Goal: Task Accomplishment & Management: Complete application form

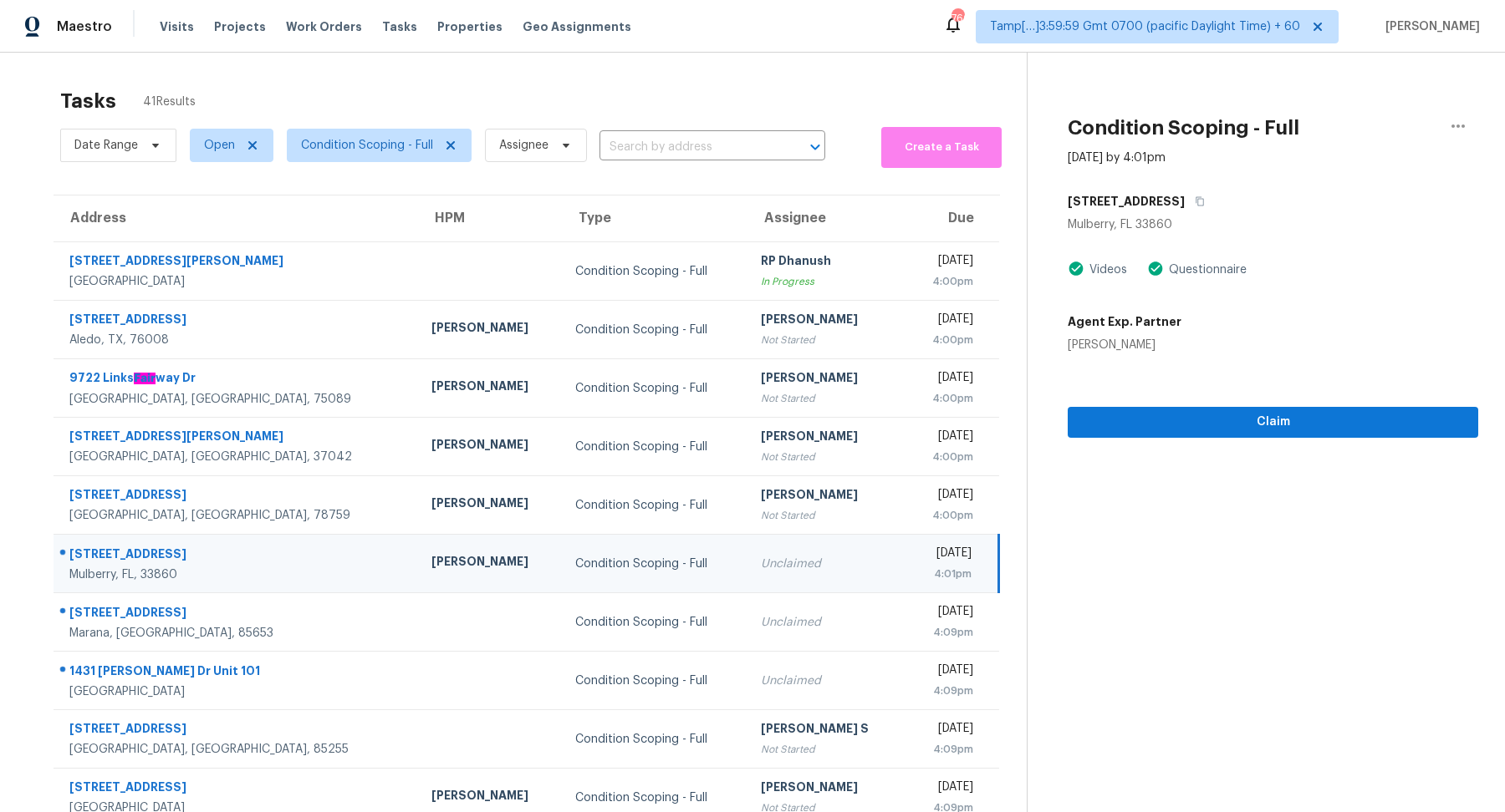
scroll to position [58, 0]
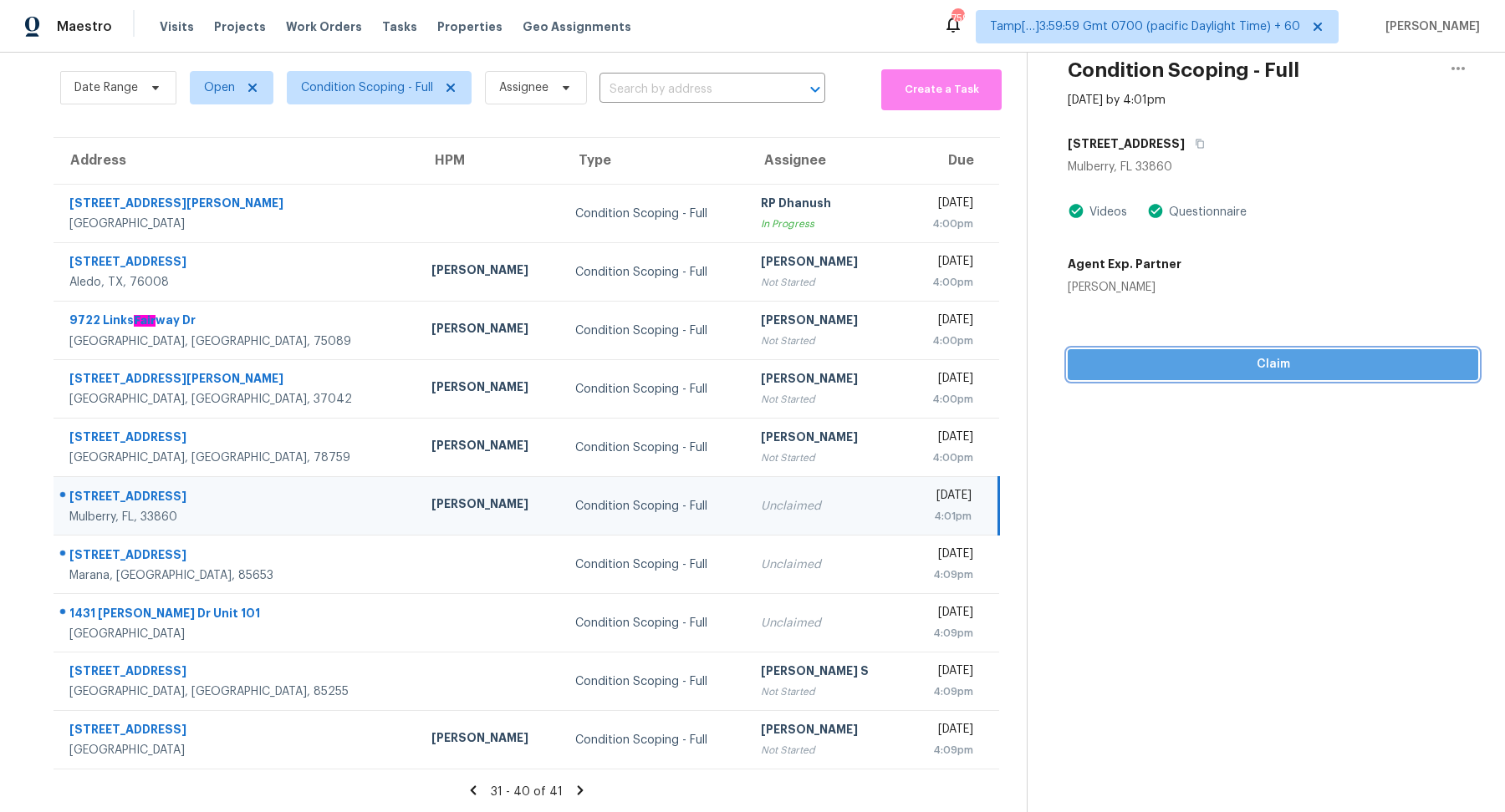
click at [1143, 372] on span "Claim" at bounding box center [1273, 364] width 384 height 21
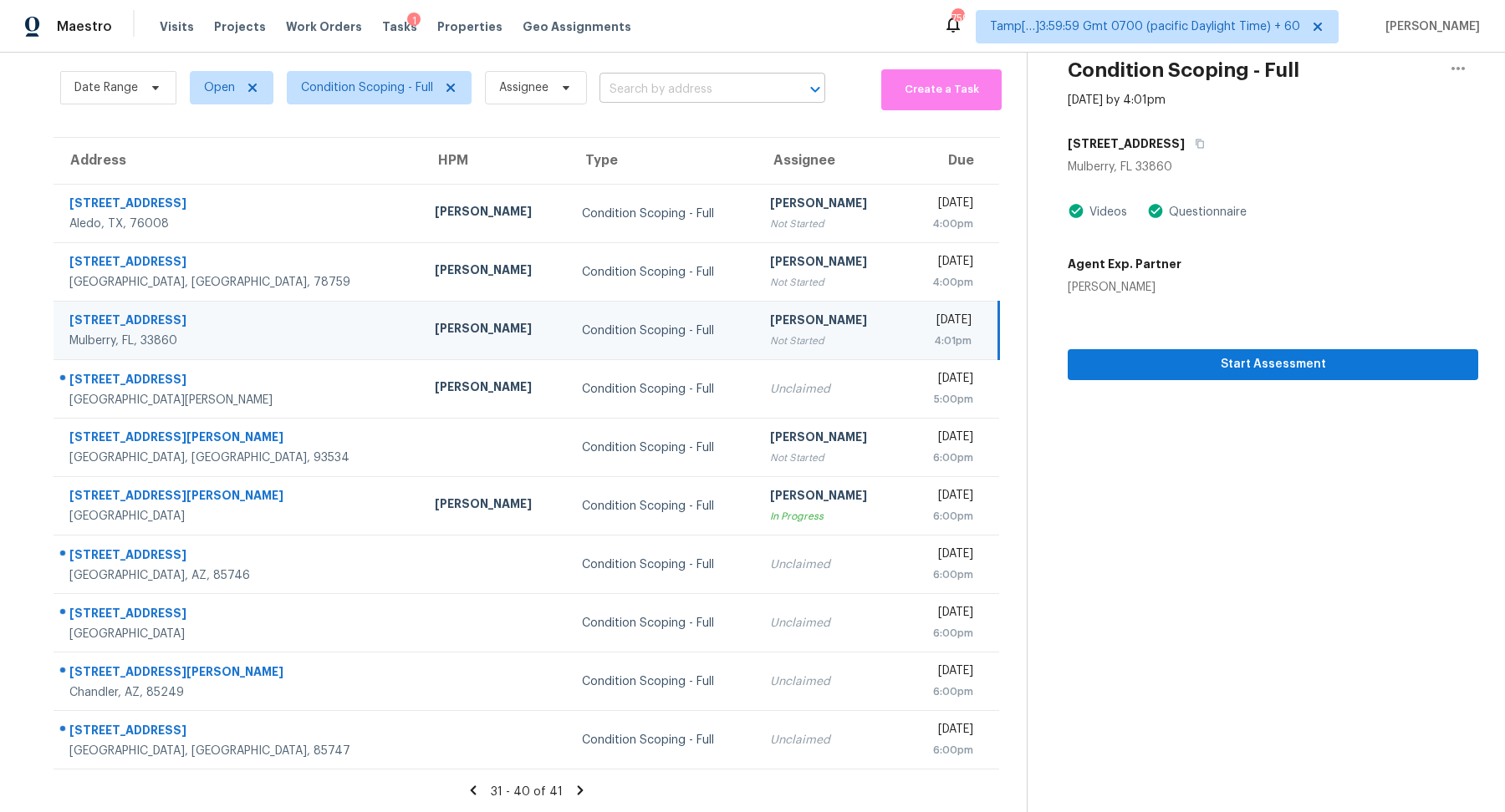
click at [623, 84] on input "text" at bounding box center [688, 89] width 179 height 25
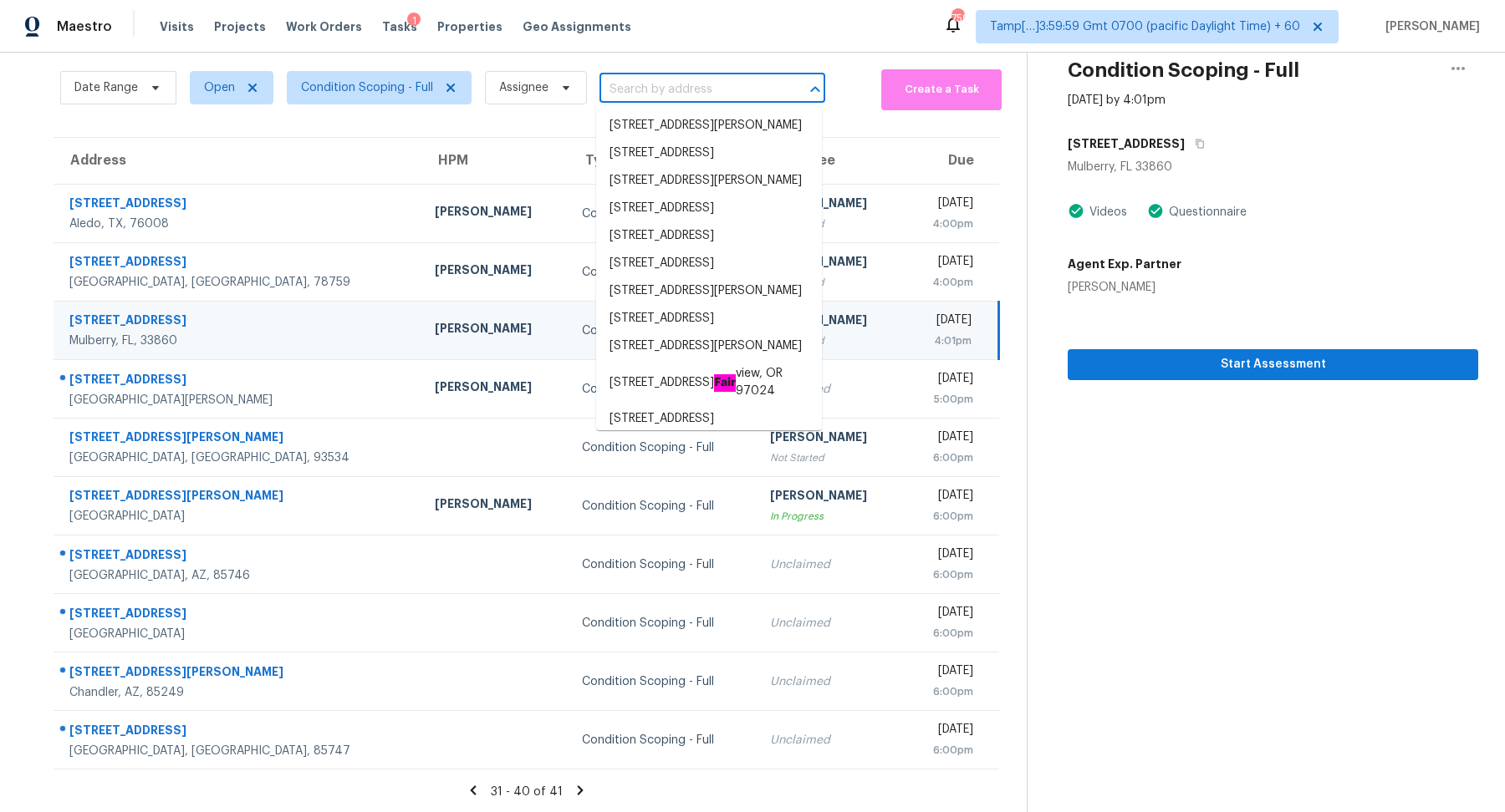
paste input "4080 E Torrey Pines Ln, Chandler, AZ 85249"
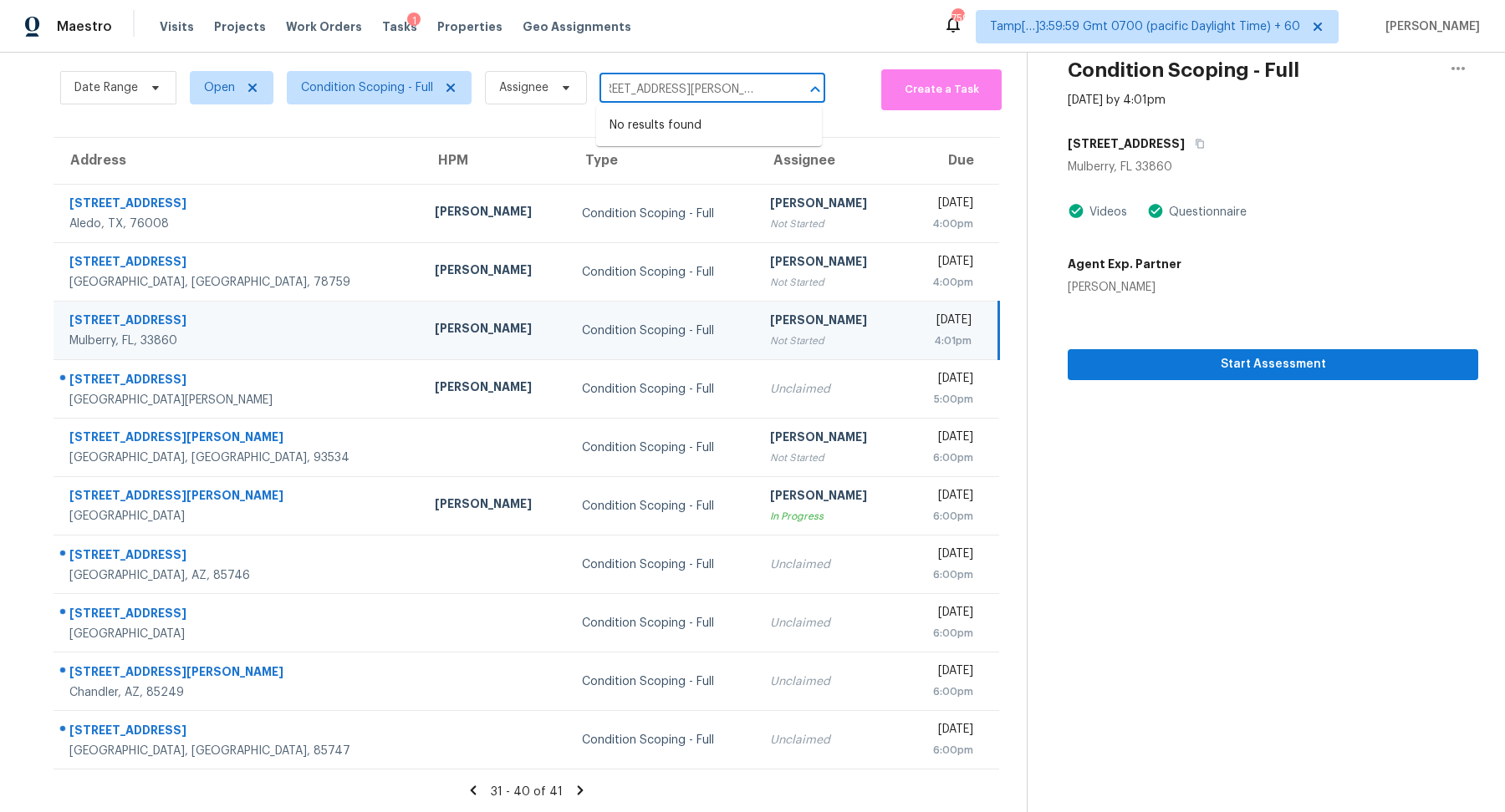
type input "4080 E Torrey Pines Ln, Chandler, AZ 85249"
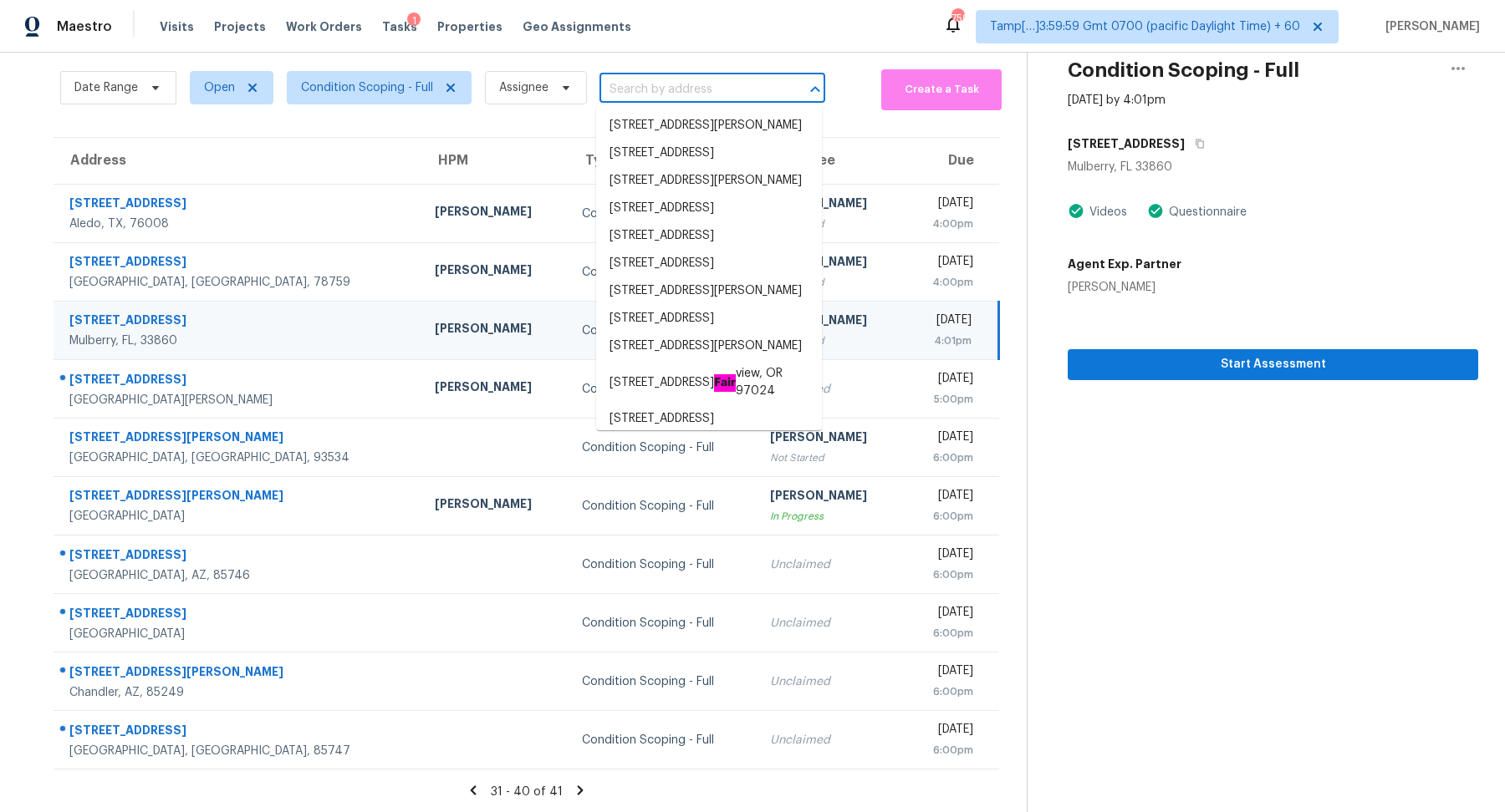
scroll to position [0, 0]
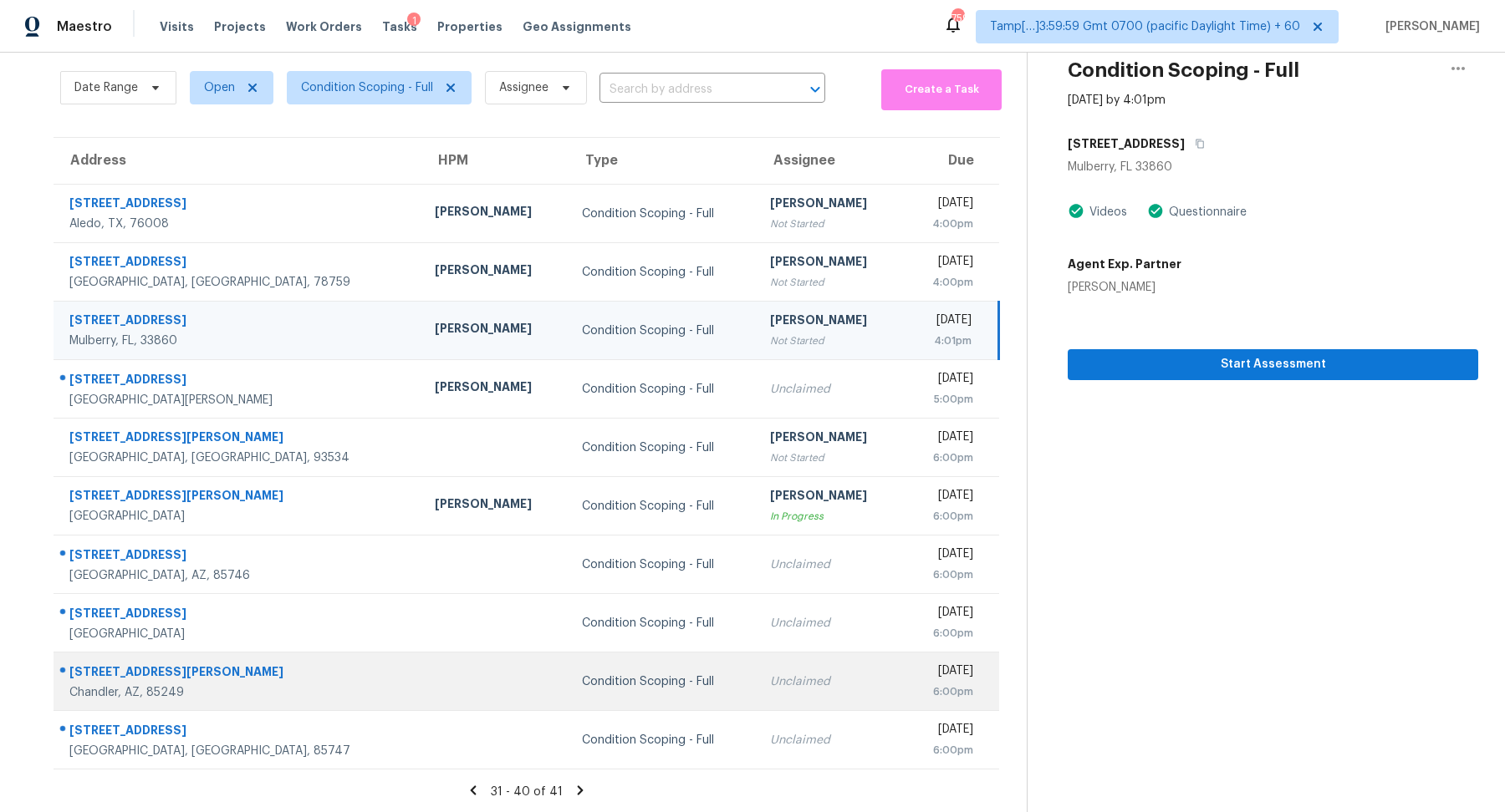
click at [757, 660] on td "Unclaimed" at bounding box center [830, 682] width 147 height 59
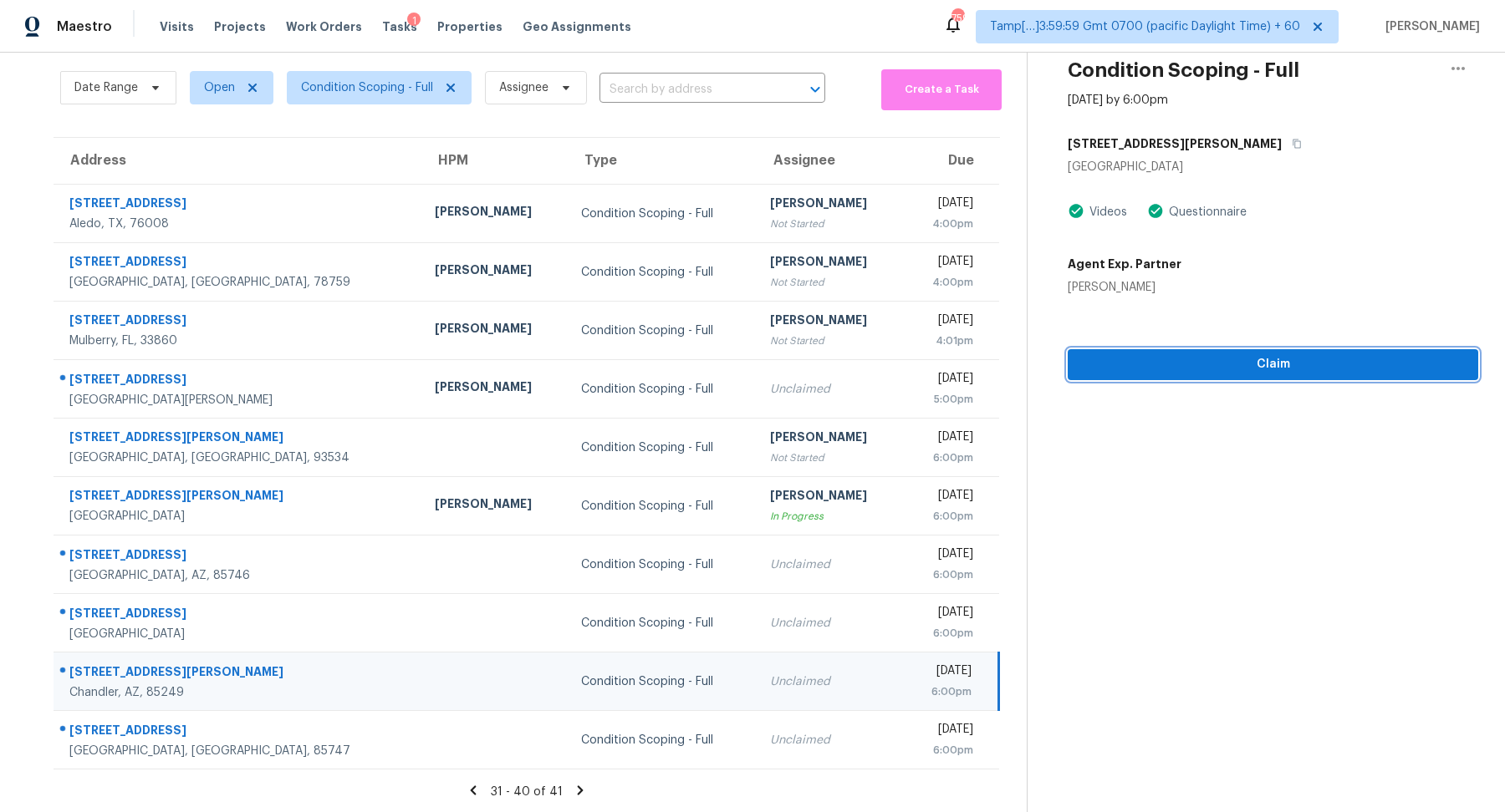
click at [1199, 366] on span "Claim" at bounding box center [1273, 364] width 384 height 21
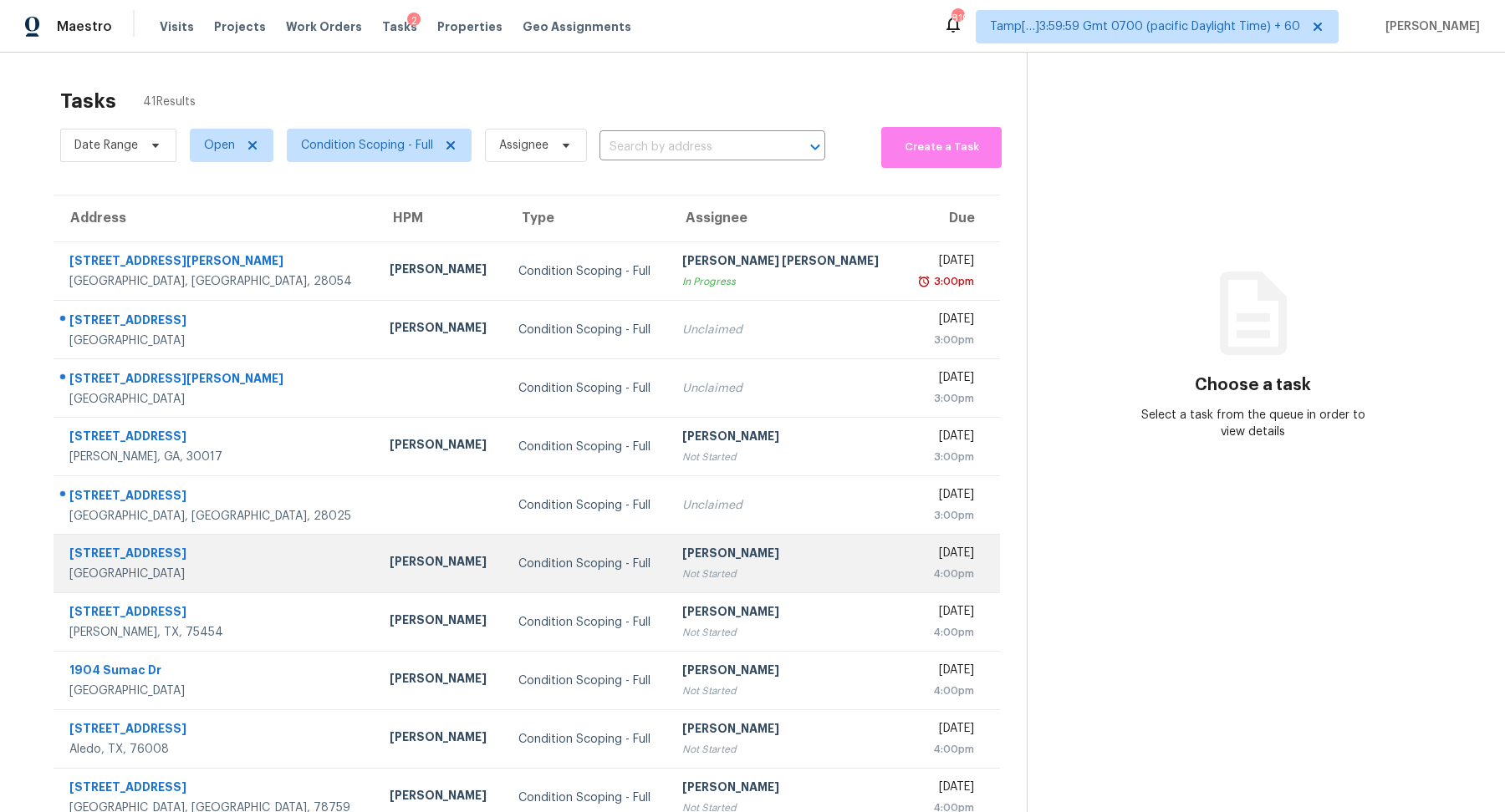
scroll to position [58, 0]
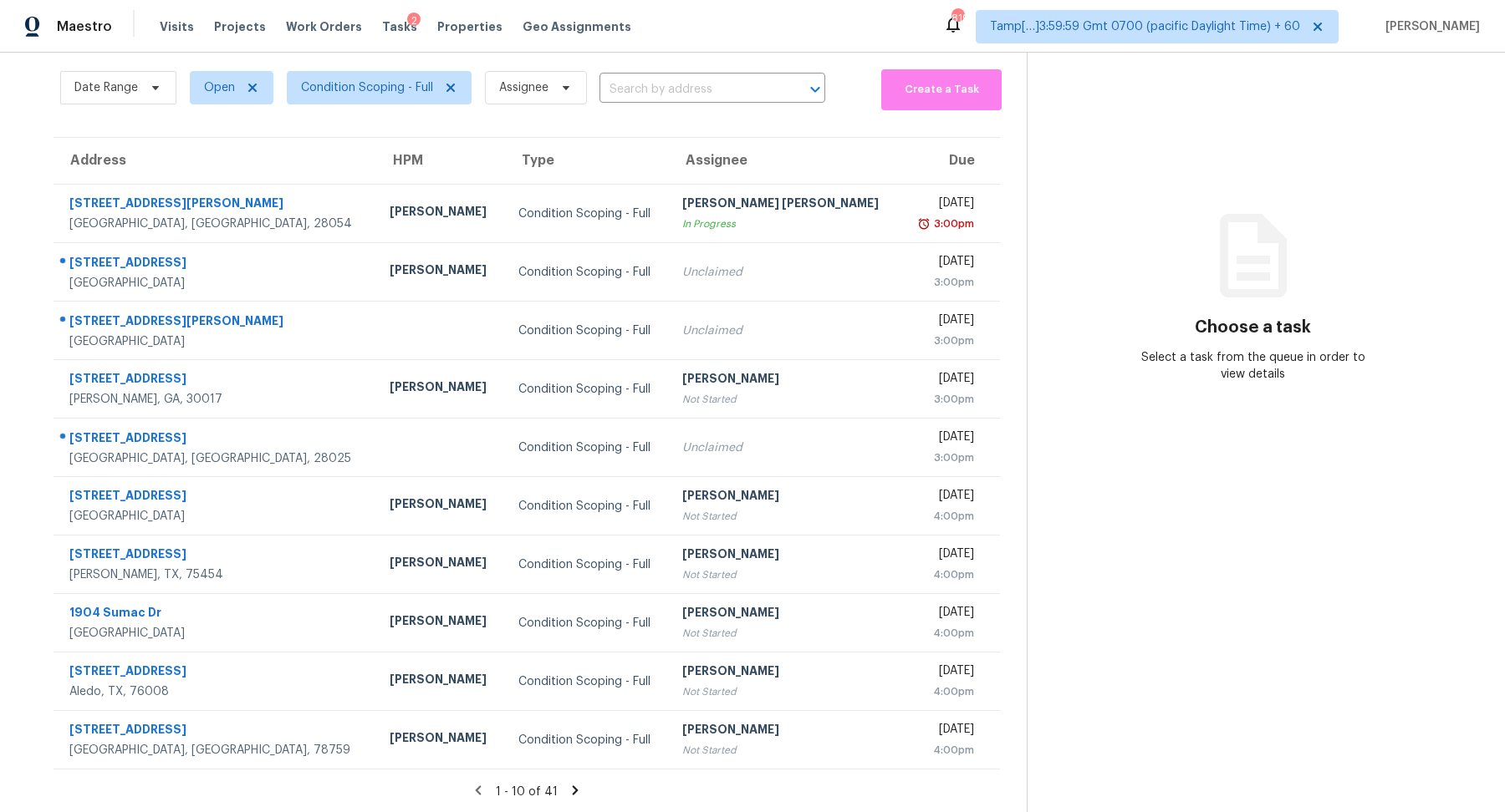
click at [637, 66] on div "Date Range Open Condition Scoping - Full Assignee ​" at bounding box center [443, 88] width 765 height 45
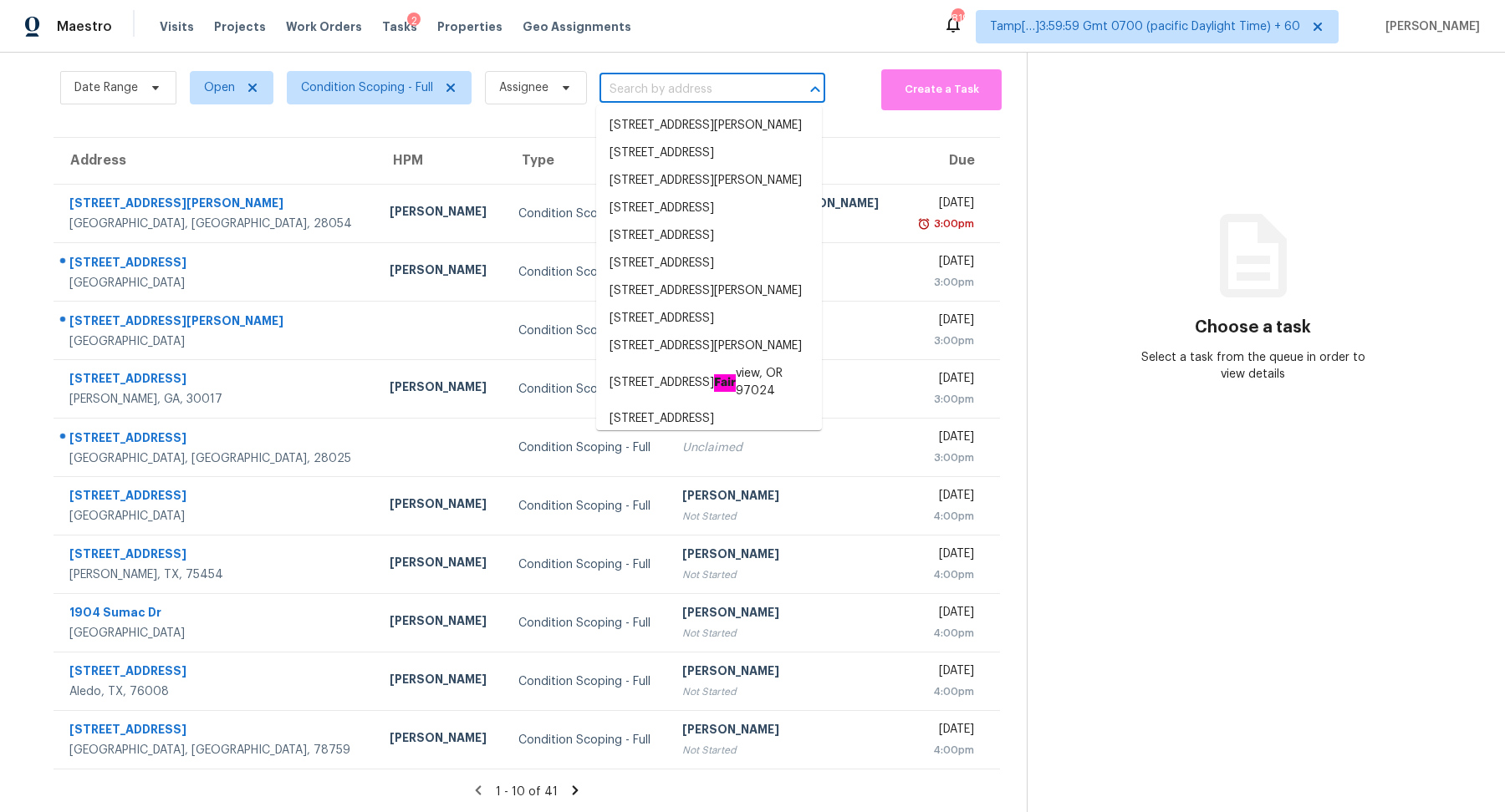
click at [634, 91] on input "text" at bounding box center [688, 89] width 179 height 25
paste input "3330 Peacock Ln, Mulberry, FL 33860"
type input "3330 Peacock Ln, Mulberry, FL 33860"
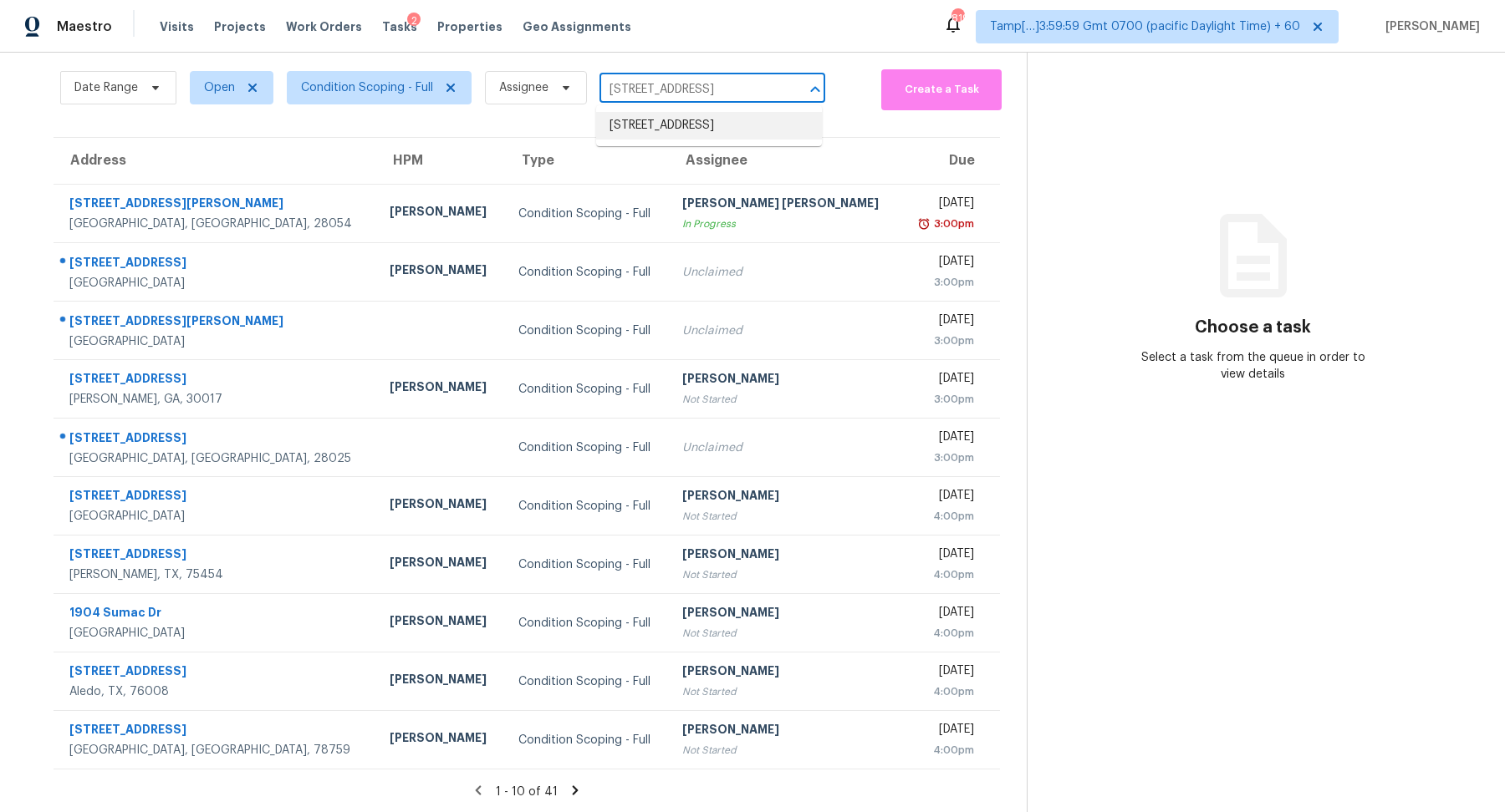
click at [674, 122] on li "3330 Peacock Ln, Mulberry, FL 33860" at bounding box center [709, 126] width 226 height 27
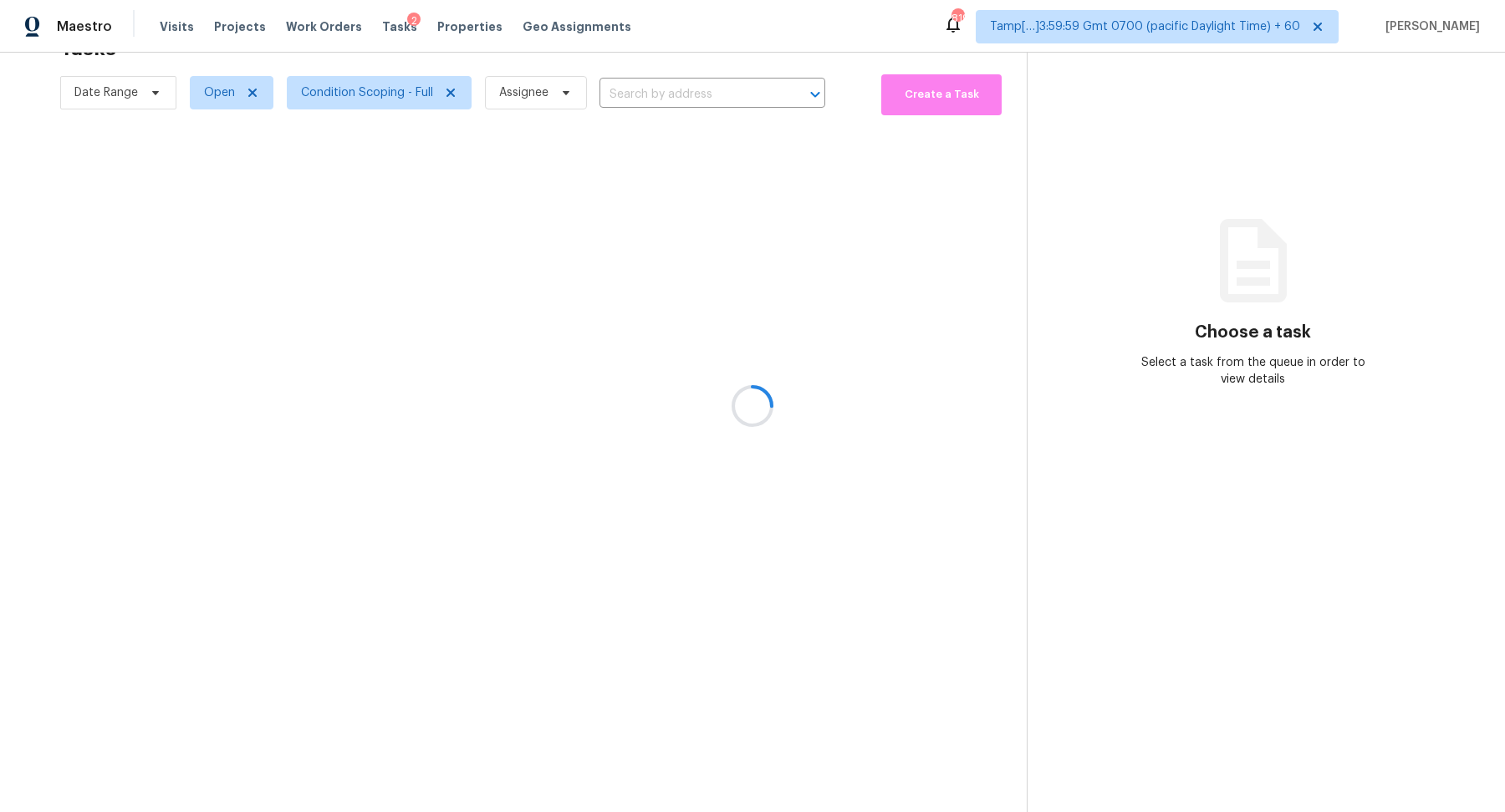
type input "3330 Peacock Ln, Mulberry, FL 33860"
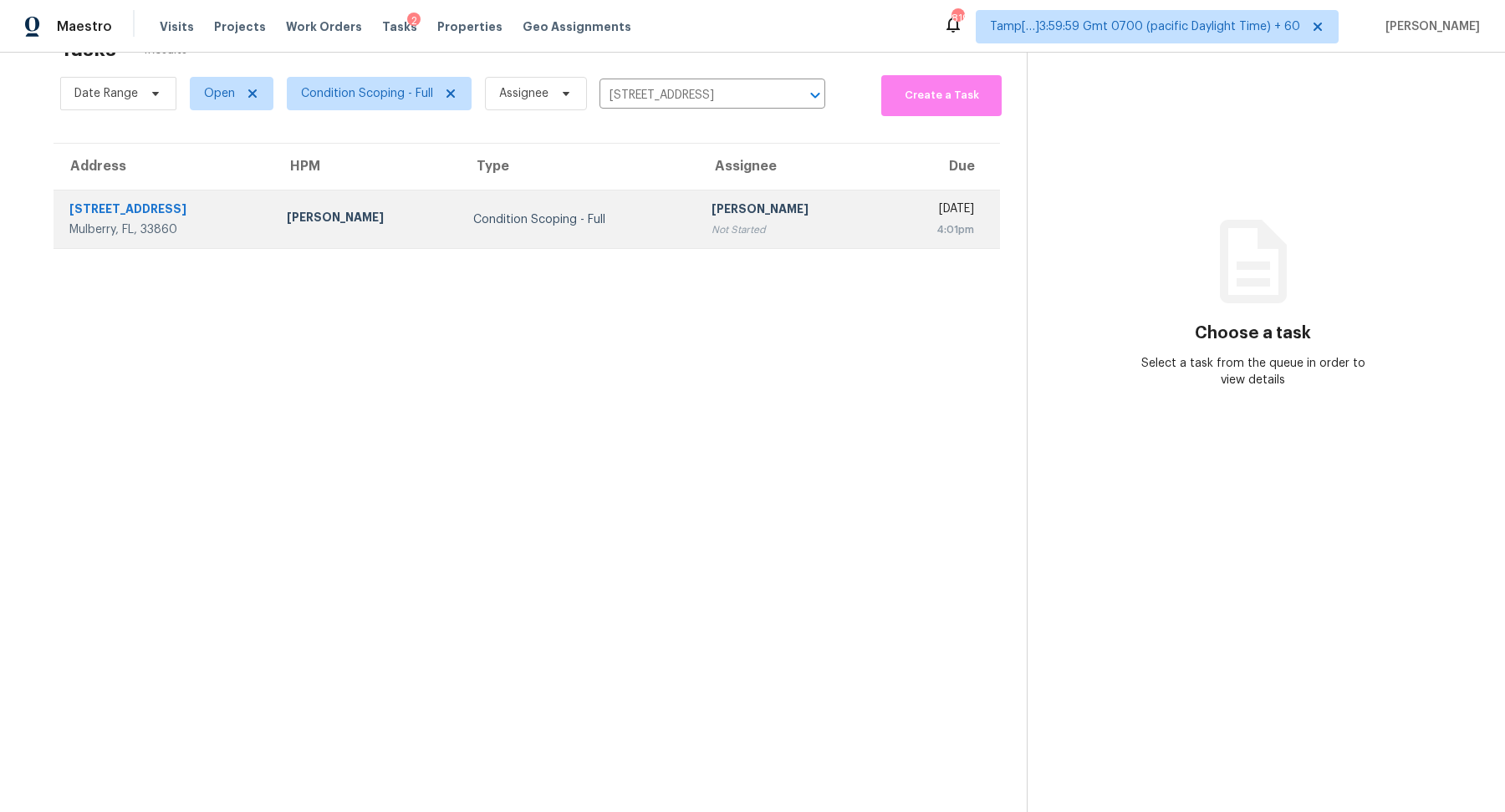
click at [698, 213] on td "Hariharan GV Not Started" at bounding box center [791, 220] width 185 height 59
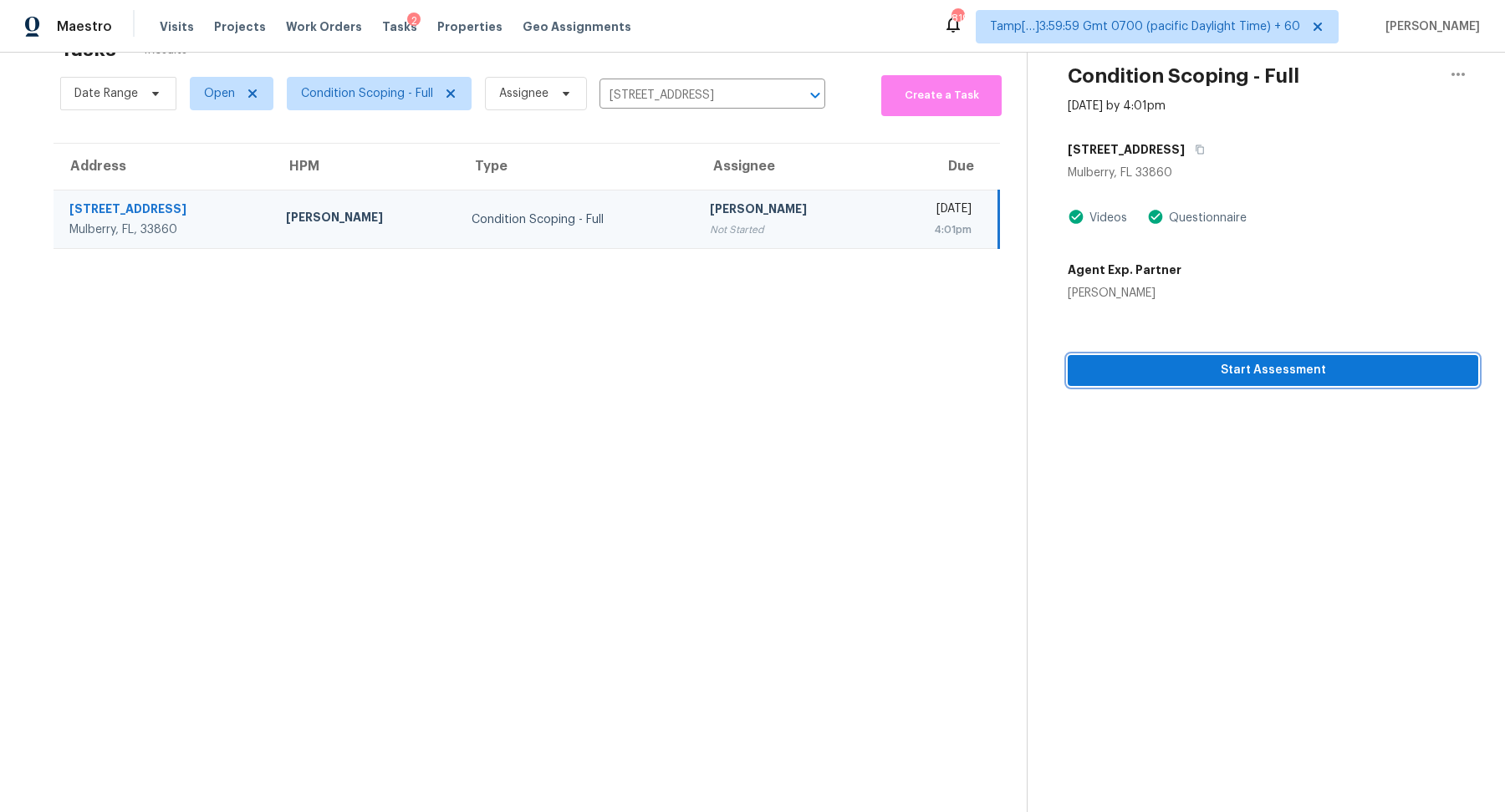
click at [1079, 380] on button "Start Assessment" at bounding box center [1273, 370] width 410 height 31
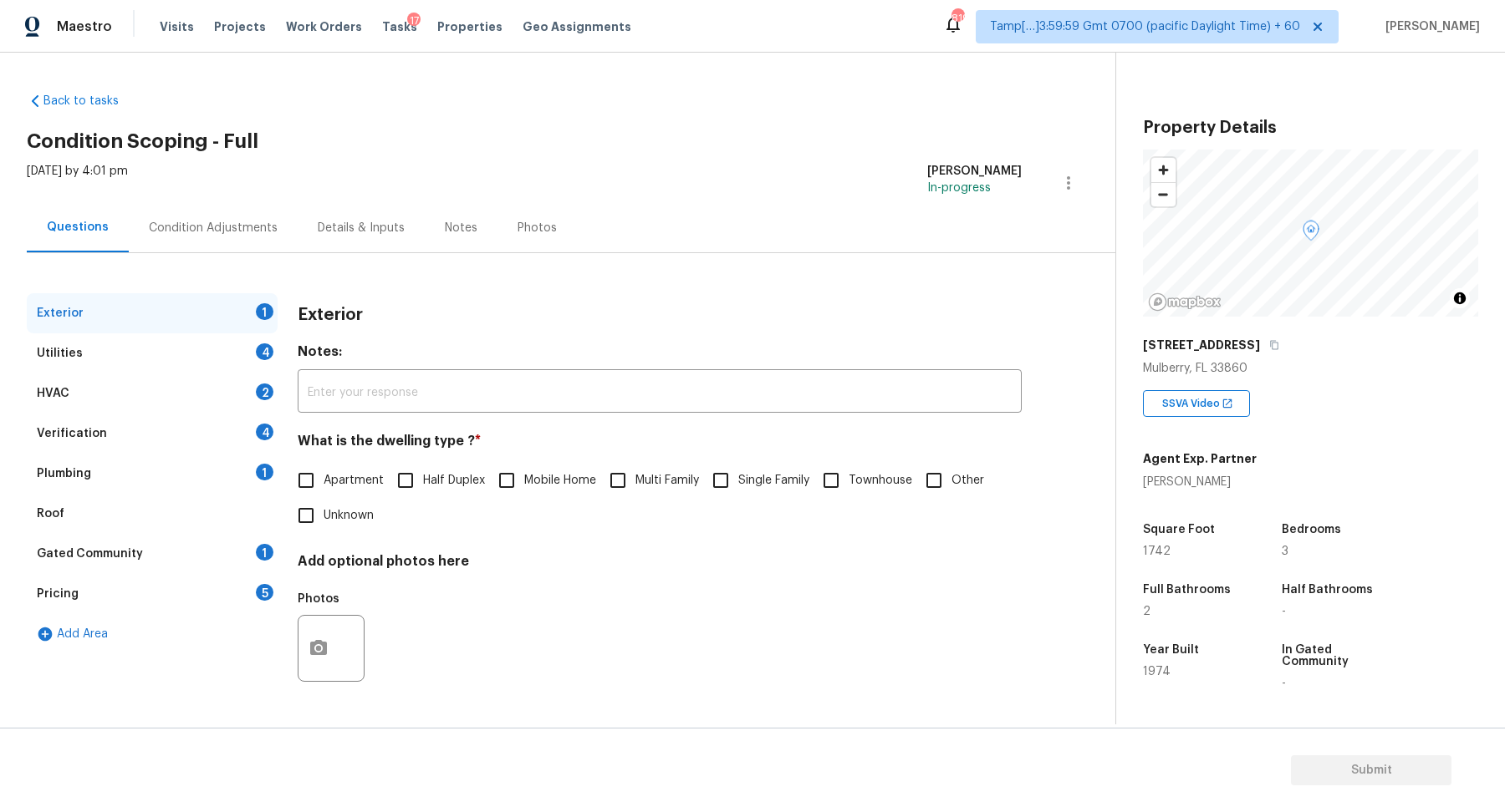
click at [760, 490] on label "Single Family" at bounding box center [756, 480] width 106 height 35
click at [738, 490] on input "Single Family" at bounding box center [720, 480] width 35 height 35
checkbox input "true"
click at [245, 348] on div "Utilities 4" at bounding box center [151, 353] width 250 height 40
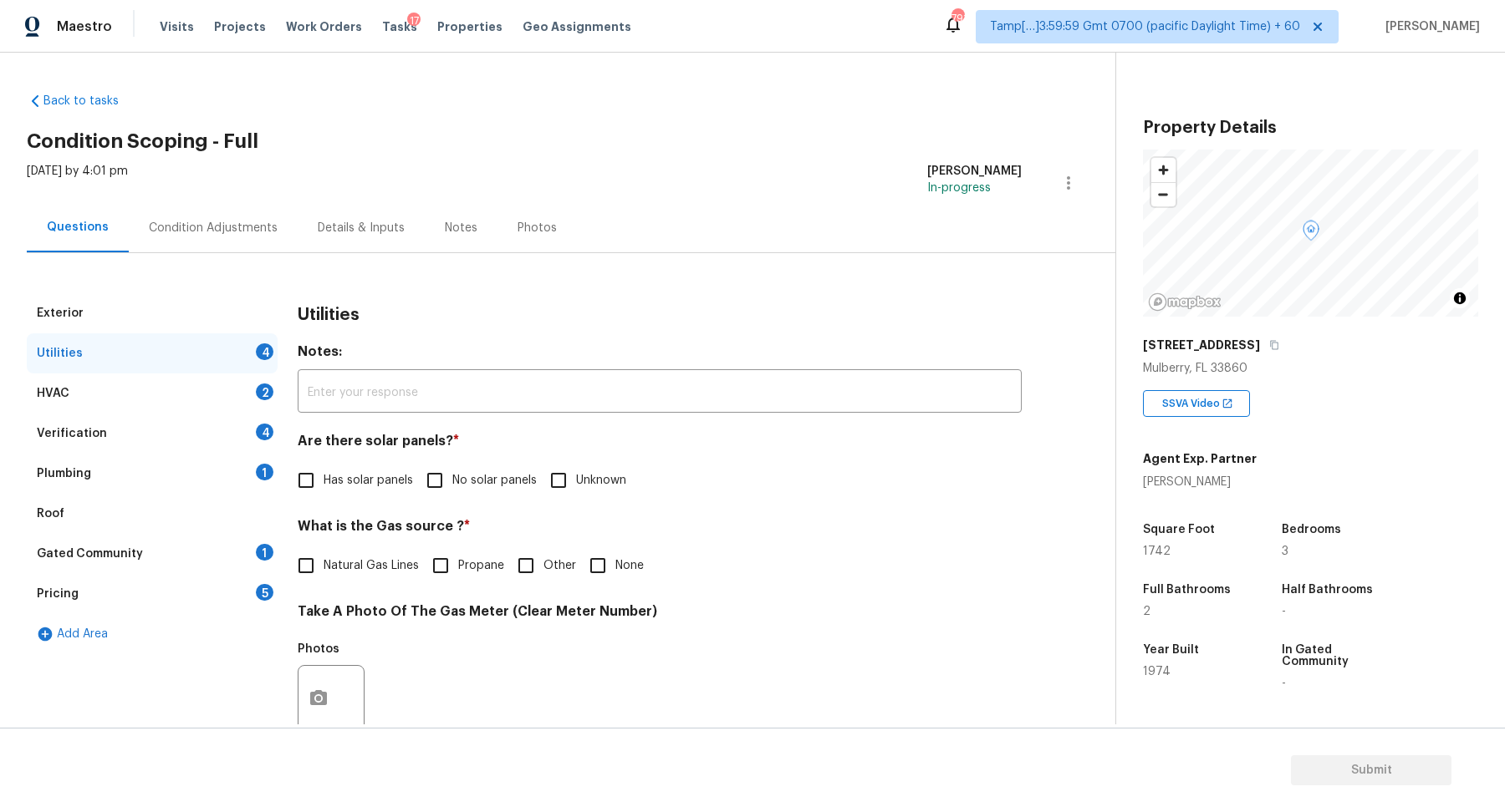
scroll to position [322, 0]
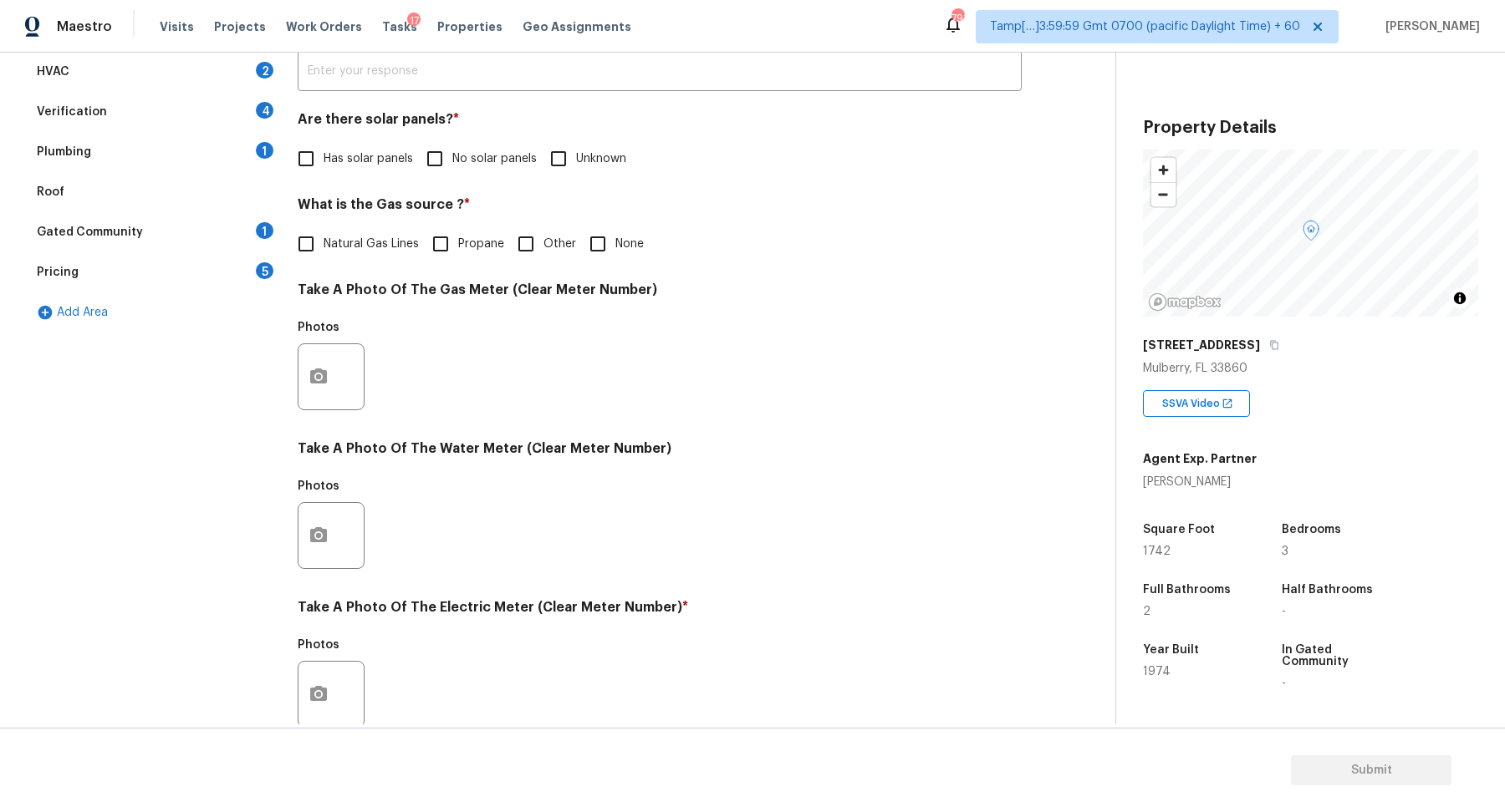
click at [483, 162] on span "No solar panels" at bounding box center [494, 159] width 84 height 18
click at [453, 162] on input "No solar panels" at bounding box center [435, 159] width 35 height 35
checkbox input "true"
click at [607, 233] on input "None" at bounding box center [597, 244] width 35 height 35
checkbox input "true"
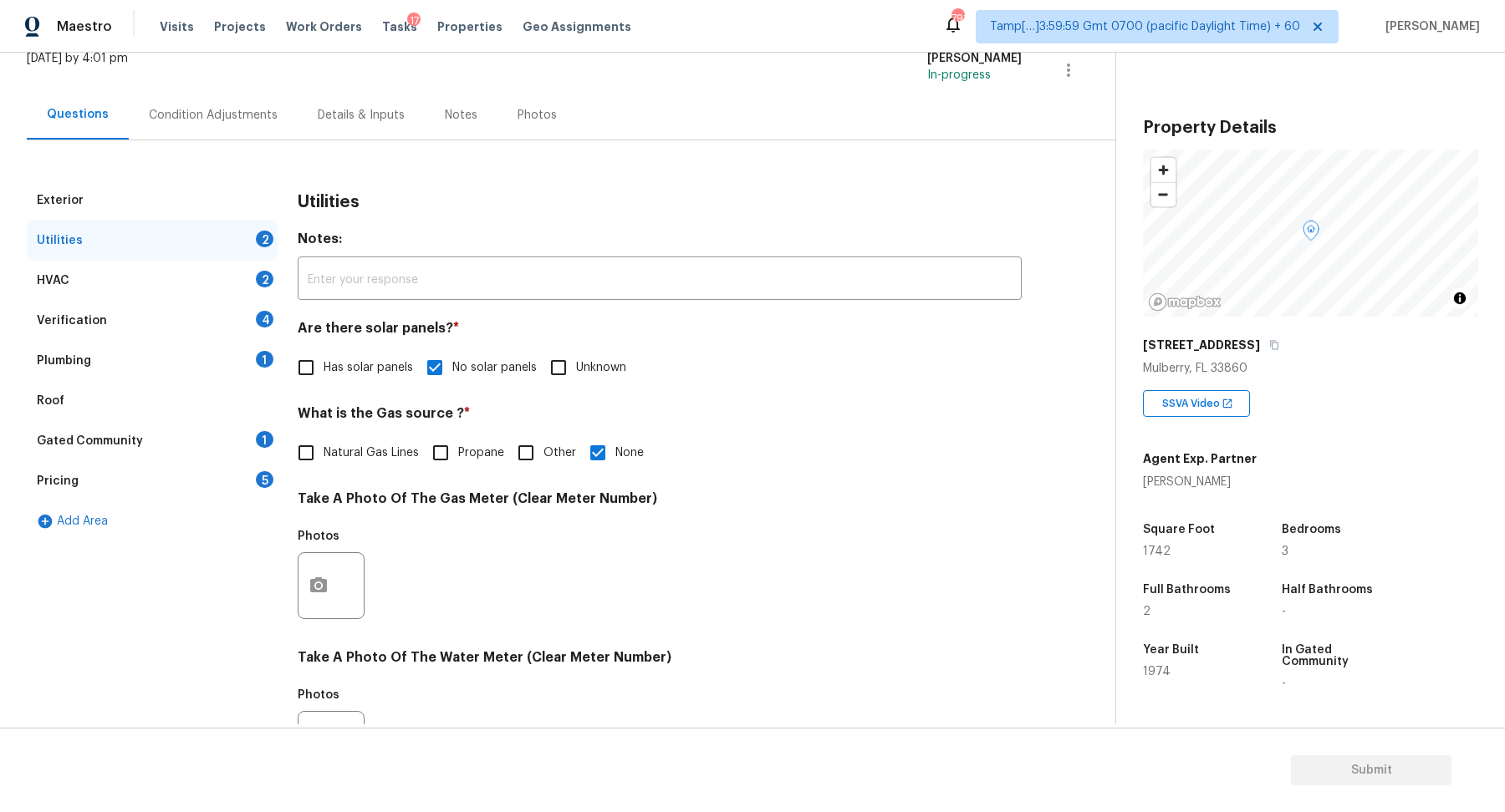
scroll to position [445, 0]
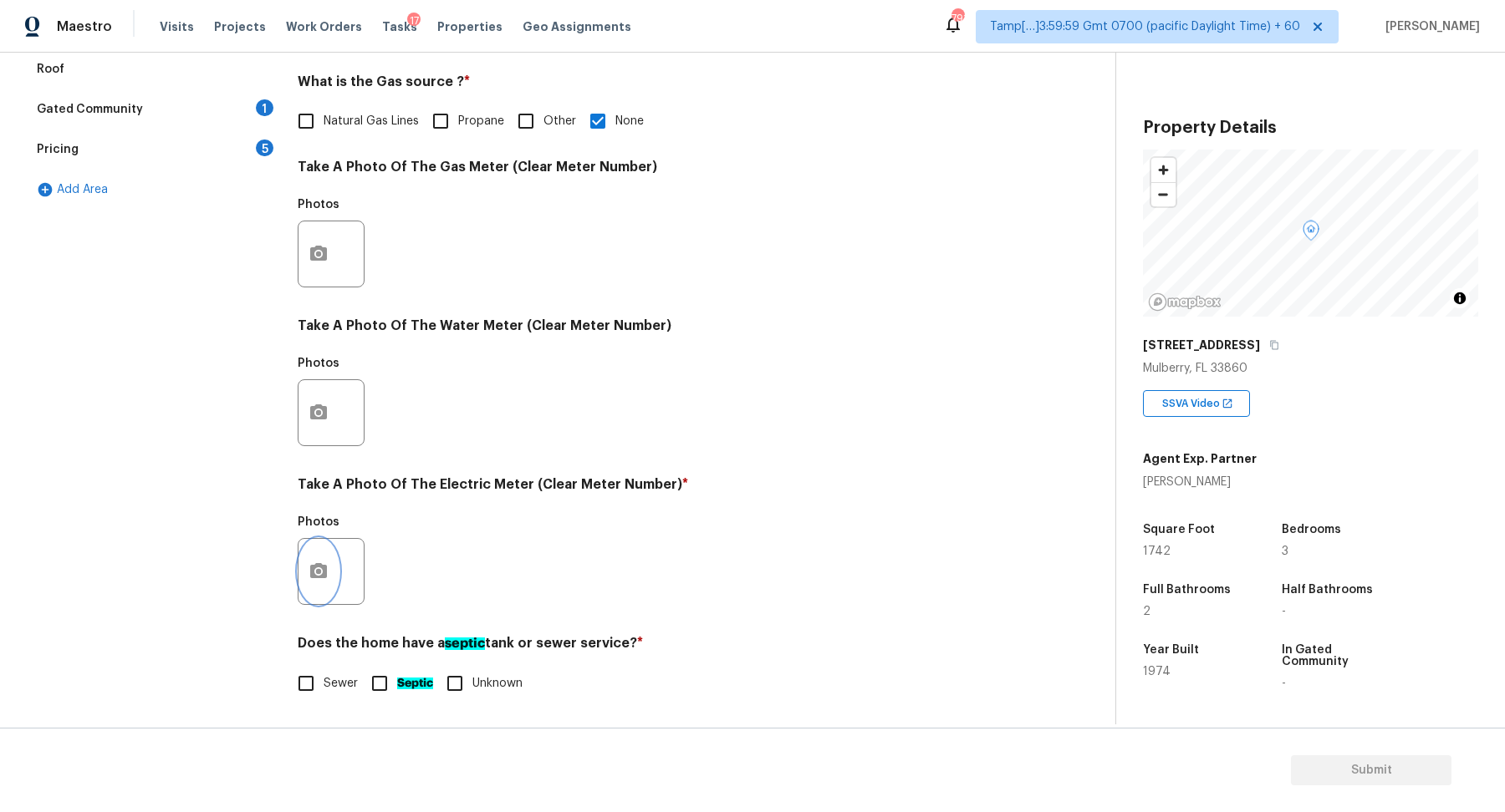
click at [313, 548] on button "button" at bounding box center [318, 571] width 40 height 65
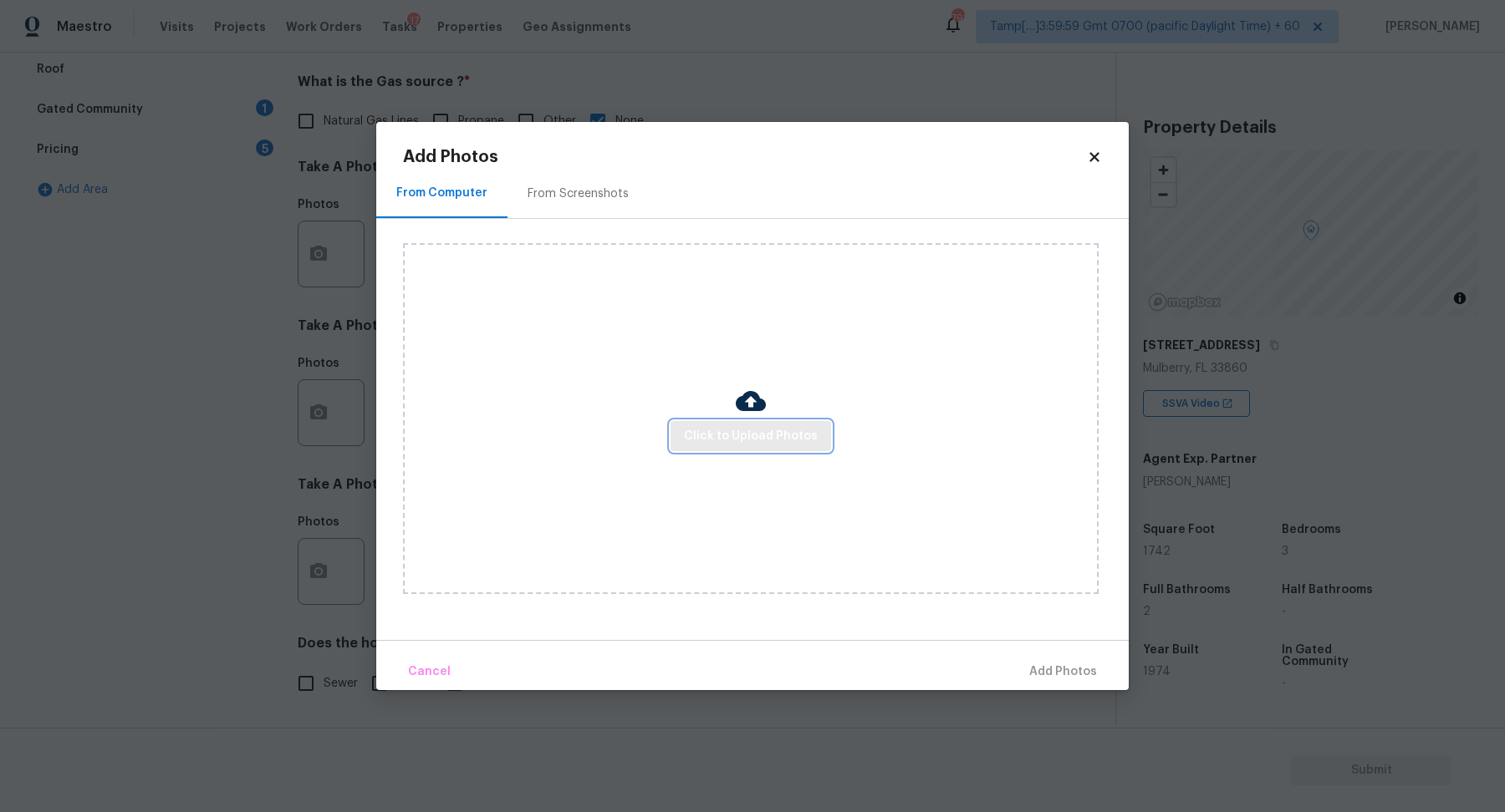
click at [769, 449] on button "Click to Upload Photos" at bounding box center [751, 436] width 161 height 31
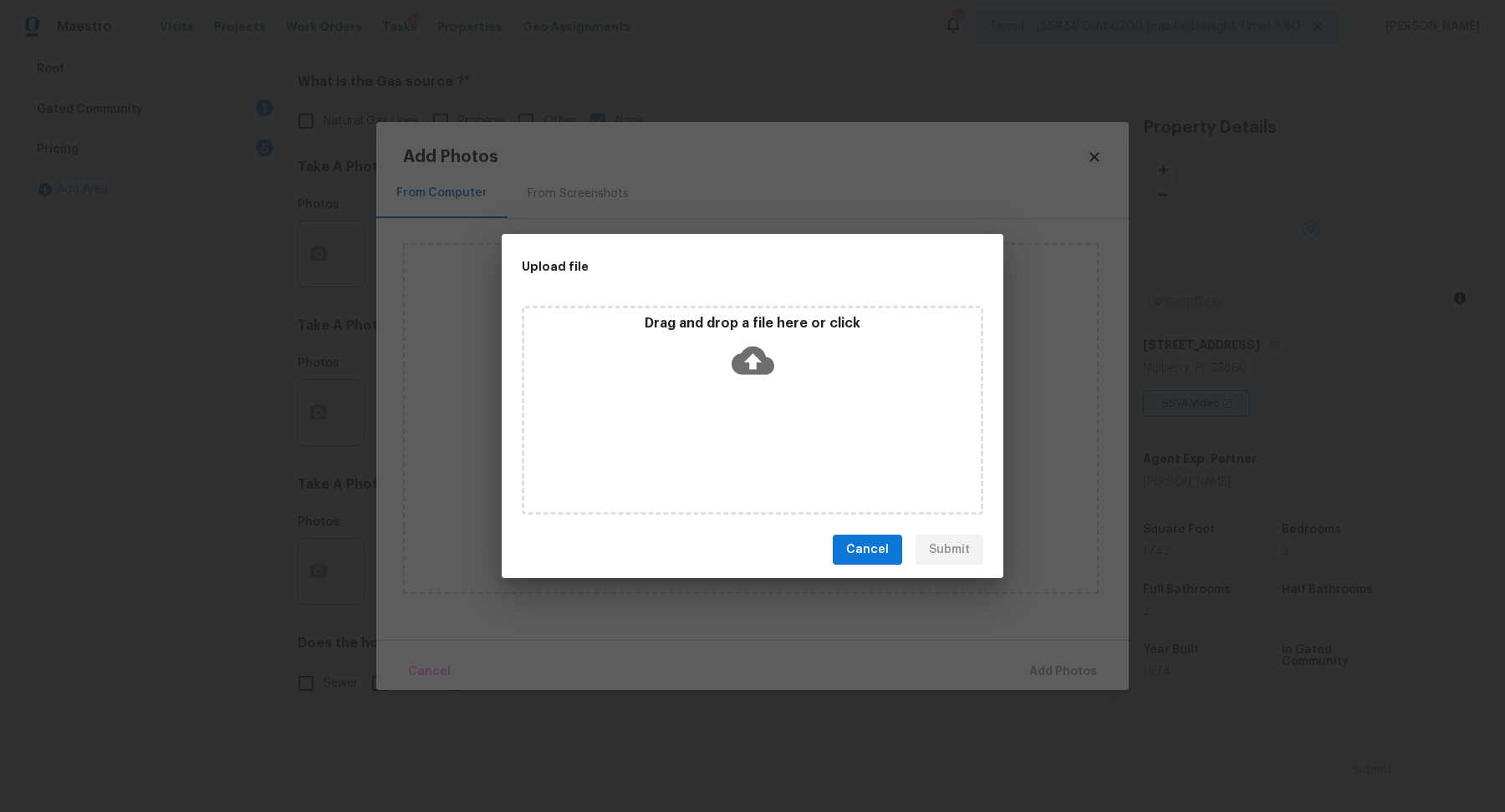
click at [777, 420] on div "Drag and drop a file here or click" at bounding box center [752, 410] width 461 height 209
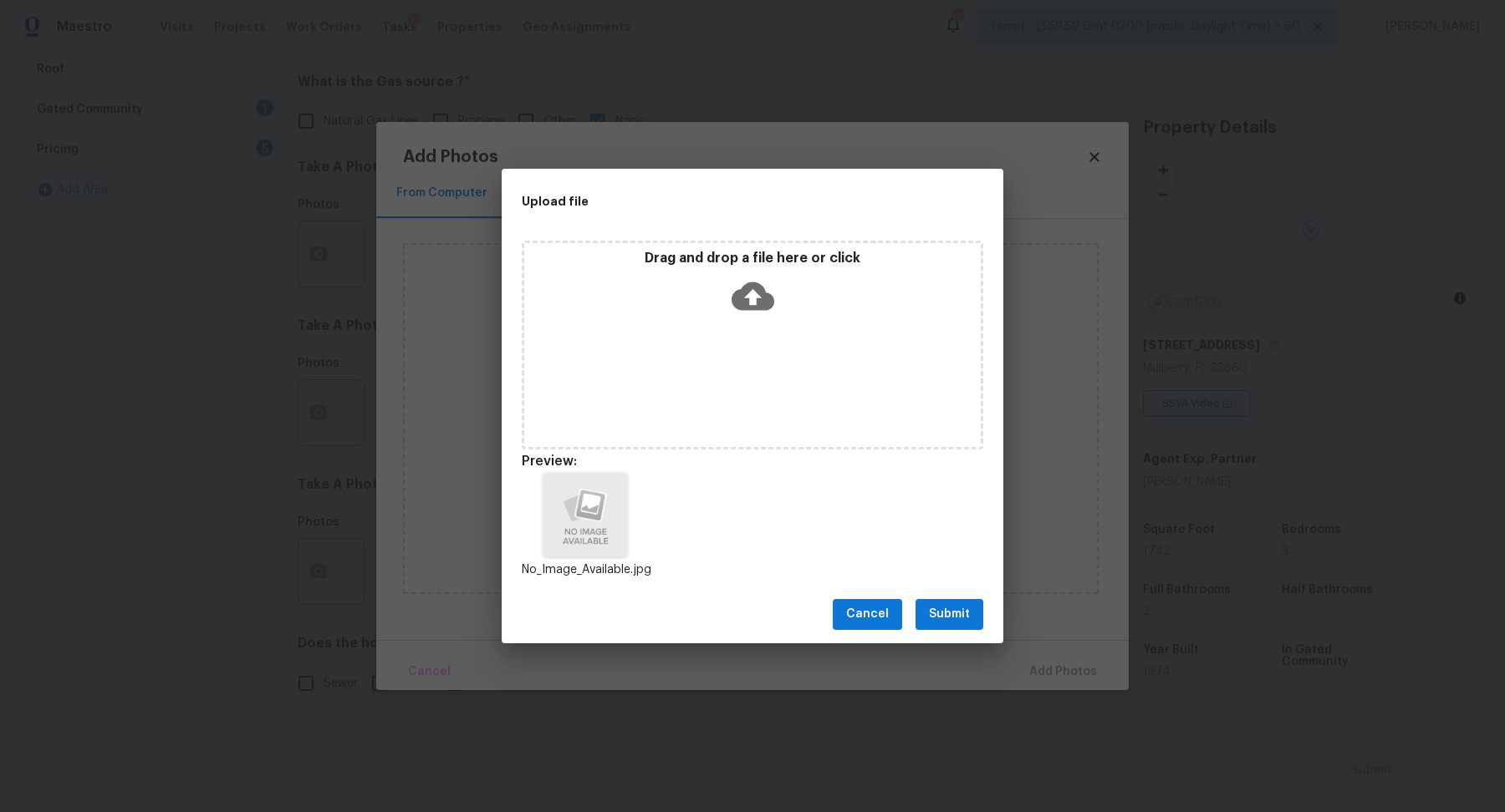
click at [968, 623] on span "Submit" at bounding box center [949, 615] width 41 height 21
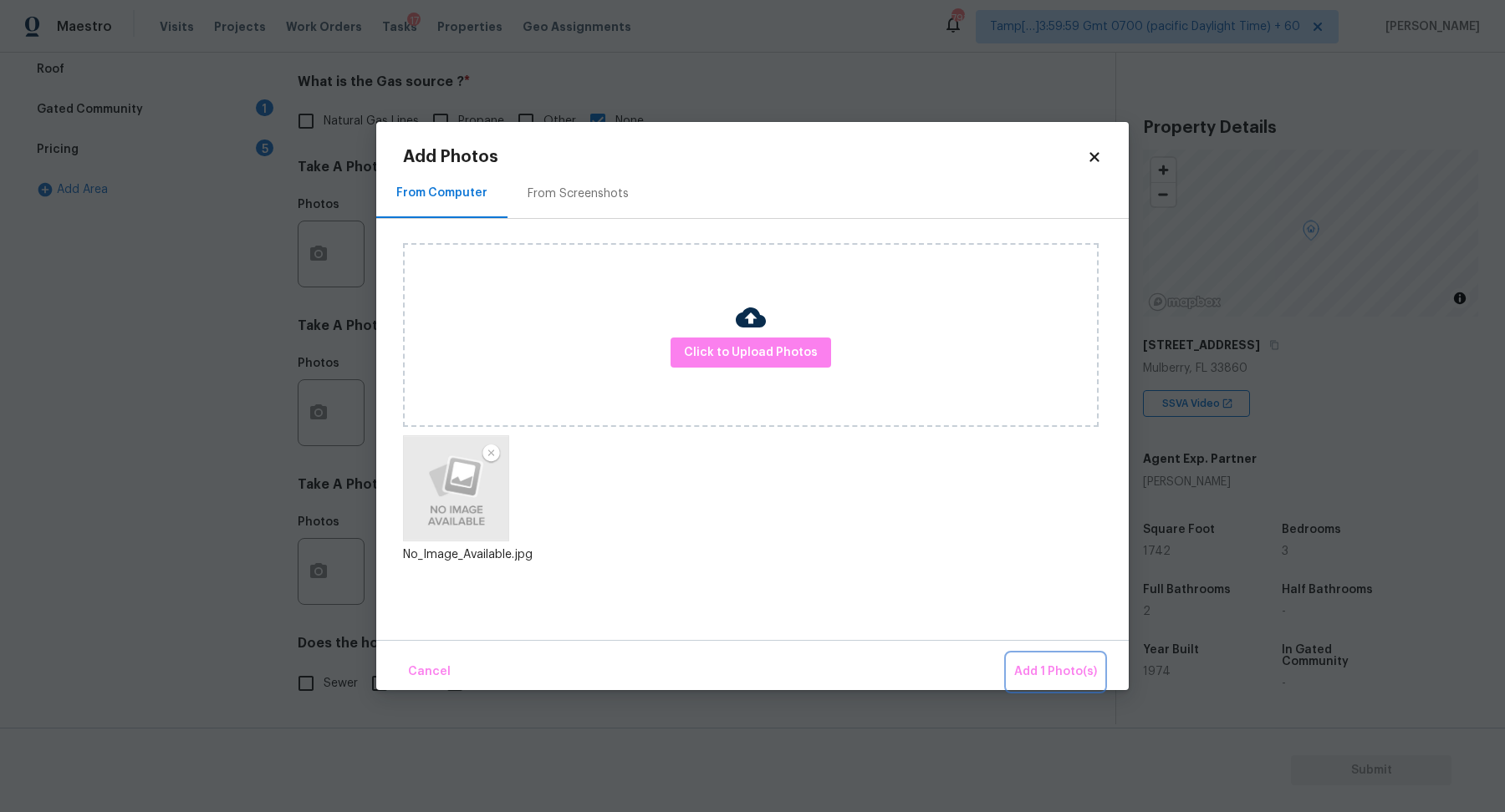
click at [1026, 664] on span "Add 1 Photo(s)" at bounding box center [1055, 672] width 83 height 21
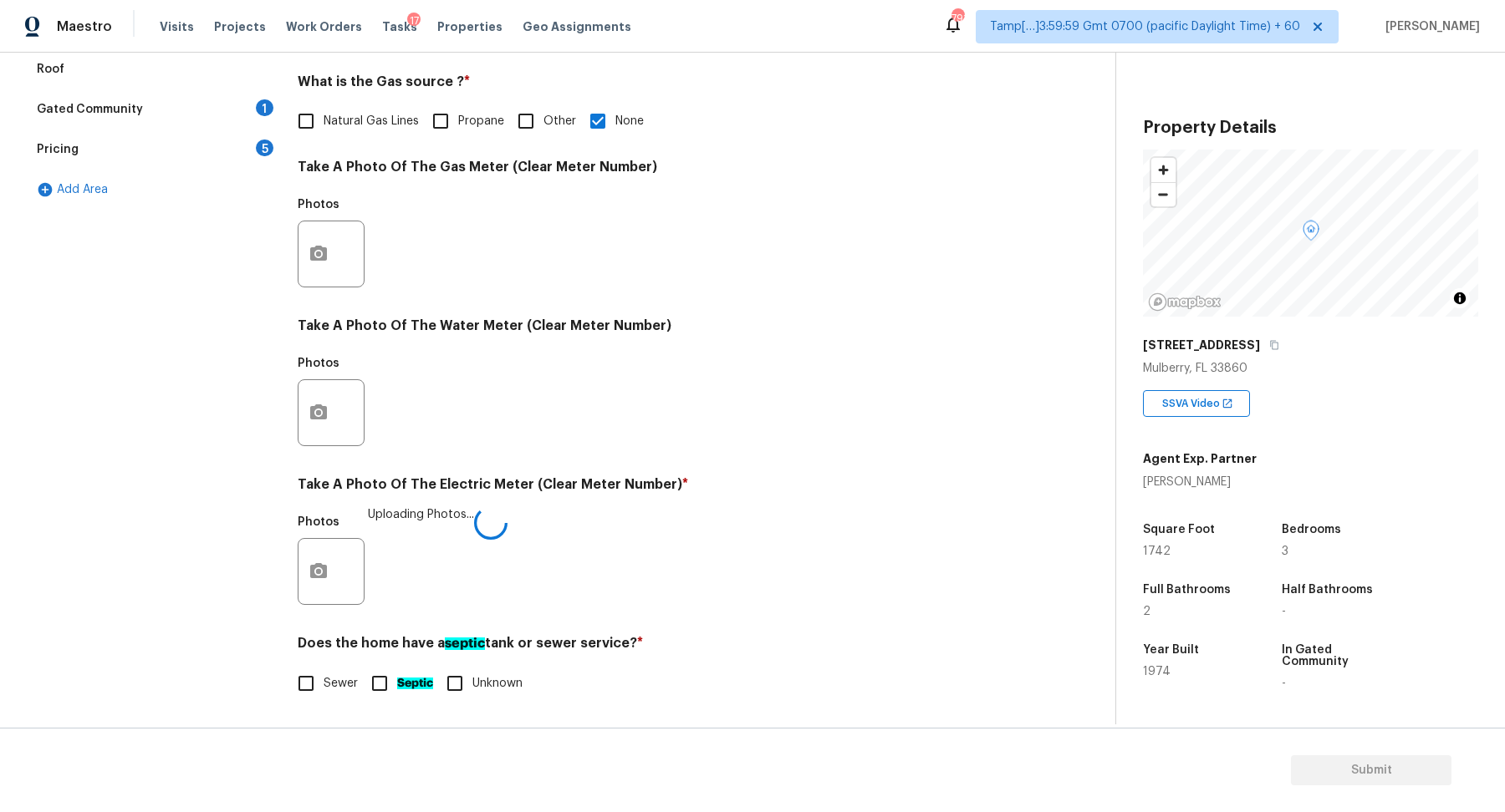
click at [316, 697] on input "Sewer" at bounding box center [305, 683] width 35 height 35
checkbox input "true"
click at [1269, 344] on icon "button" at bounding box center [1274, 345] width 10 height 10
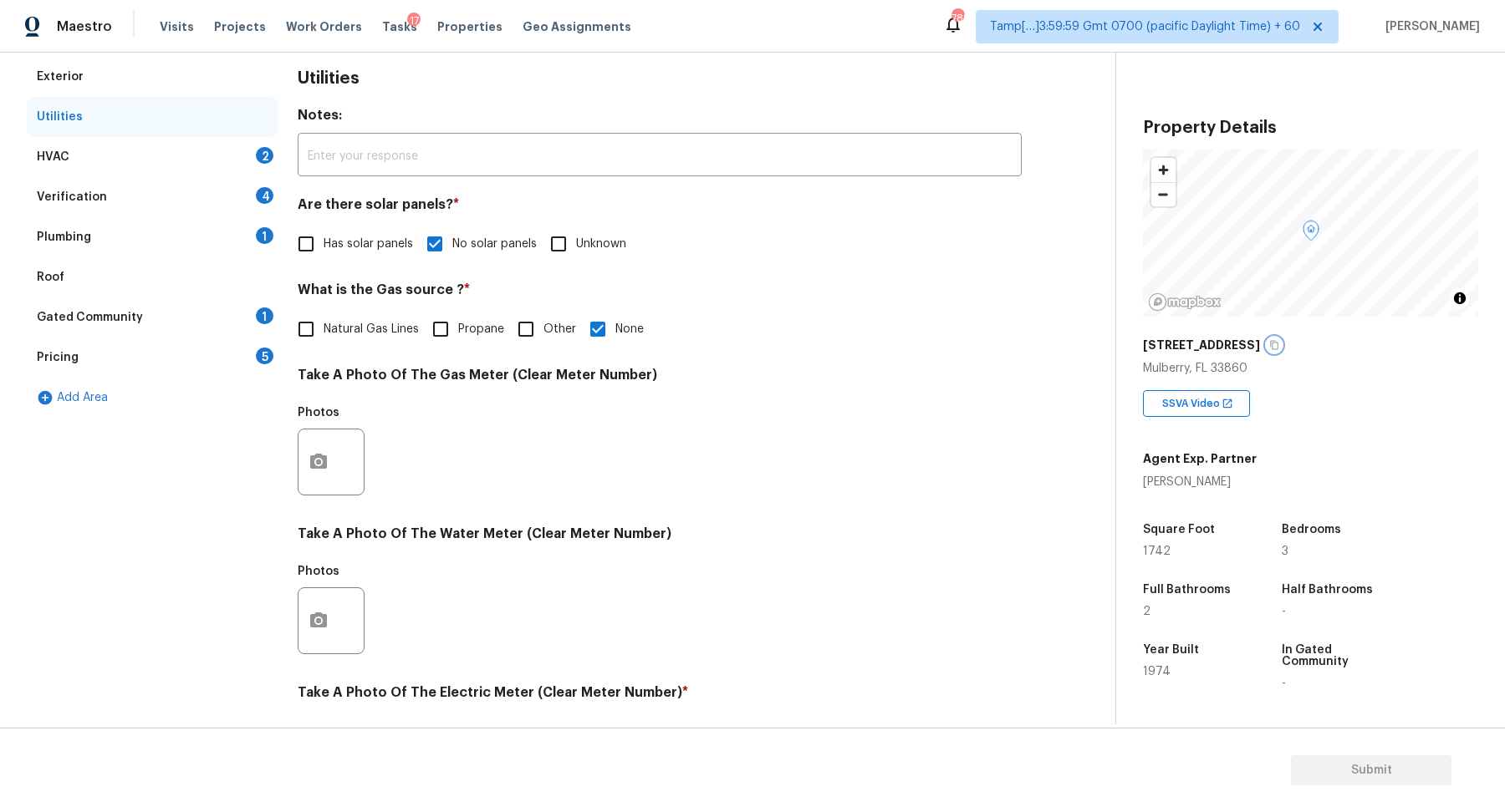
scroll to position [0, 0]
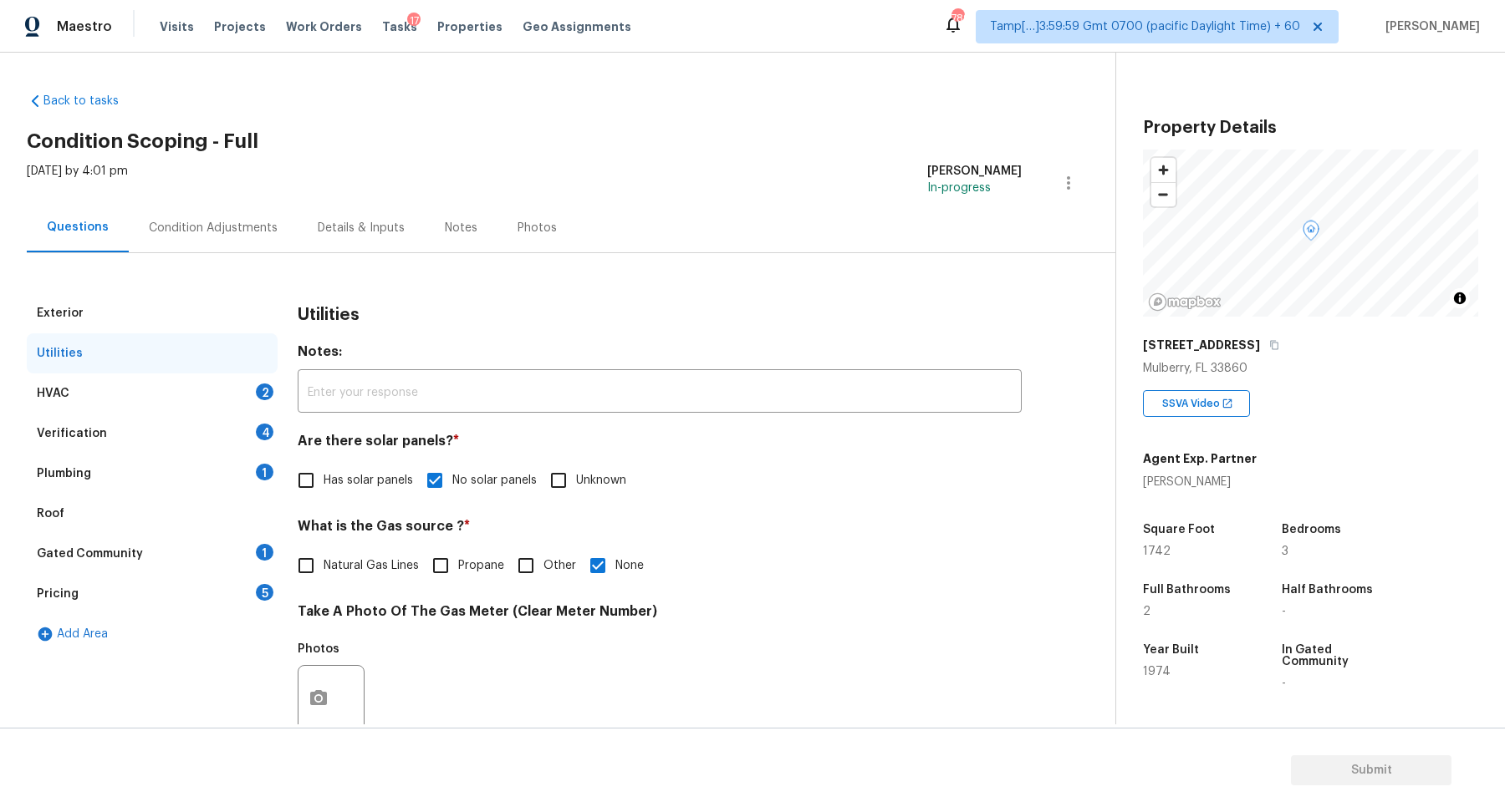
click at [239, 397] on div "HVAC 2" at bounding box center [151, 394] width 250 height 40
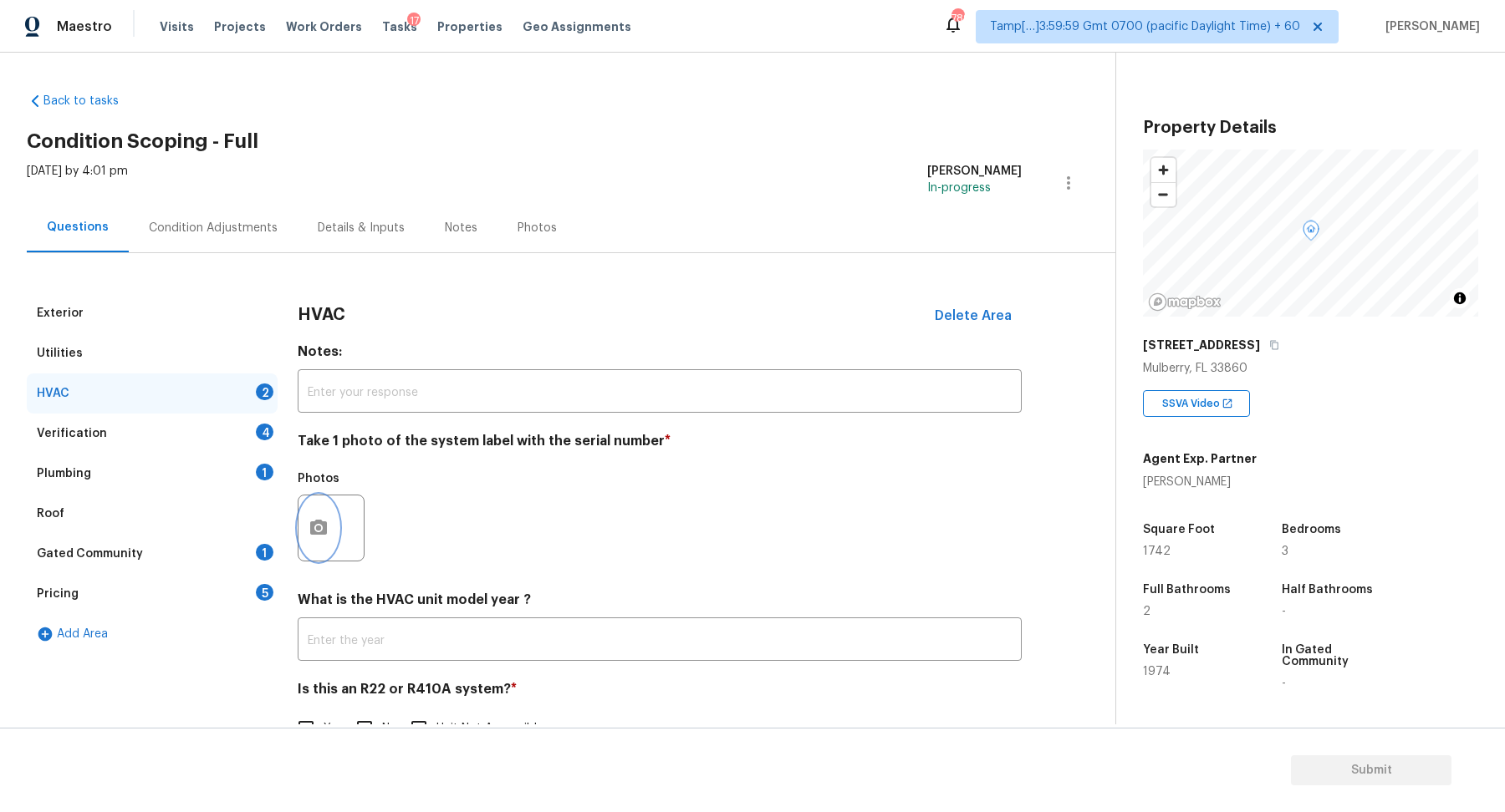
click at [336, 526] on button "button" at bounding box center [318, 528] width 40 height 65
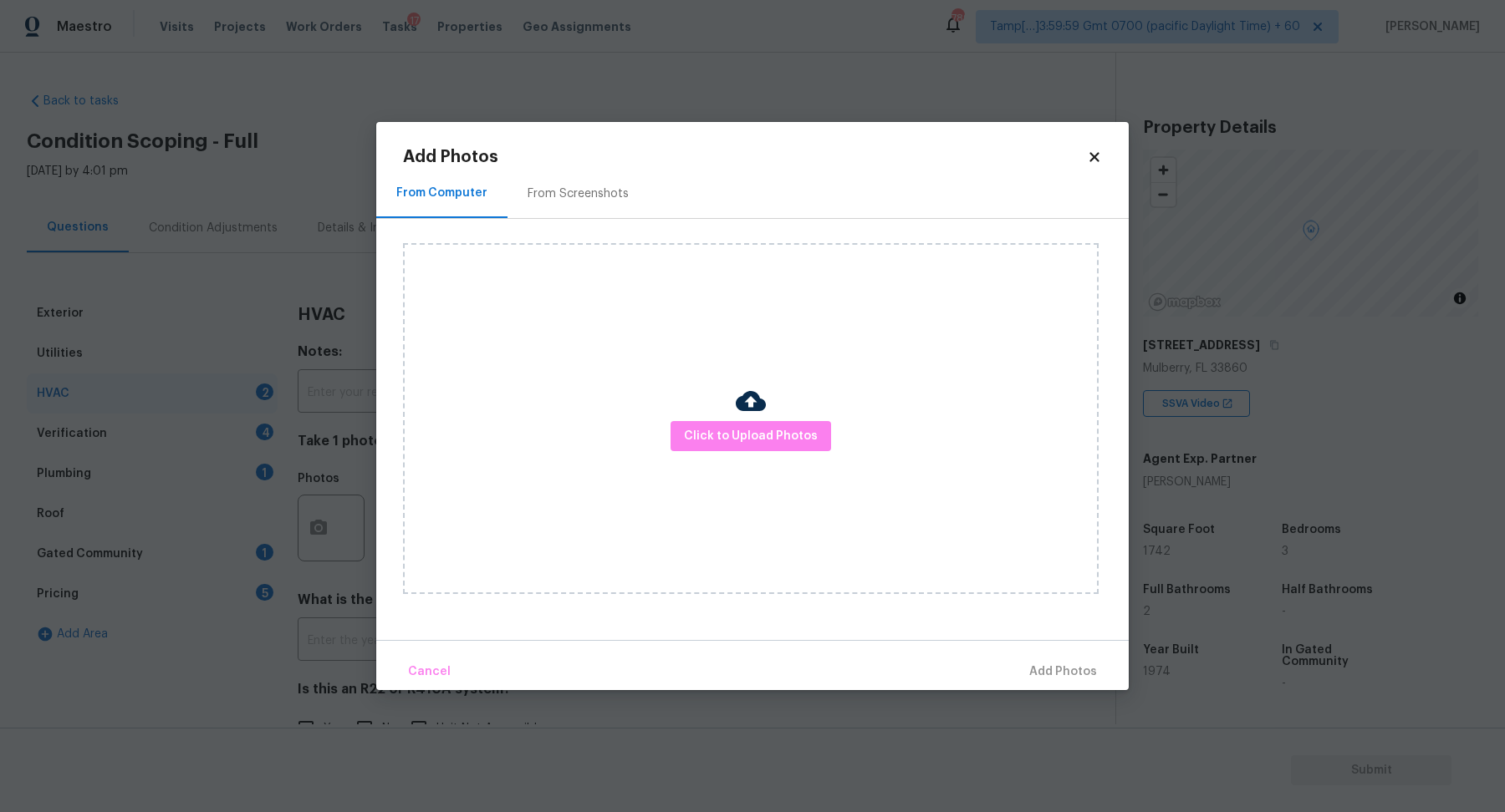
click at [749, 416] on div at bounding box center [751, 403] width 30 height 35
click at [749, 434] on span "Click to Upload Photos" at bounding box center [751, 436] width 134 height 21
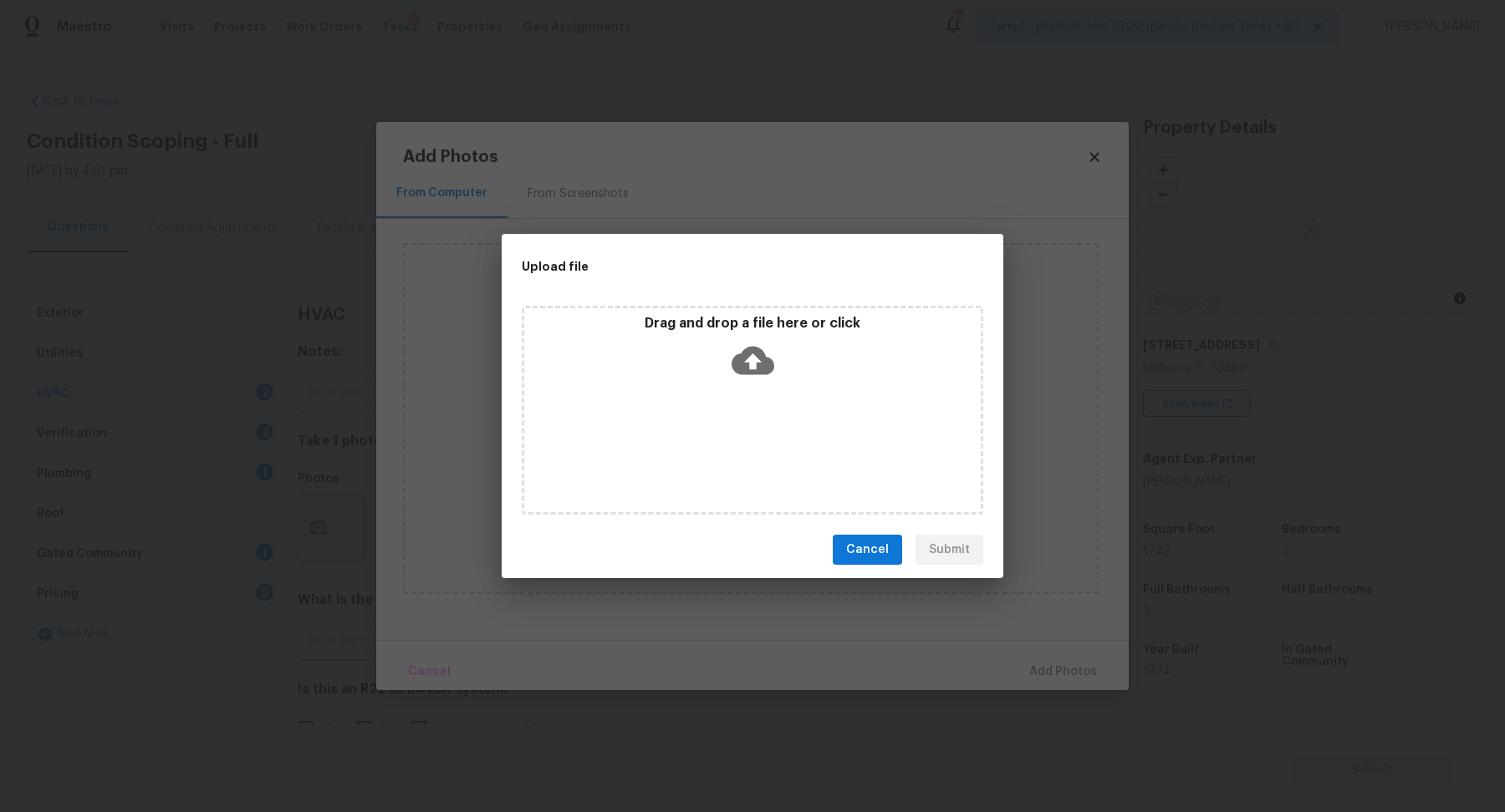
click at [803, 346] on div "Drag and drop a file here or click" at bounding box center [752, 351] width 456 height 72
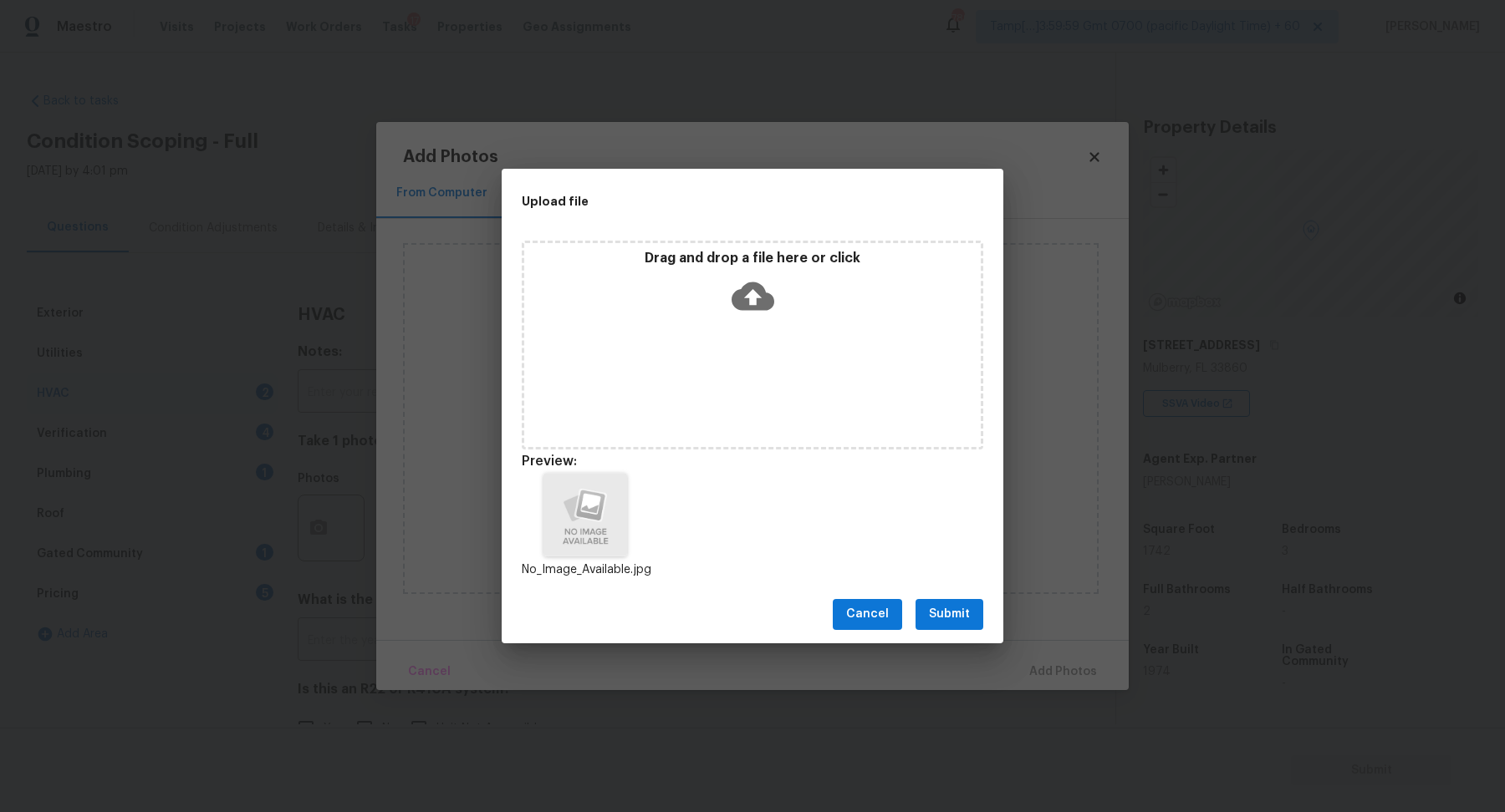
click at [937, 626] on button "Submit" at bounding box center [949, 614] width 68 height 31
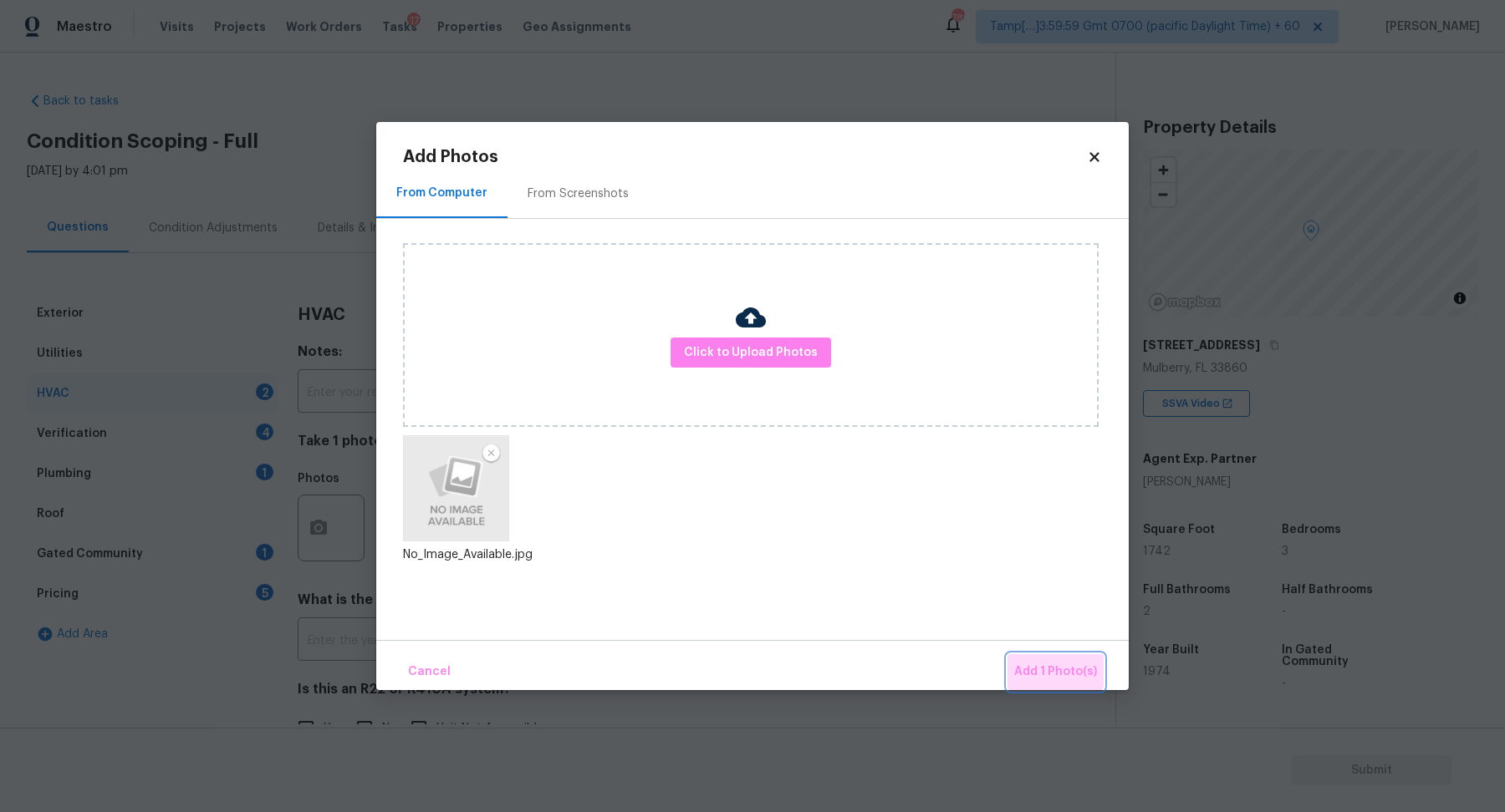
click at [1044, 663] on span "Add 1 Photo(s)" at bounding box center [1055, 672] width 83 height 21
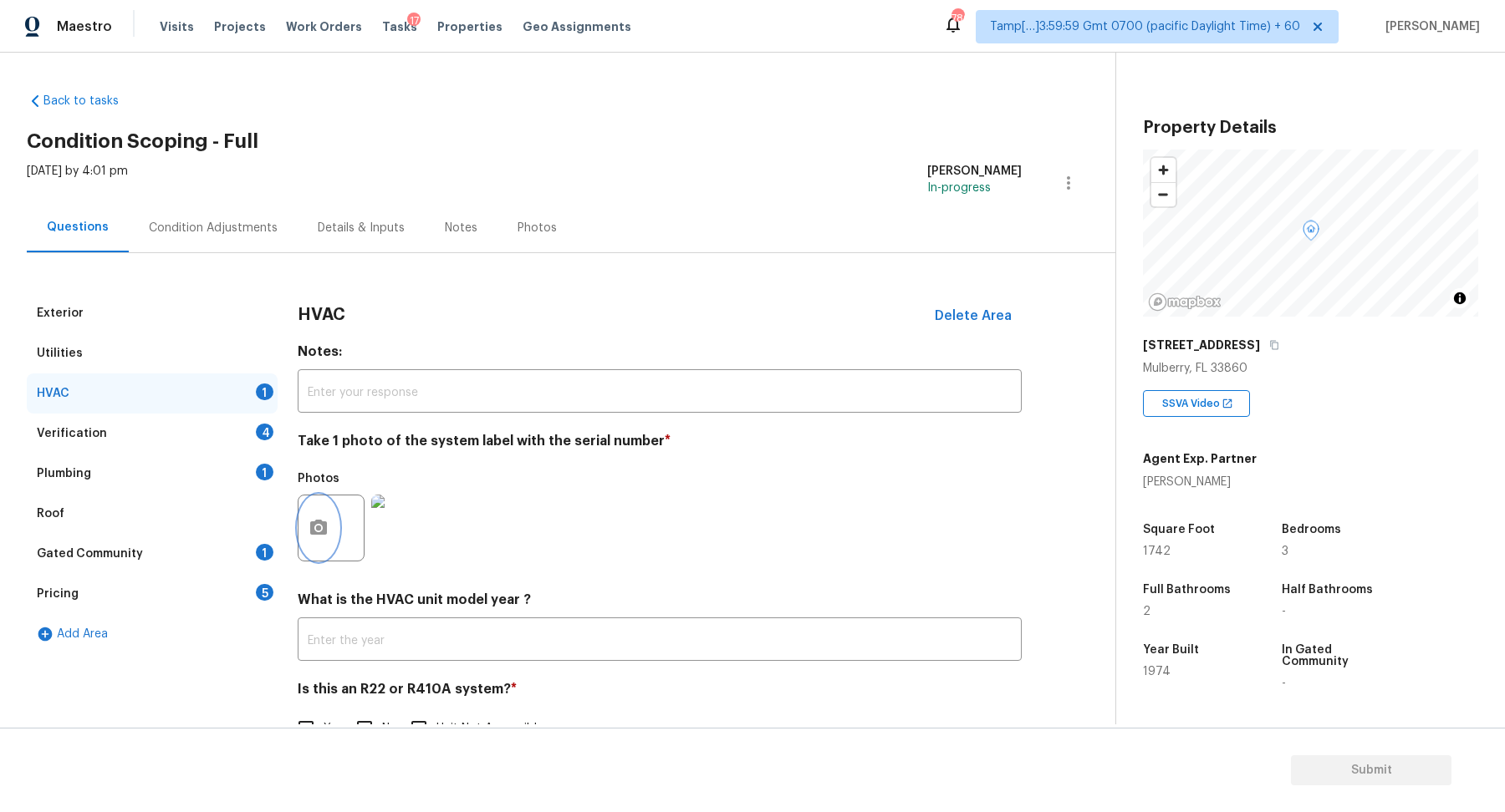
scroll to position [46, 0]
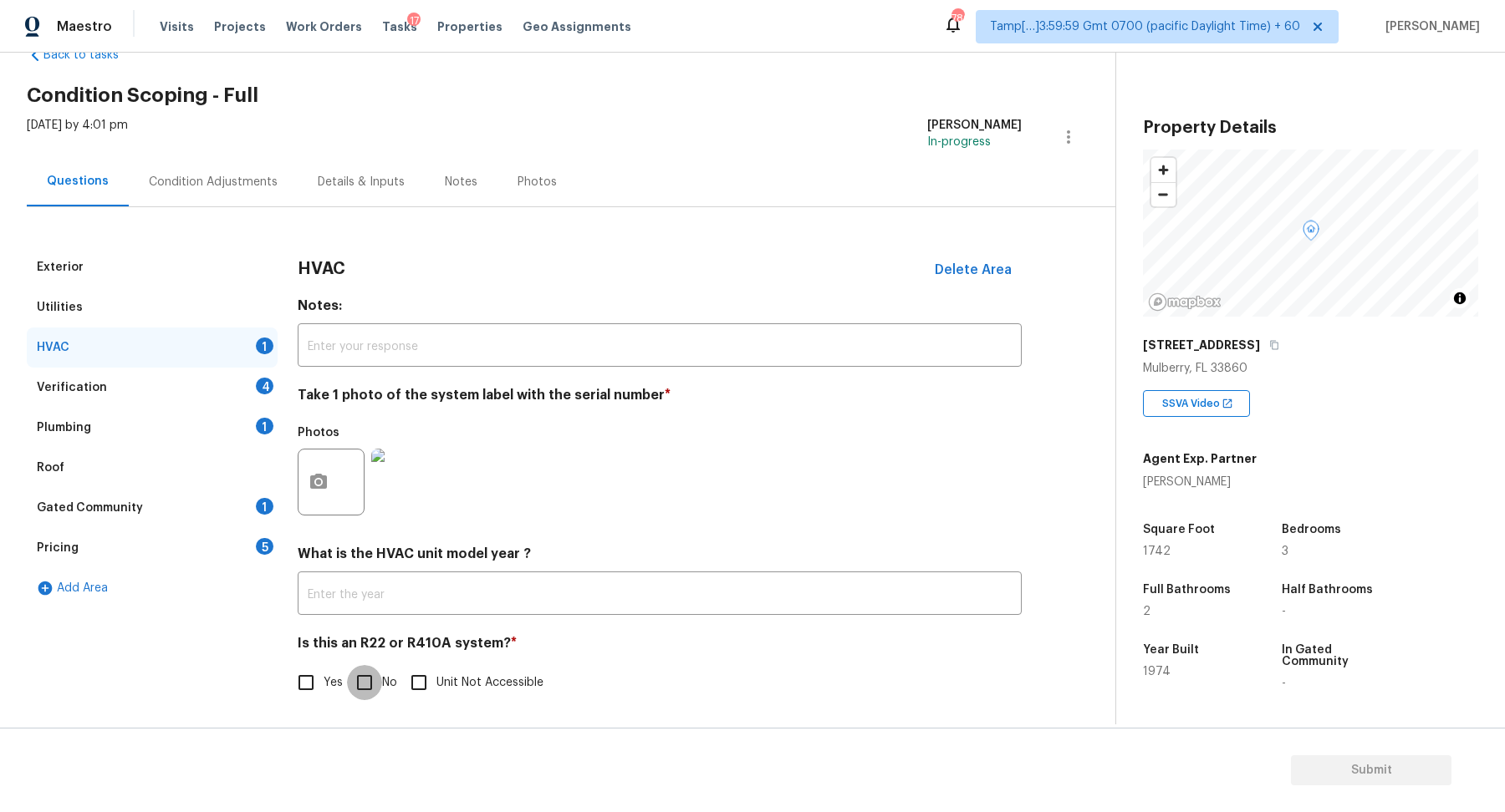
click at [351, 685] on input "No" at bounding box center [364, 682] width 35 height 35
checkbox input "true"
click at [211, 377] on div "Verification 4" at bounding box center [151, 387] width 250 height 40
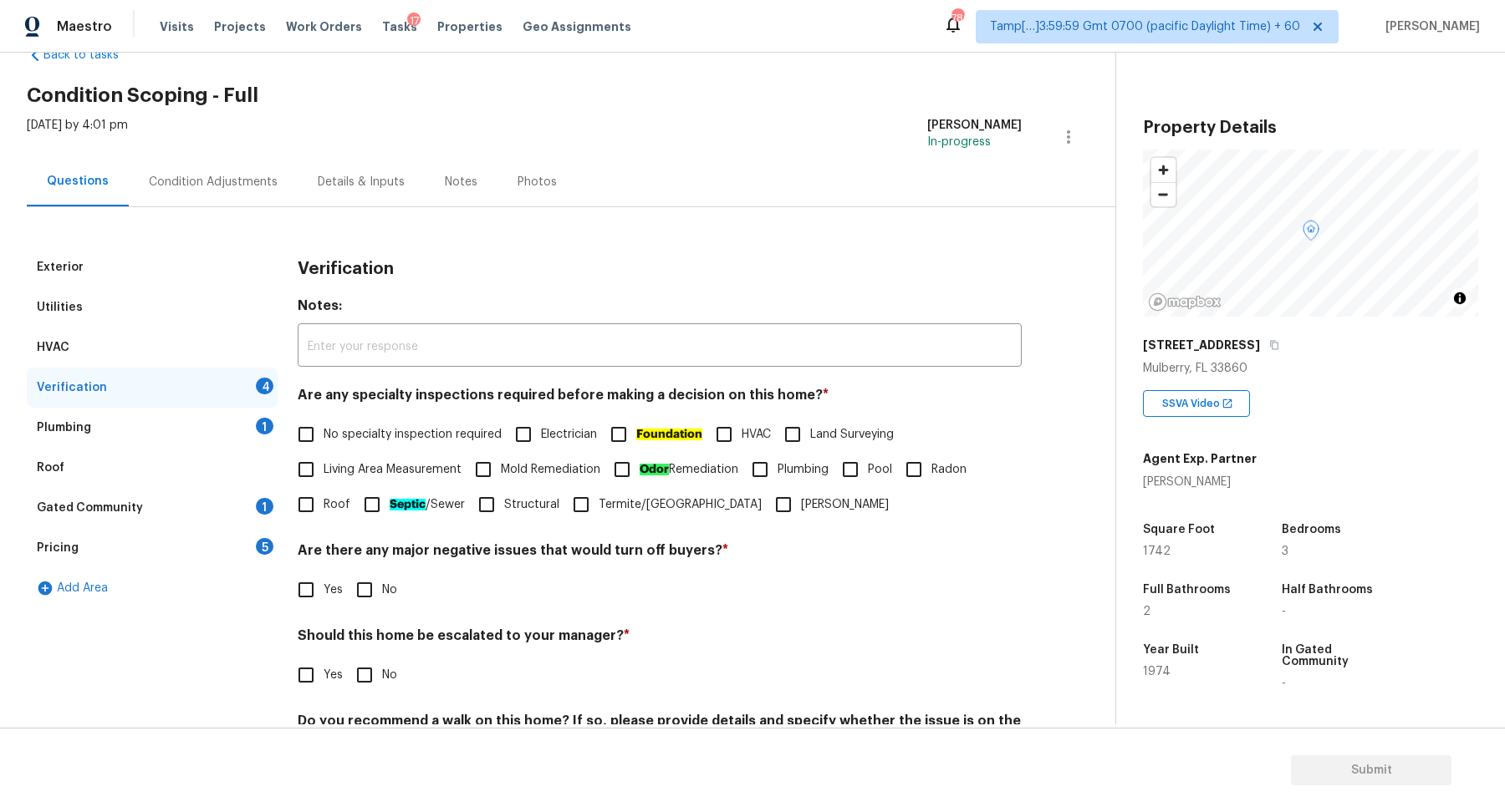
click at [360, 430] on span "No specialty inspection required" at bounding box center [412, 434] width 178 height 18
click at [323, 430] on input "No specialty inspection required" at bounding box center [305, 434] width 35 height 35
checkbox input "true"
click at [358, 577] on input "No" at bounding box center [364, 589] width 35 height 35
checkbox input "true"
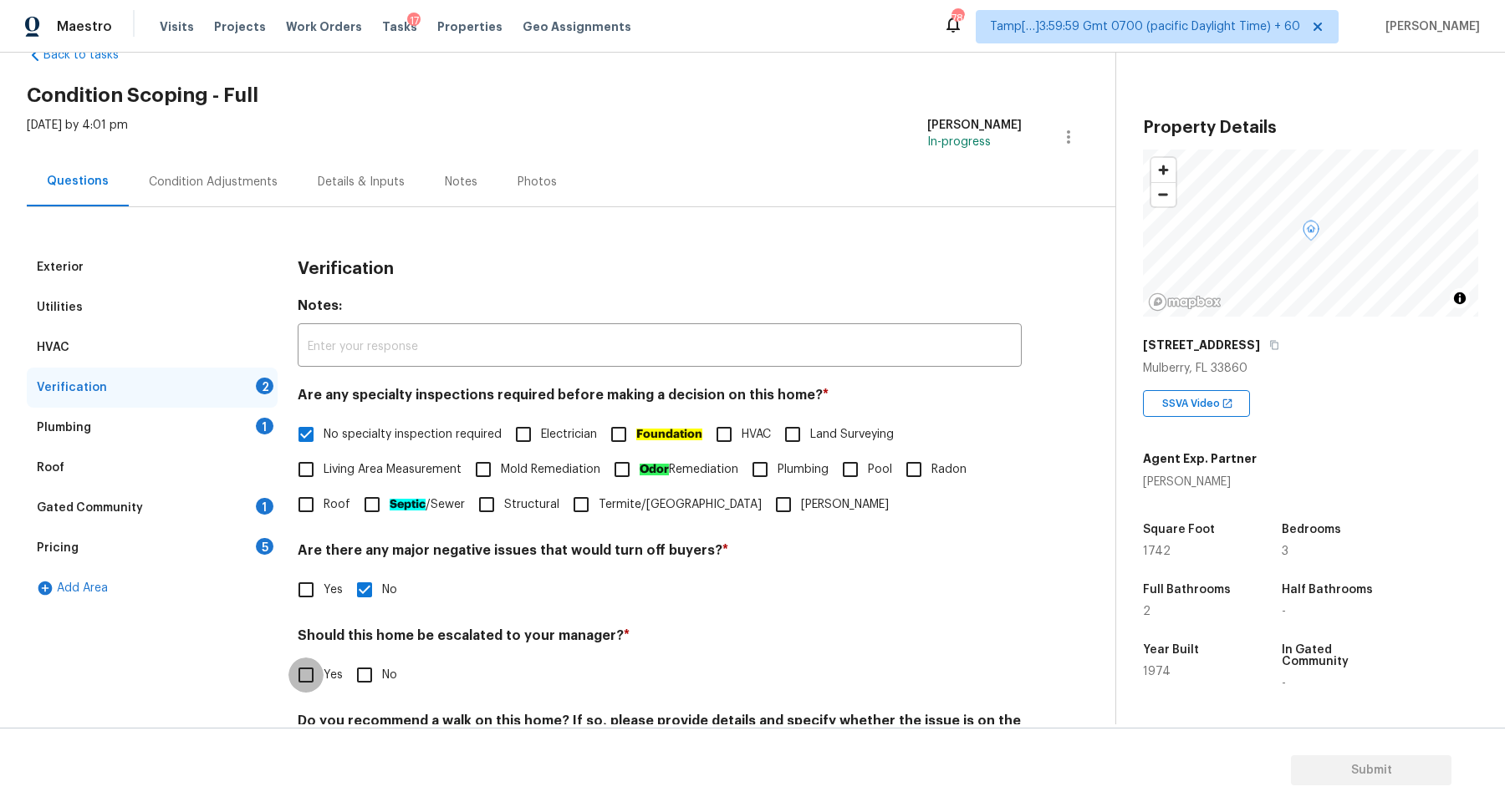
click at [323, 665] on input "Yes" at bounding box center [305, 674] width 35 height 35
checkbox input "true"
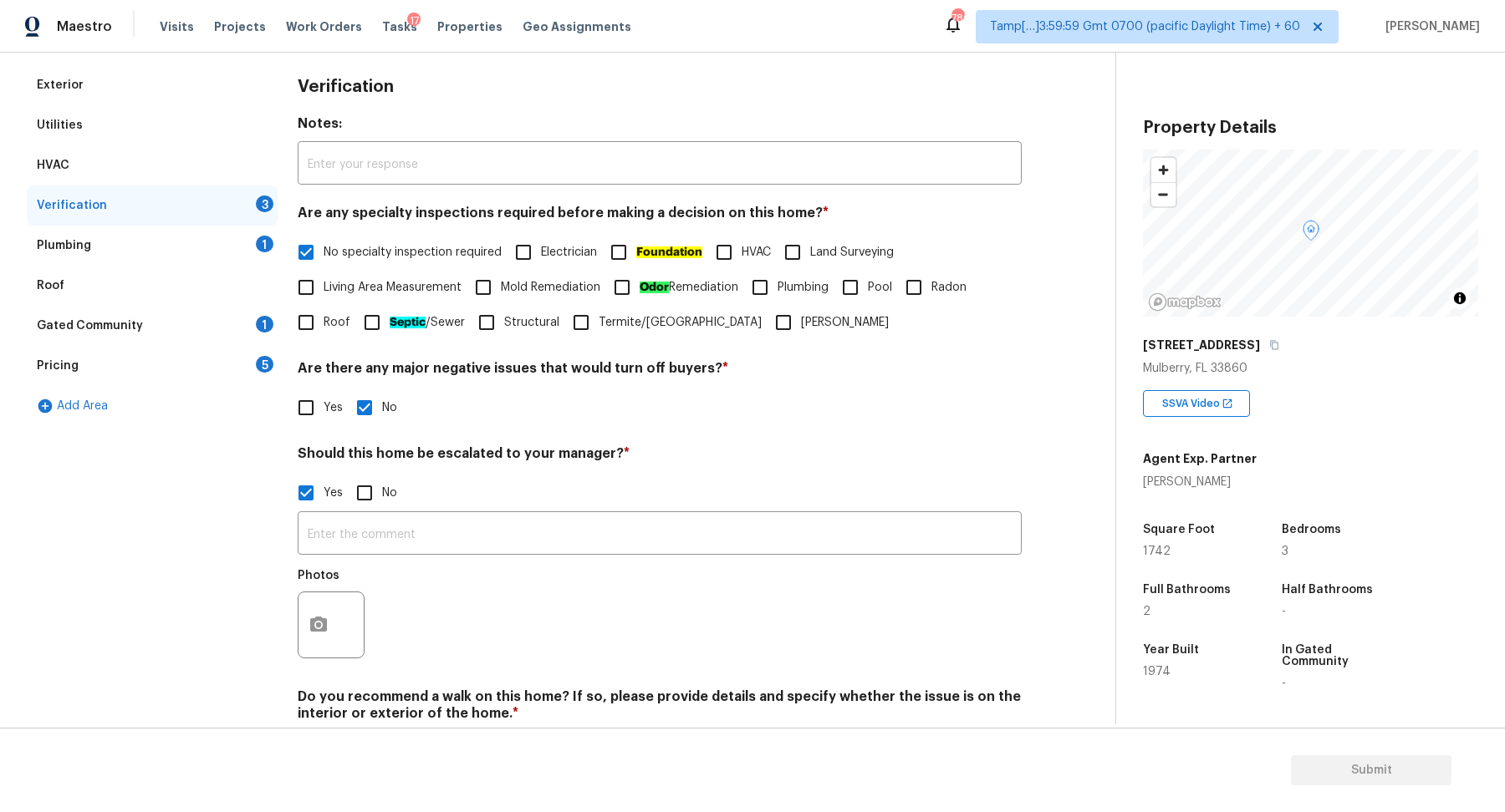
scroll to position [294, 0]
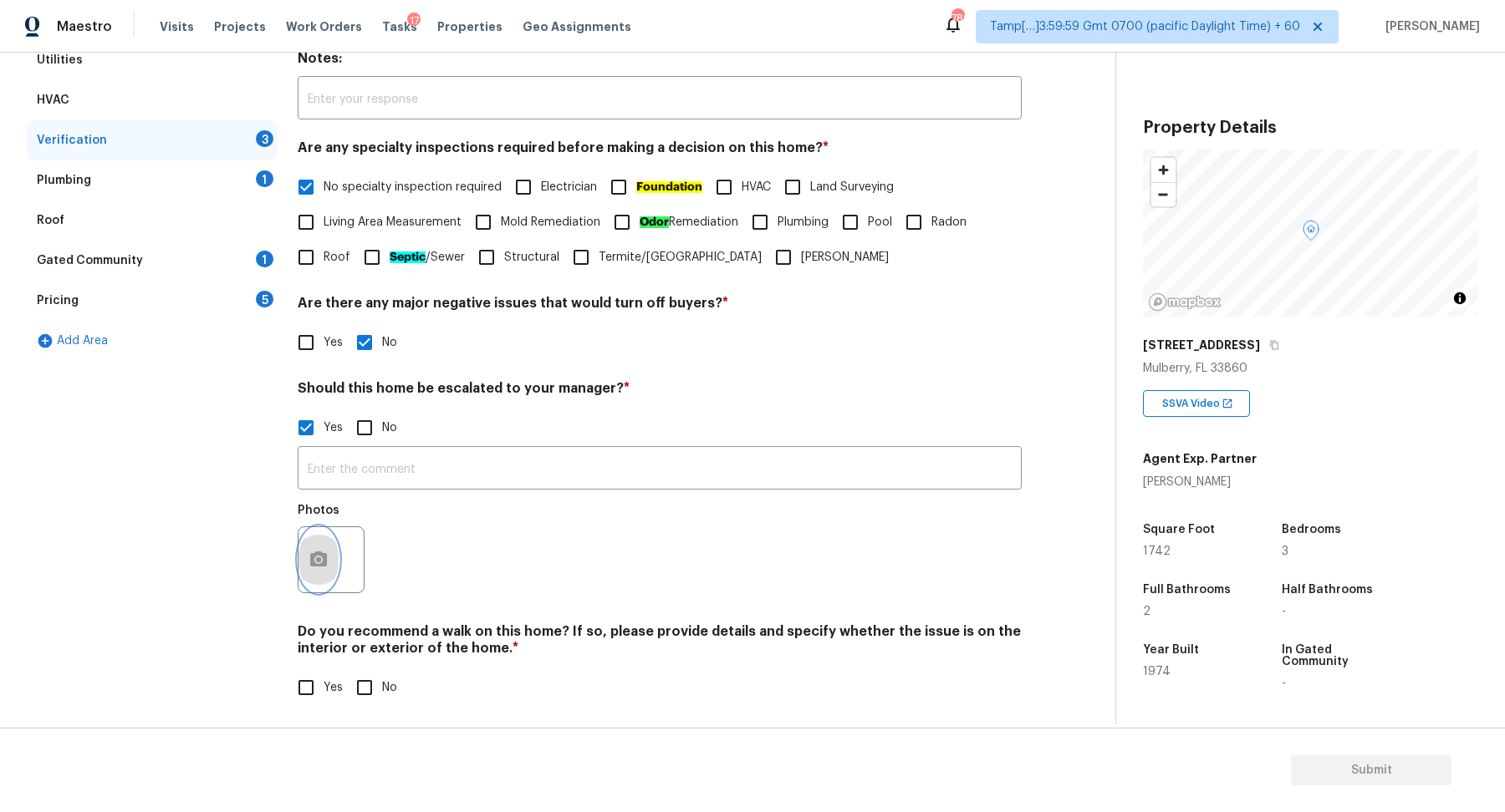
click at [319, 556] on icon "button" at bounding box center [318, 559] width 20 height 20
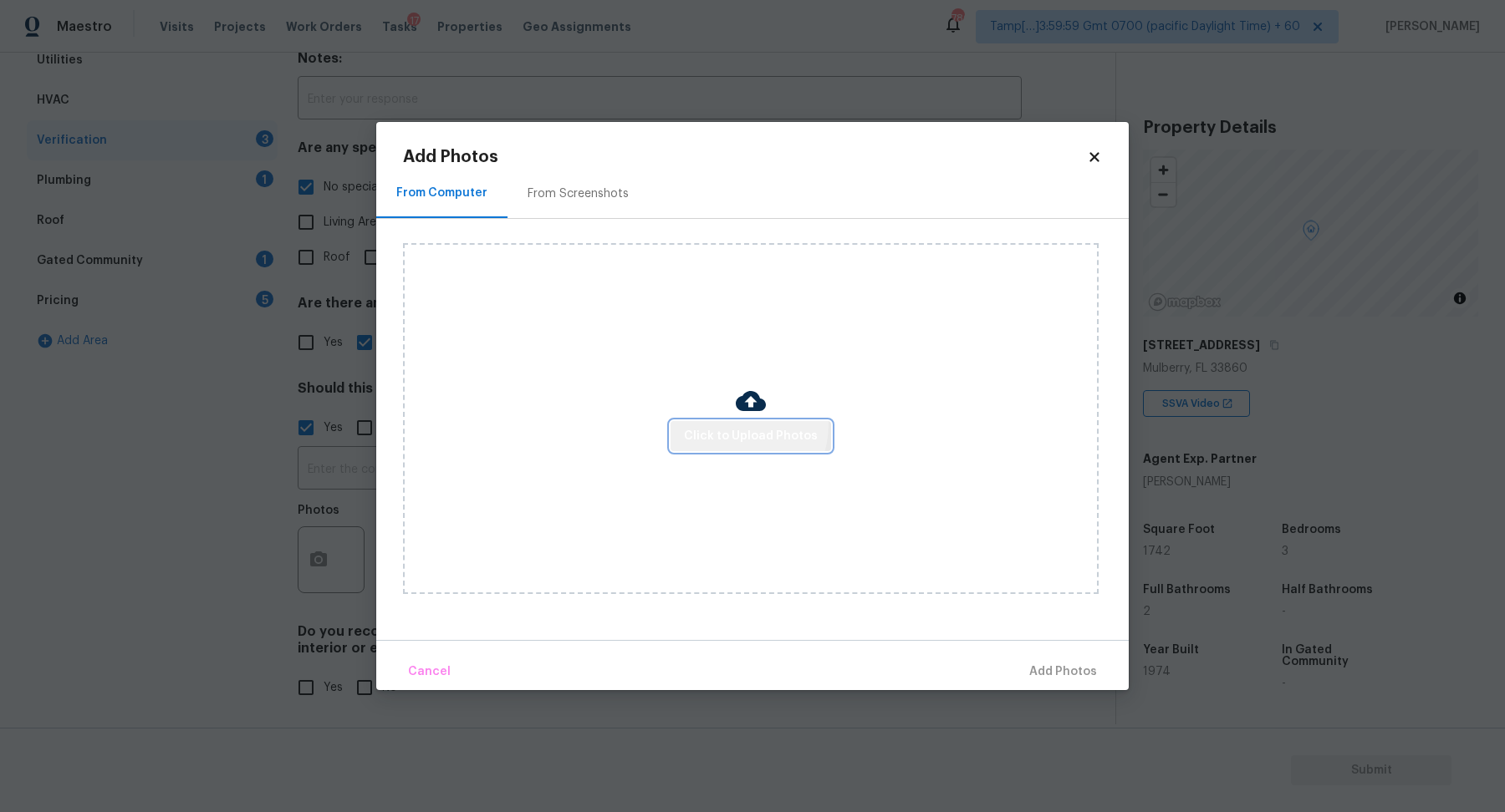
click at [741, 426] on span "Click to Upload Photos" at bounding box center [751, 436] width 134 height 21
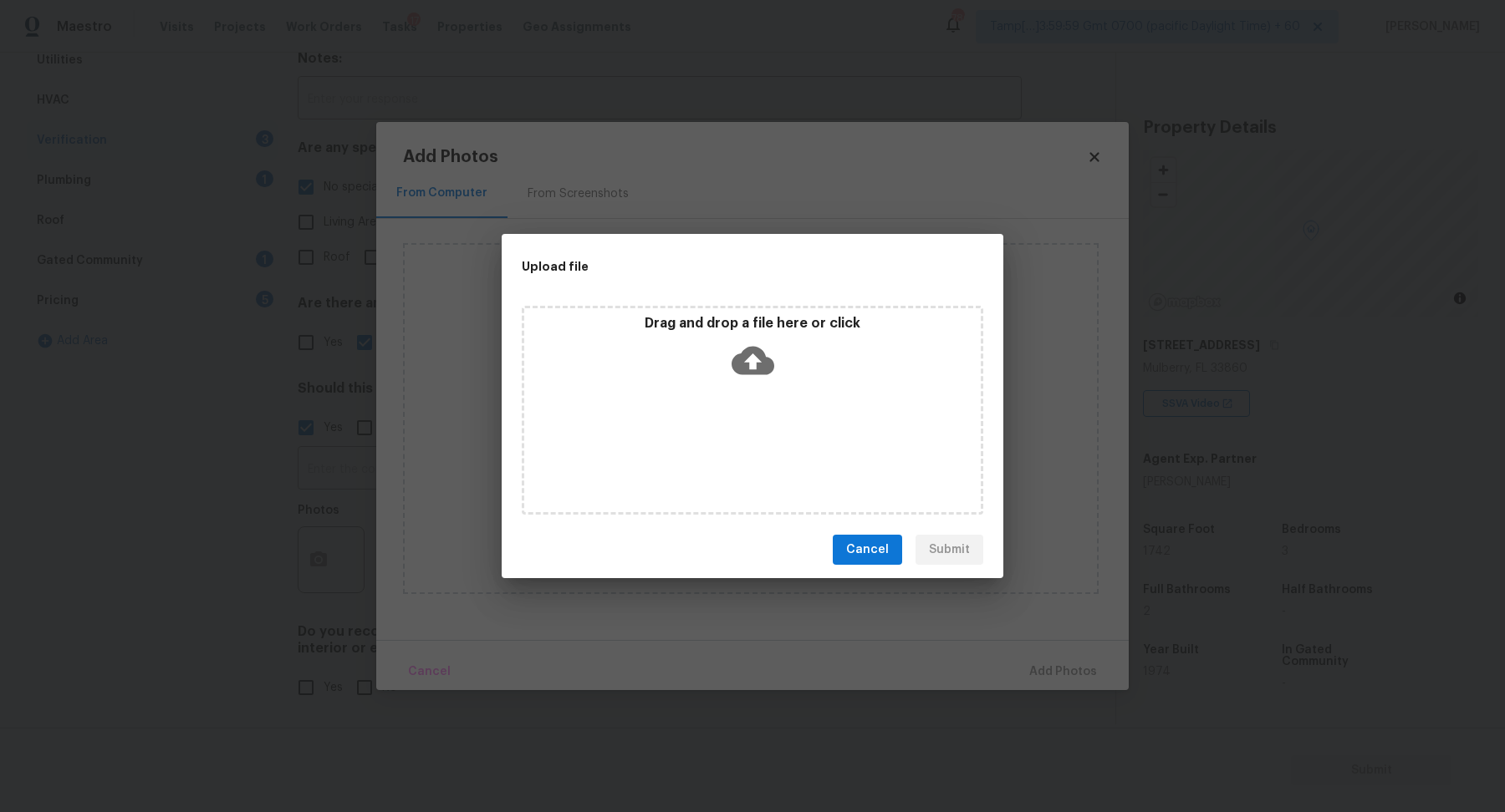
click at [746, 359] on icon at bounding box center [752, 360] width 43 height 42
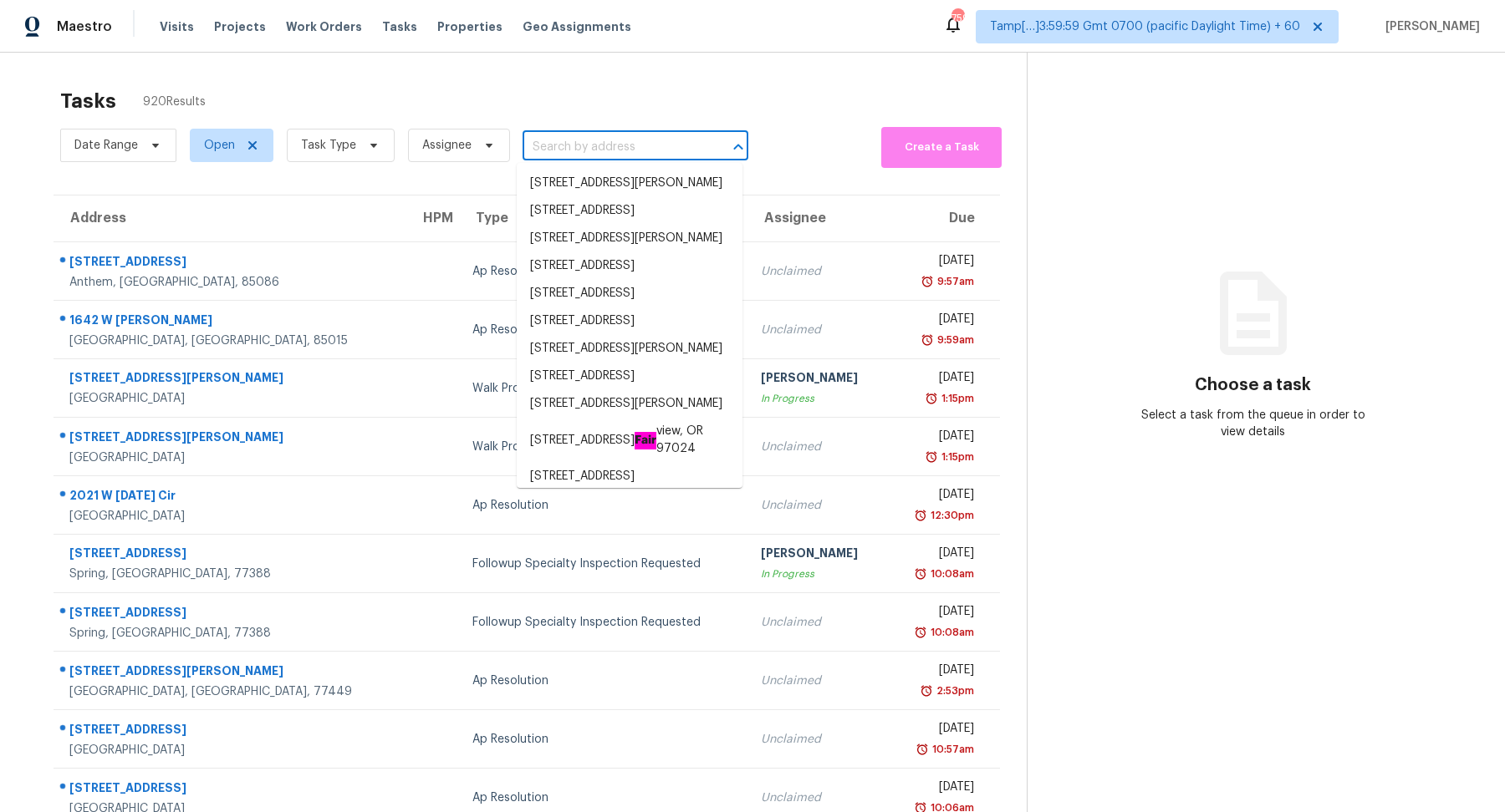
click at [637, 156] on input "text" at bounding box center [611, 146] width 179 height 25
paste input "9207 Tesoras Dr Unit 302 Las Vegas NV 89144"
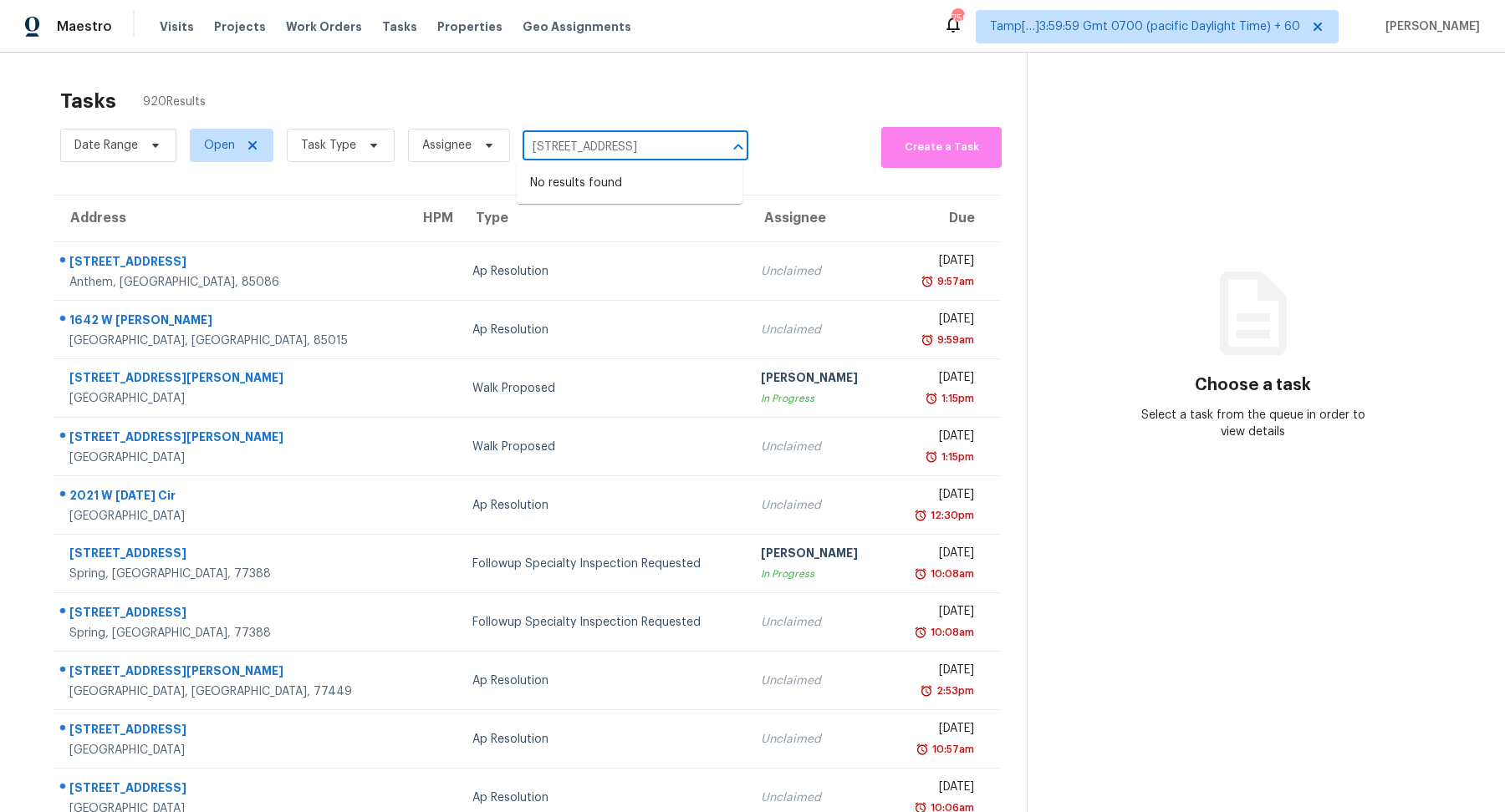
drag, startPoint x: 535, startPoint y: 148, endPoint x: 584, endPoint y: 146, distance: 49.0
click at [584, 146] on input "9207 Tesoras Dr Unit 302 Las Vegas NV 89144" at bounding box center [611, 146] width 179 height 25
type input "9207 Tesoras Dr Las Vegas NV 89144"
click at [638, 193] on li "9207 Tesoras Dr Unit 302, Las Vegas, NV 89144" at bounding box center [629, 183] width 226 height 27
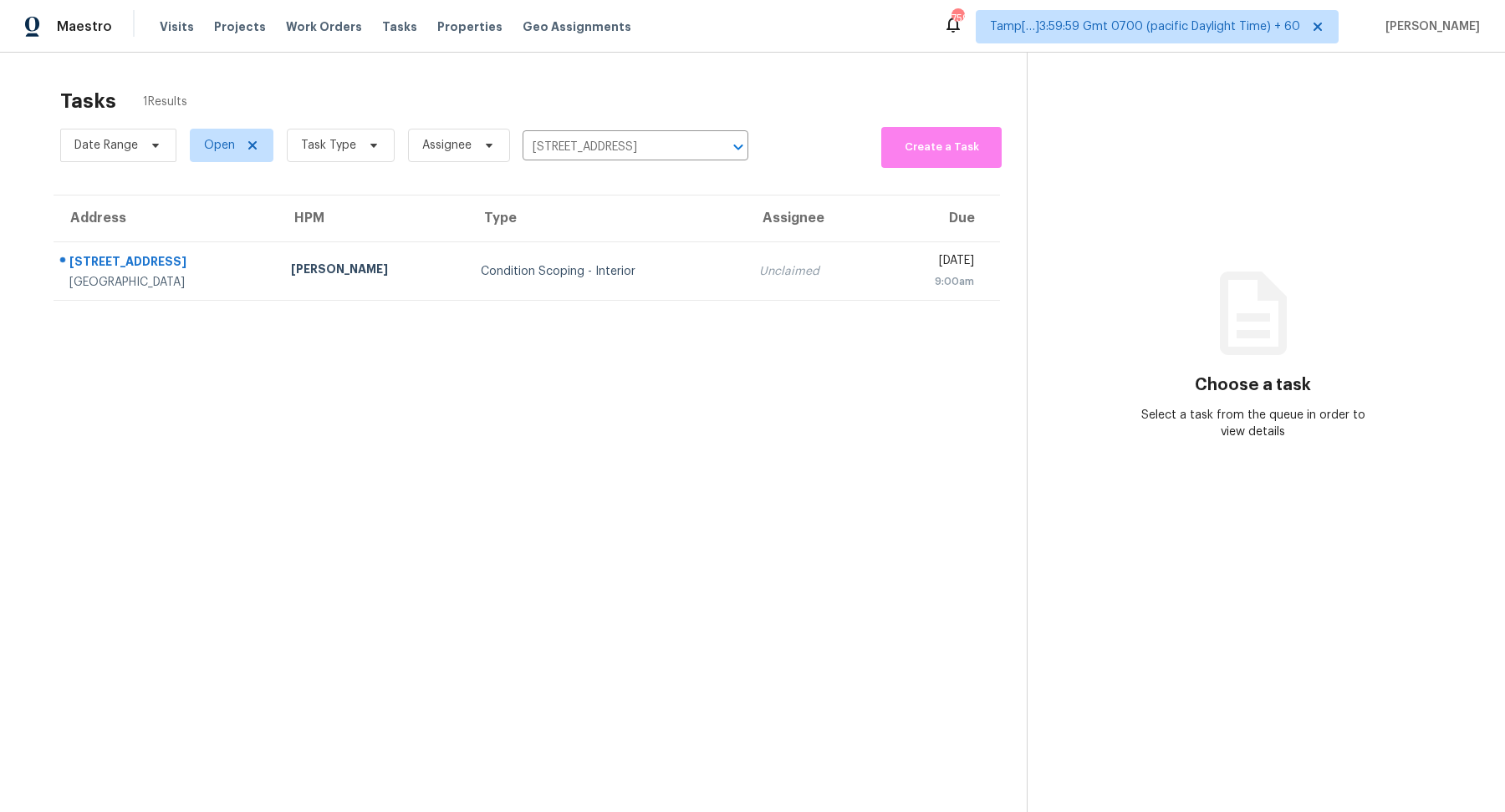
click at [596, 293] on td "Condition Scoping - Interior" at bounding box center [607, 272] width 279 height 59
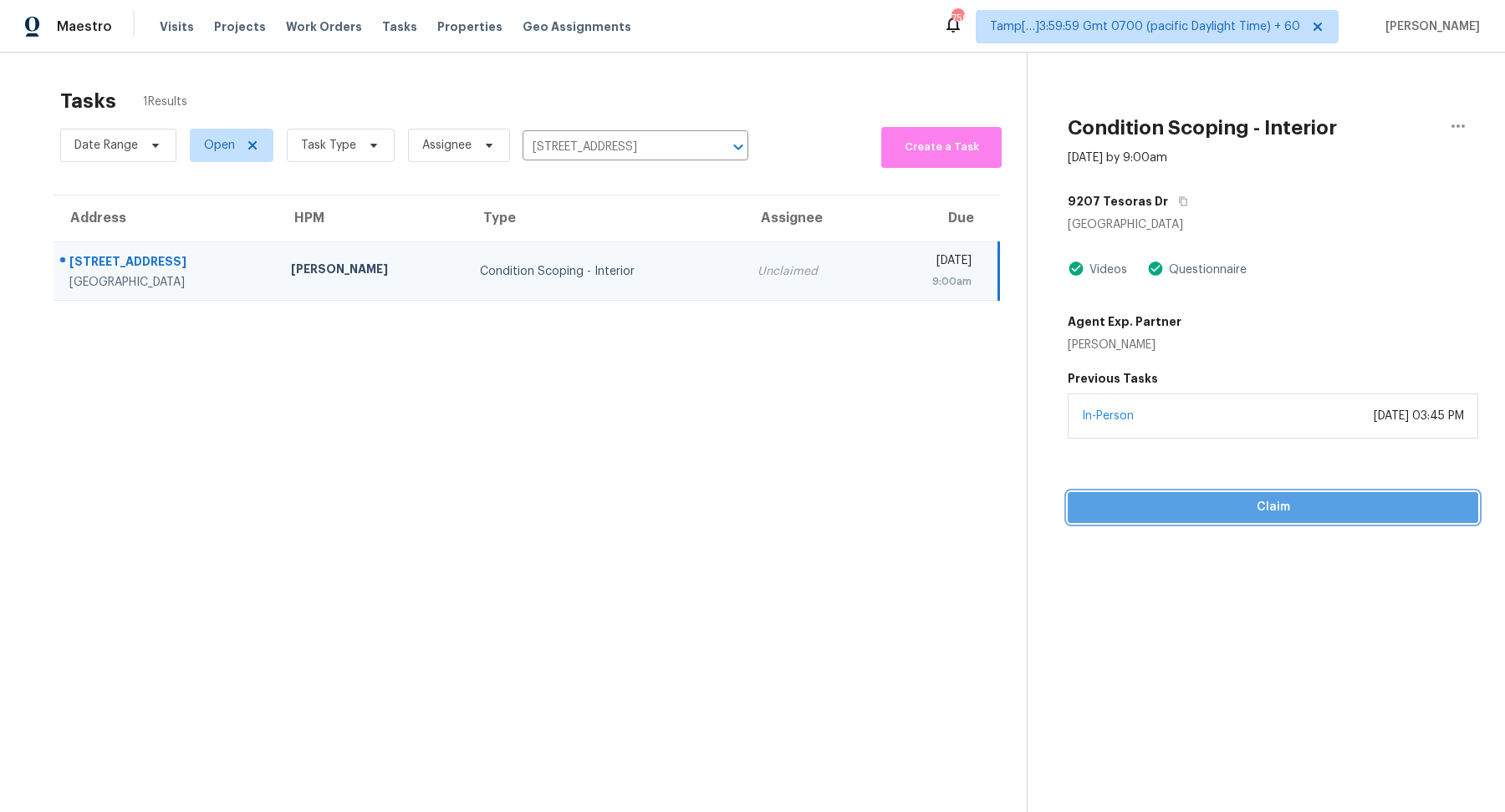
click at [1167, 498] on span "Claim" at bounding box center [1273, 507] width 384 height 21
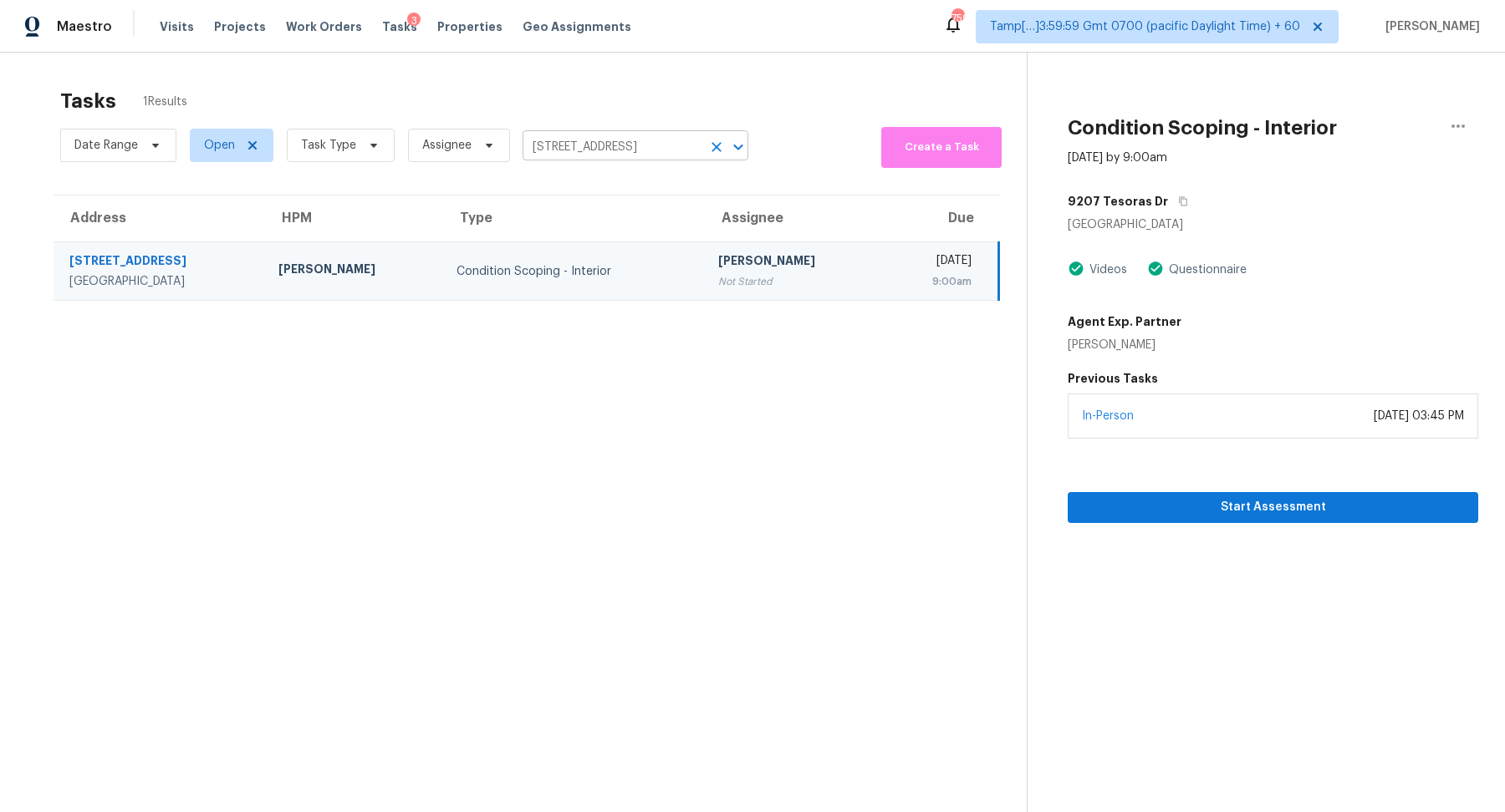
click at [624, 142] on input "9207 Tesoras Dr Unit 302, Las Vegas, NV 89144" at bounding box center [611, 146] width 179 height 25
paste input "77 Porter St Brockton MA 02301"
type input "77 Porter St Brockton MA 02301"
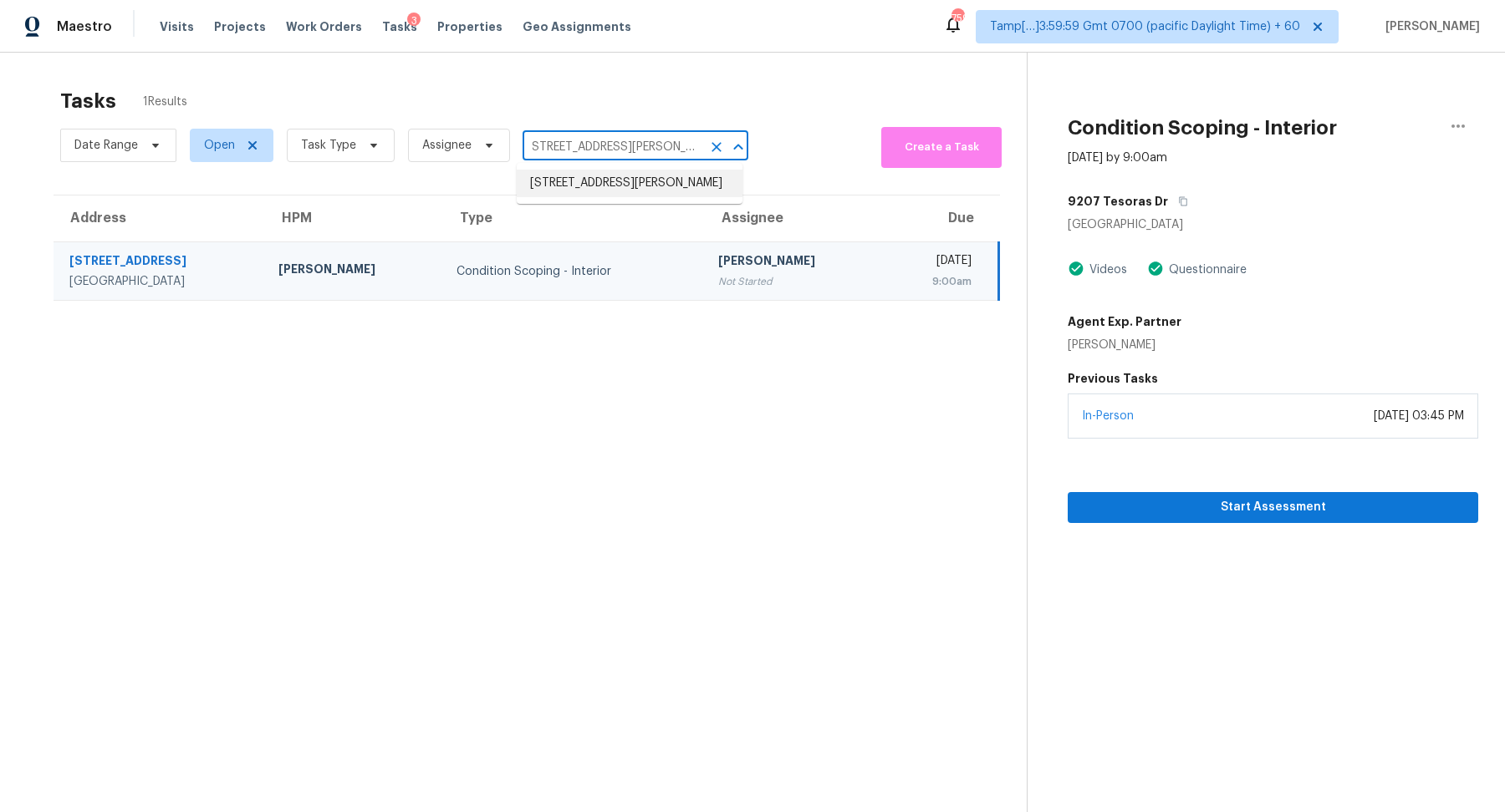
click at [612, 191] on li "77 Porter St, Brockton, MA 02301" at bounding box center [629, 183] width 226 height 27
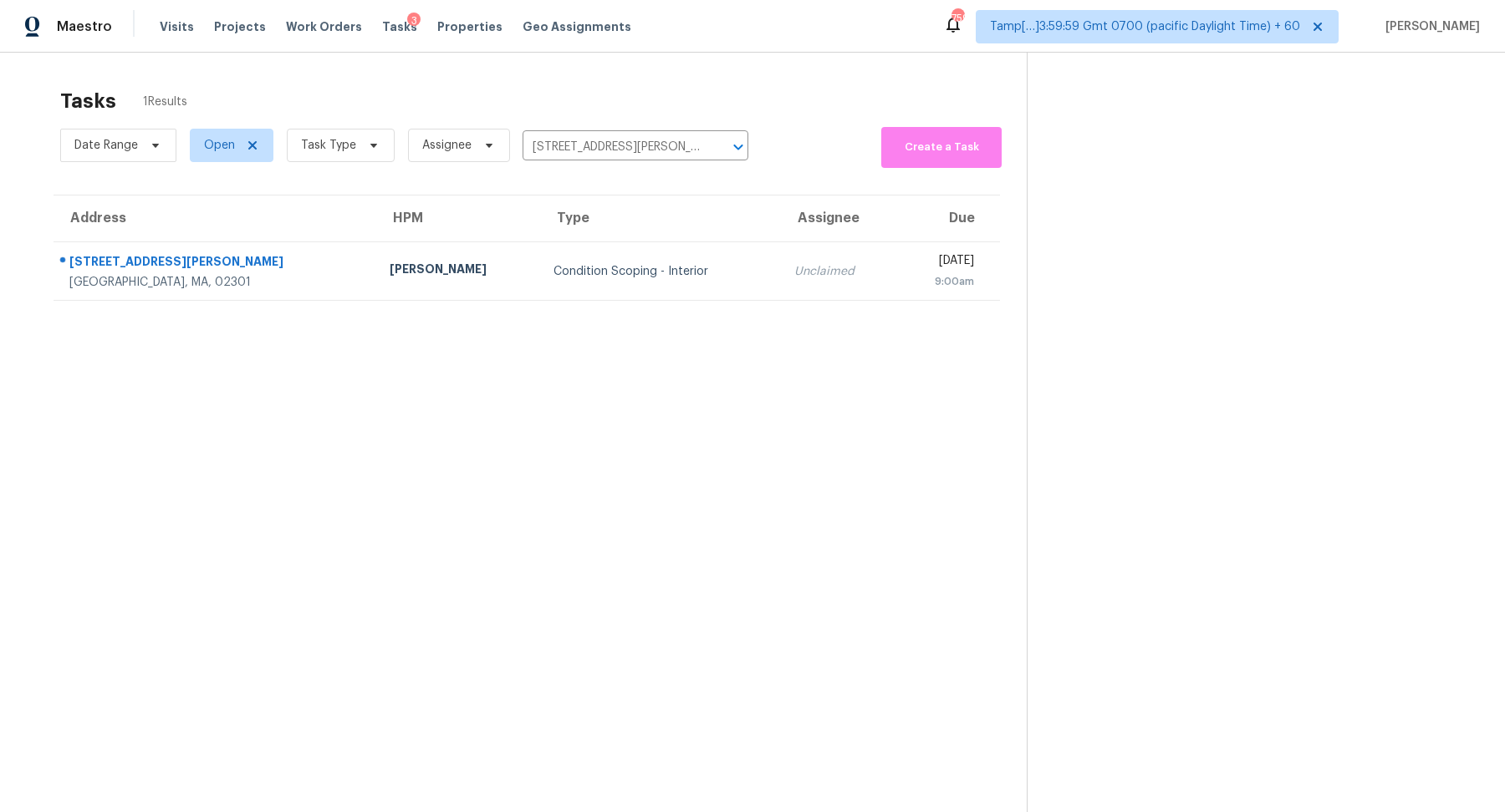
click at [643, 280] on td "Condition Scoping - Interior" at bounding box center [660, 272] width 241 height 59
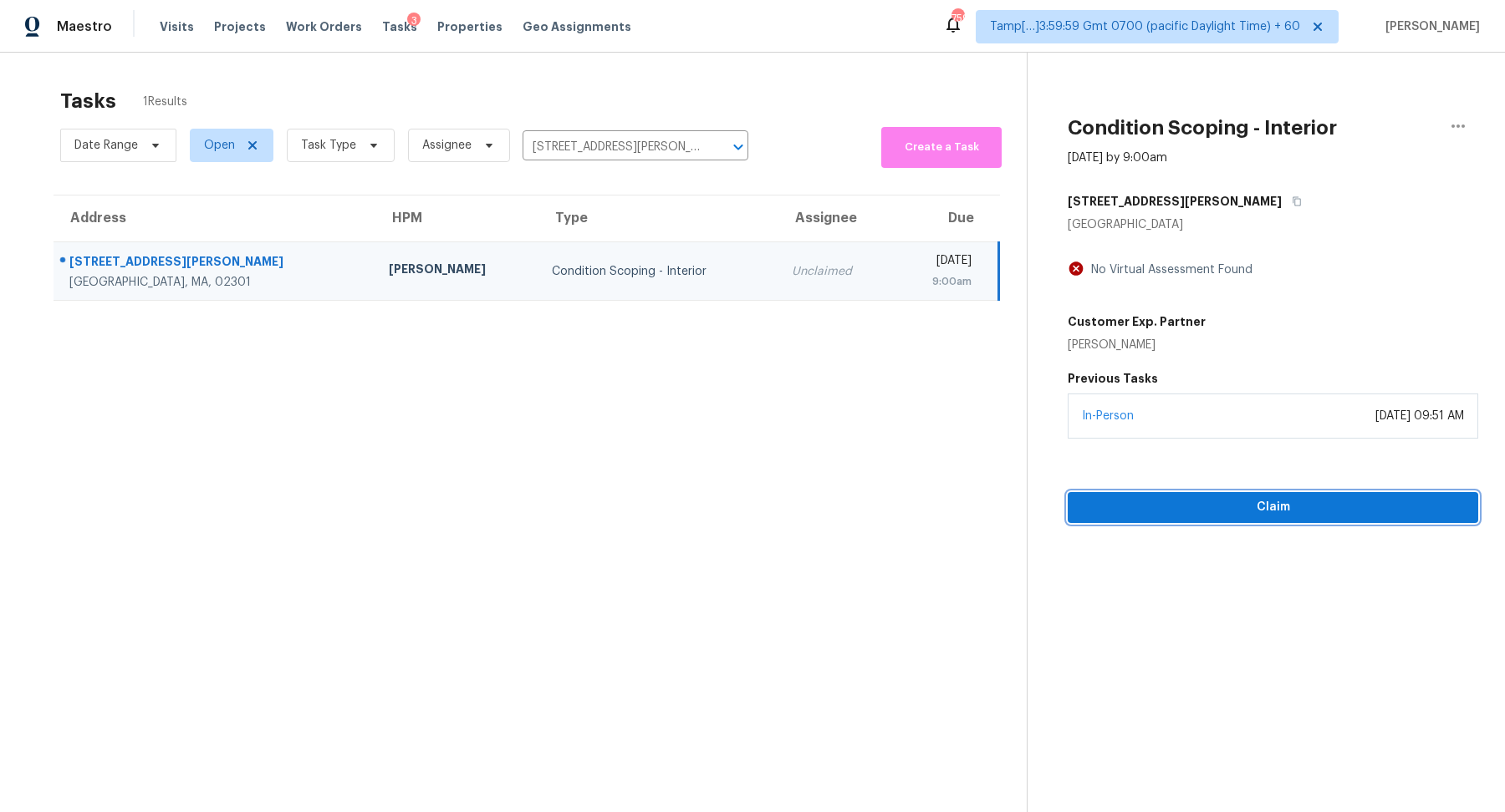
click at [1172, 495] on button "Claim" at bounding box center [1273, 507] width 410 height 31
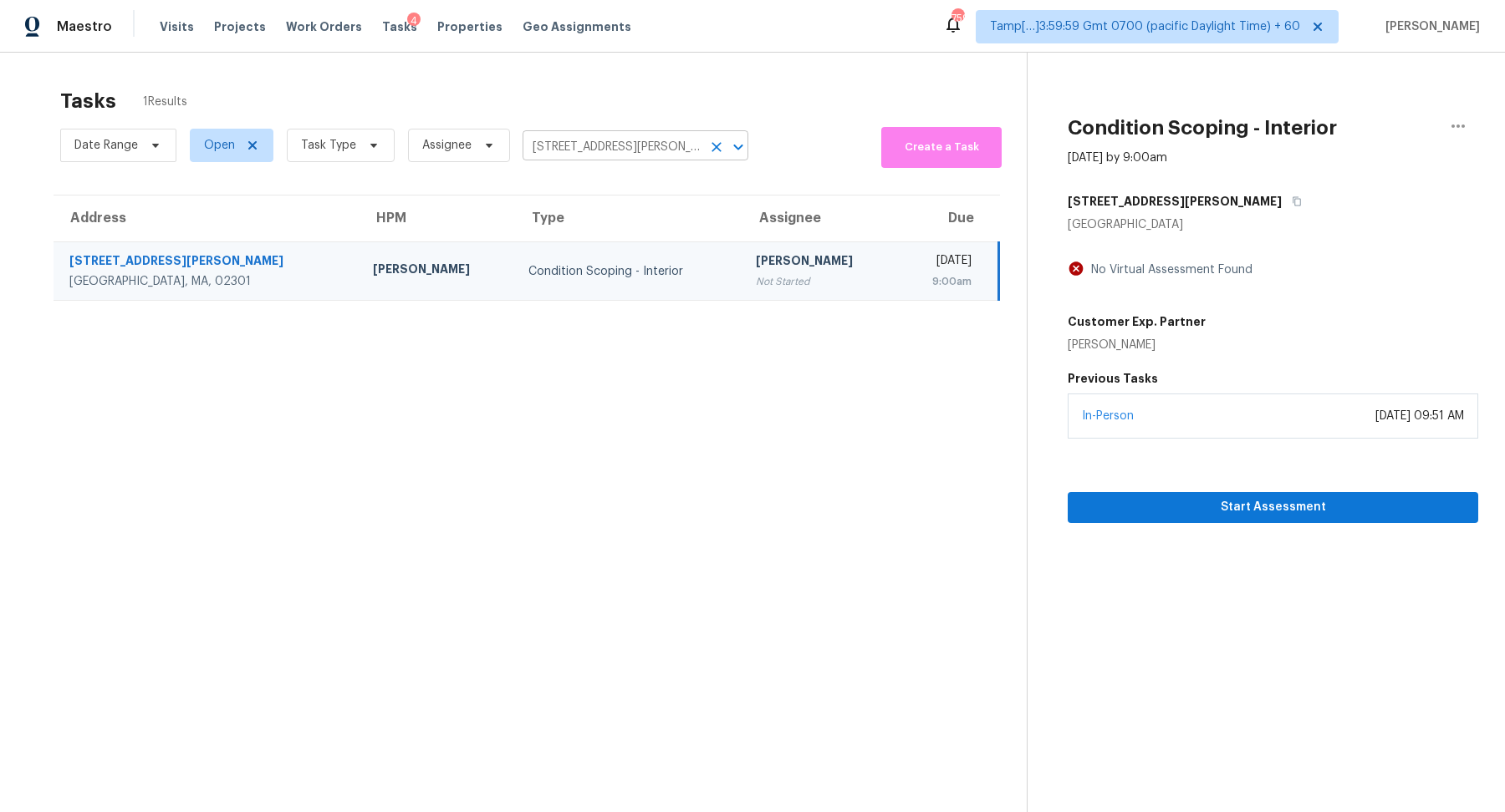
click at [641, 151] on input "77 Porter St, Brockton, MA 02301" at bounding box center [611, 146] width 179 height 25
paste input "16837 W Northampton Rd Surprise AZ 85374"
type input "16837 W Northampton Rd Surprise AZ 85374"
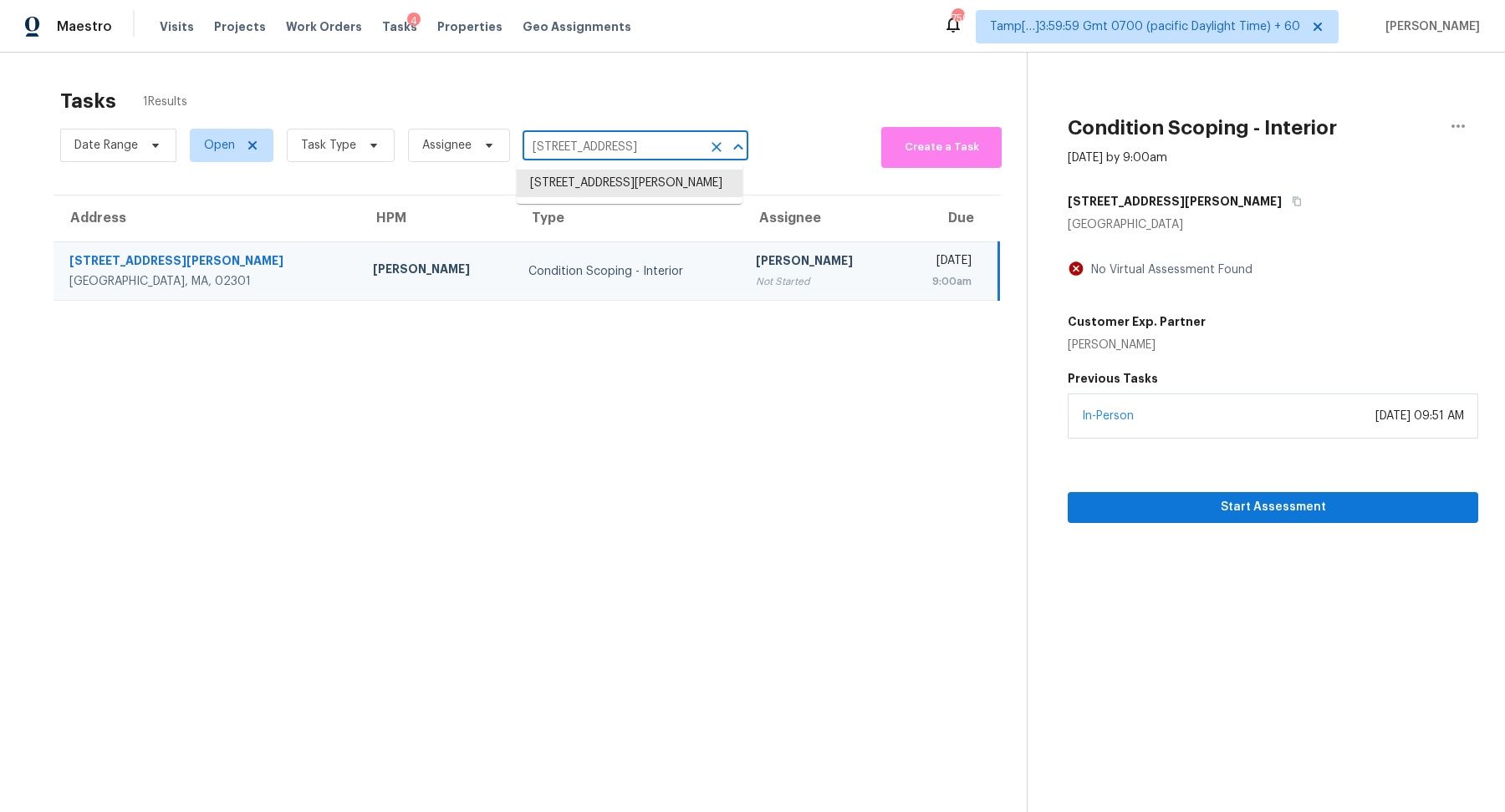
scroll to position [0, 74]
click at [624, 182] on li "16837 W Northampton Rd, Surprise, AZ 85374" at bounding box center [629, 183] width 226 height 27
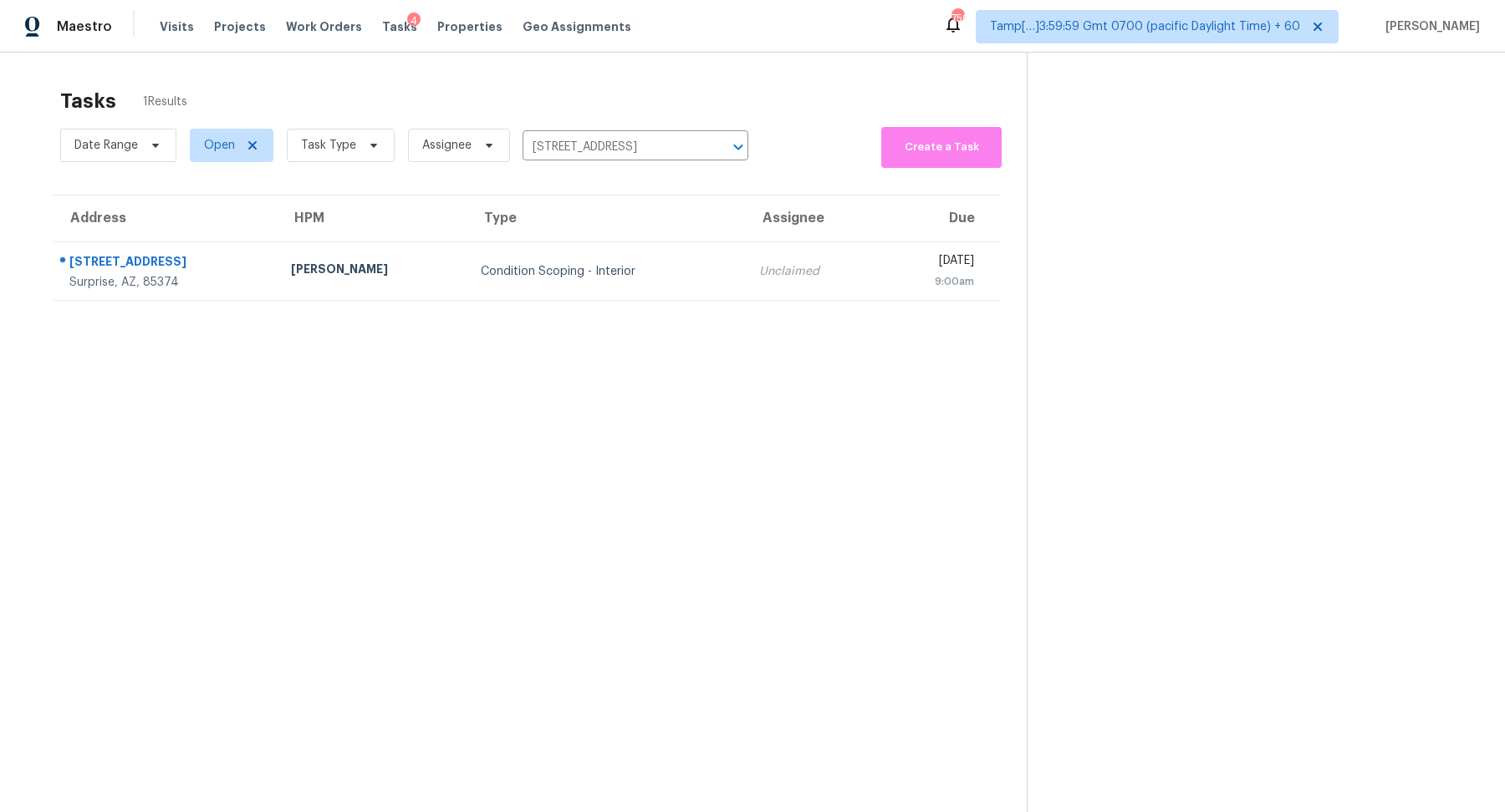
click at [600, 276] on div "Condition Scoping - Interior" at bounding box center [607, 272] width 251 height 17
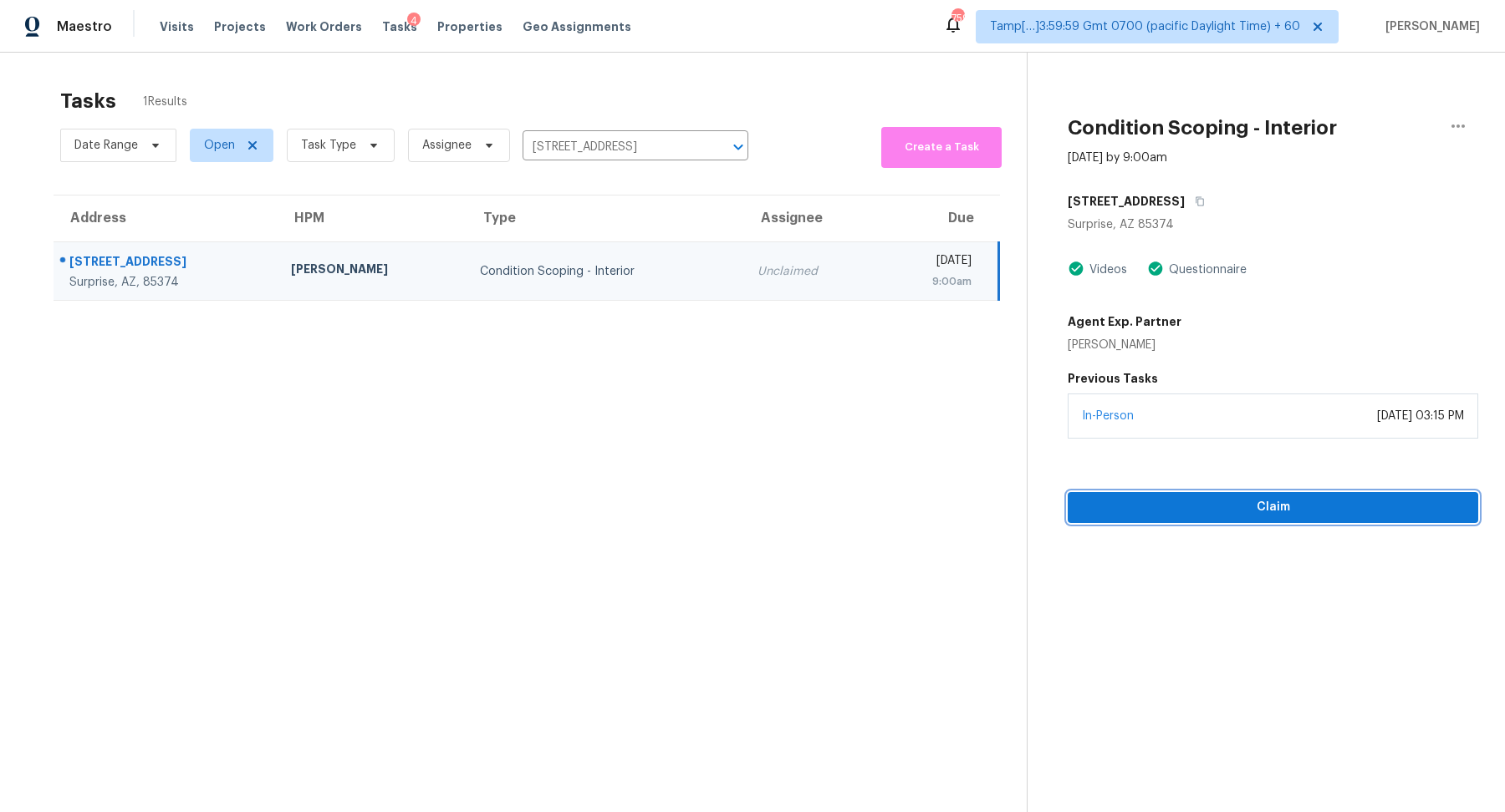
click at [1217, 500] on span "Claim" at bounding box center [1273, 507] width 384 height 21
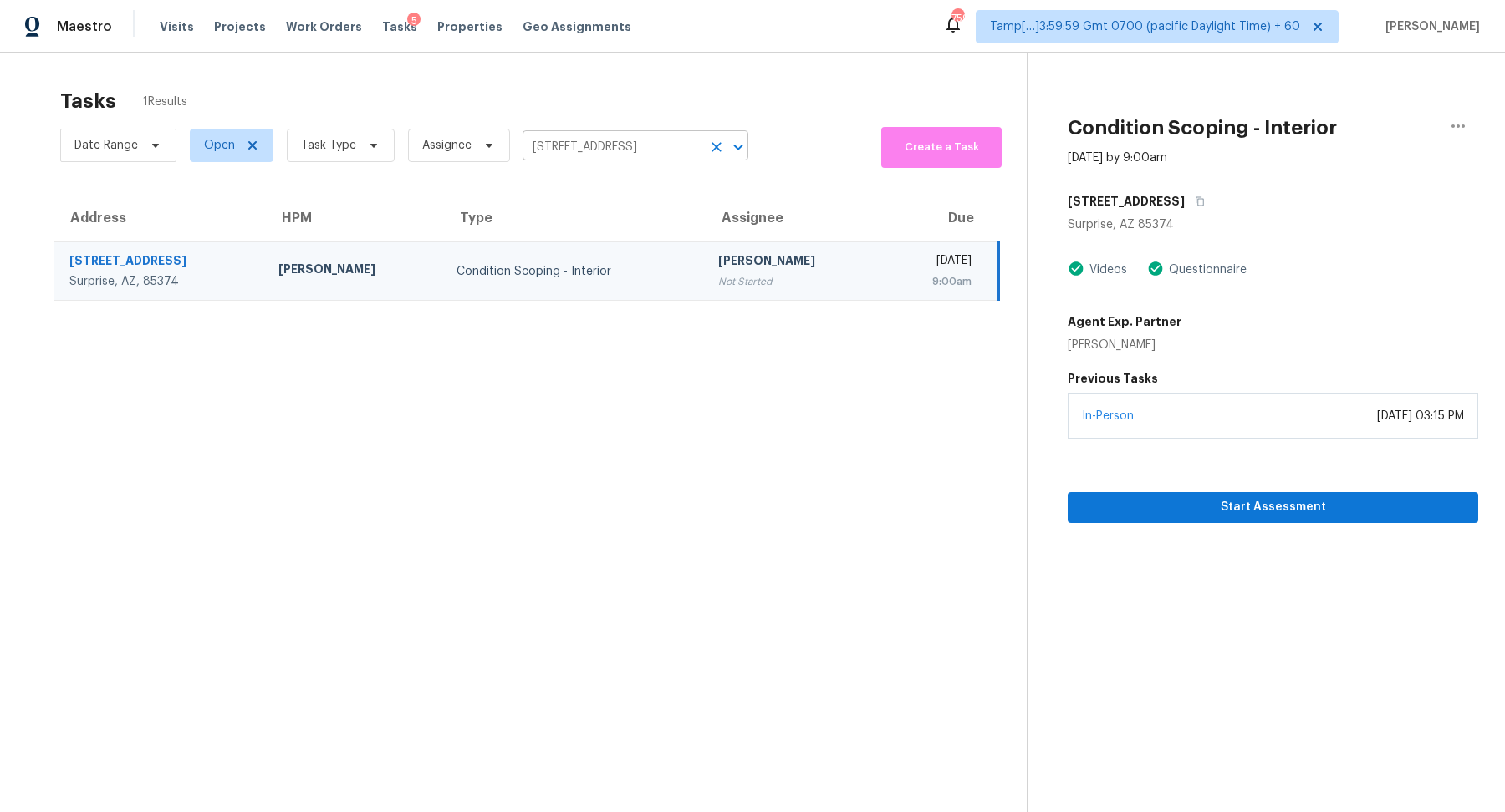
click at [660, 146] on input "16837 W Northampton Rd, Surprise, AZ 85374" at bounding box center [611, 146] width 179 height 25
paste input "1821 Bittern Holw Apt 34 Austin TX 78758"
drag, startPoint x: 569, startPoint y: 148, endPoint x: 605, endPoint y: 148, distance: 36.0
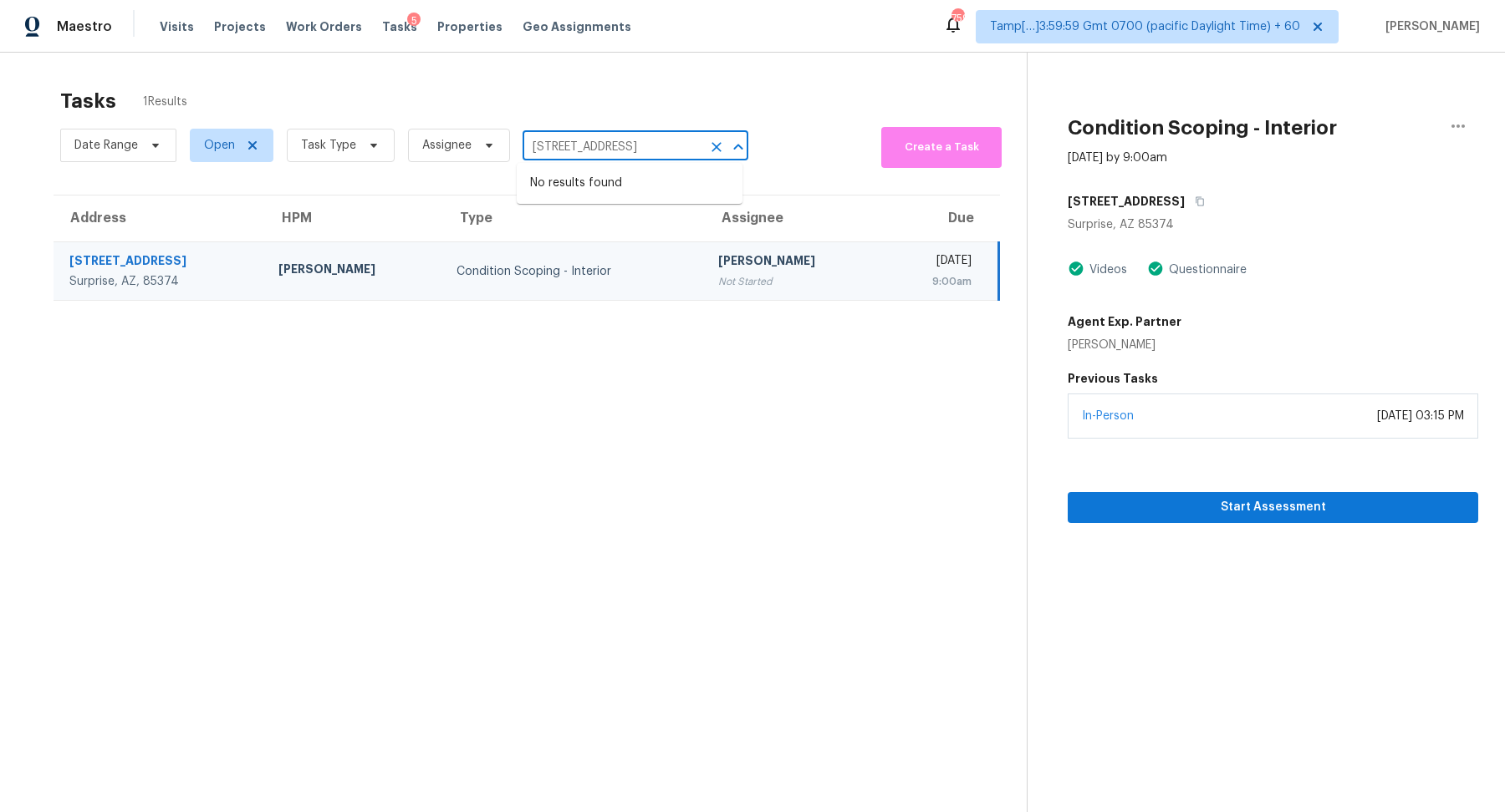
click at [605, 148] on input "11821 Bittern Holw Apt 34 Austin TX 78758" at bounding box center [611, 146] width 179 height 25
type input "11821 Bittern Holw Austin TX 78758"
click at [641, 197] on li "11821 Bittern Holw Apt 34, Austin, TX 78758" at bounding box center [629, 183] width 226 height 27
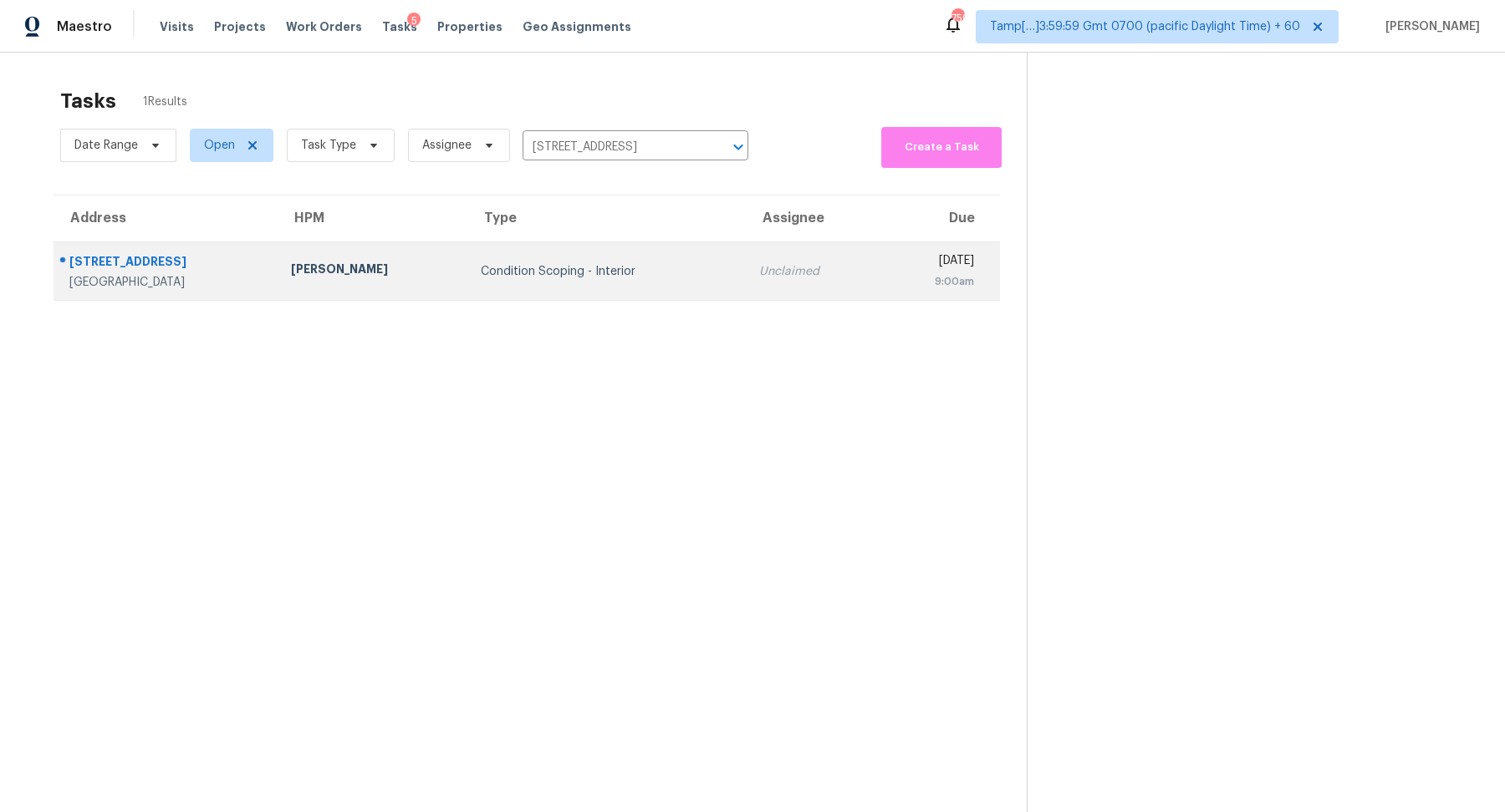
click at [655, 272] on div "Condition Scoping - Interior" at bounding box center [607, 272] width 251 height 17
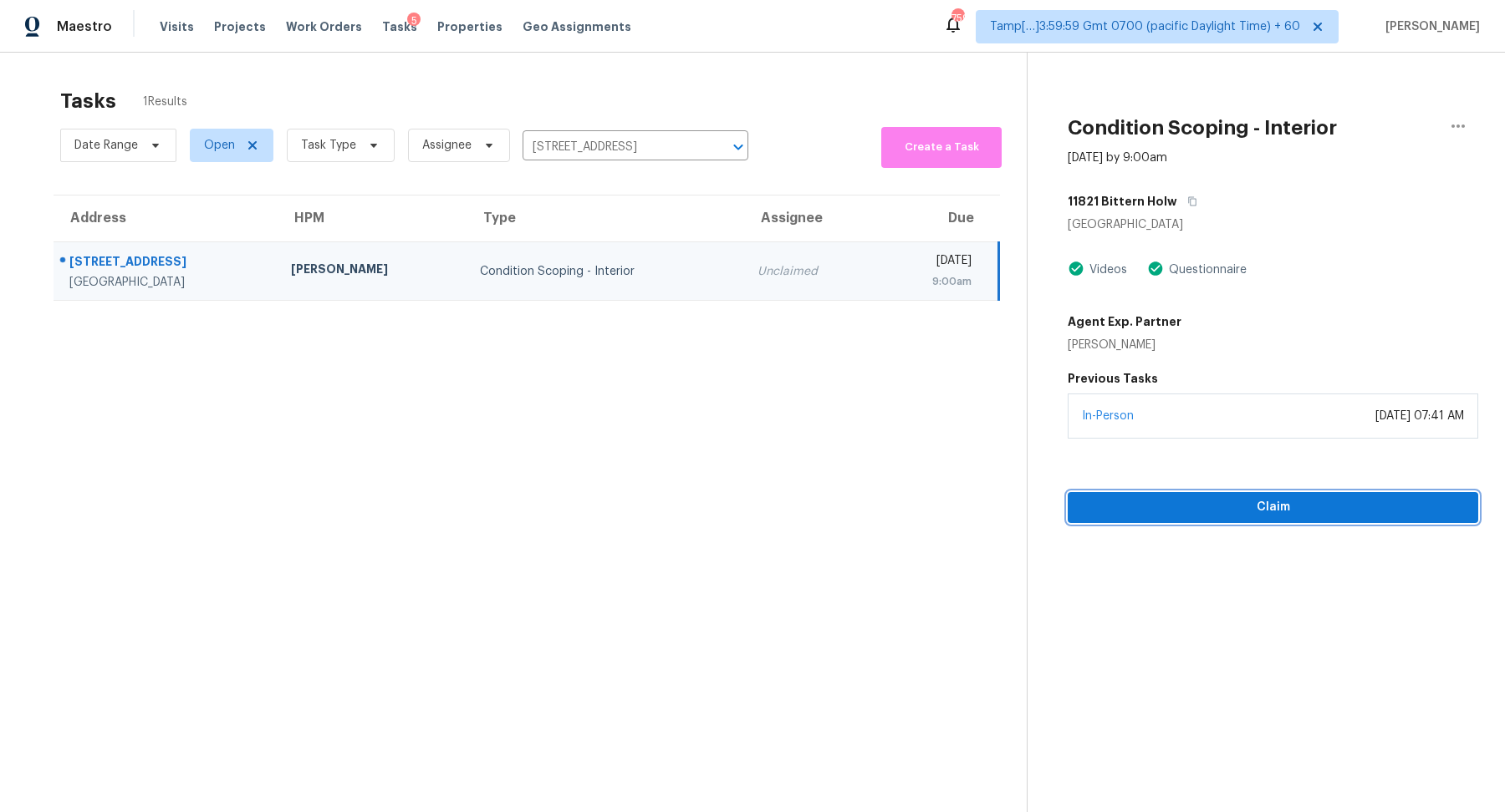
click at [1229, 512] on span "Claim" at bounding box center [1273, 507] width 384 height 21
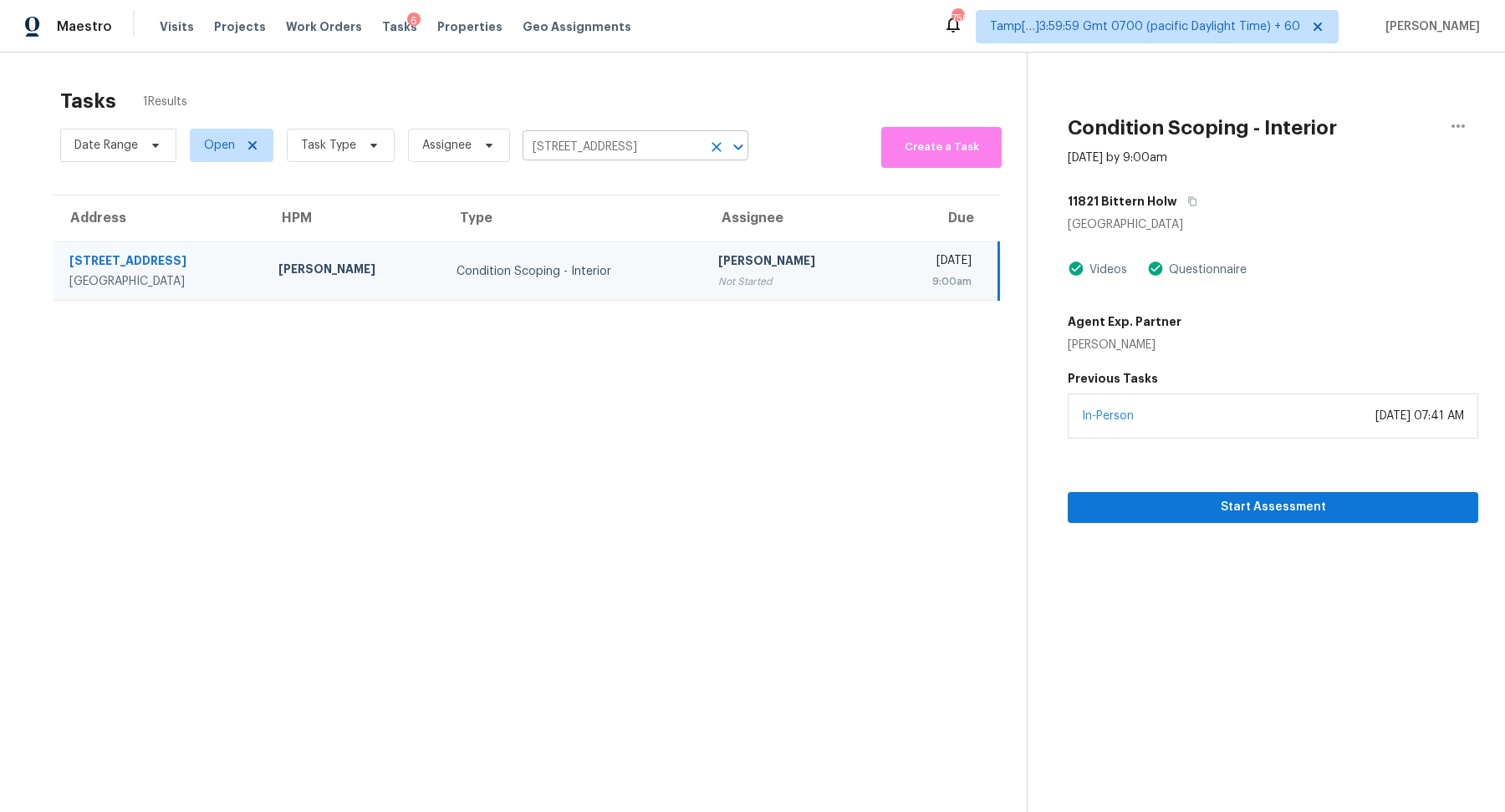
click at [579, 142] on input "11821 Bittern Holw Apt 34, Austin, TX 78758" at bounding box center [611, 146] width 179 height 25
paste input "2315 Twin Sands Trl W Jacksonville FL 32246"
type input "12315 Twin Sands Trl W Jacksonville FL 32246"
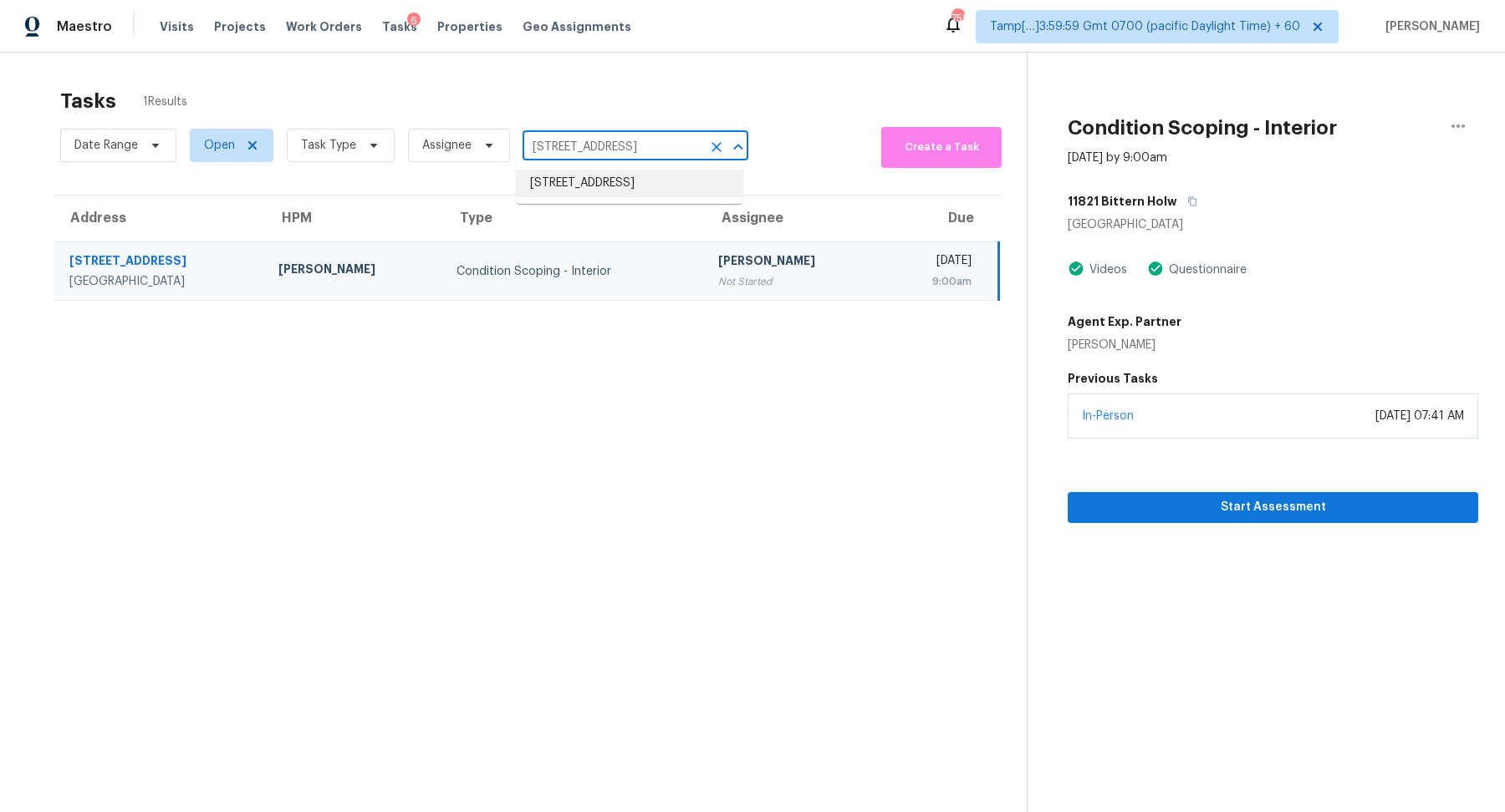
click at [561, 191] on li "12315 Twin Sands Trl W, Jacksonville, FL 32246" at bounding box center [629, 183] width 226 height 27
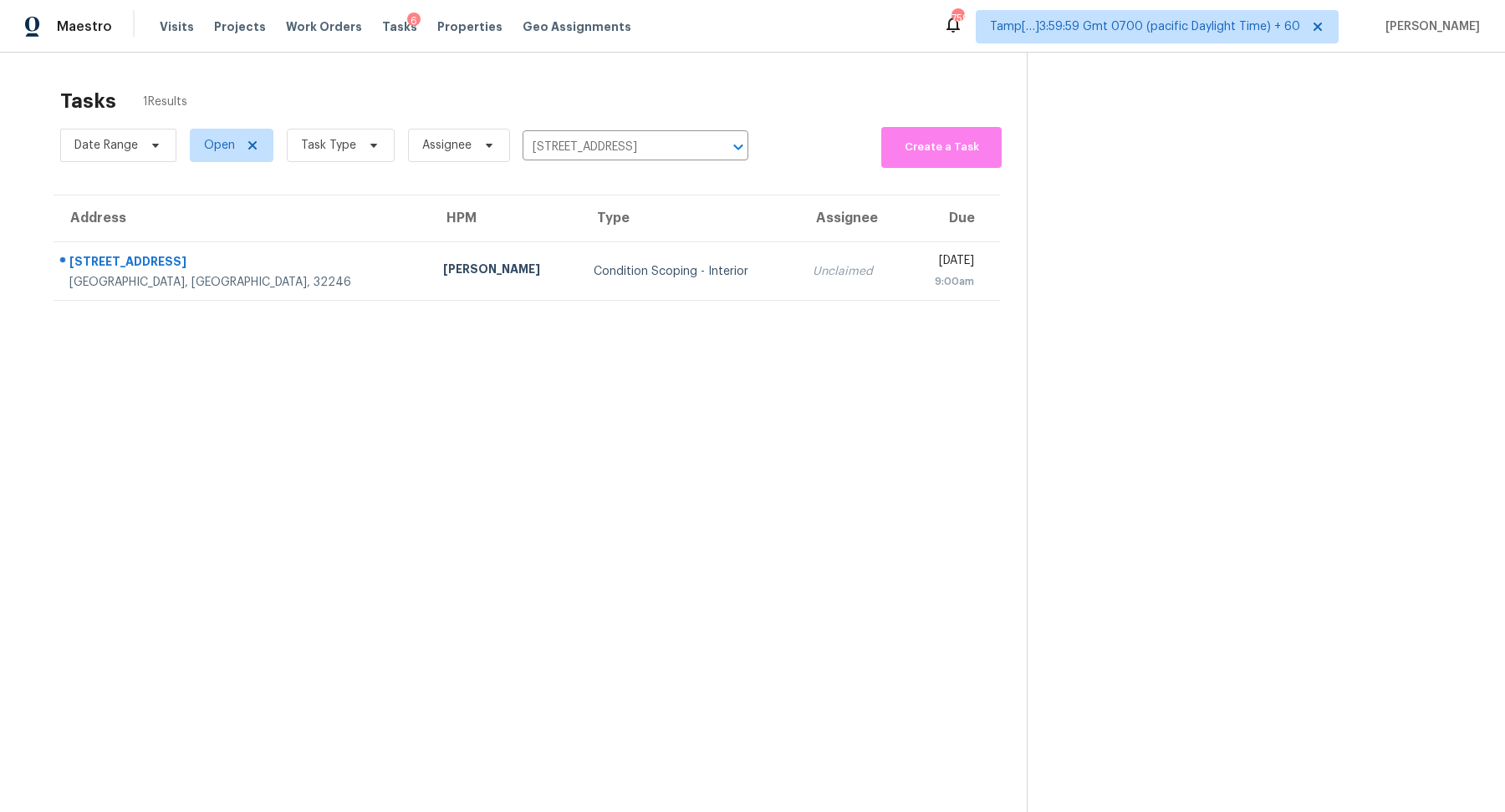
click at [593, 263] on div "Condition Scoping - Interior" at bounding box center [690, 272] width 193 height 17
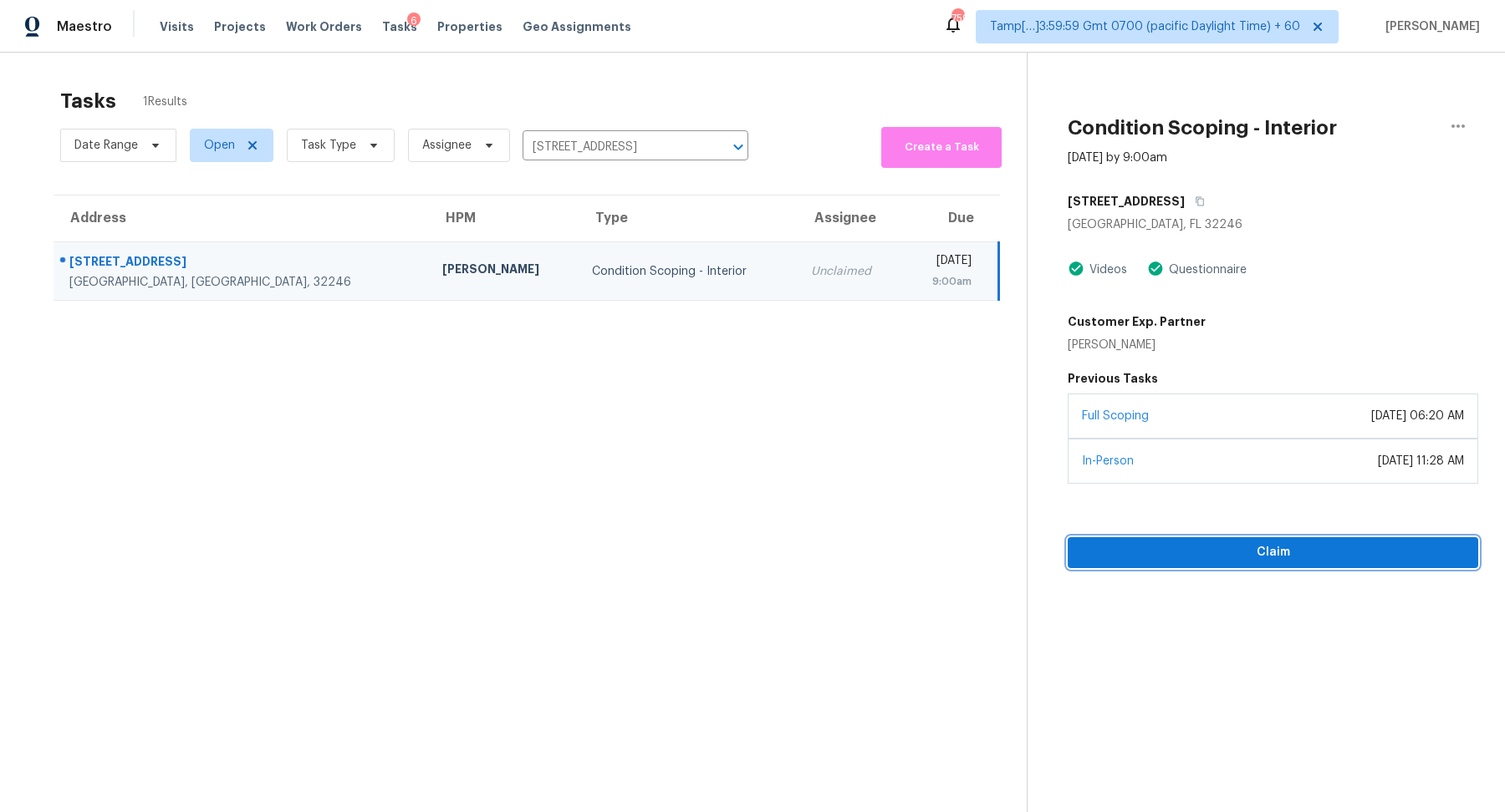
click at [1172, 537] on button "Claim" at bounding box center [1273, 552] width 410 height 31
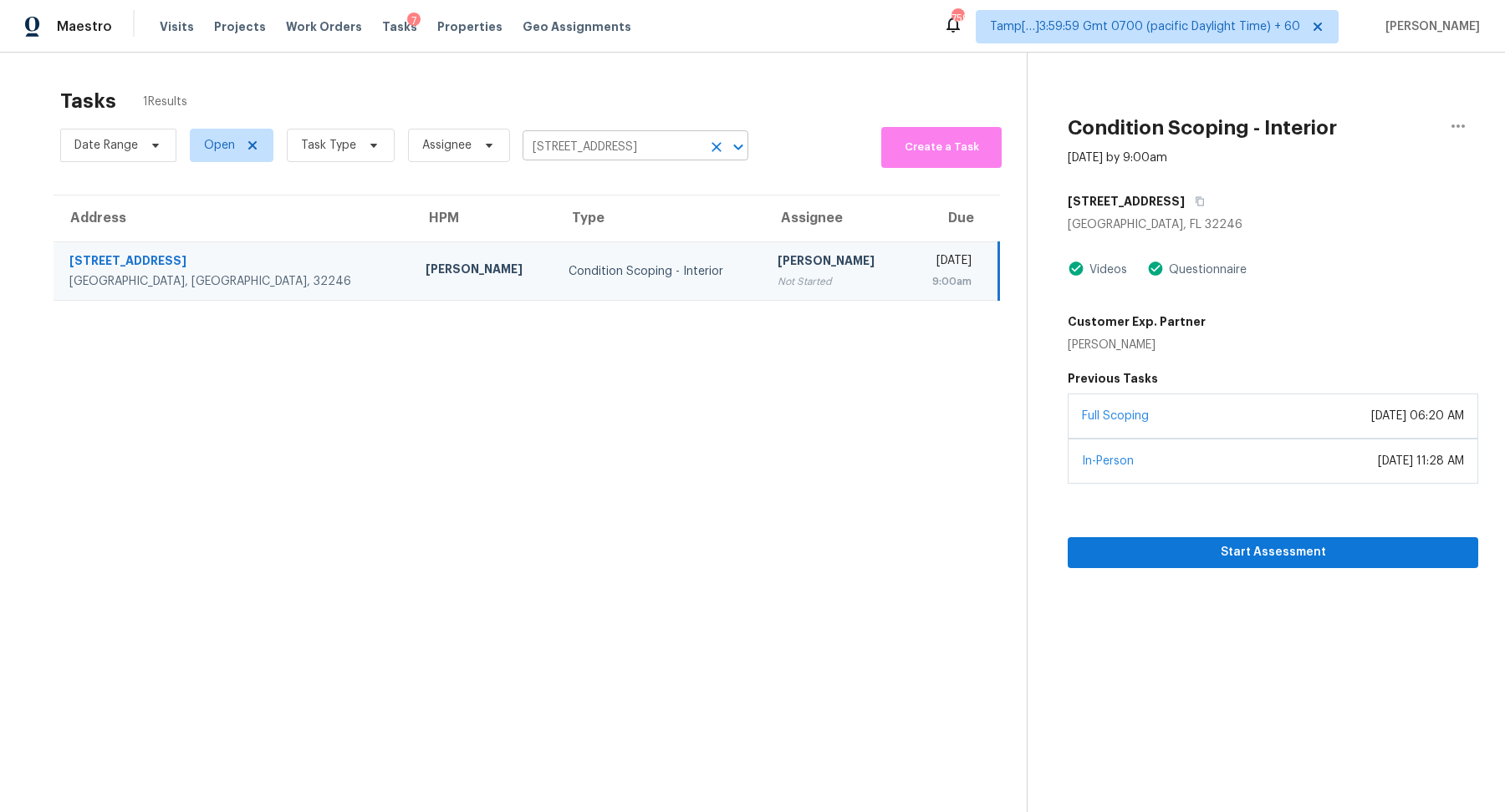
click at [620, 151] on input "12315 Twin Sands Trl W, Jacksonville, FL 32246" at bounding box center [611, 146] width 179 height 25
paste input "091 SW 250th Ter Homestead FL 33032"
type input "12091 SW 250th Ter Homestead FL 33032"
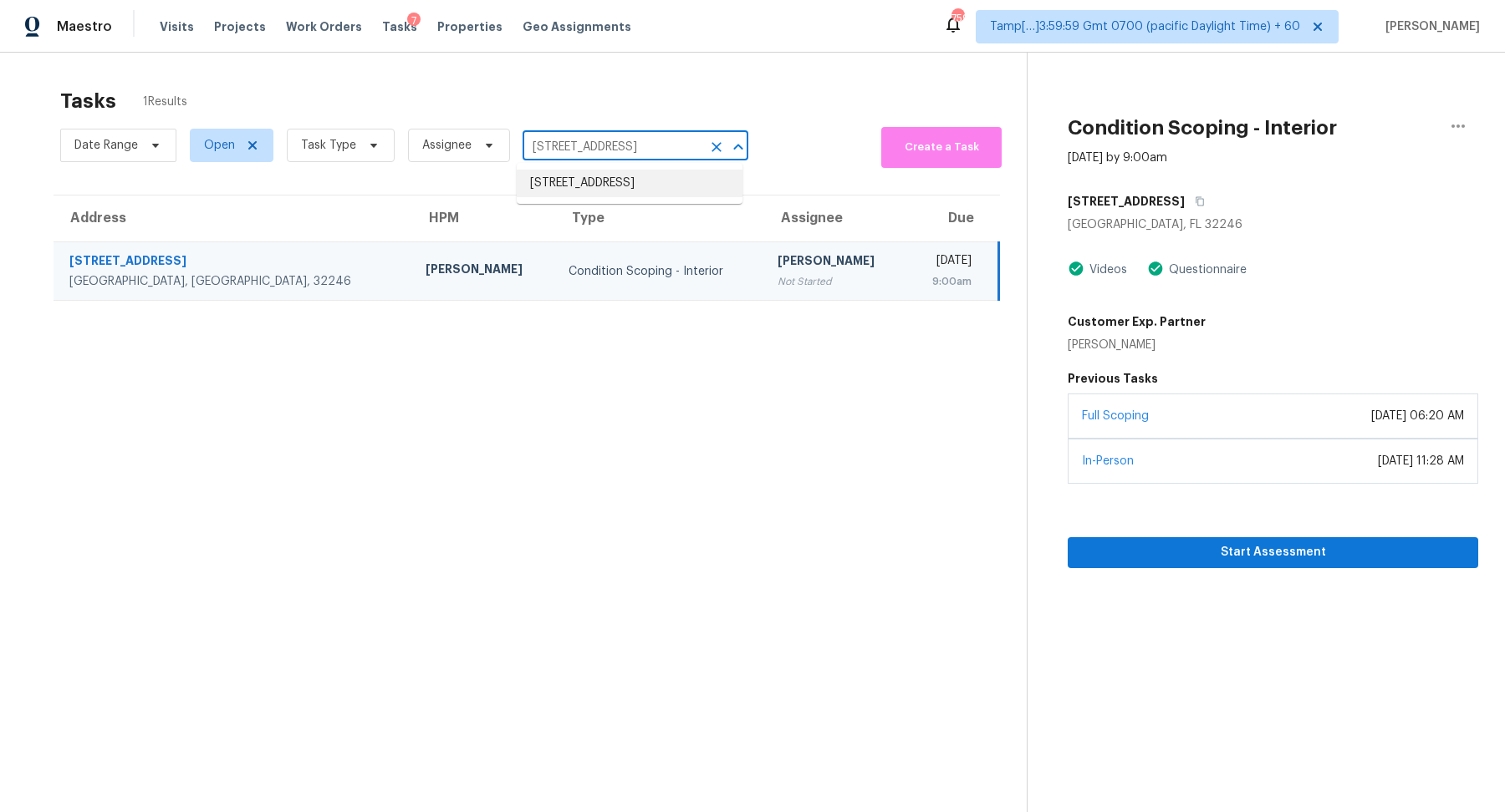
click at [585, 192] on li "12091 SW 250th Ter, Homestead, FL 33032" at bounding box center [629, 183] width 226 height 27
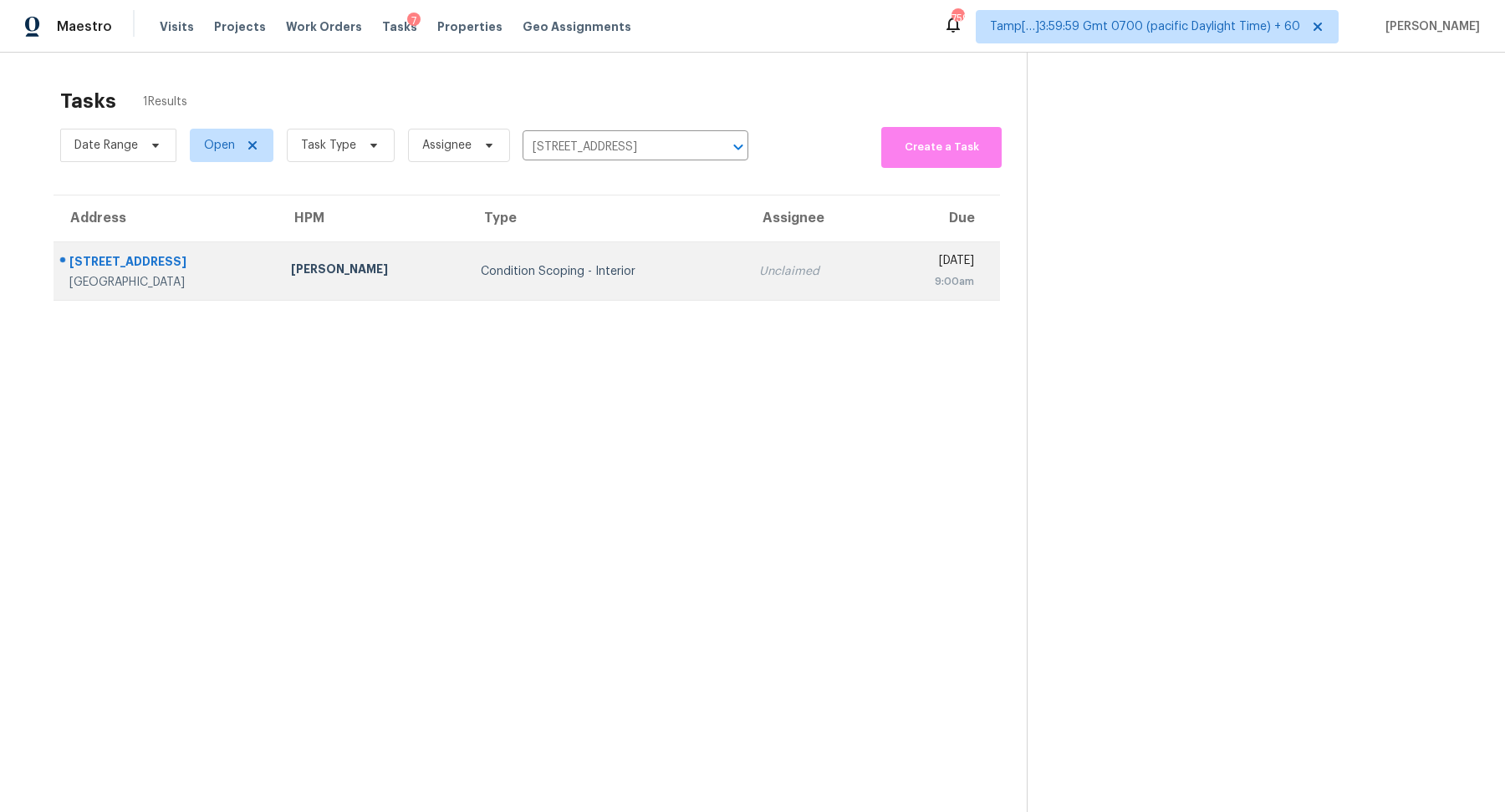
click at [639, 261] on td "Condition Scoping - Interior" at bounding box center [607, 272] width 279 height 59
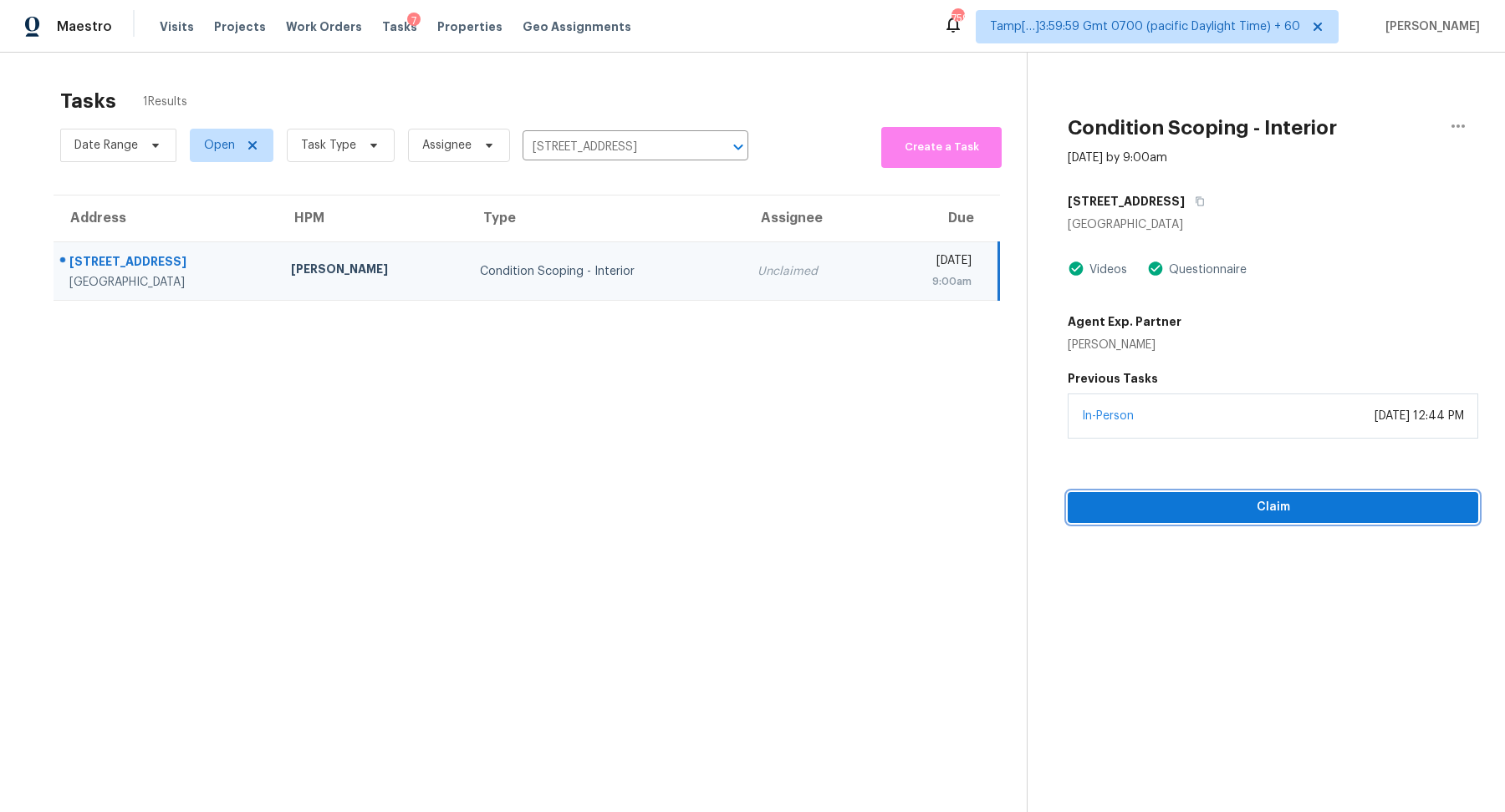
click at [1174, 497] on span "Claim" at bounding box center [1273, 507] width 384 height 21
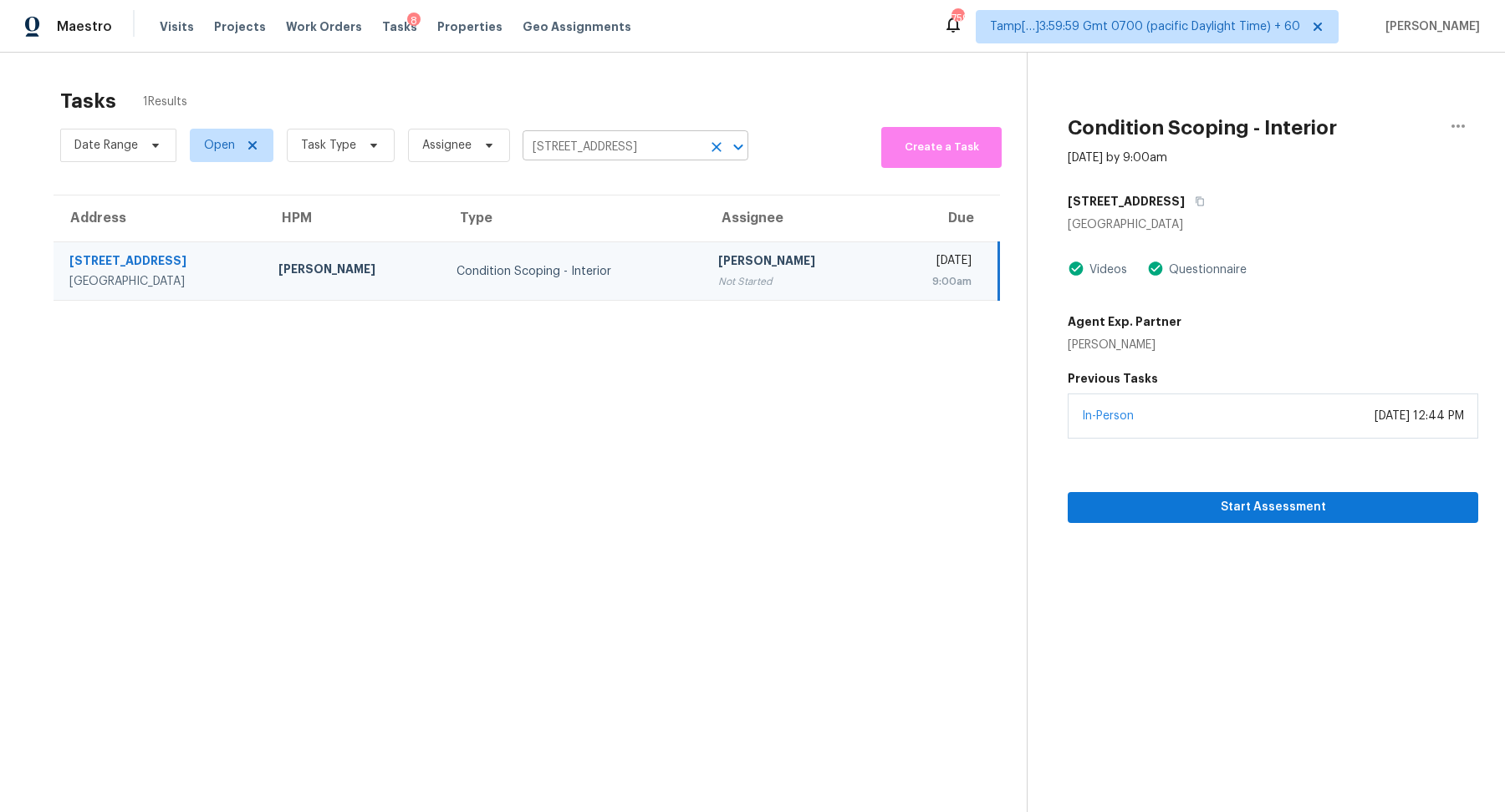
click at [592, 141] on input "12091 SW 250th Ter, Homestead, FL 33032" at bounding box center [611, 146] width 179 height 25
paste input "168 Eagles Nest Ln Clarksville TN 37040"
type input "1168 Eagles Nest Ln Clarksville TN 37040"
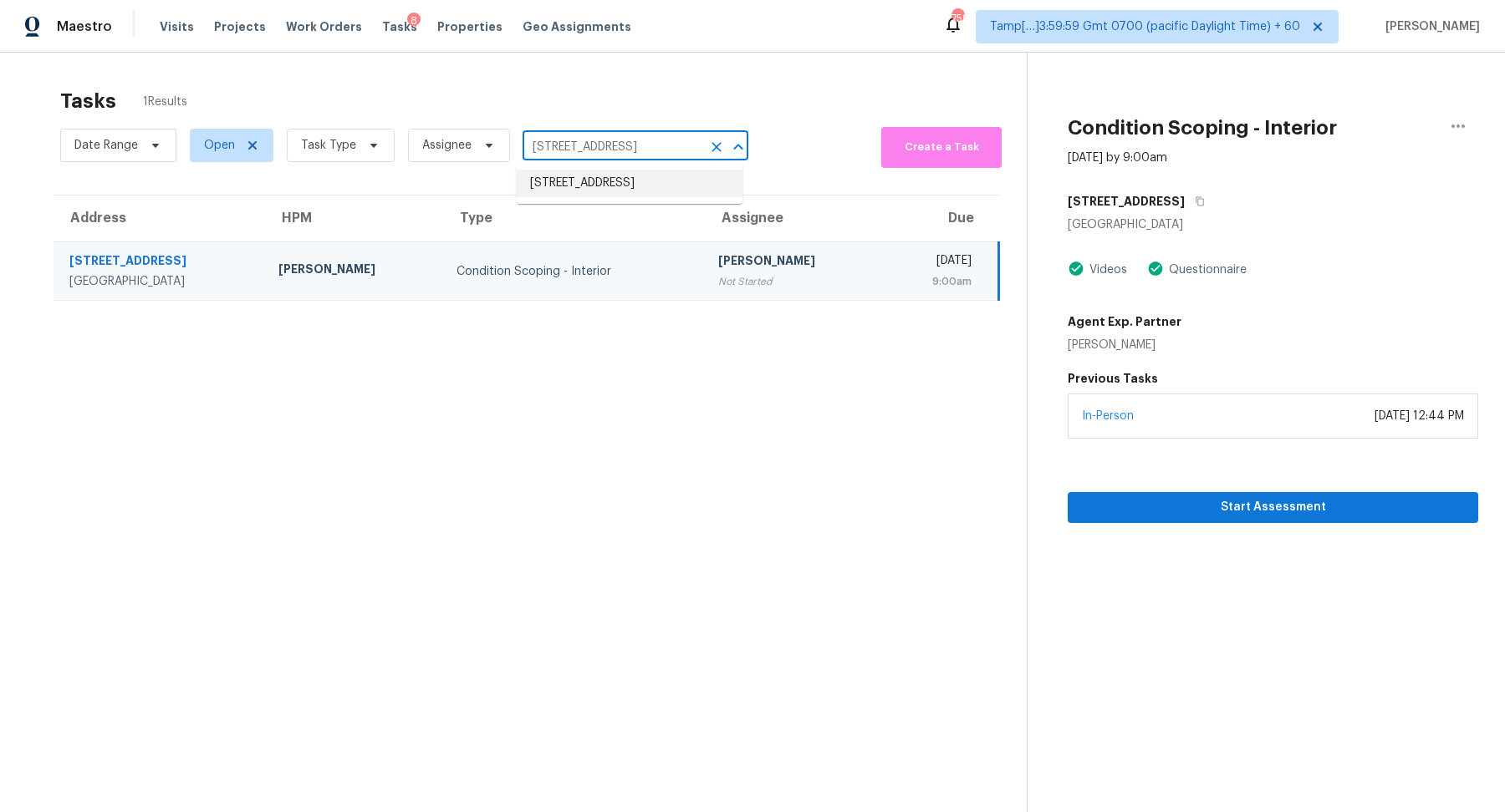
click at [566, 192] on li "1168 Eagles Nest Ln, Clarksville, TN 37040" at bounding box center [629, 183] width 226 height 27
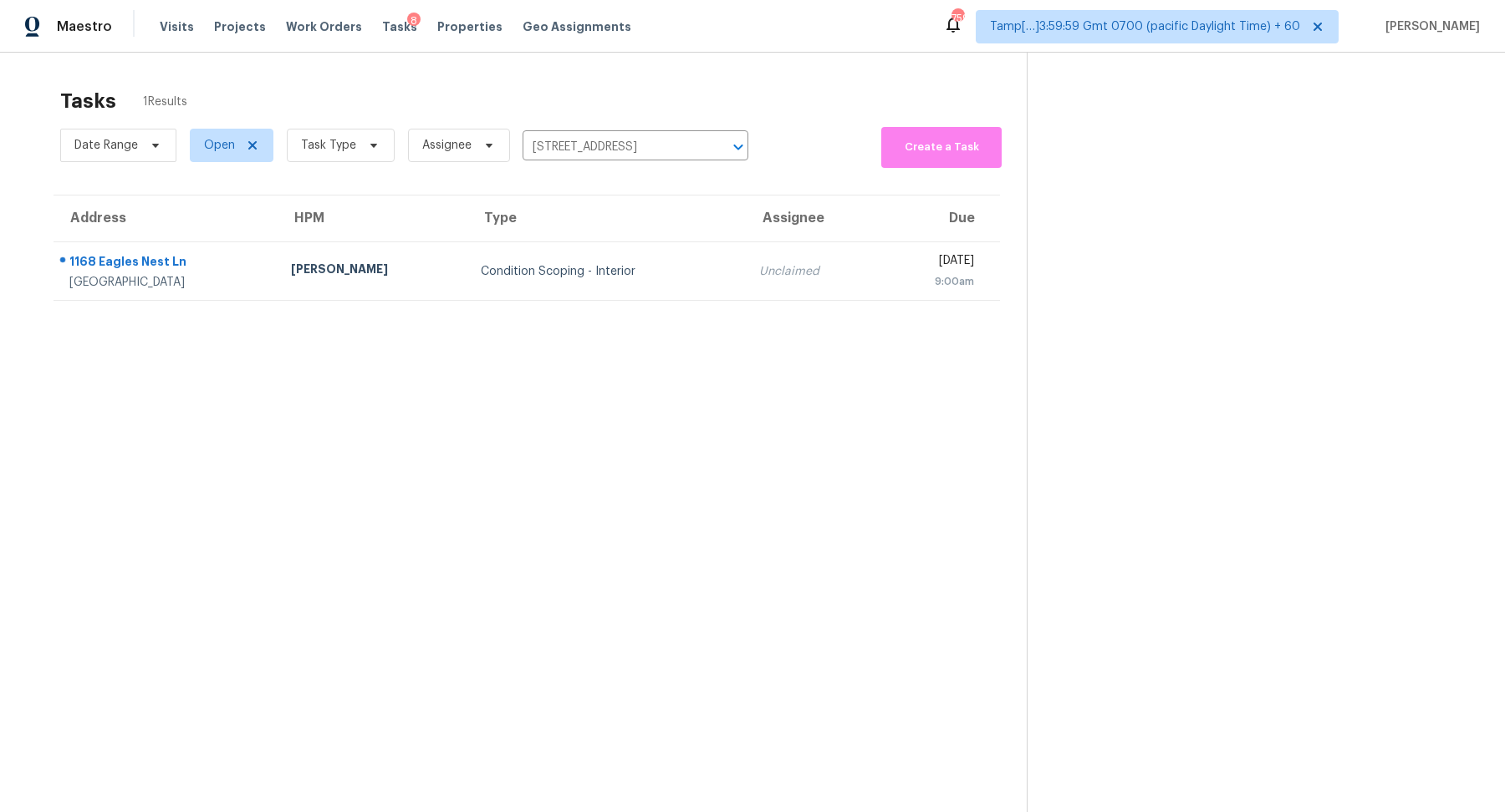
click at [481, 271] on div "Condition Scoping - Interior" at bounding box center [607, 272] width 251 height 17
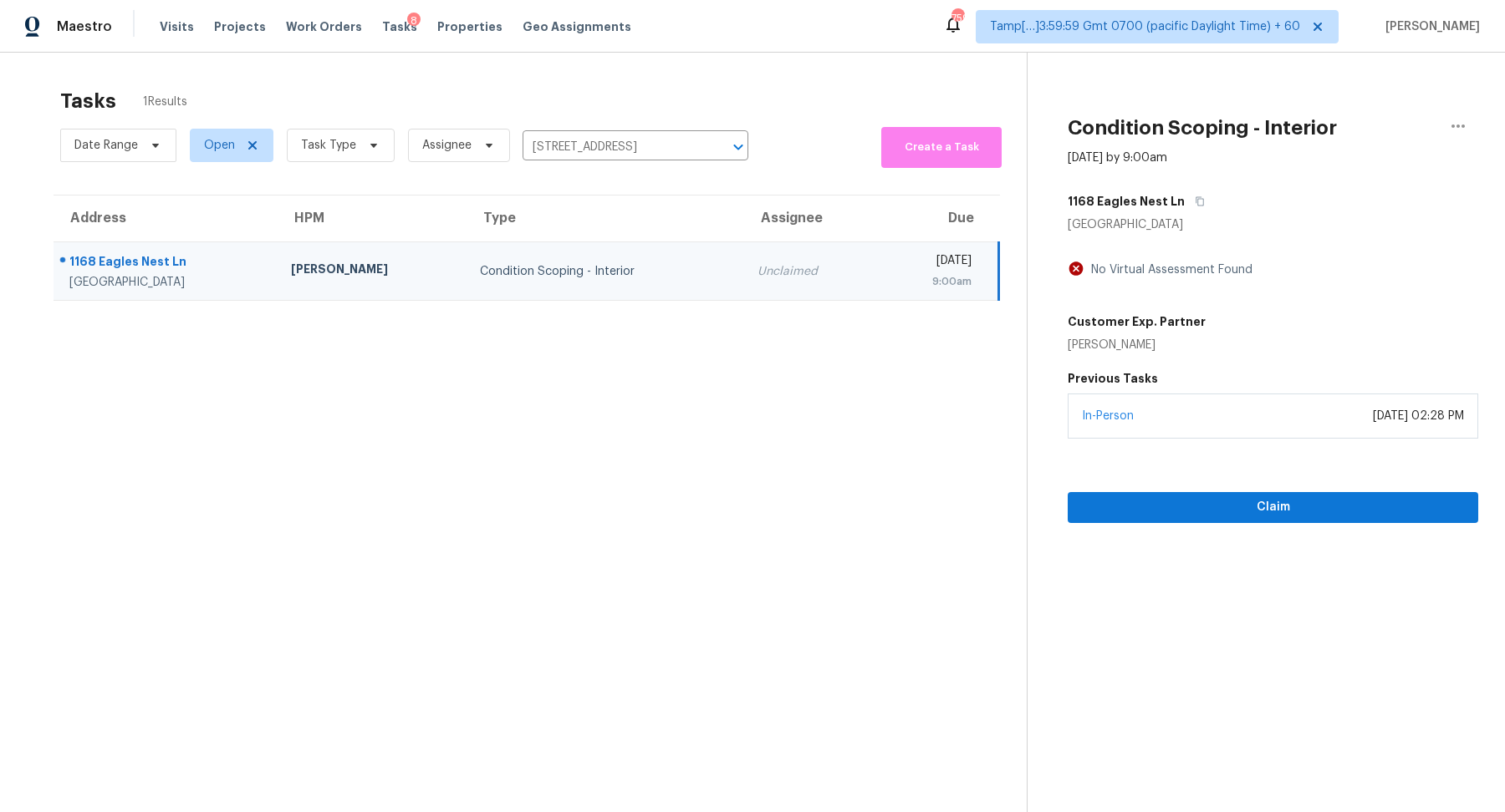
click at [1144, 487] on div "Claim" at bounding box center [1273, 481] width 410 height 84
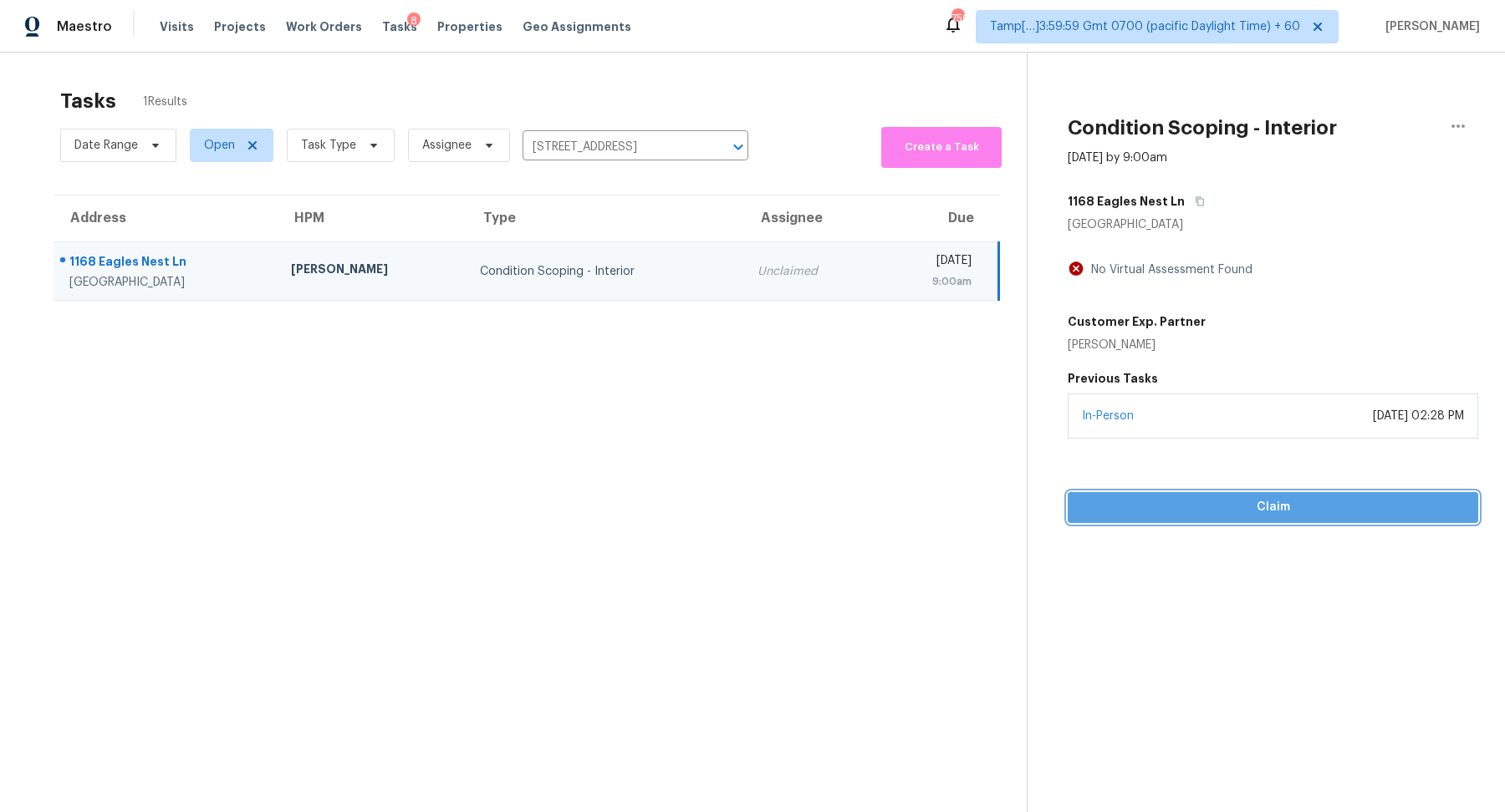
click at [1143, 497] on span "Claim" at bounding box center [1273, 507] width 384 height 21
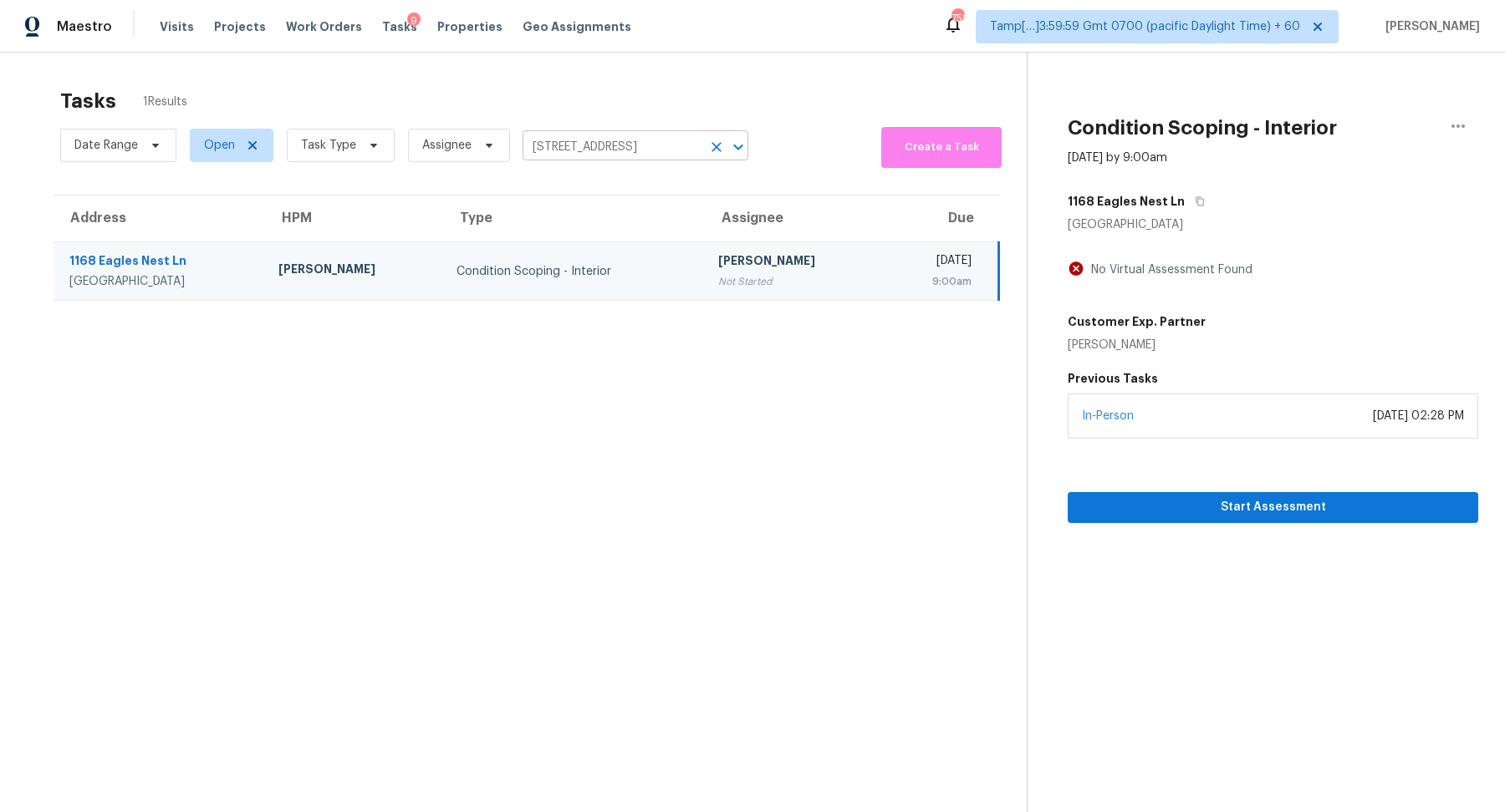
click at [645, 142] on input "1168 Eagles Nest Ln, Clarksville, TN 37040" at bounding box center [611, 146] width 179 height 25
paste input "8434 Hawbuck St Trinity FL 34655"
type input "8434 Hawbuck St Trinity FL 34655"
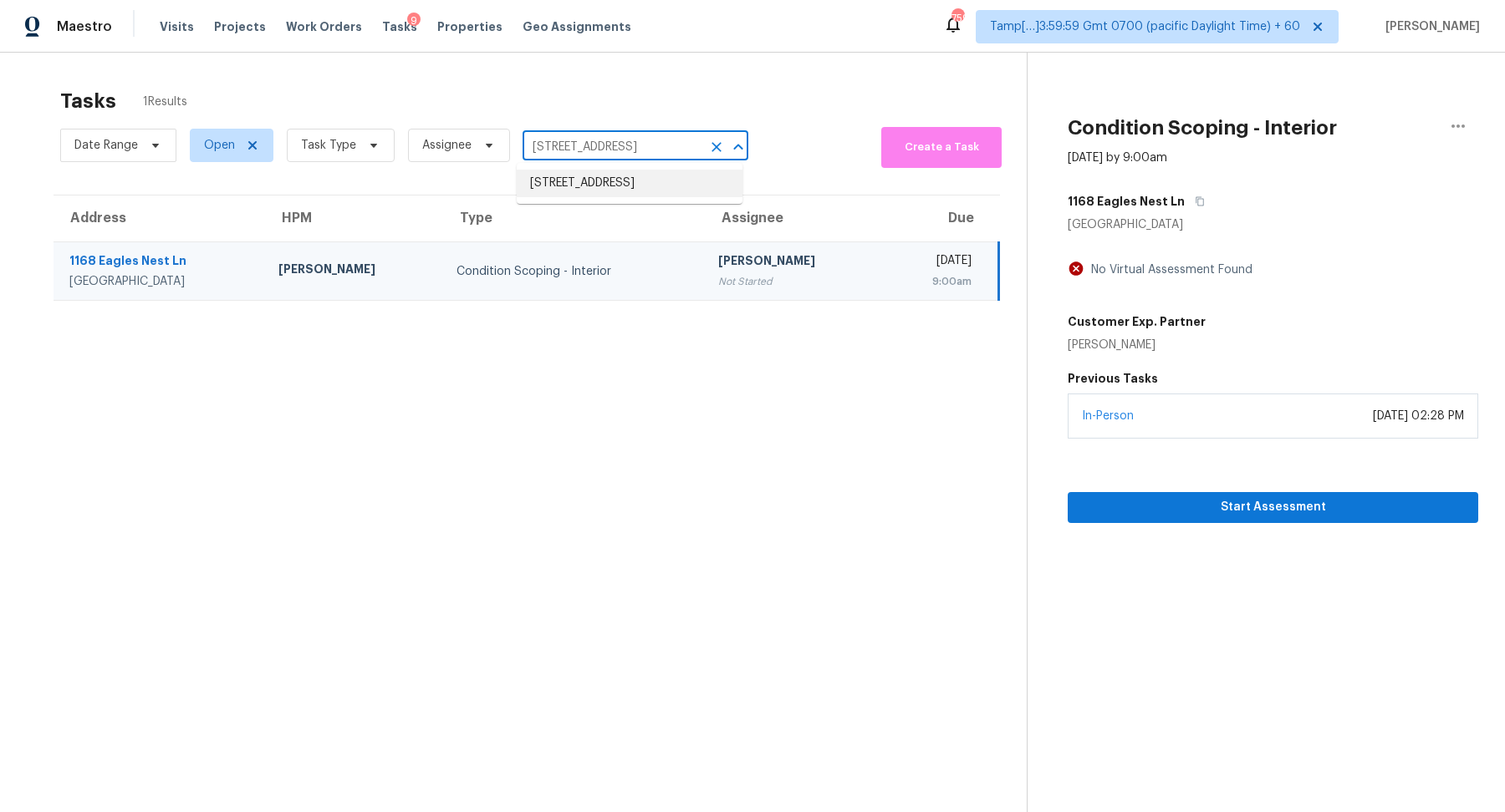
click at [579, 195] on li "8434 Hawbuck St, Trinity, FL 34655" at bounding box center [629, 183] width 226 height 27
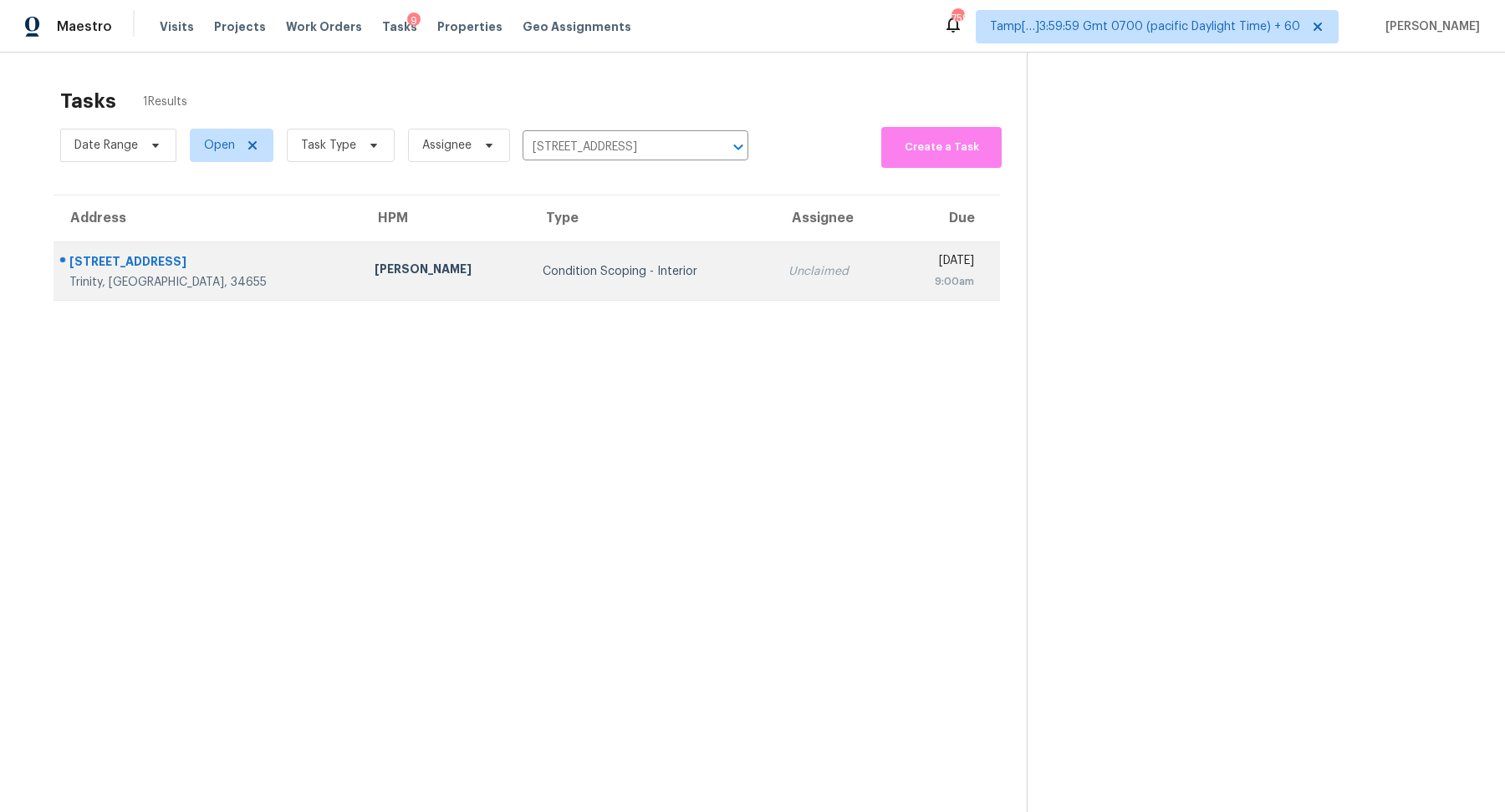
click at [542, 275] on div "Condition Scoping - Interior" at bounding box center [652, 272] width 220 height 17
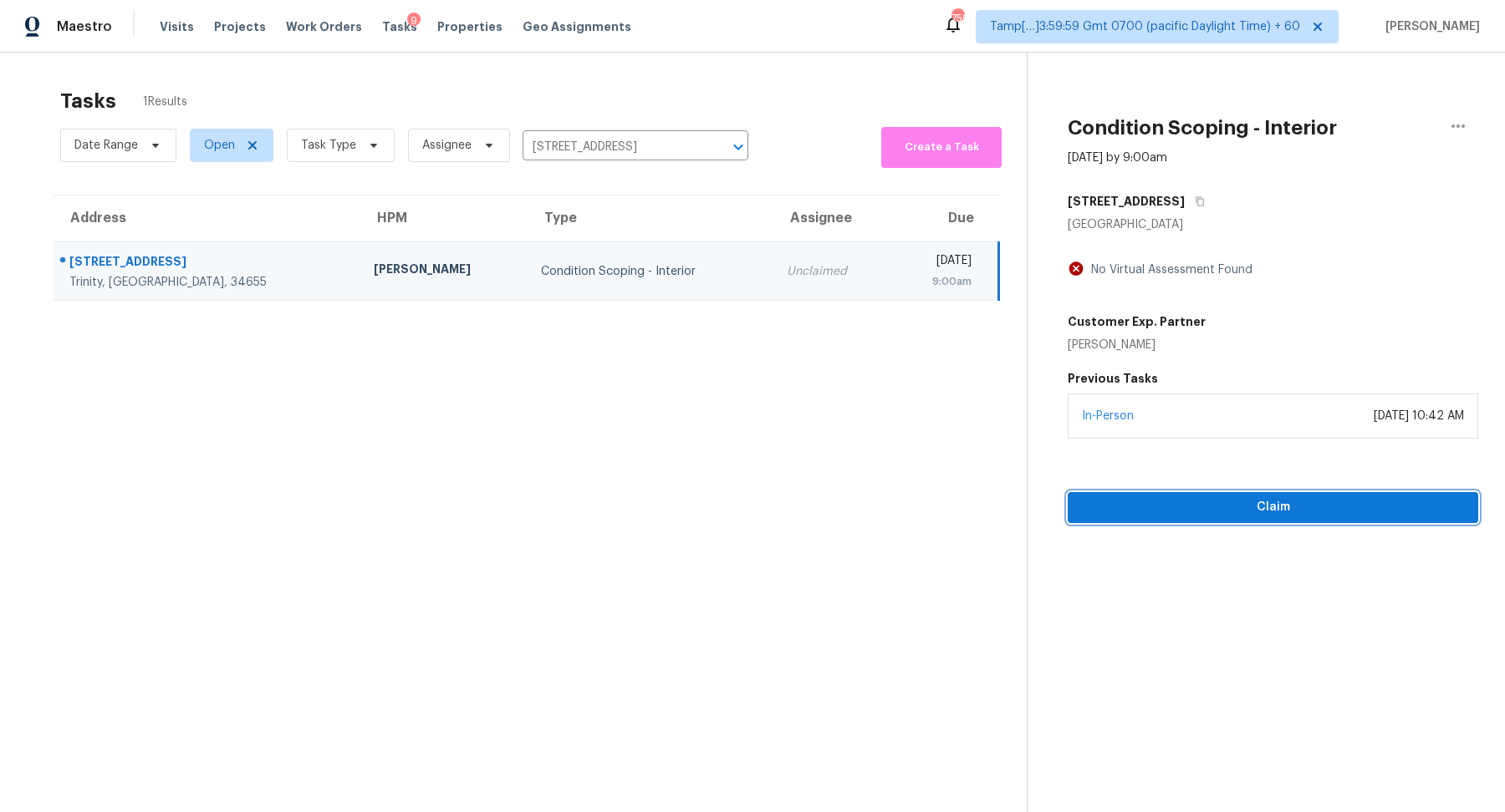
click at [1168, 504] on span "Claim" at bounding box center [1273, 507] width 384 height 21
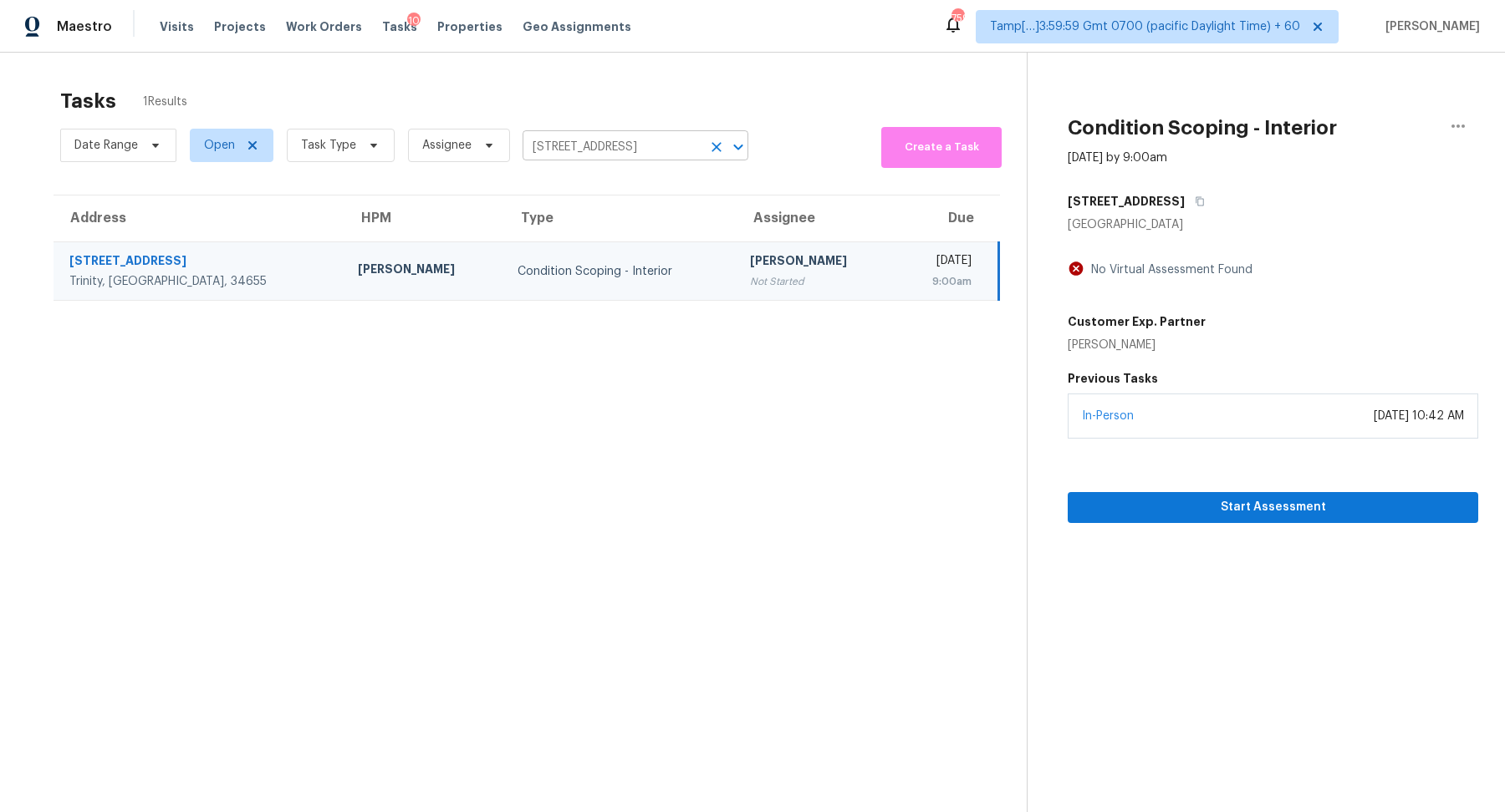
click at [621, 145] on input "8434 Hawbuck St, Trinity, FL 34655" at bounding box center [611, 146] width 179 height 25
paste input "7251 Leemel Dr West Chester OH 45069"
type input "7251 Leemel Dr West Chester OH 45069"
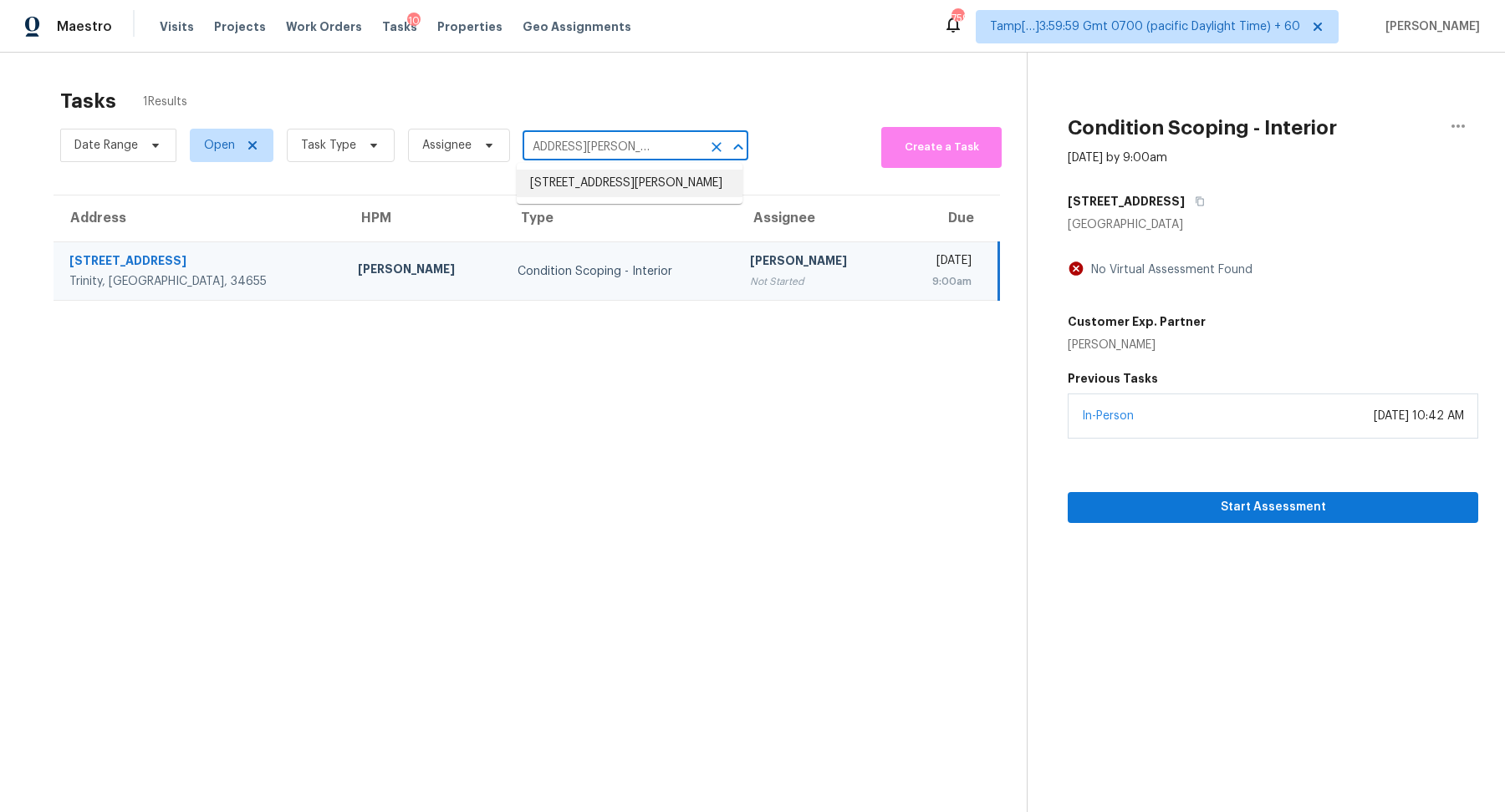
click at [597, 190] on li "7251 Leemel Dr, West Chester, OH 45069" at bounding box center [629, 183] width 226 height 27
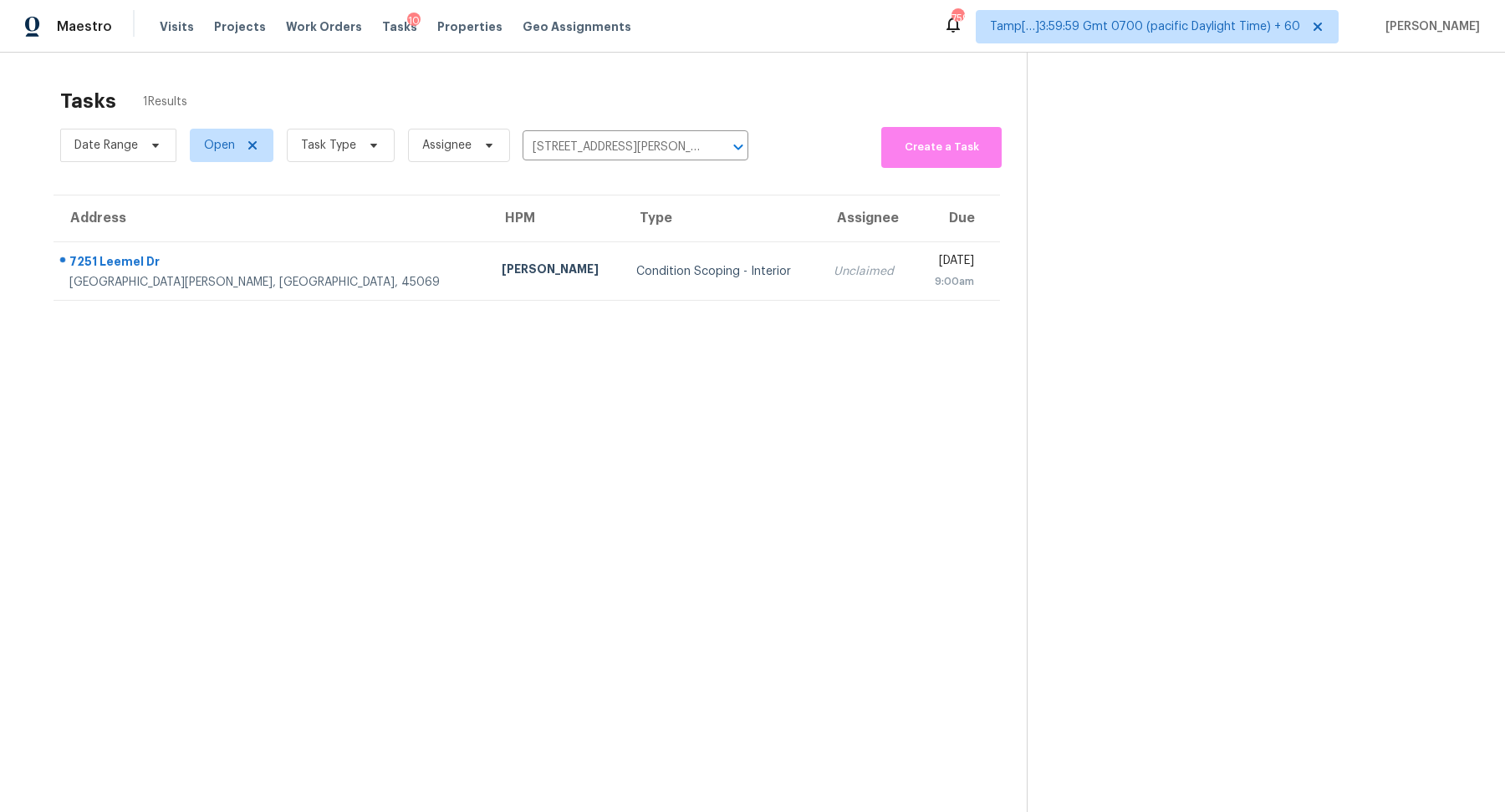
click at [623, 252] on td "Condition Scoping - Interior" at bounding box center [721, 272] width 197 height 59
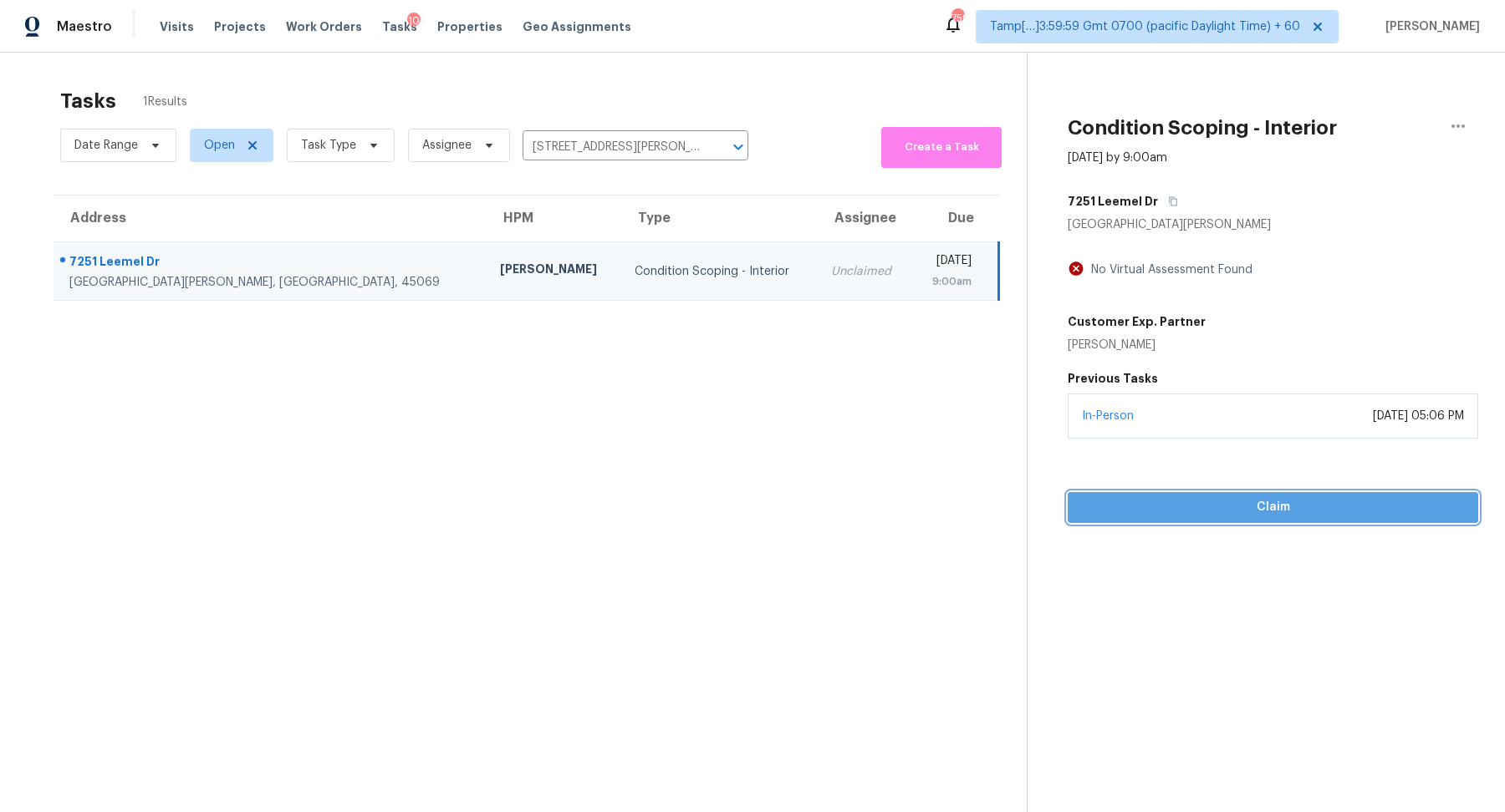
click at [1175, 519] on button "Claim" at bounding box center [1273, 507] width 410 height 31
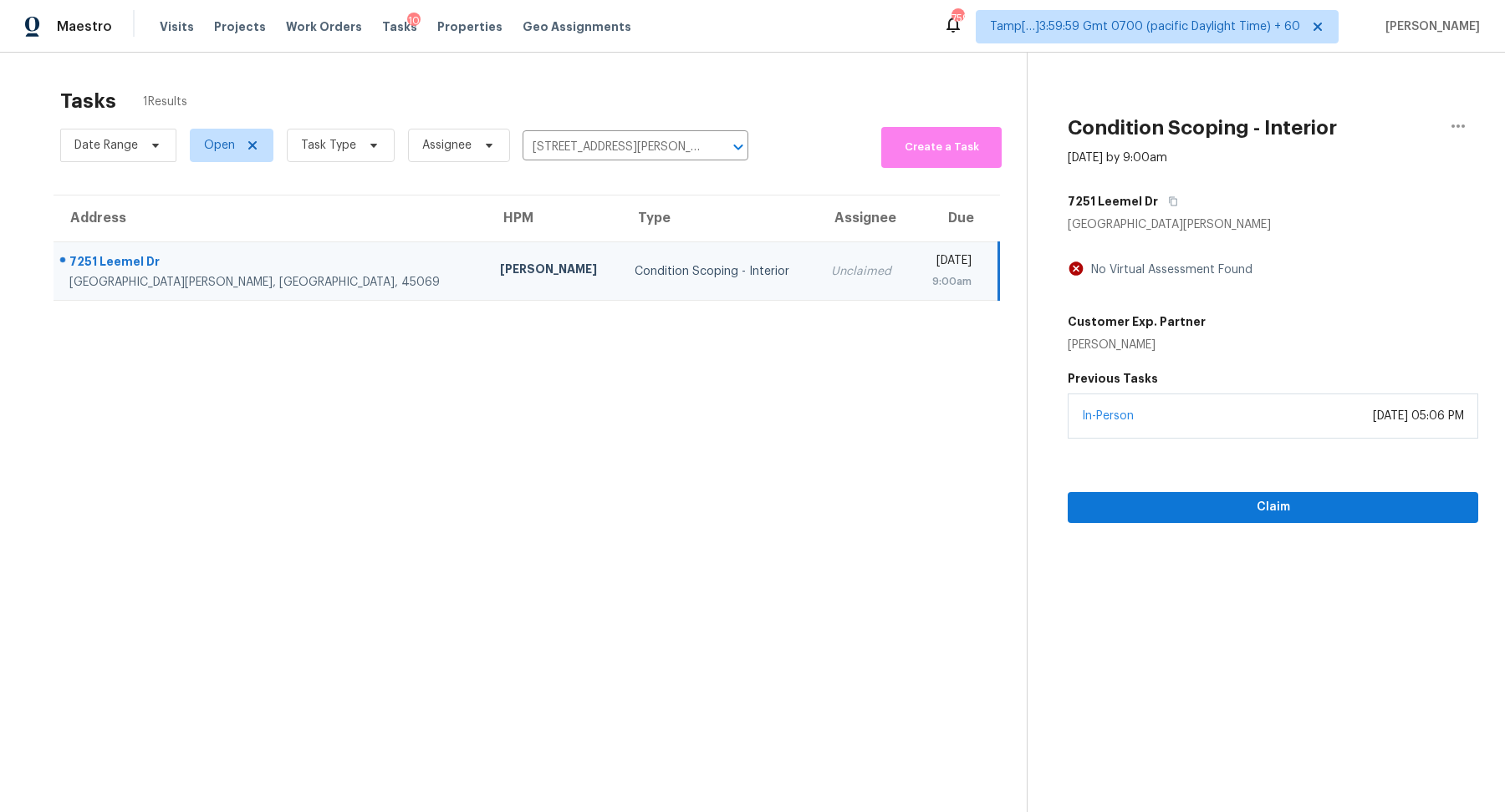
click at [876, 517] on section "Tasks 1 Results Date Range Open Task Type Assignee 7251 Leemel Dr, West Chester…" at bounding box center [526, 472] width 1000 height 786
click at [591, 152] on input "7251 Leemel Dr, West Chester, OH 45069" at bounding box center [611, 146] width 179 height 25
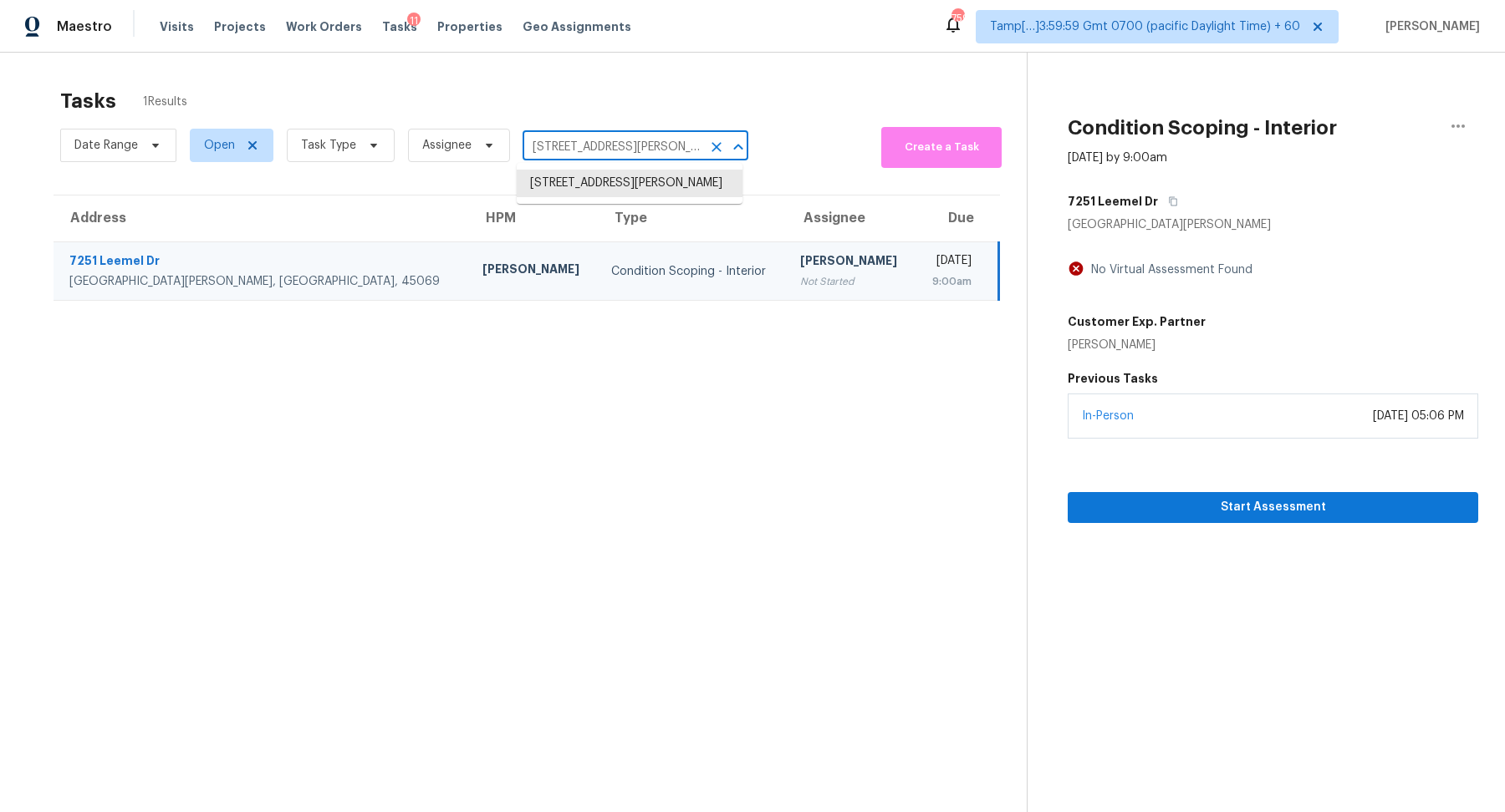
paste input "95 Shadowbrooke Cir Loganville GA 30052"
type input "95 Shadowbrooke Cir Loganville GA 30052"
click at [593, 192] on li "95 Shadowbrooke Cir, Loganville, GA 30052" at bounding box center [629, 183] width 226 height 27
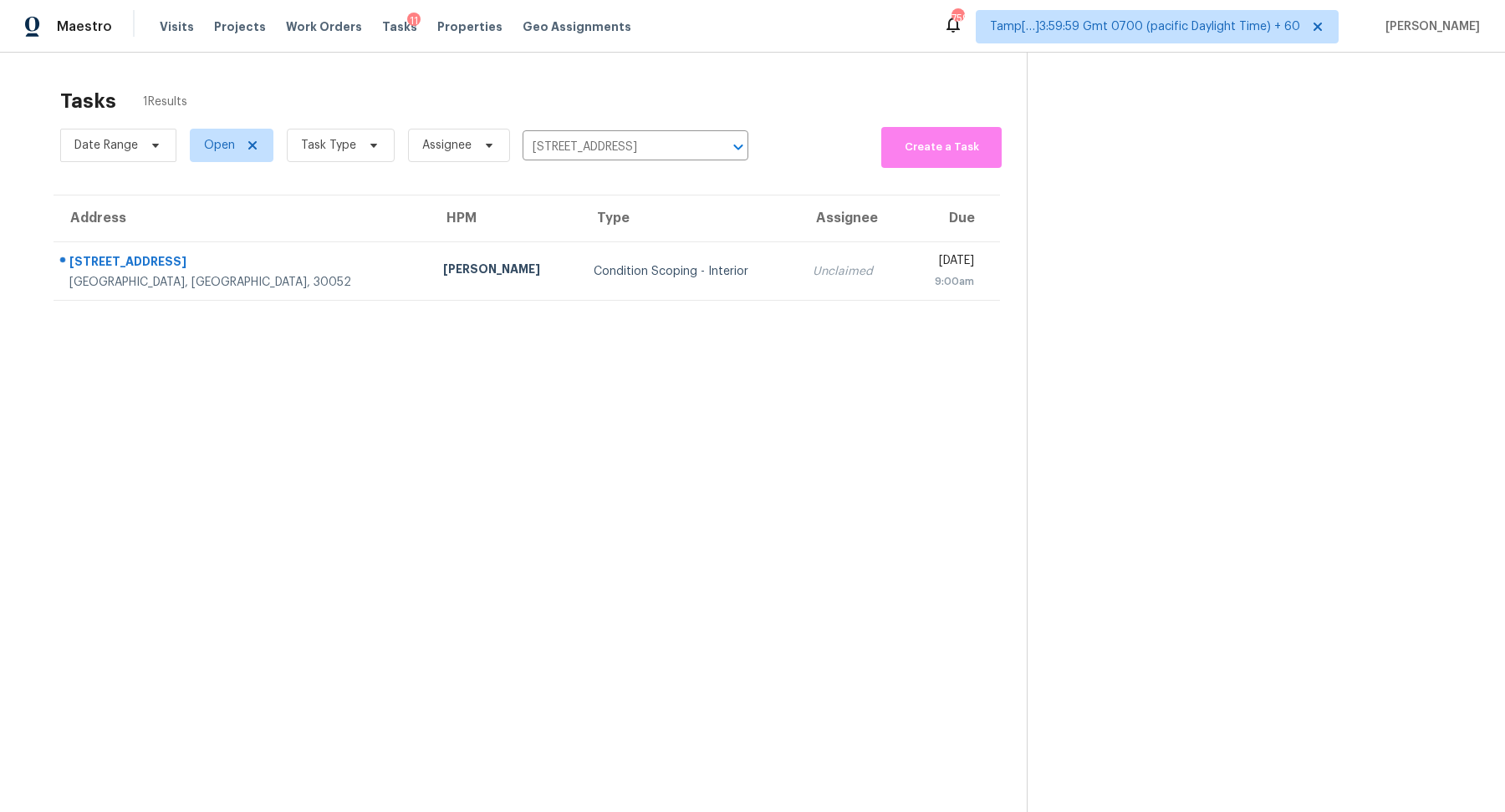
click at [580, 283] on td "Condition Scoping - Interior" at bounding box center [690, 272] width 220 height 59
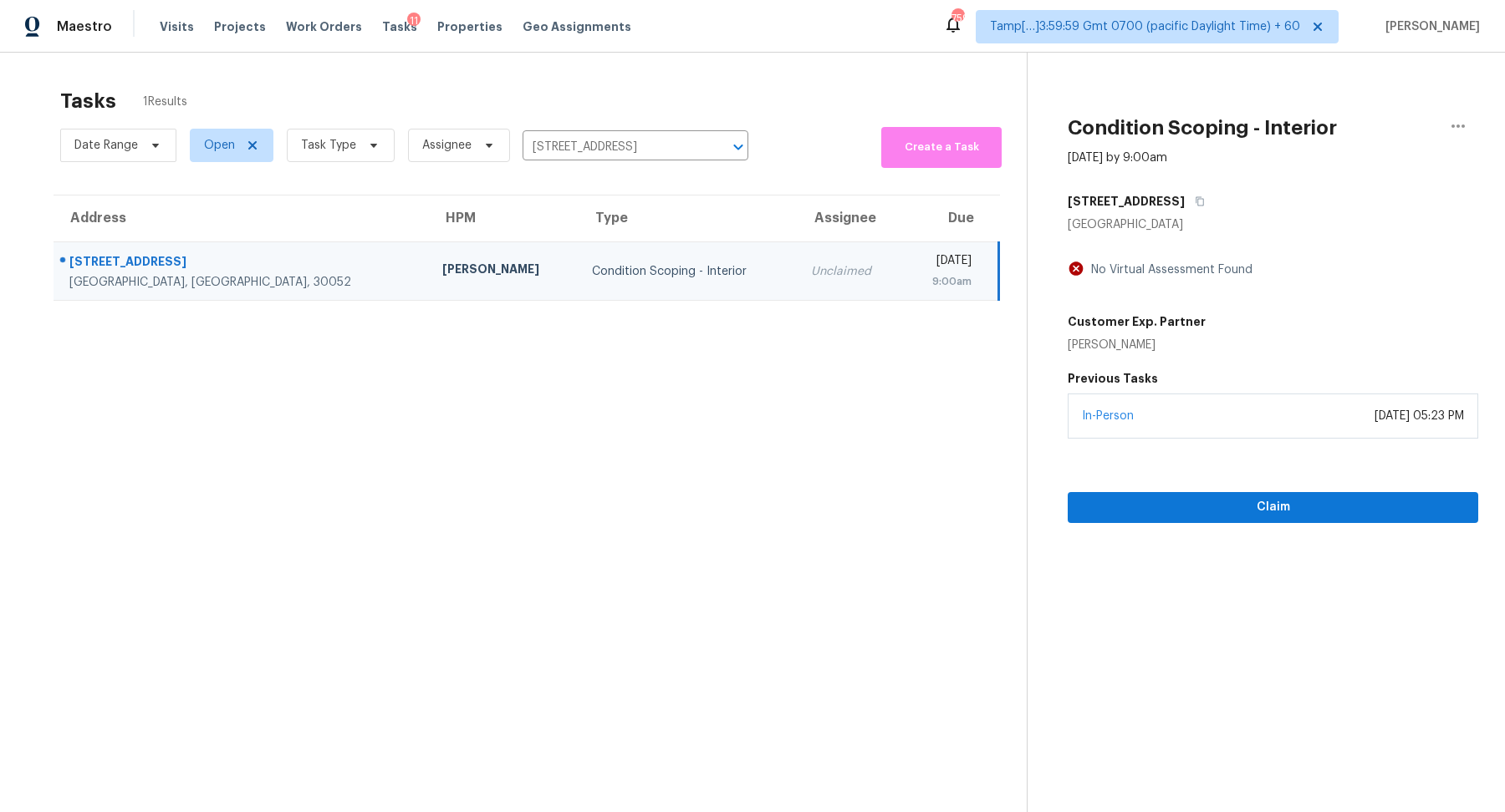
click at [1189, 522] on section "Condition Scoping - Interior Aug 27th 2025 by 9:00am 95 Shadowbrooke Cir Loganv…" at bounding box center [1253, 459] width 452 height 812
click at [1168, 510] on span "Claim" at bounding box center [1273, 507] width 384 height 21
click at [653, 146] on input "95 Shadowbrooke Cir, Loganville, GA 30052" at bounding box center [611, 146] width 179 height 25
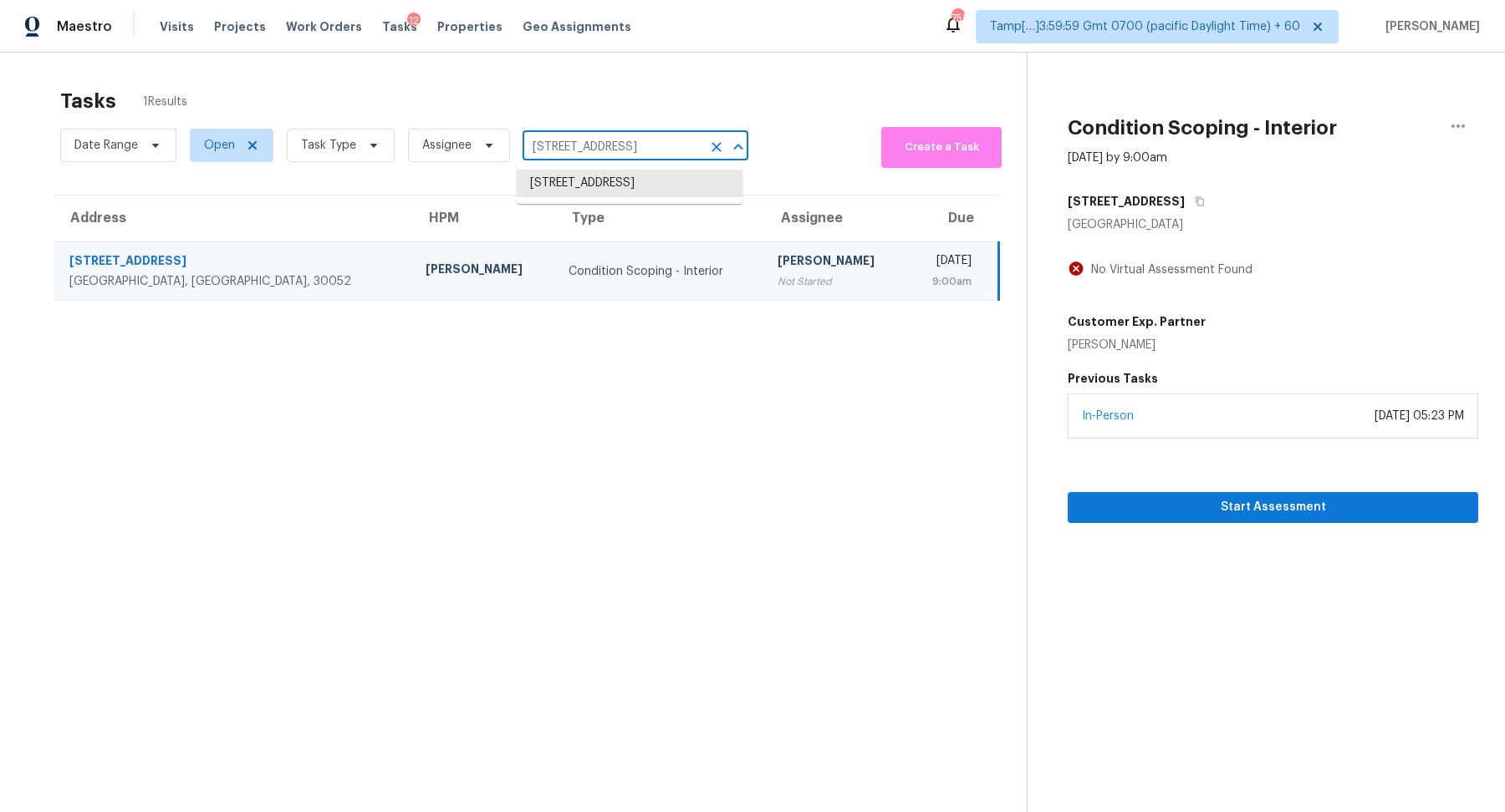
click at [653, 146] on input "95 Shadowbrooke Cir, Loganville, GA 30052" at bounding box center [611, 146] width 179 height 25
paste input "6877 Manor Crest Ln Canal Winchester OH 43110"
type input "6877 Manor Crest Ln Canal Winchester OH 43110"
click at [624, 192] on li "6877 Manor Crest Ln, Canal Winchester, OH 43110" at bounding box center [629, 183] width 226 height 27
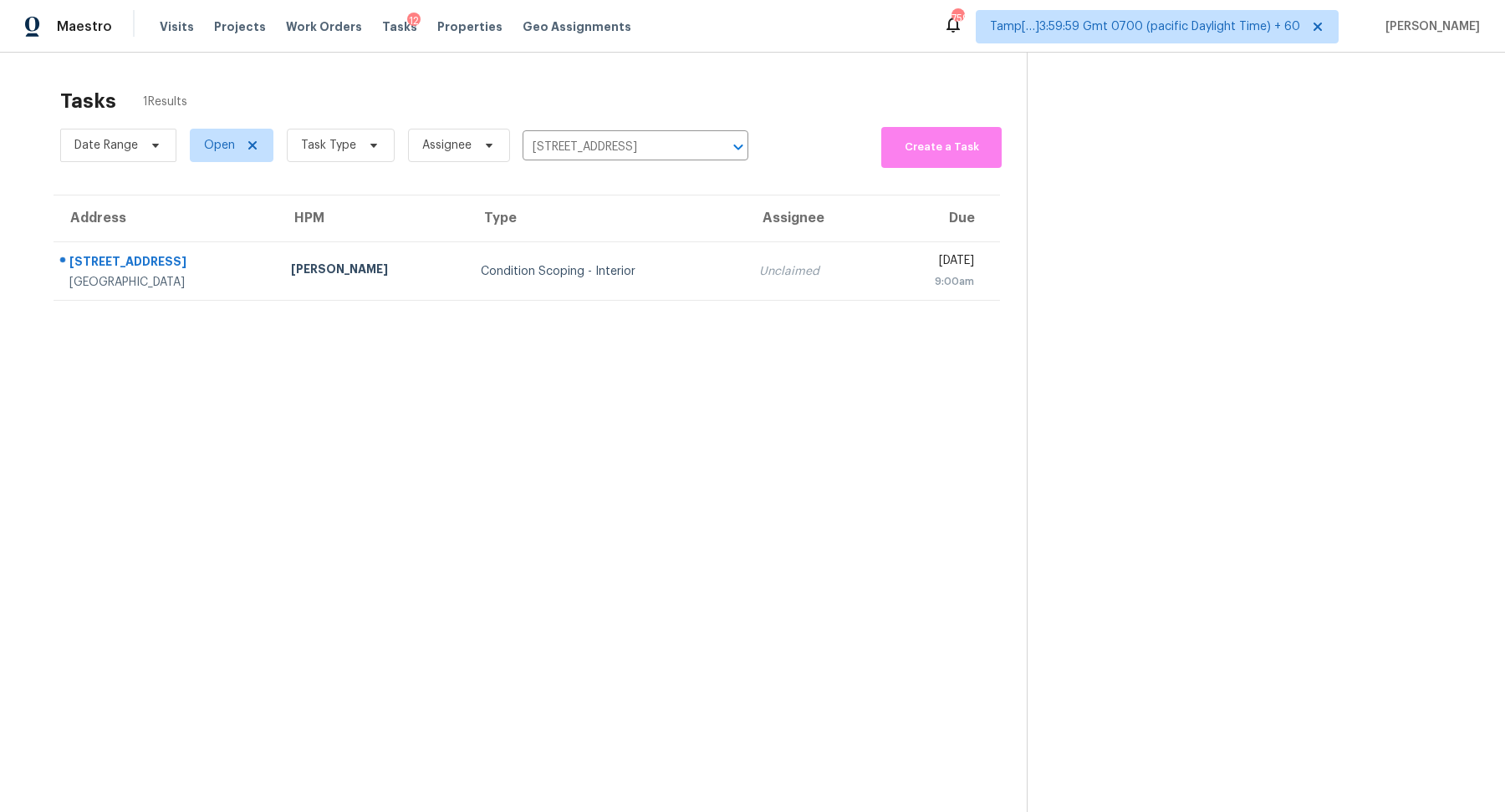
click at [586, 273] on div "Condition Scoping - Interior" at bounding box center [607, 272] width 251 height 17
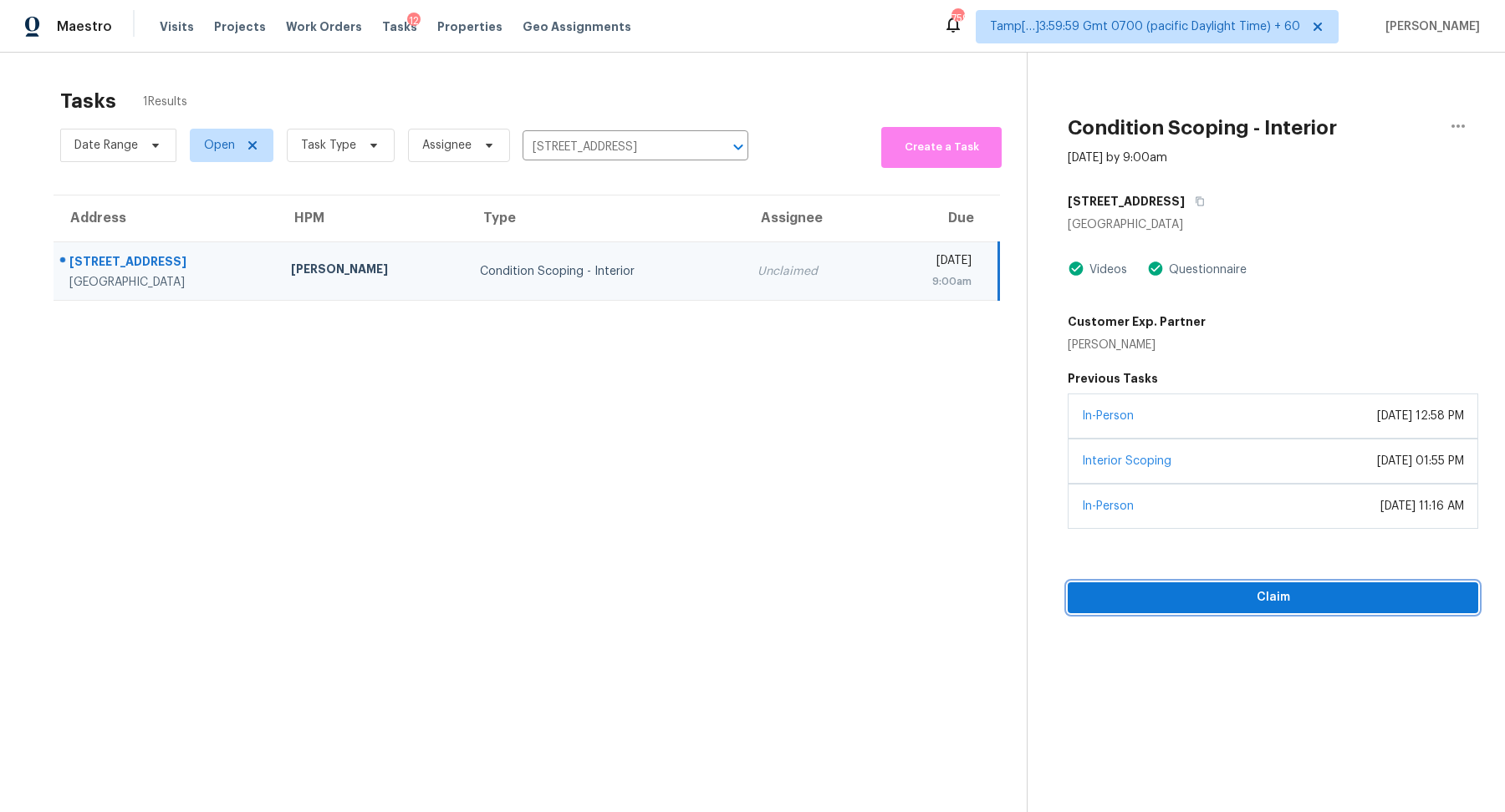
click at [1194, 606] on button "Claim" at bounding box center [1273, 598] width 410 height 31
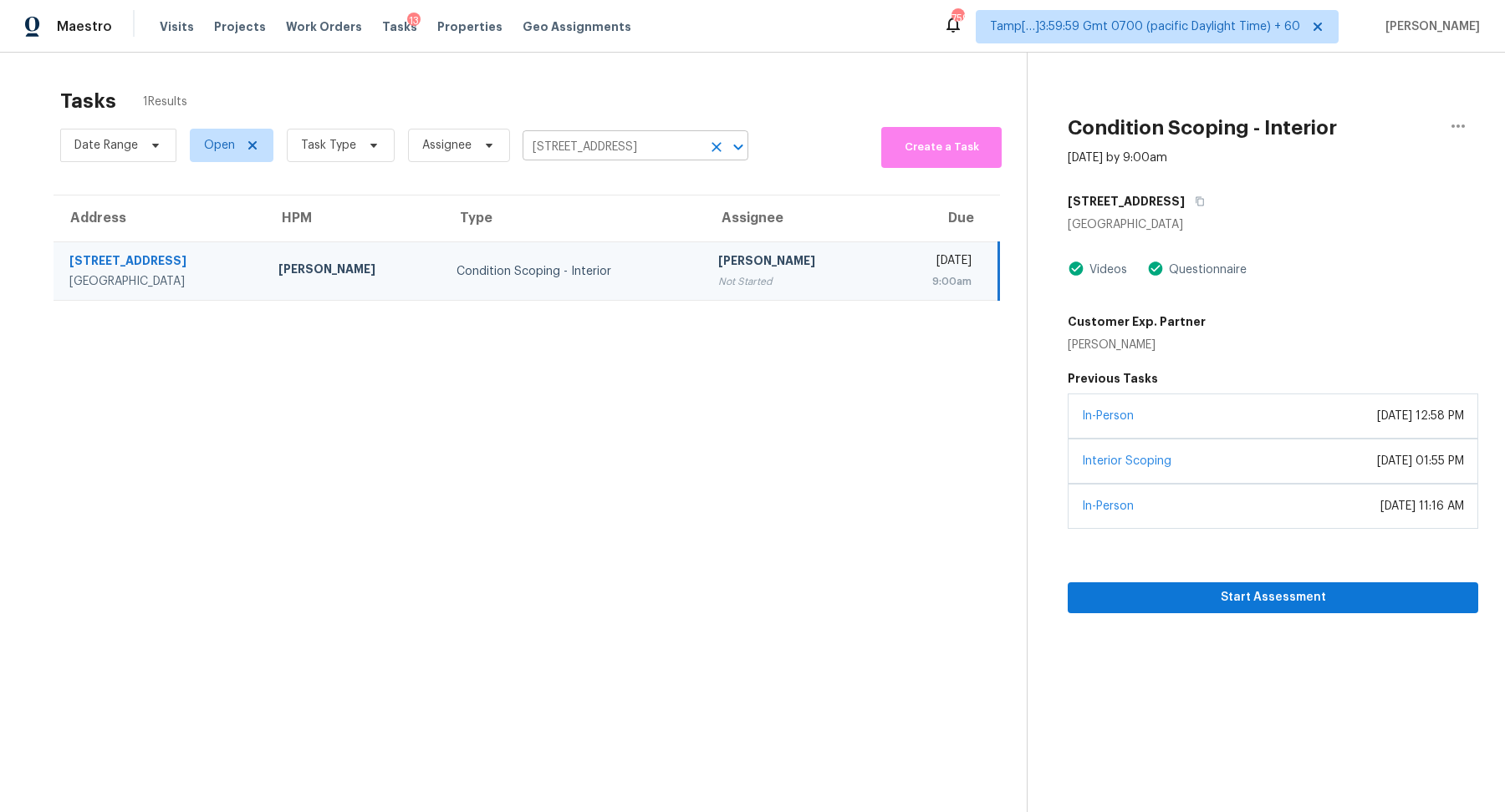
click at [618, 153] on input "6877 Manor Crest Ln, Canal Winchester, OH 43110" at bounding box center [611, 146] width 179 height 25
paste input "414 Quail Valley Dr Midlothian TX 76065"
type input "6414 Quail Valley Dr Midlothian TX 76065"
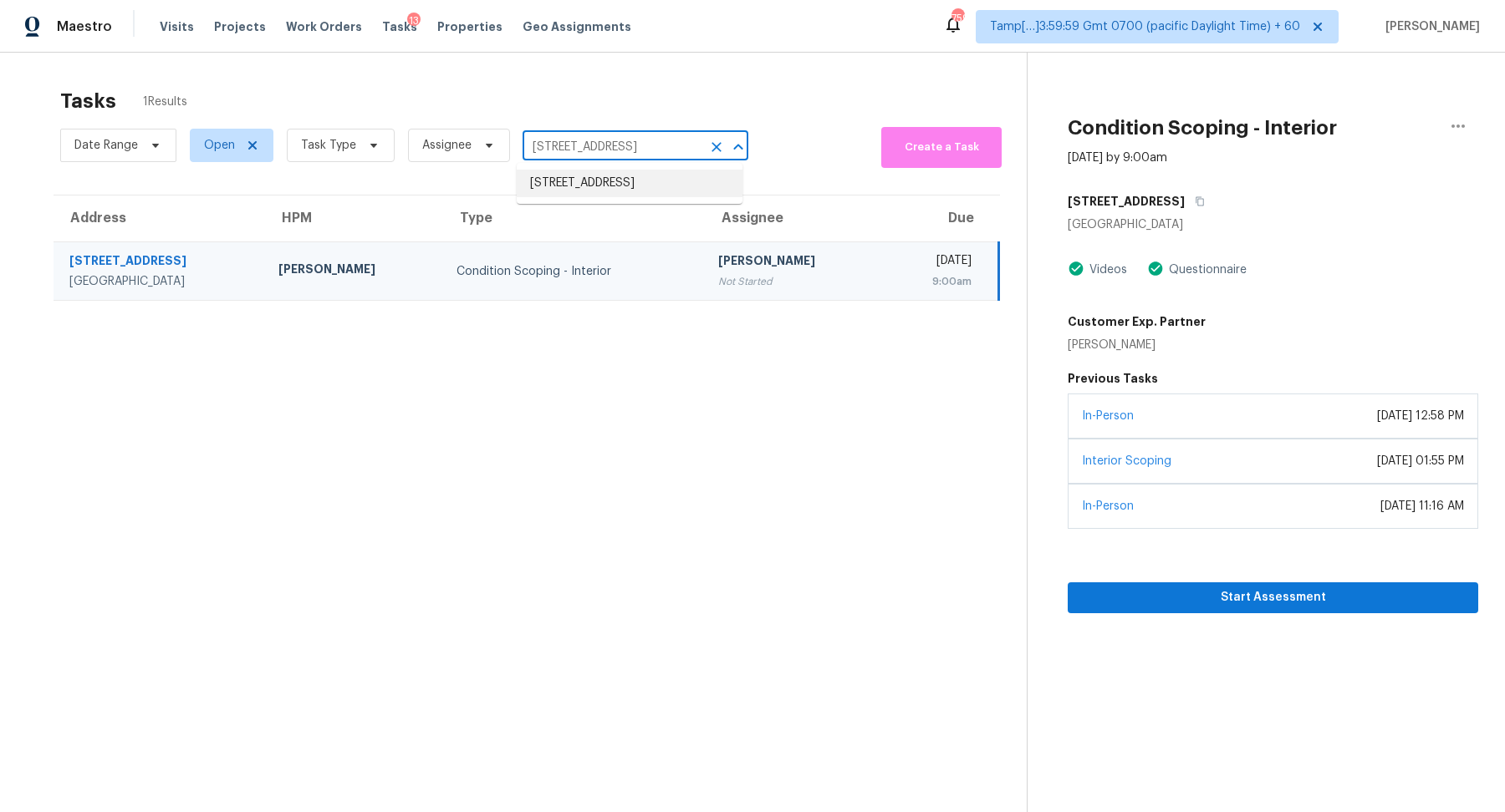
click at [594, 189] on li "6414 Quail Valley Dr, Midlothian, TX 76065" at bounding box center [629, 183] width 226 height 27
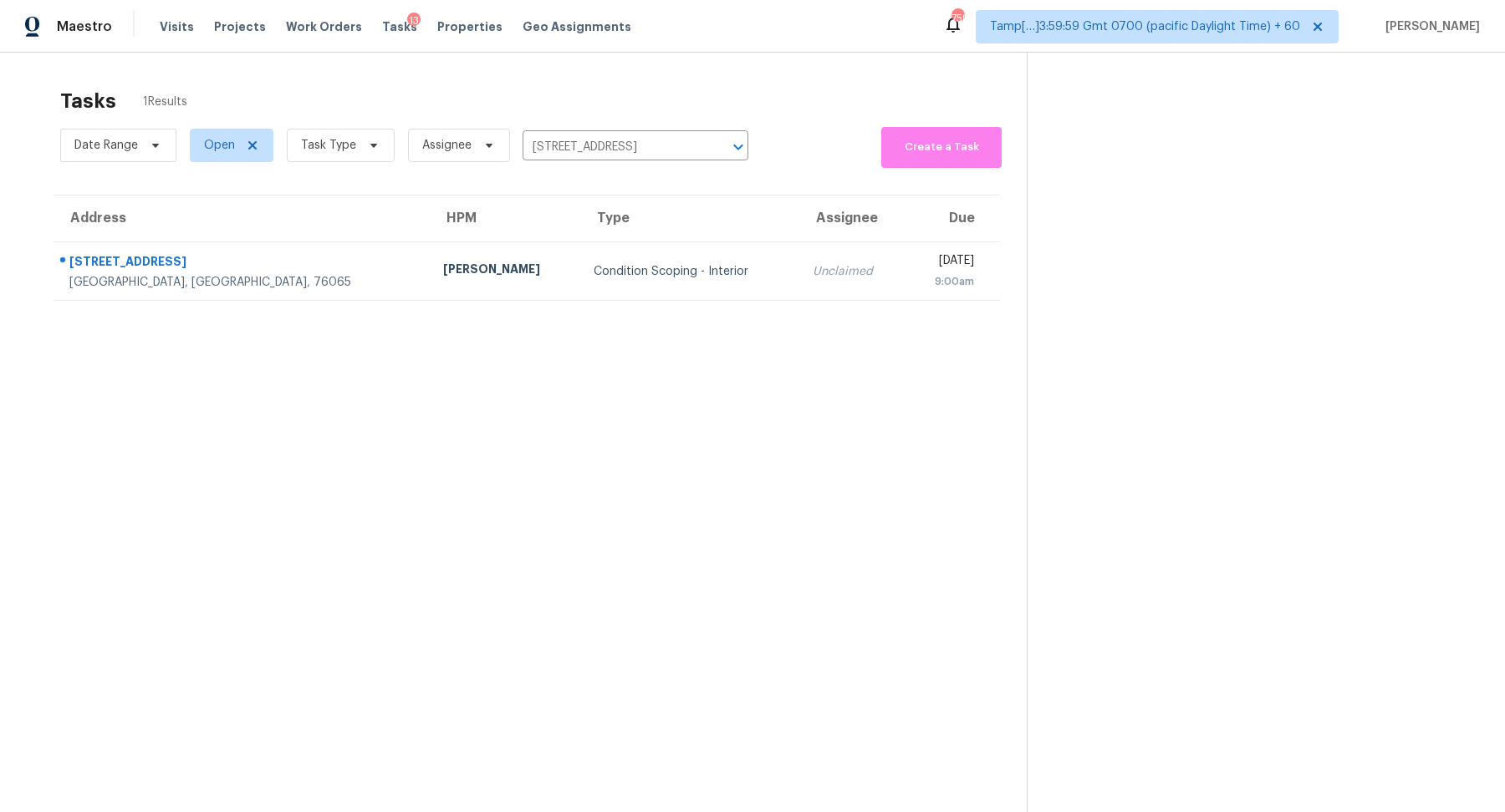
click at [593, 271] on div "Condition Scoping - Interior" at bounding box center [690, 272] width 193 height 17
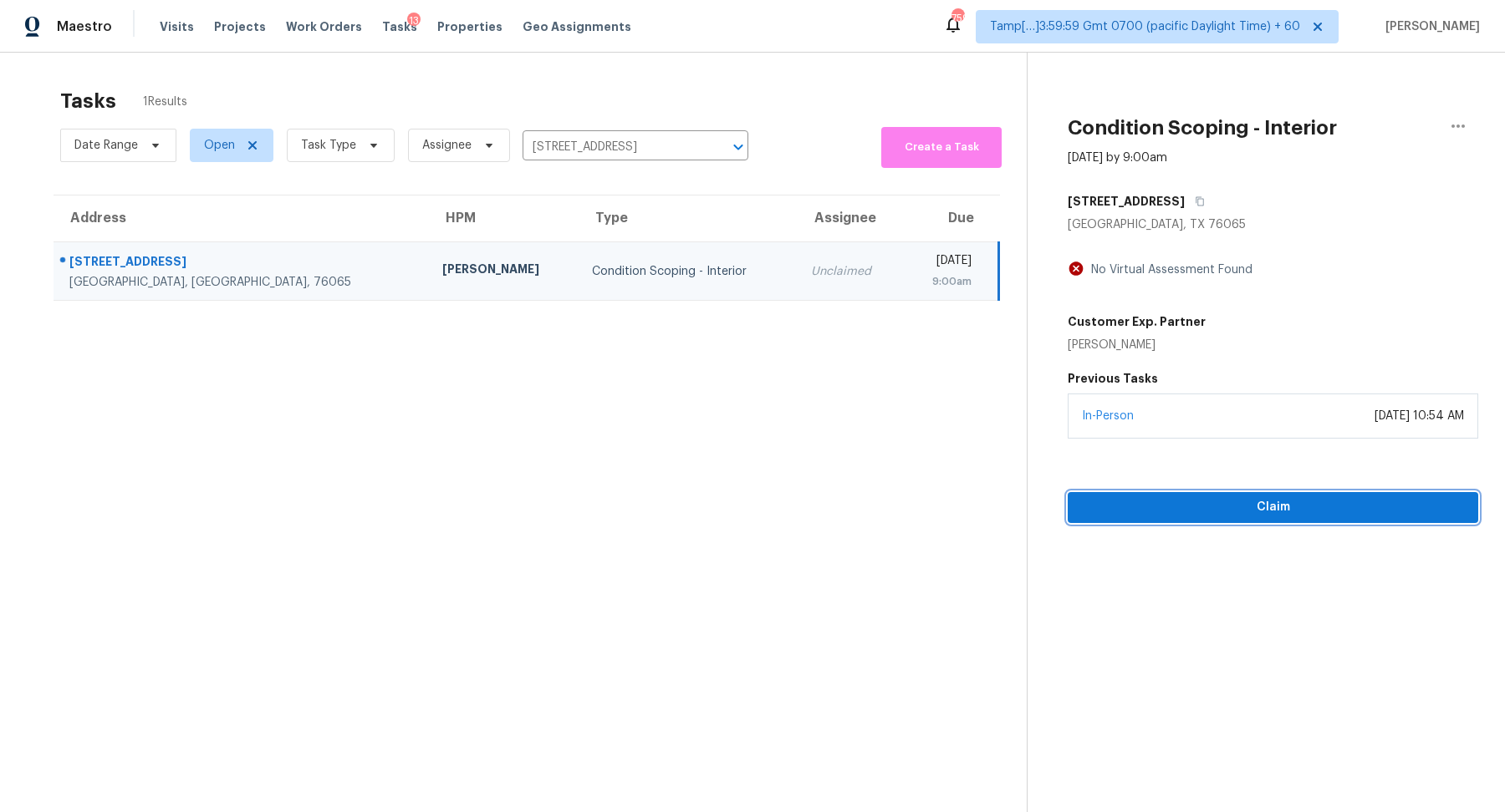
click at [1136, 509] on span "Claim" at bounding box center [1273, 507] width 384 height 21
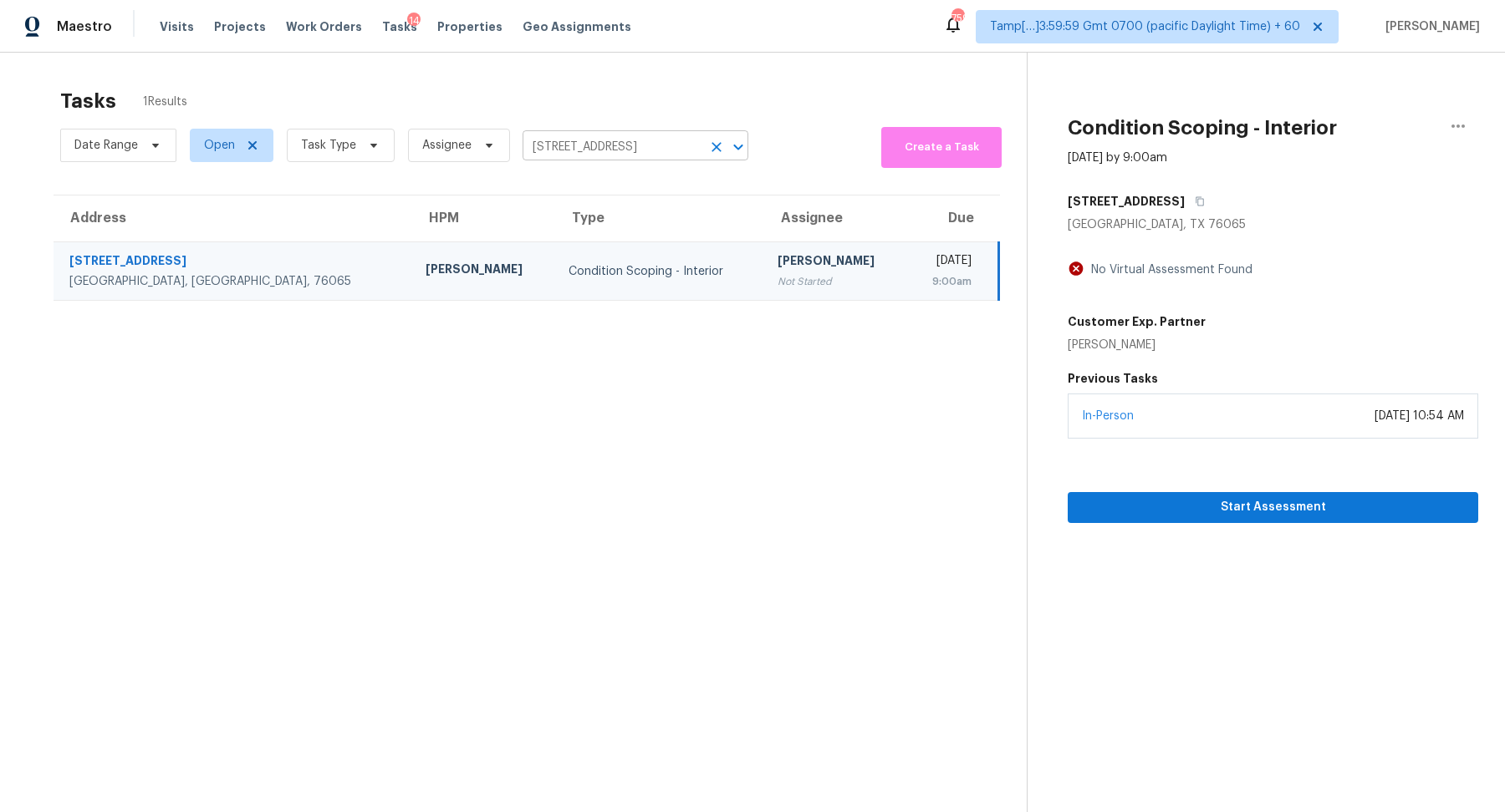
click at [588, 145] on input "6414 Quail Valley Dr, Midlothian, TX 76065" at bounding box center [611, 146] width 179 height 25
paste input "01 Howard St Fort Pierce FL 34982"
type input "601 Howard St Fort Pierce FL 34982"
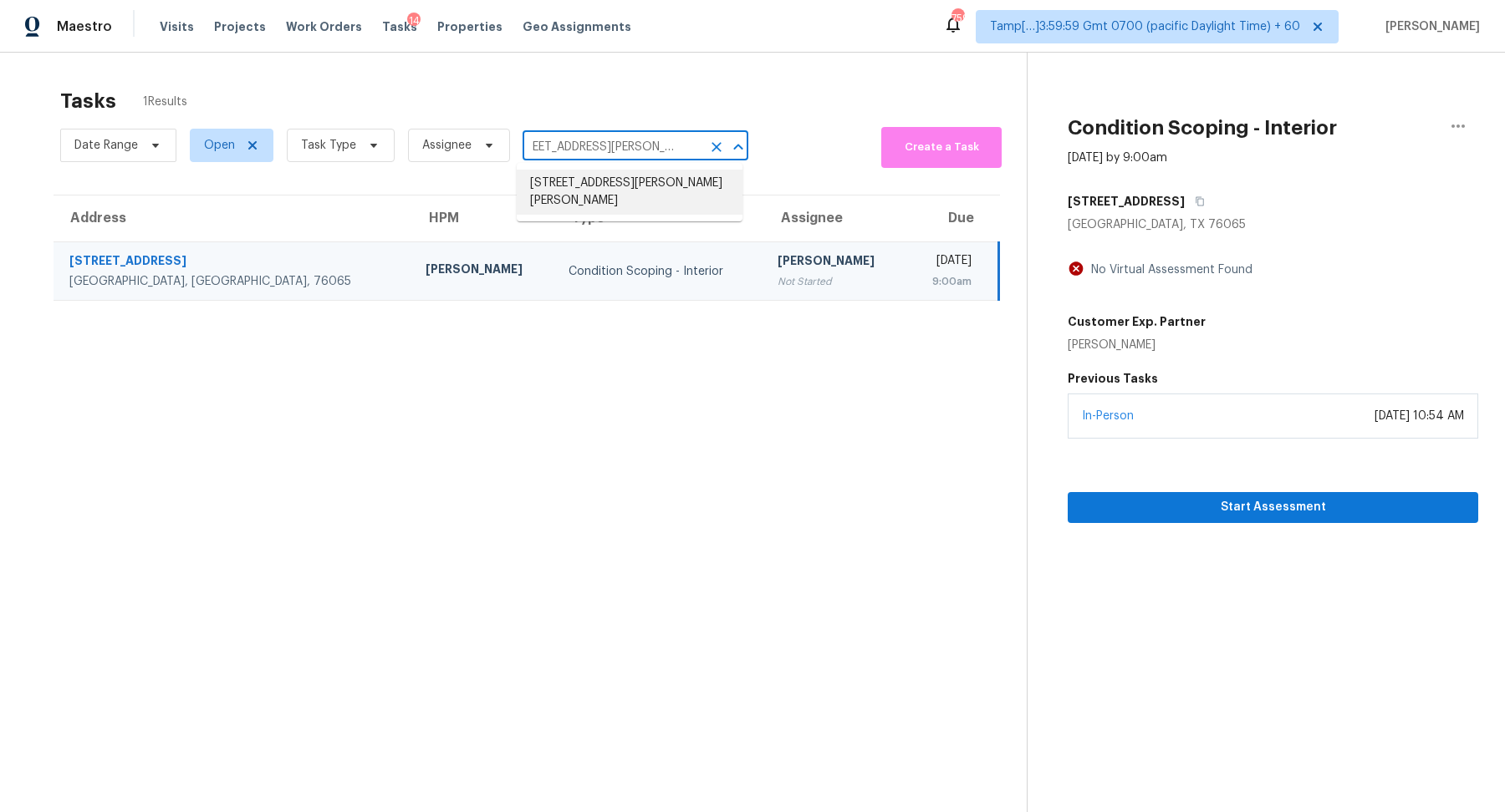
click at [563, 193] on li "601 Howard St, Fort Pierce, FL 34982" at bounding box center [629, 193] width 226 height 45
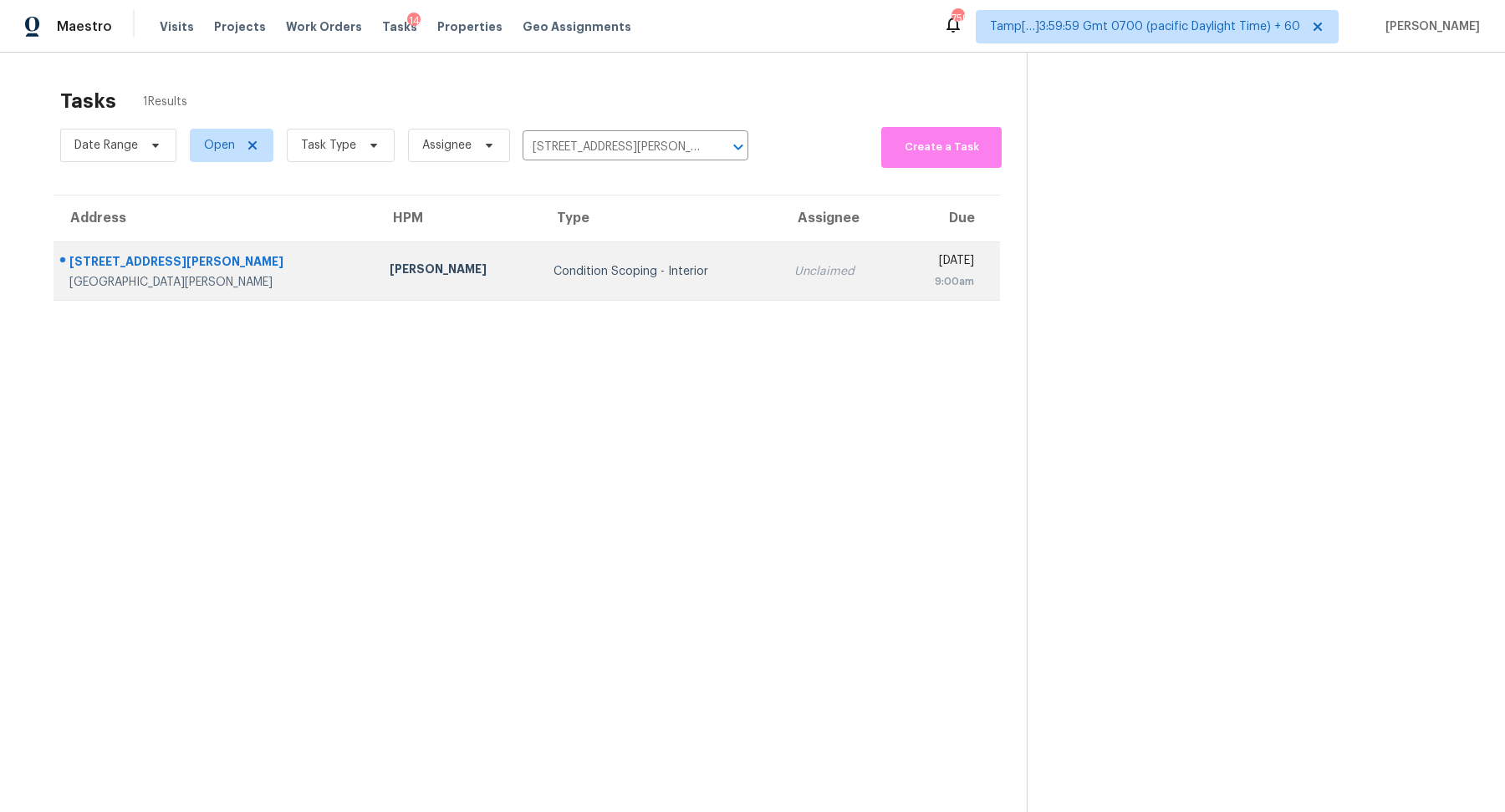
click at [540, 248] on td "Condition Scoping - Interior" at bounding box center [660, 272] width 241 height 59
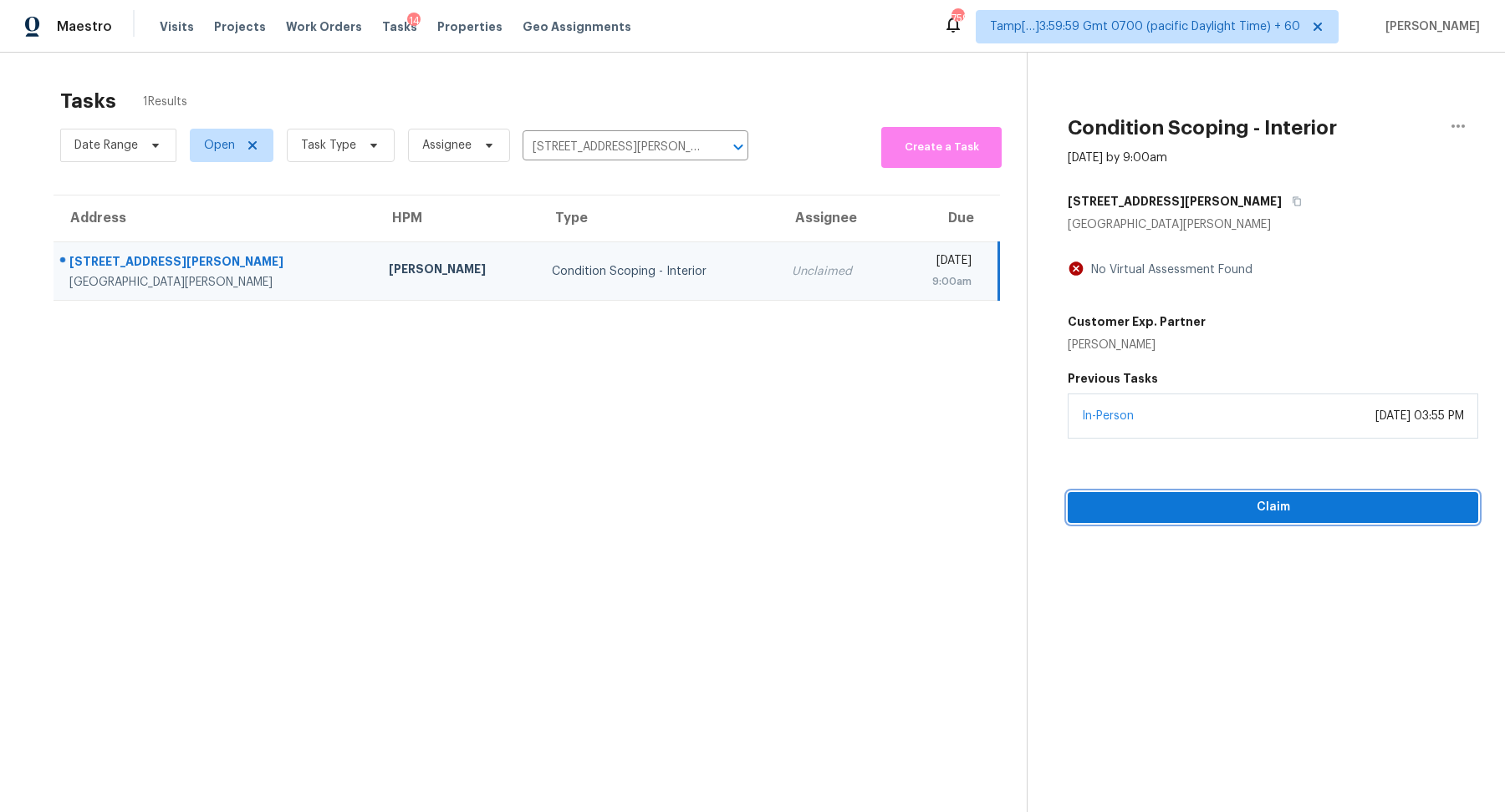
click at [1209, 504] on span "Claim" at bounding box center [1273, 507] width 384 height 21
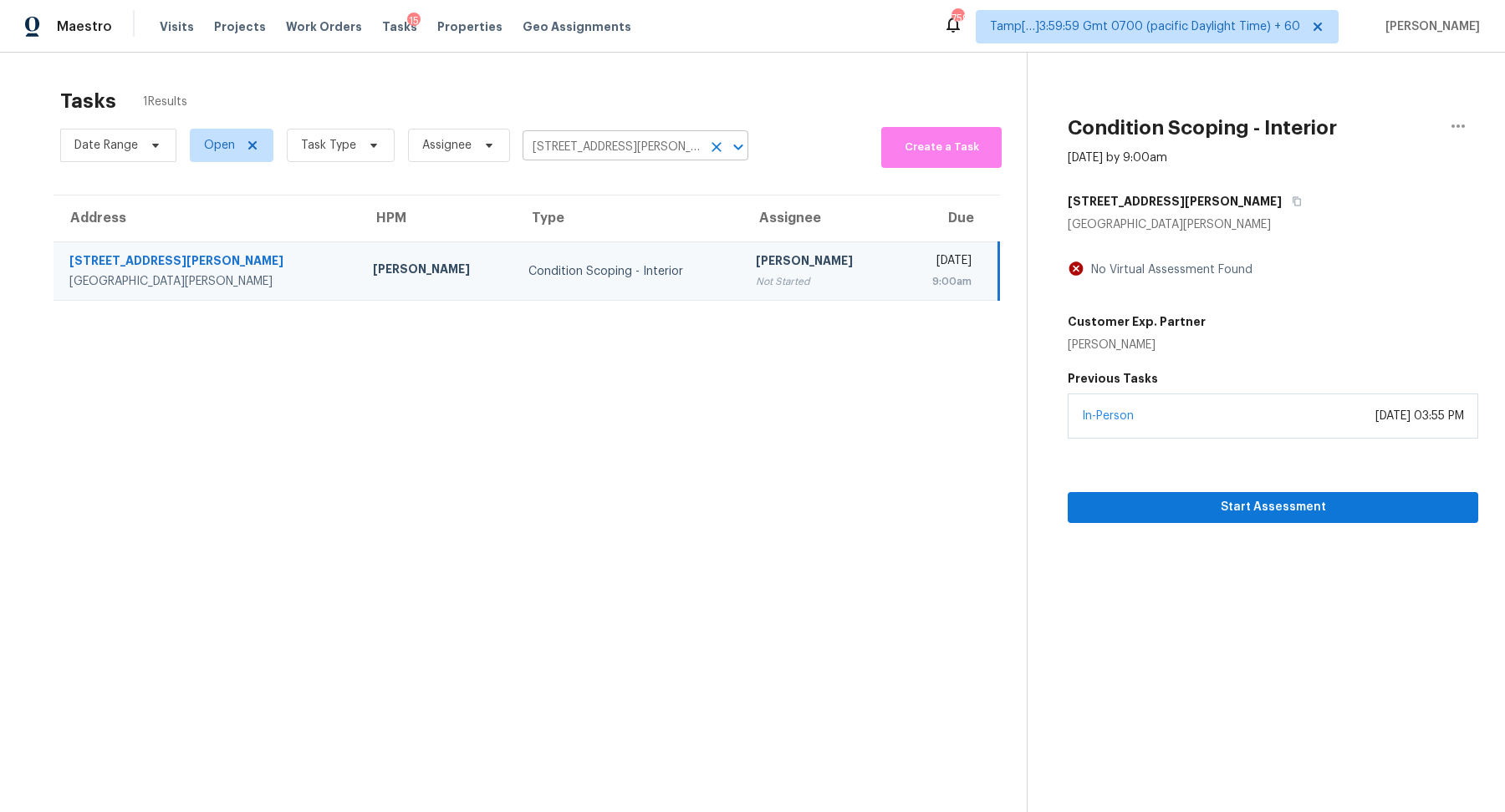
click at [629, 149] on input "601 Howard St, Fort Pierce, FL 34982" at bounding box center [611, 146] width 179 height 25
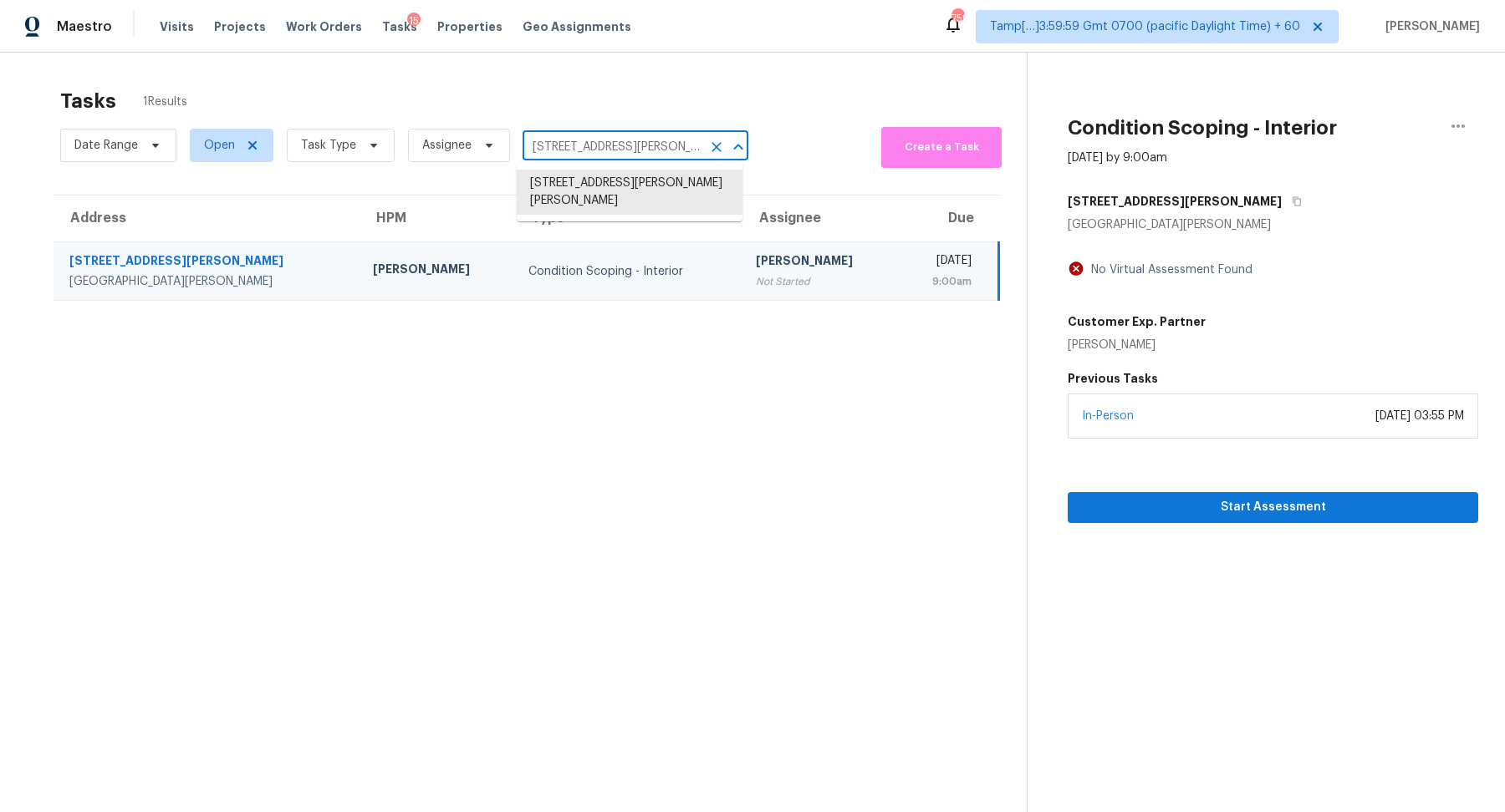
click at [629, 149] on input "601 Howard St, Fort Pierce, FL 34982" at bounding box center [611, 146] width 179 height 25
paste input "15 Rivers Edge Pl Methuen MA 01844"
type input "15 Rivers Edge Pl Methuen MA 01844"
click at [599, 191] on li "15 Rivers Edge Pl, Methuen, MA 01844" at bounding box center [629, 183] width 226 height 27
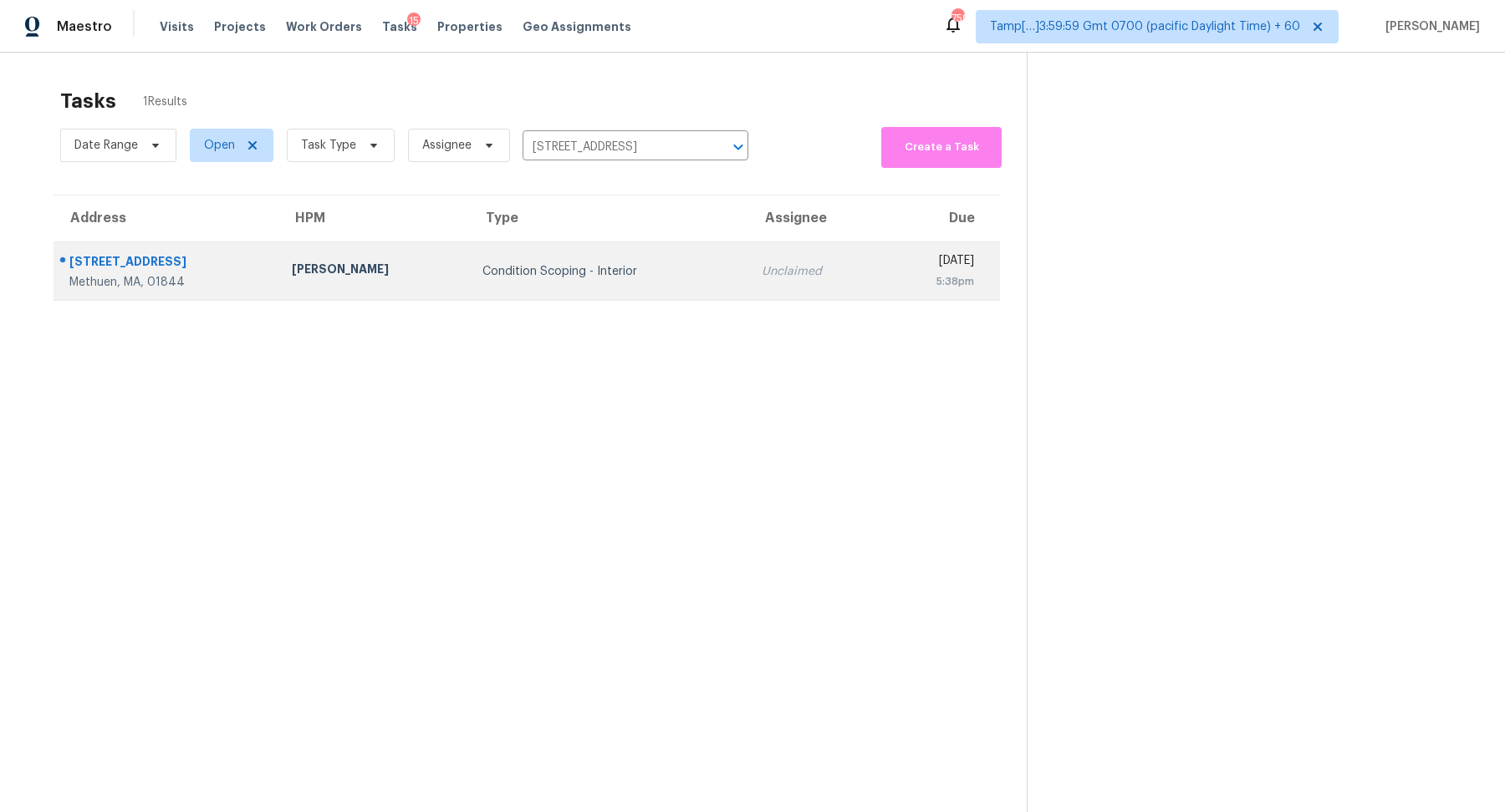
click at [599, 260] on td "Condition Scoping - Interior" at bounding box center [608, 272] width 280 height 59
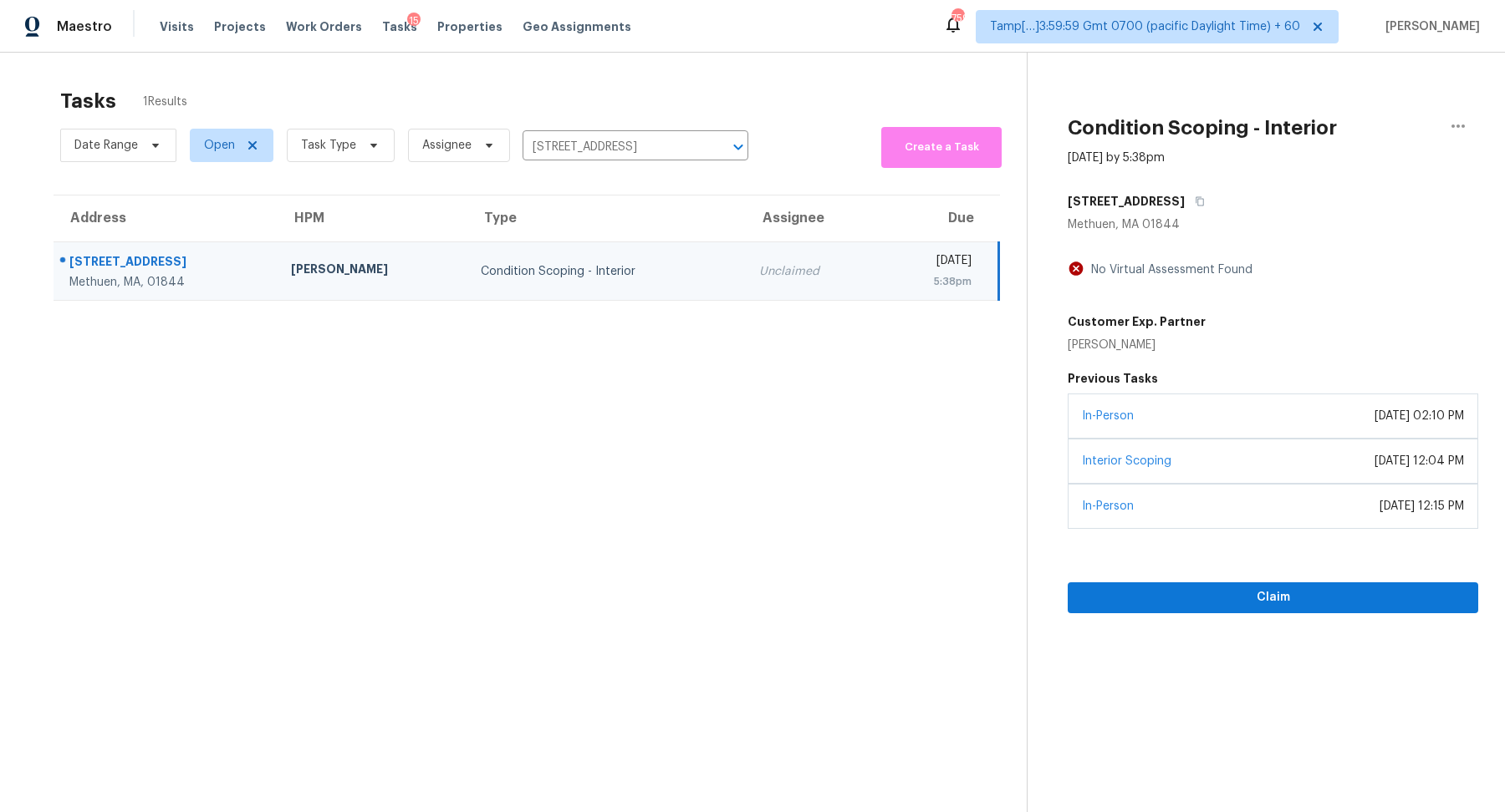
click at [1151, 577] on div "Claim" at bounding box center [1273, 570] width 410 height 84
click at [1164, 599] on span "Claim" at bounding box center [1273, 598] width 384 height 21
click at [529, 141] on input "15 Rivers Edge Pl, Methuen, MA 01844" at bounding box center [611, 146] width 179 height 25
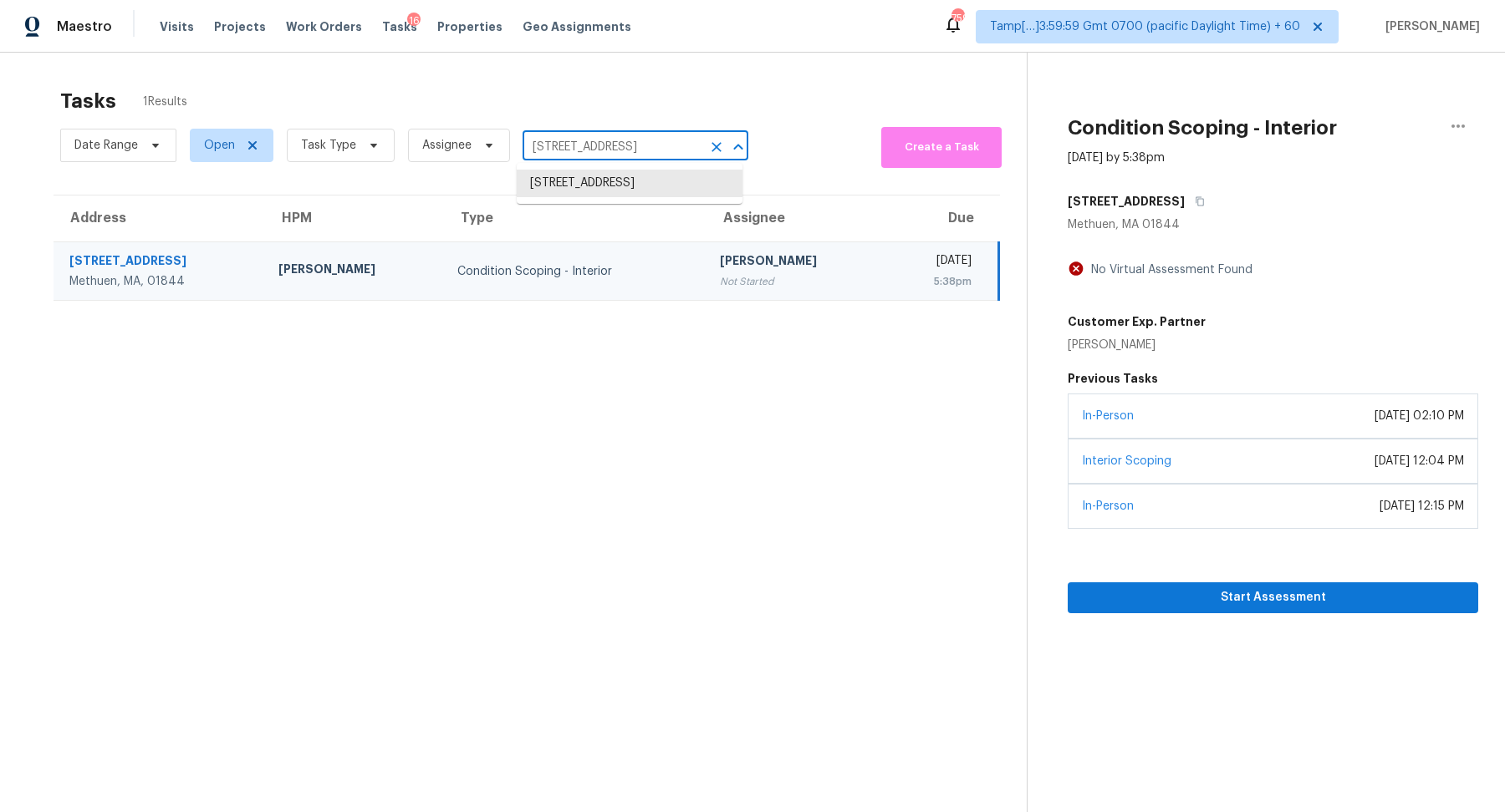
paste input "15 Nancy St Bastrop TX 78602"
type input "115 Nancy St Bastrop TX 78602"
click at [556, 181] on li "115 Nancy St, Bastrop, TX 78602" at bounding box center [629, 183] width 226 height 27
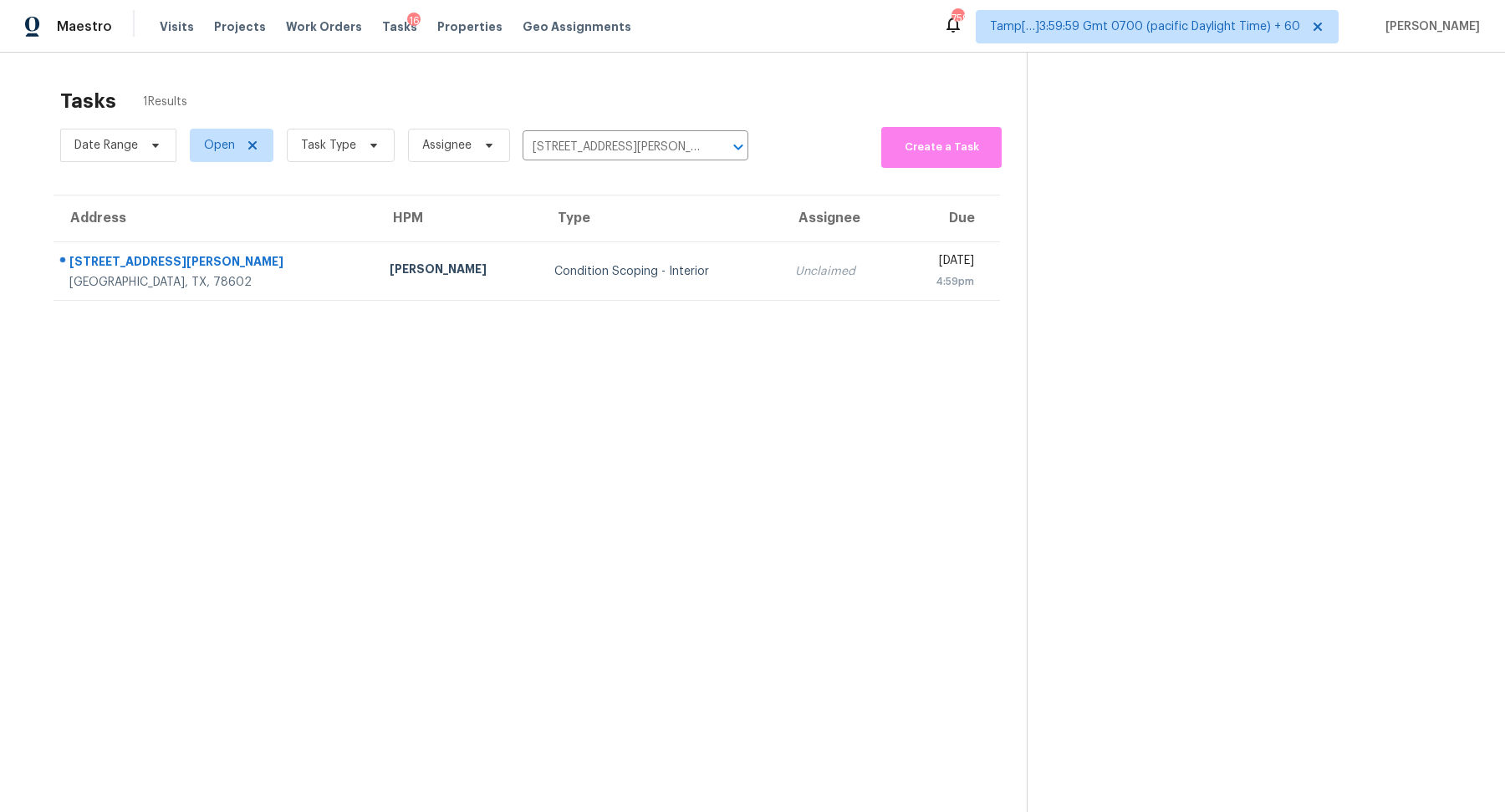
click at [541, 250] on td "Condition Scoping - Interior" at bounding box center [661, 272] width 241 height 59
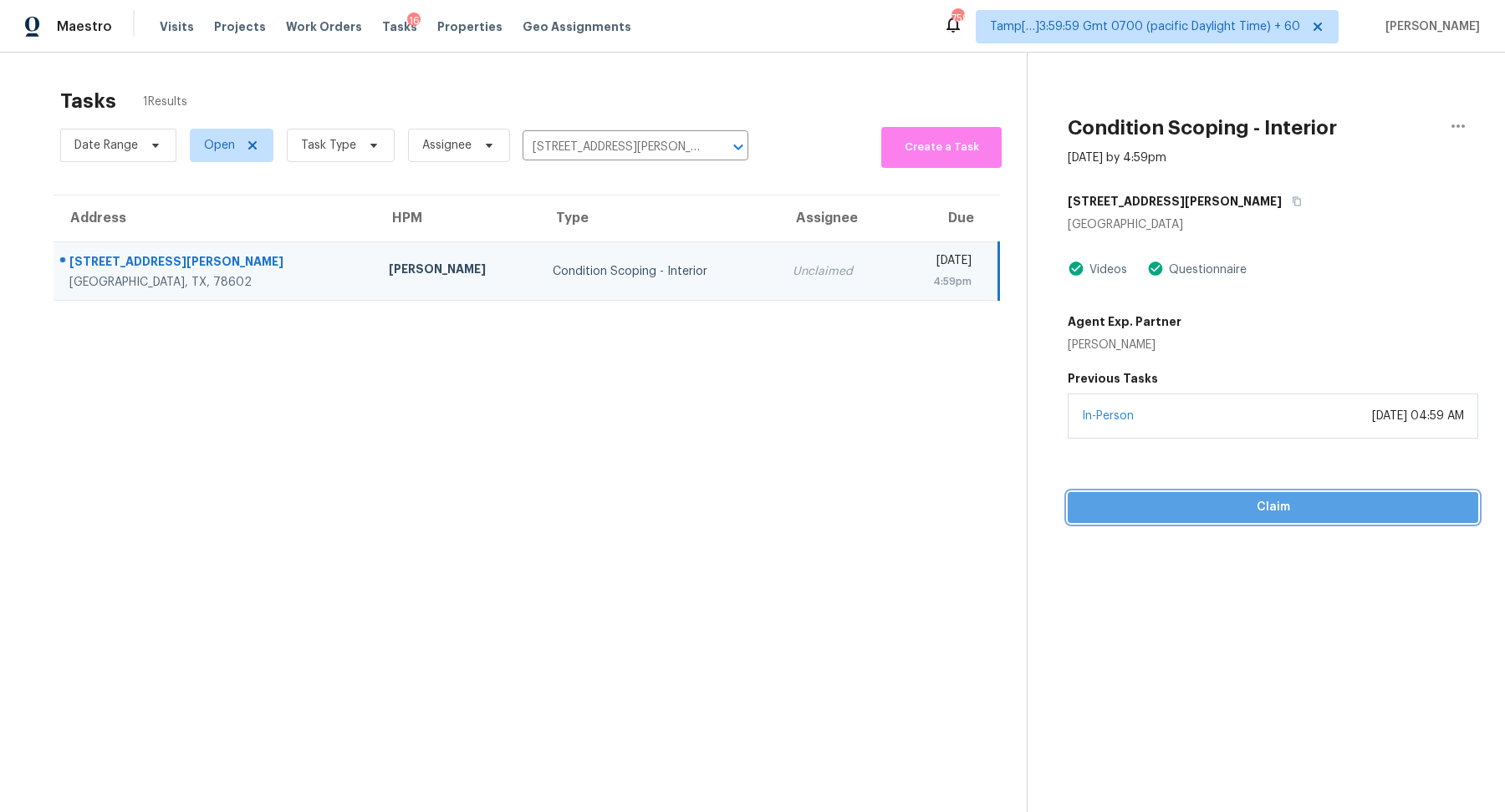
click at [1239, 499] on span "Claim" at bounding box center [1273, 507] width 384 height 21
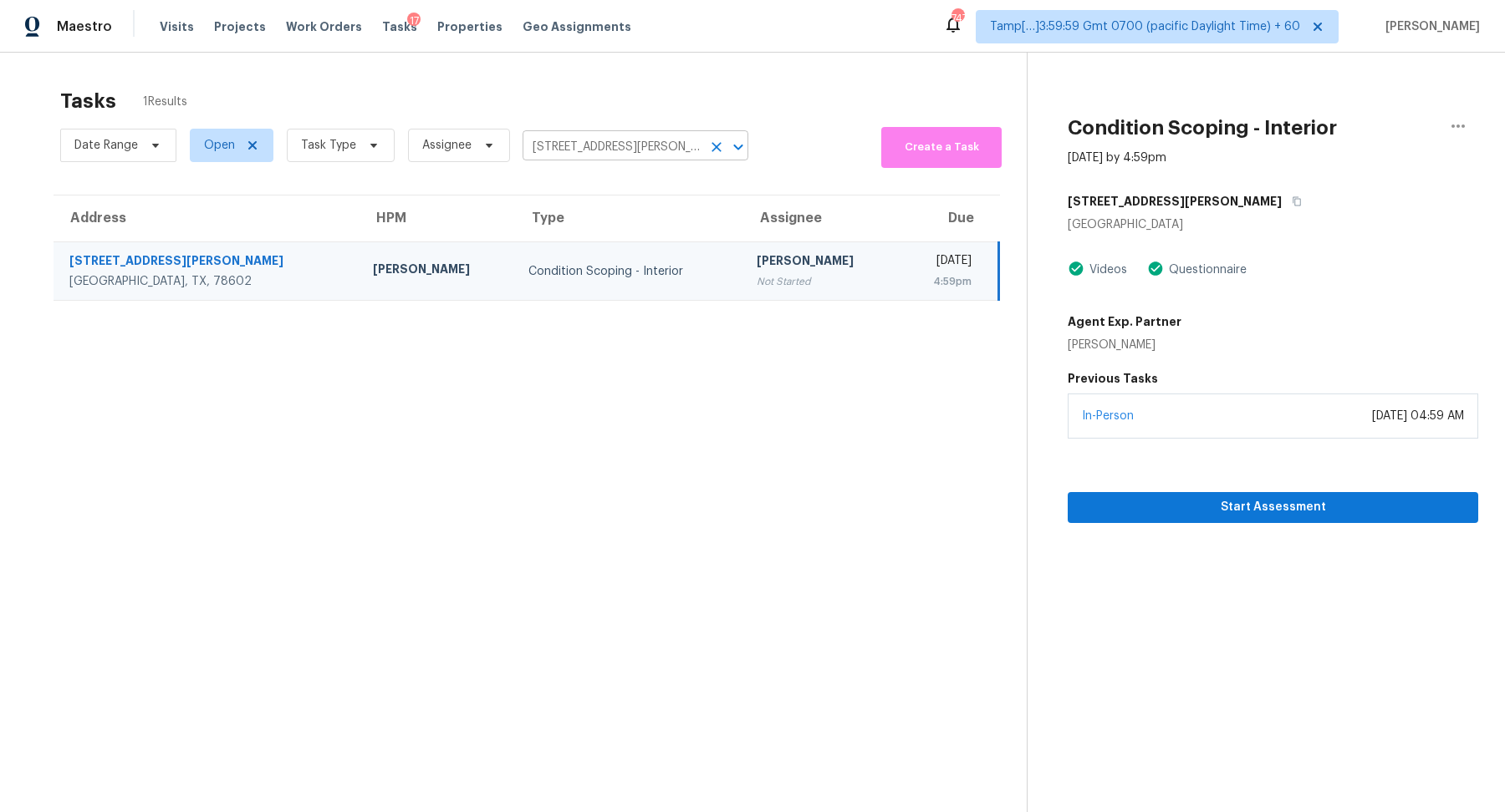
click at [580, 139] on input "115 Nancy St, Bastrop, TX 78602" at bounding box center [611, 146] width 179 height 25
paste input "4080 E Torrey Pines Ln, Chandler, AZ 85249"
type input "4080 E Torrey Pines Ln, Chandler, AZ 85249"
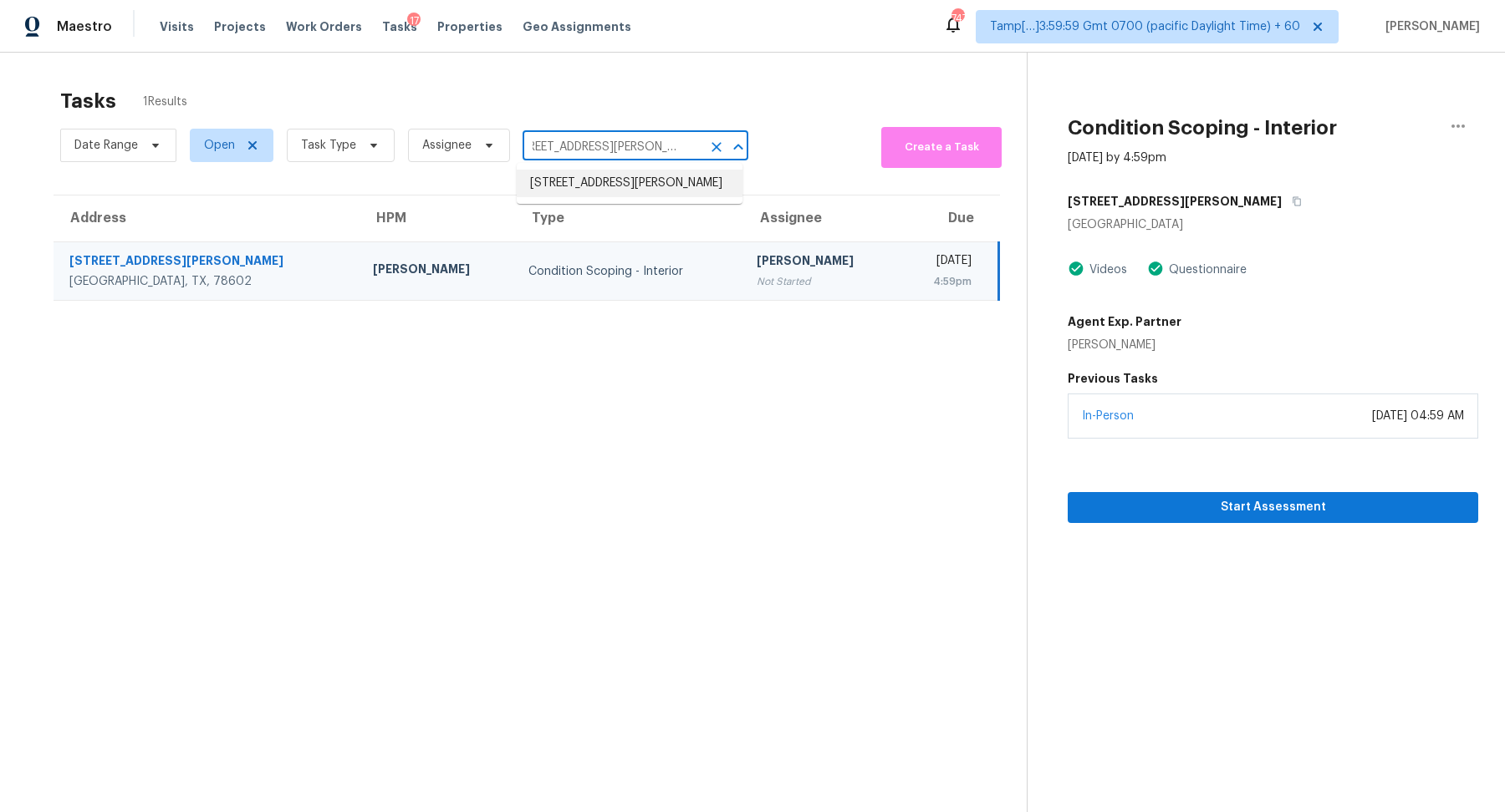
click at [612, 182] on li "4080 E Torrey Pines Ln, Chandler, AZ 85249" at bounding box center [629, 183] width 226 height 27
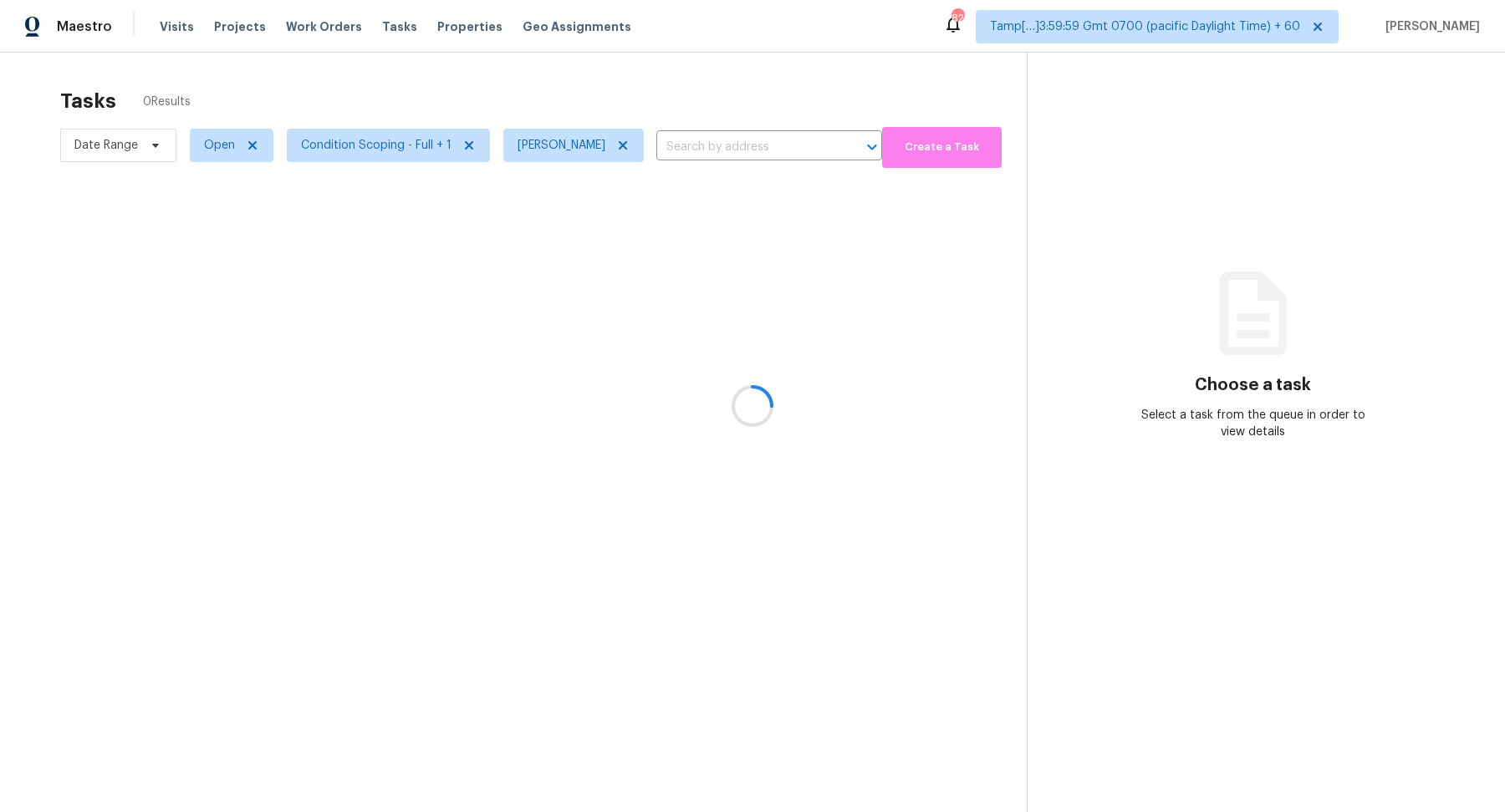
click at [217, 149] on div at bounding box center [752, 406] width 1505 height 812
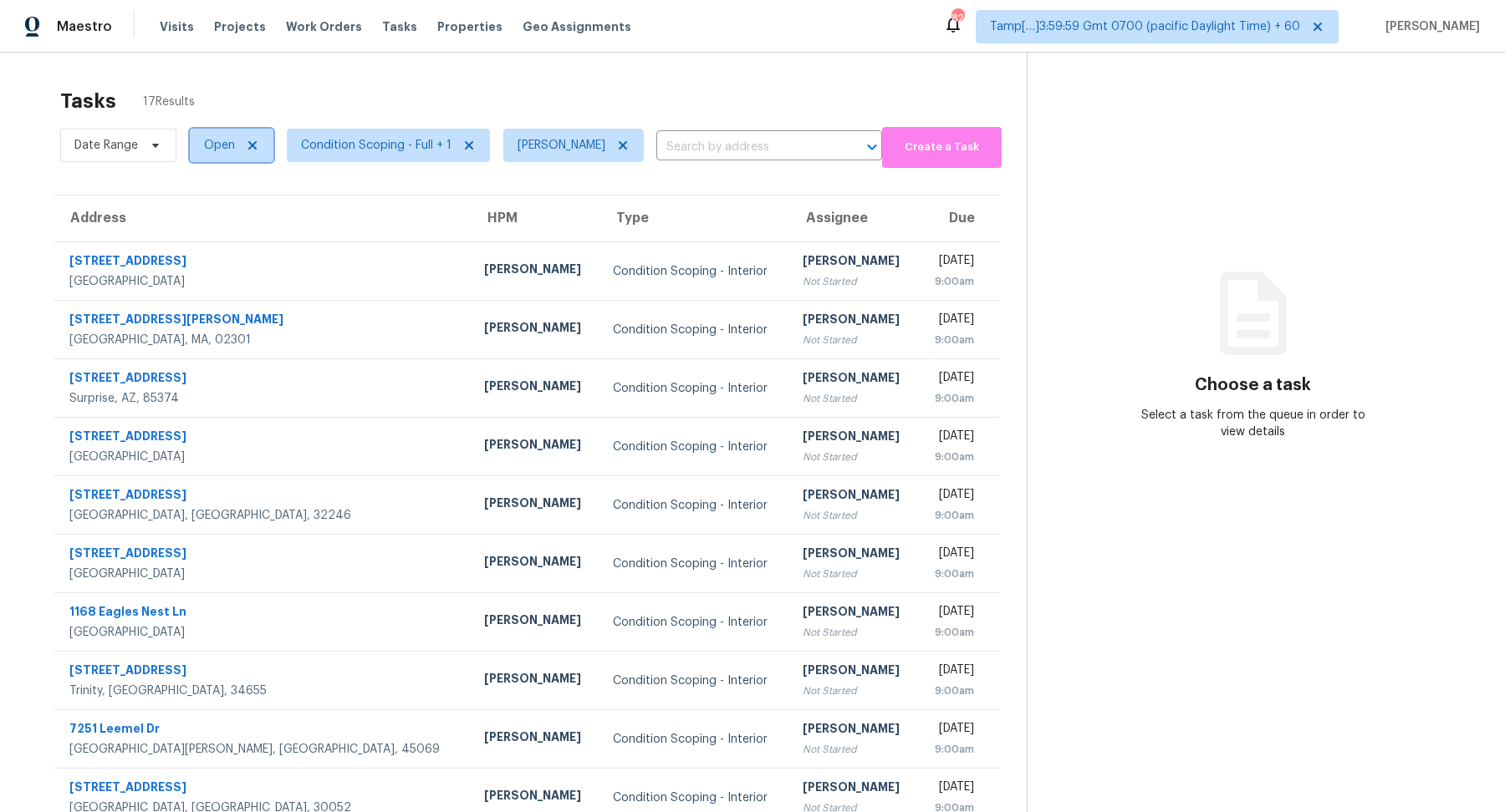
click at [217, 149] on span "Open" at bounding box center [219, 145] width 31 height 17
click at [229, 243] on label "Blocked" at bounding box center [232, 239] width 66 height 17
click at [210, 242] on input "Blocked" at bounding box center [205, 236] width 11 height 11
checkbox input "true"
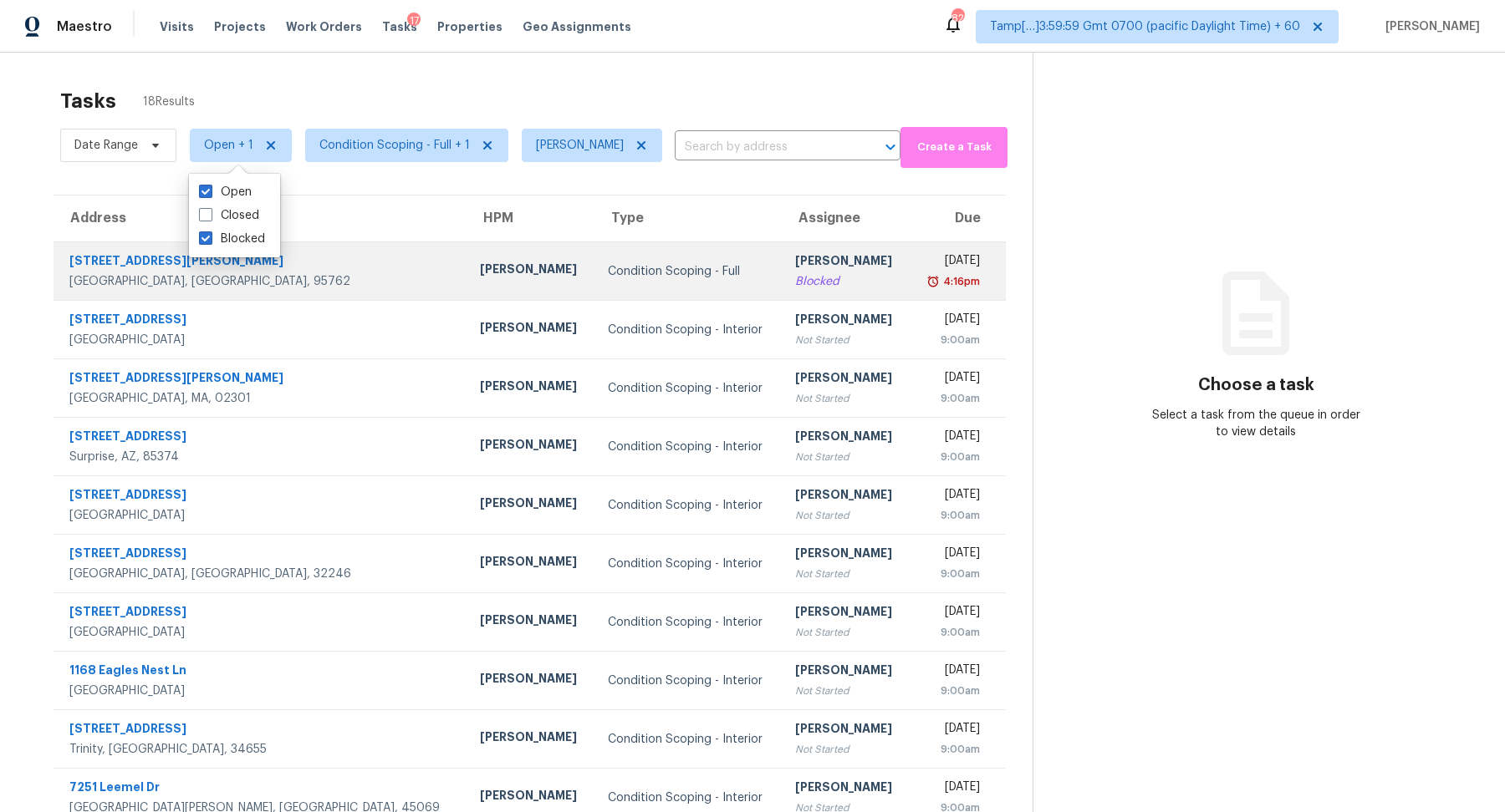
click at [607, 275] on div "Condition Scoping - Full" at bounding box center [688, 272] width 161 height 17
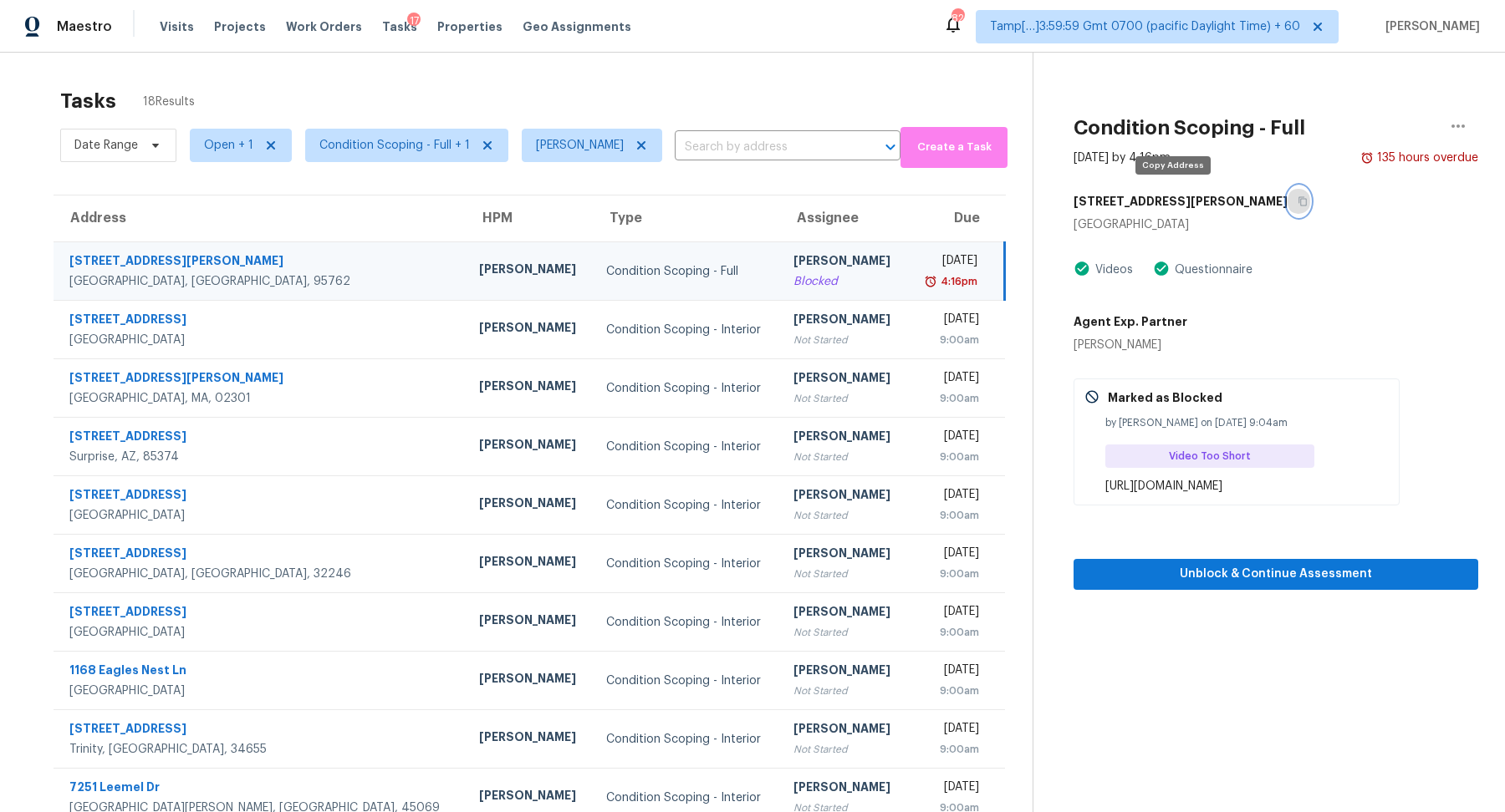
click at [1288, 210] on button "button" at bounding box center [1299, 201] width 23 height 30
click at [409, 140] on span "Condition Scoping - Full + 1" at bounding box center [394, 145] width 150 height 17
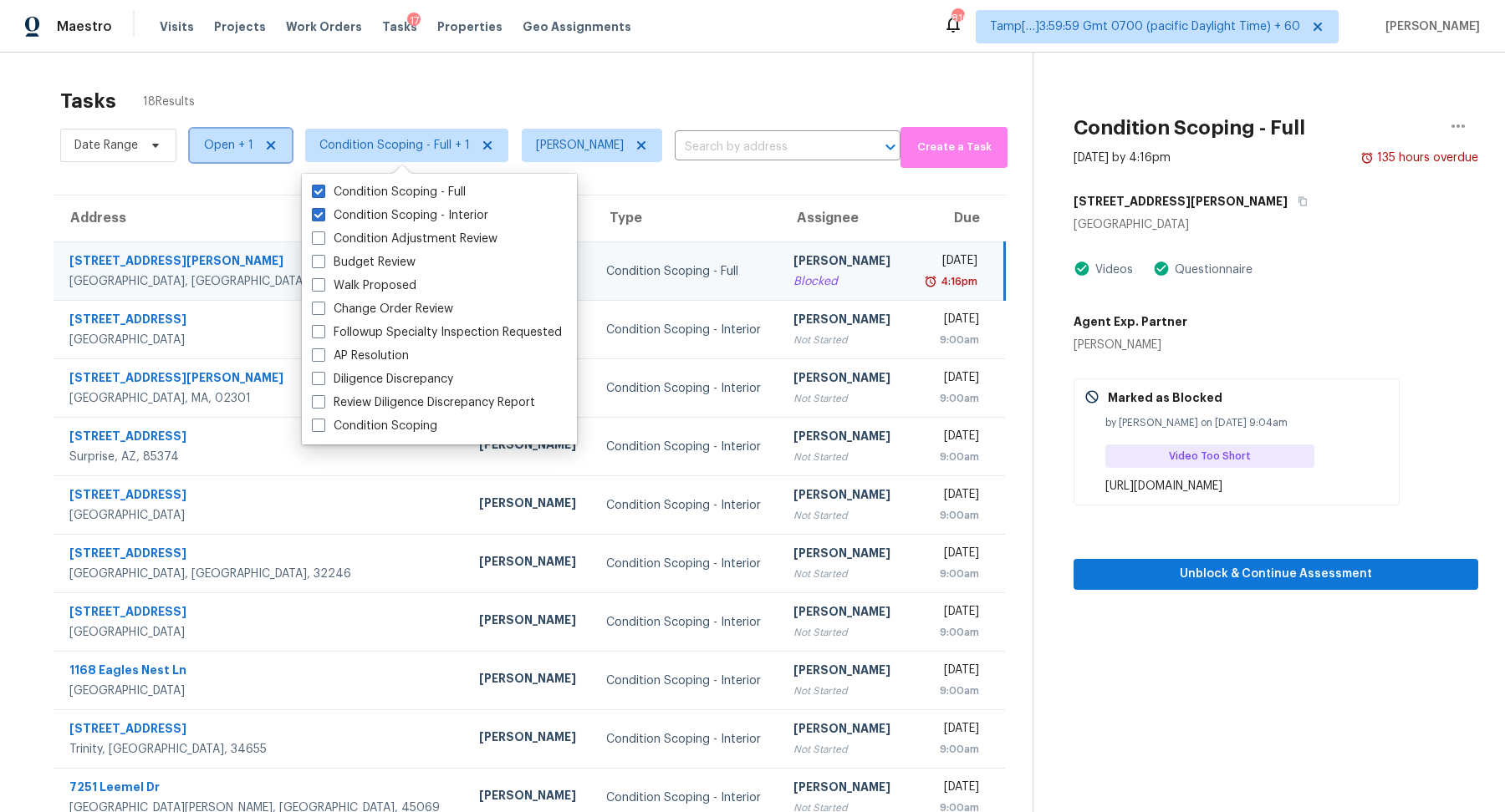
click at [211, 149] on span "Open + 1" at bounding box center [229, 145] width 49 height 17
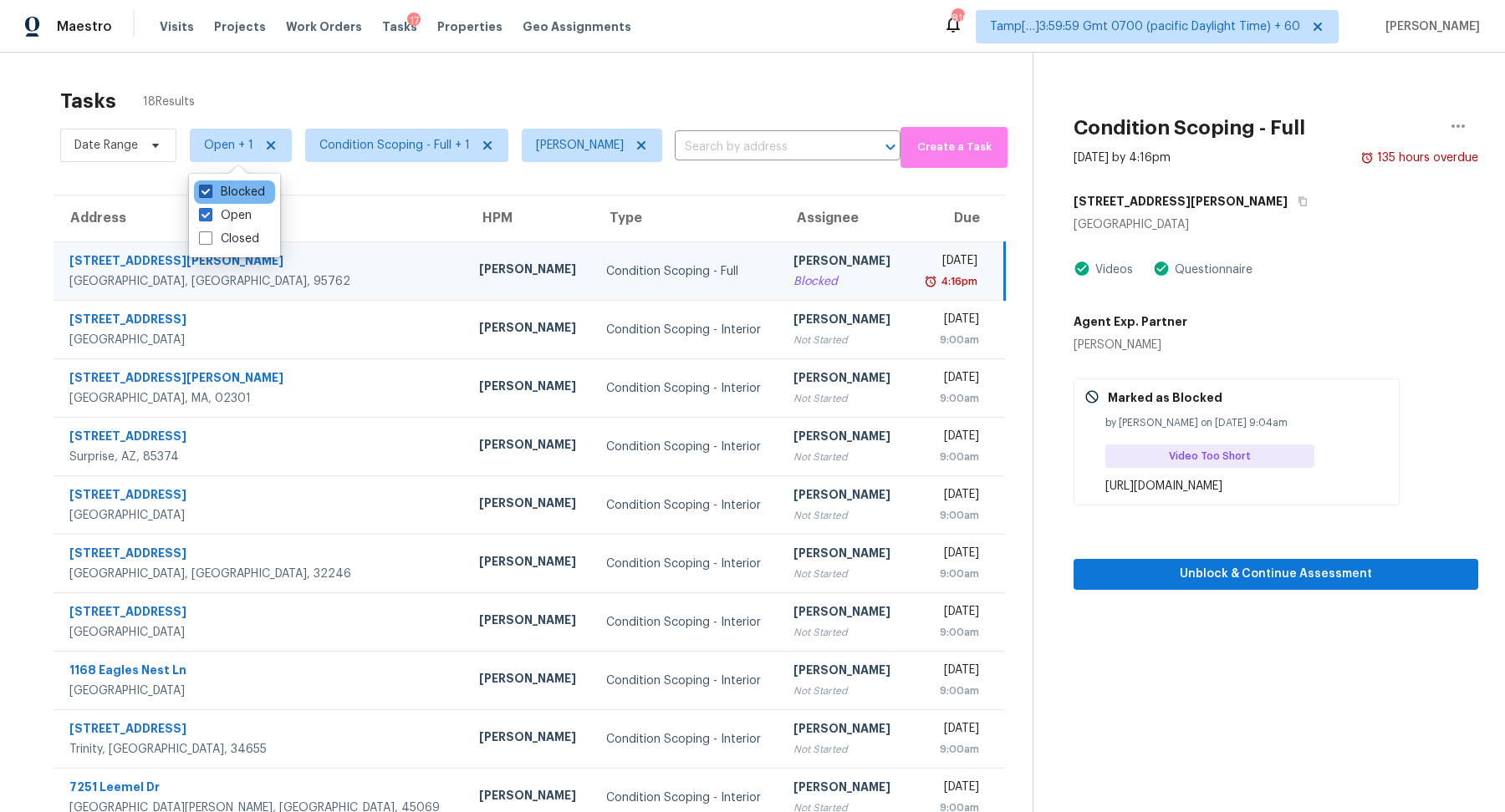
click at [243, 199] on label "Blocked" at bounding box center [232, 193] width 66 height 17
click at [210, 195] on input "Blocked" at bounding box center [205, 190] width 11 height 11
checkbox input "false"
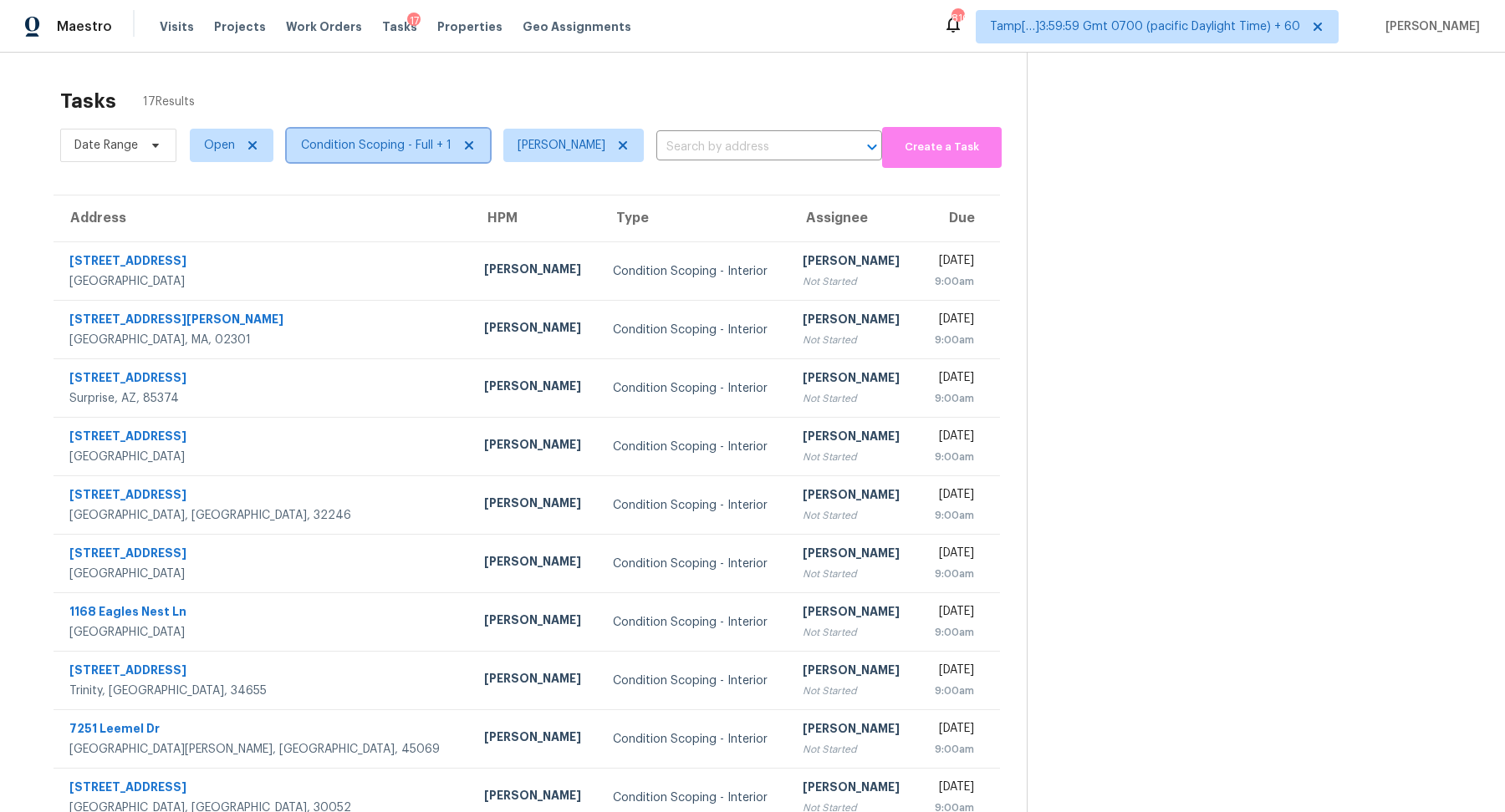
click at [396, 158] on span "Condition Scoping - Full + 1" at bounding box center [388, 144] width 203 height 33
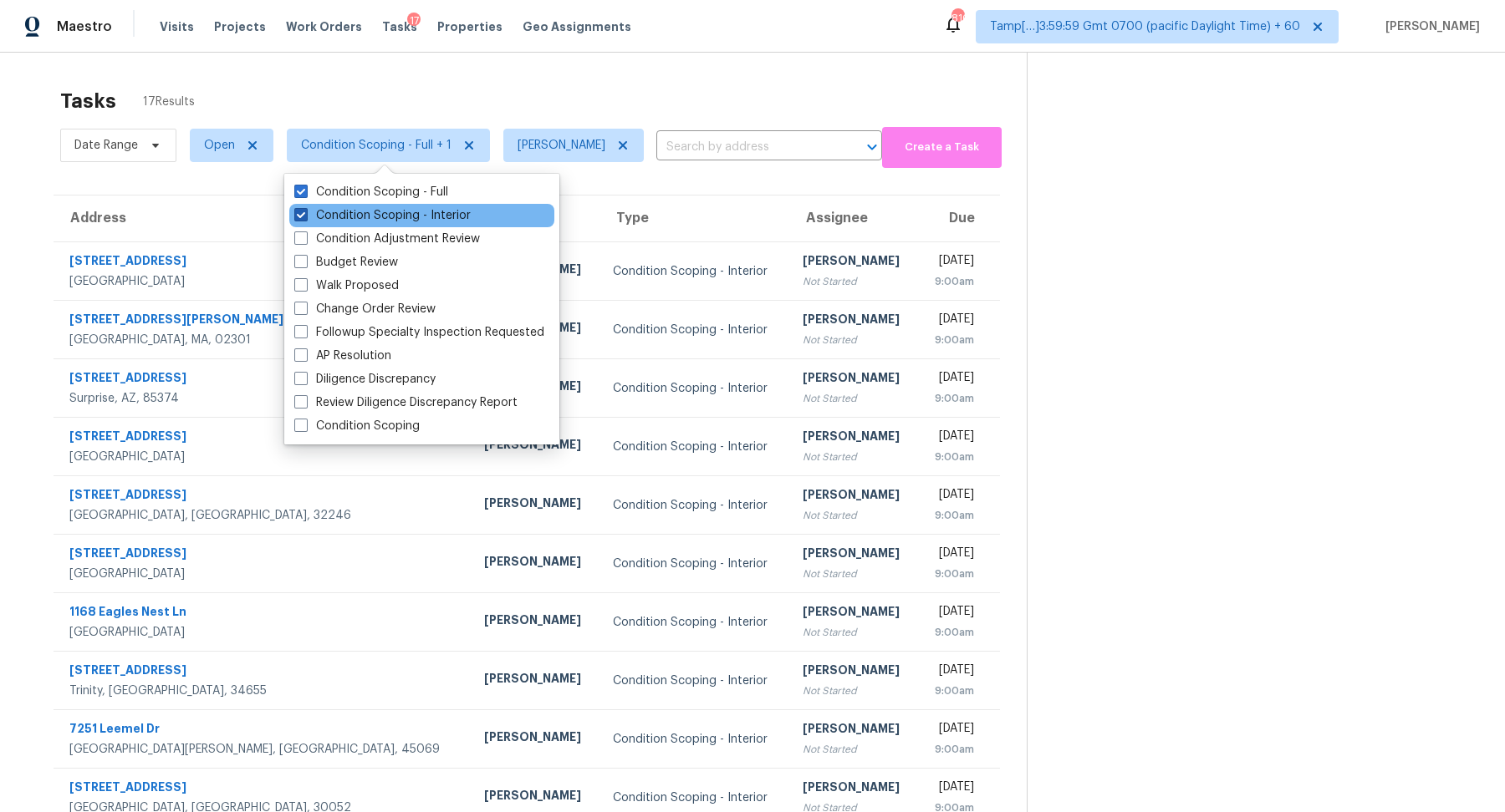
click at [402, 212] on label "Condition Scoping - Interior" at bounding box center [382, 215] width 177 height 17
click at [305, 212] on input "Condition Scoping - Interior" at bounding box center [299, 212] width 11 height 11
checkbox input "false"
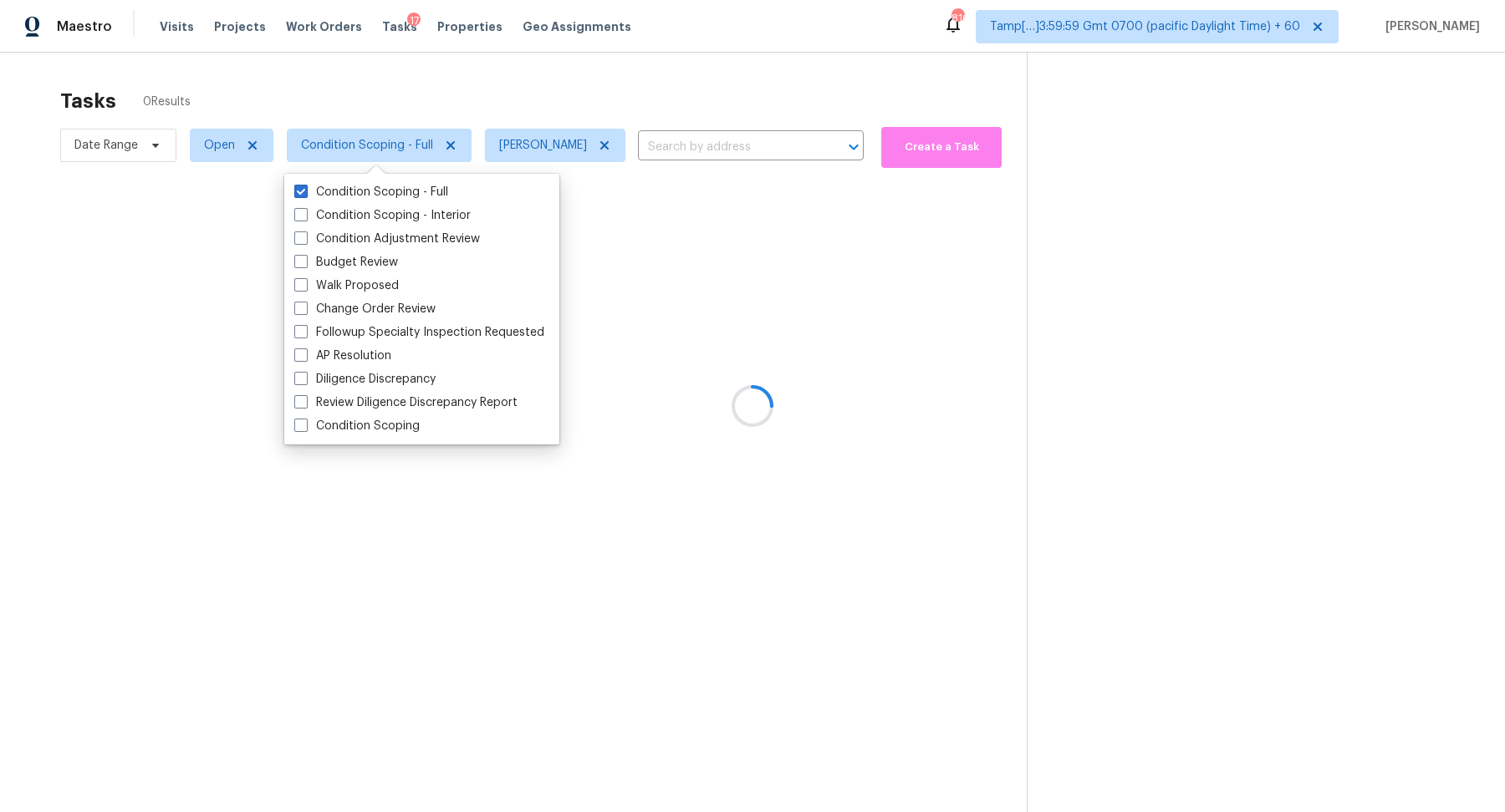
click at [502, 106] on div at bounding box center [752, 406] width 1505 height 812
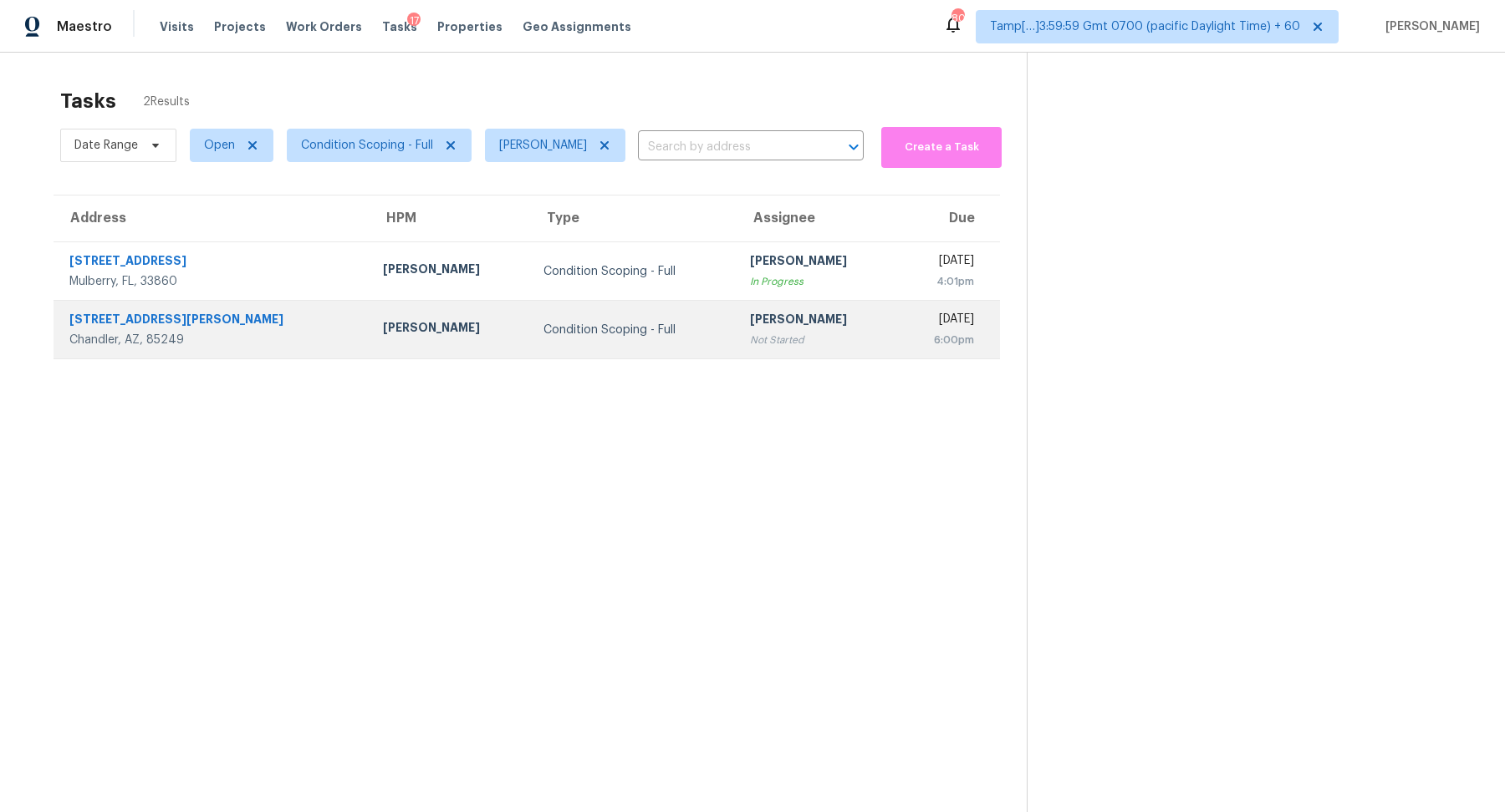
click at [591, 322] on div "Condition Scoping - Full" at bounding box center [633, 330] width 180 height 17
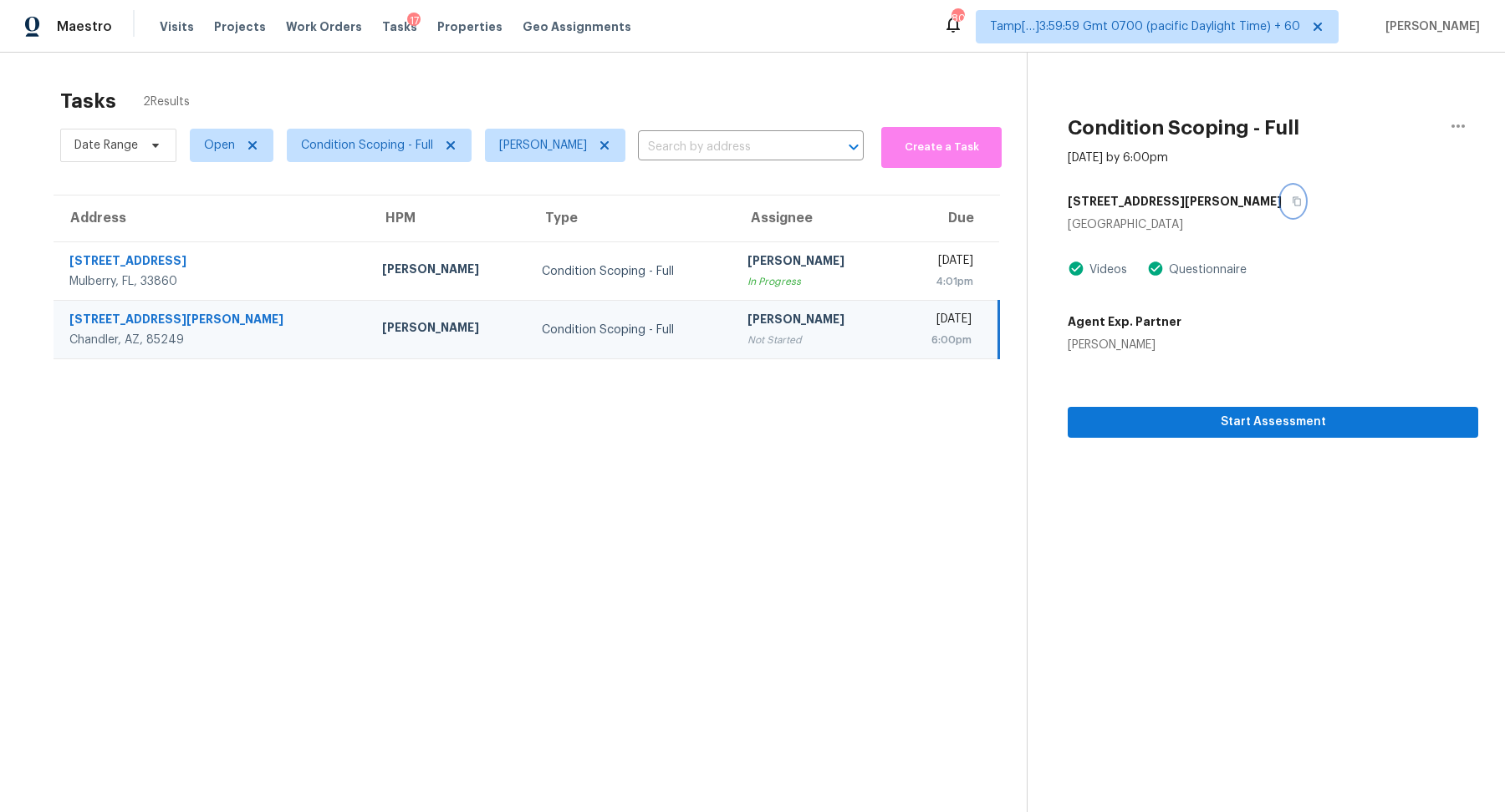
click at [1281, 196] on button "button" at bounding box center [1292, 201] width 23 height 30
click at [528, 336] on td "Condition Scoping - Full" at bounding box center [631, 330] width 206 height 59
click at [217, 165] on span "Open" at bounding box center [225, 145] width 97 height 43
click at [216, 159] on span "Open" at bounding box center [231, 144] width 83 height 33
click at [220, 240] on label "Blocked" at bounding box center [232, 239] width 66 height 17
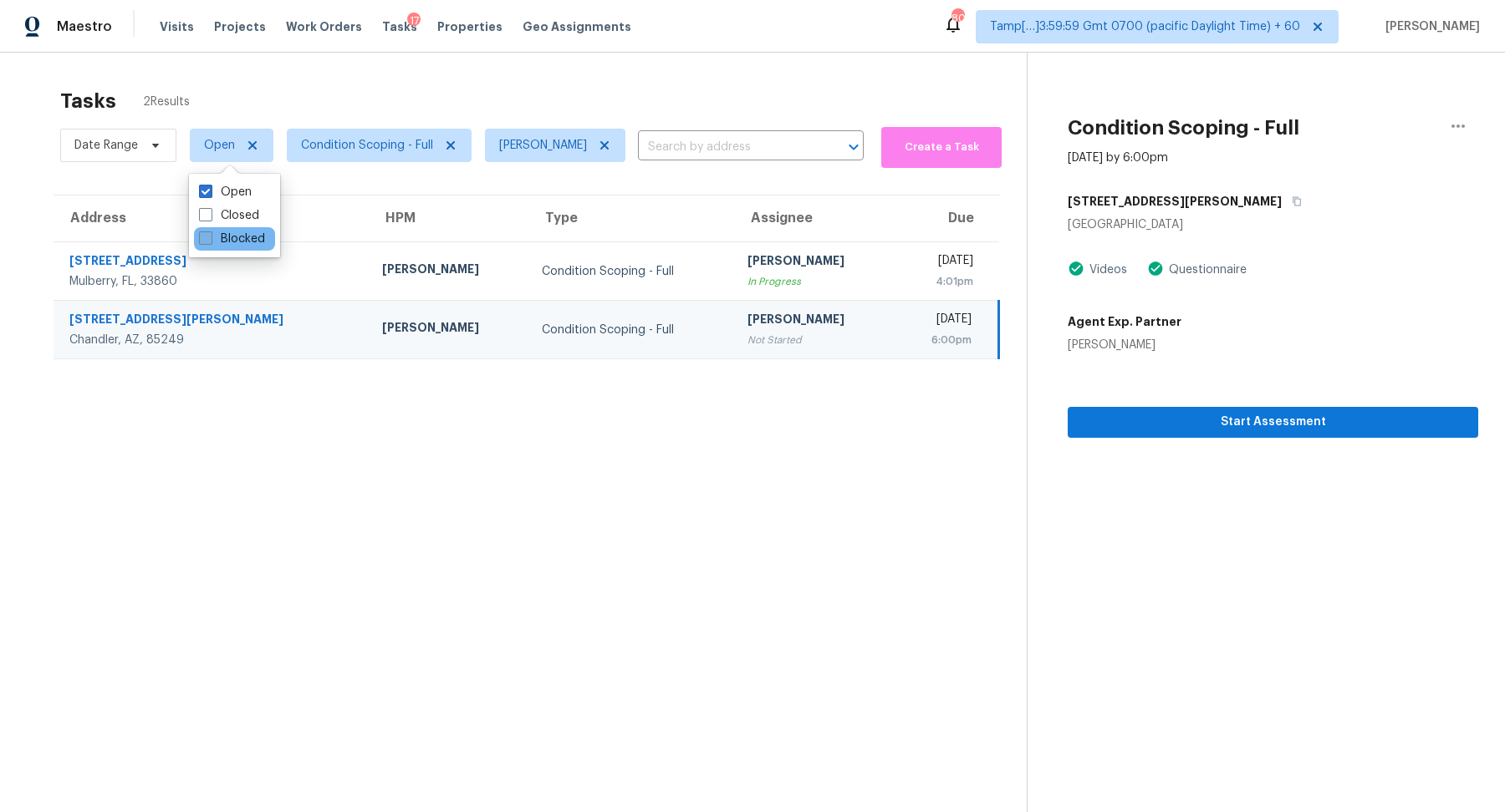
click at [210, 240] on input "Blocked" at bounding box center [205, 236] width 11 height 11
checkbox input "true"
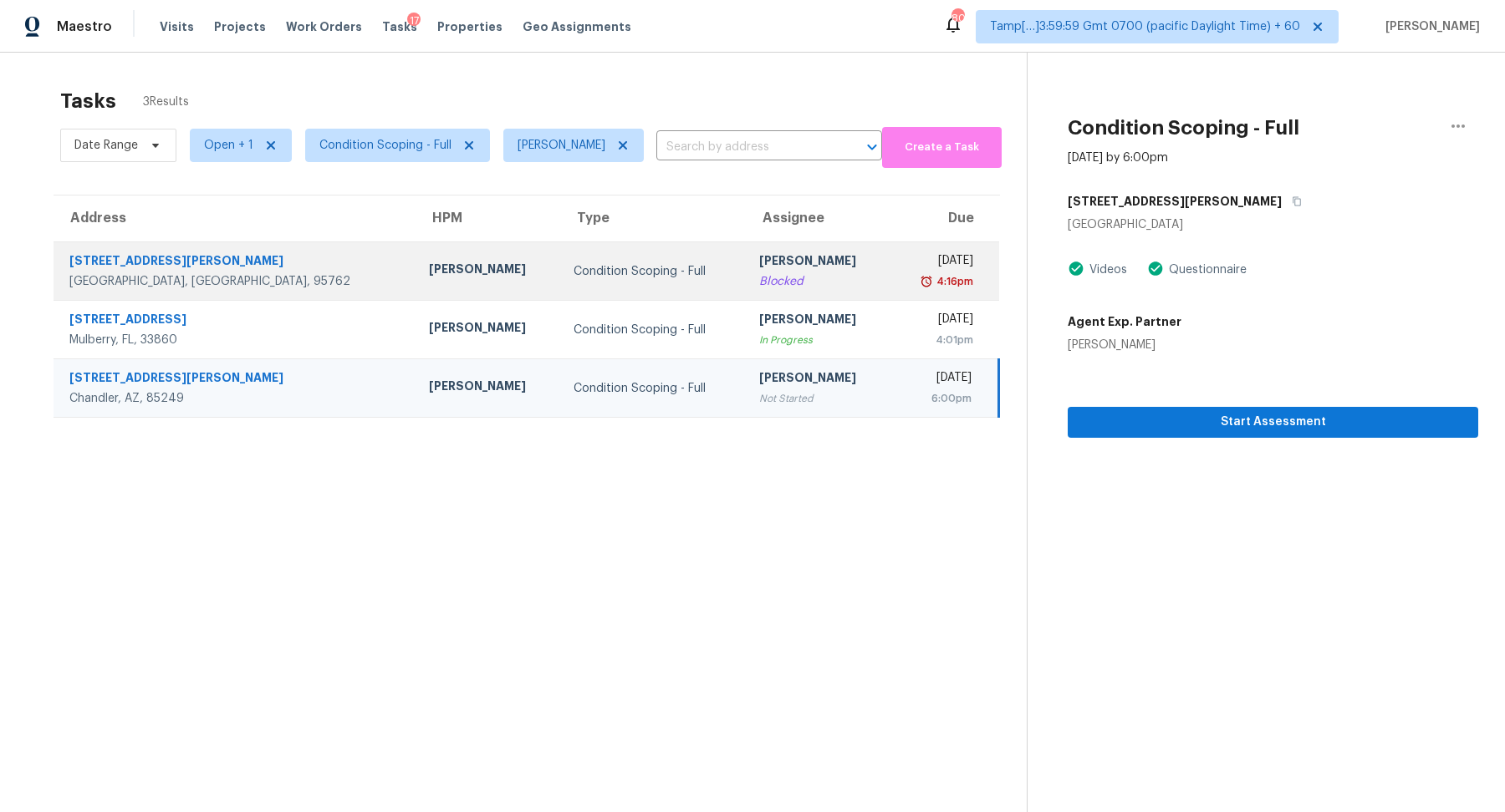
click at [429, 270] on div "Marcos Reyes" at bounding box center [487, 271] width 118 height 21
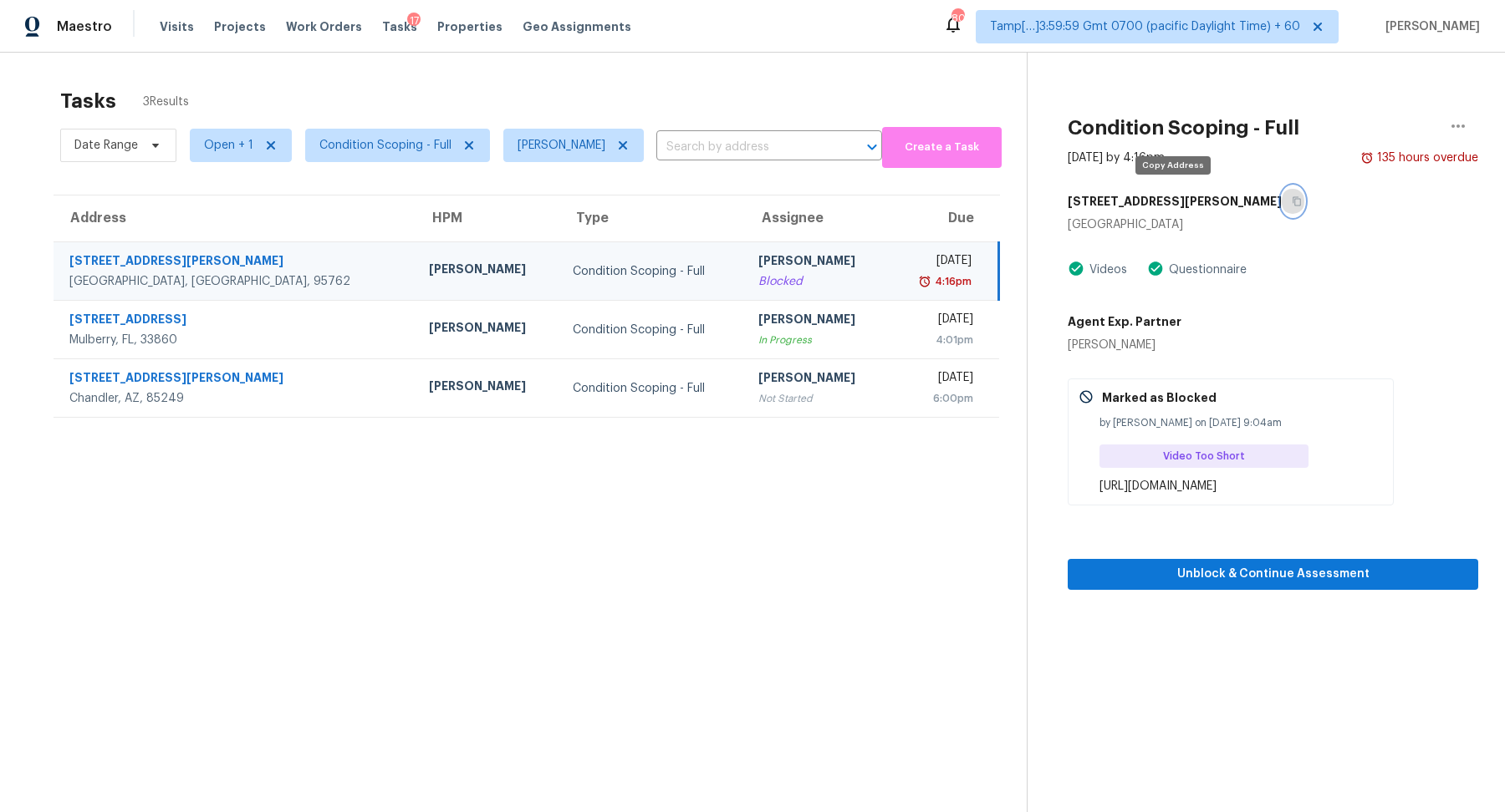
click at [1291, 199] on icon "button" at bounding box center [1296, 201] width 10 height 10
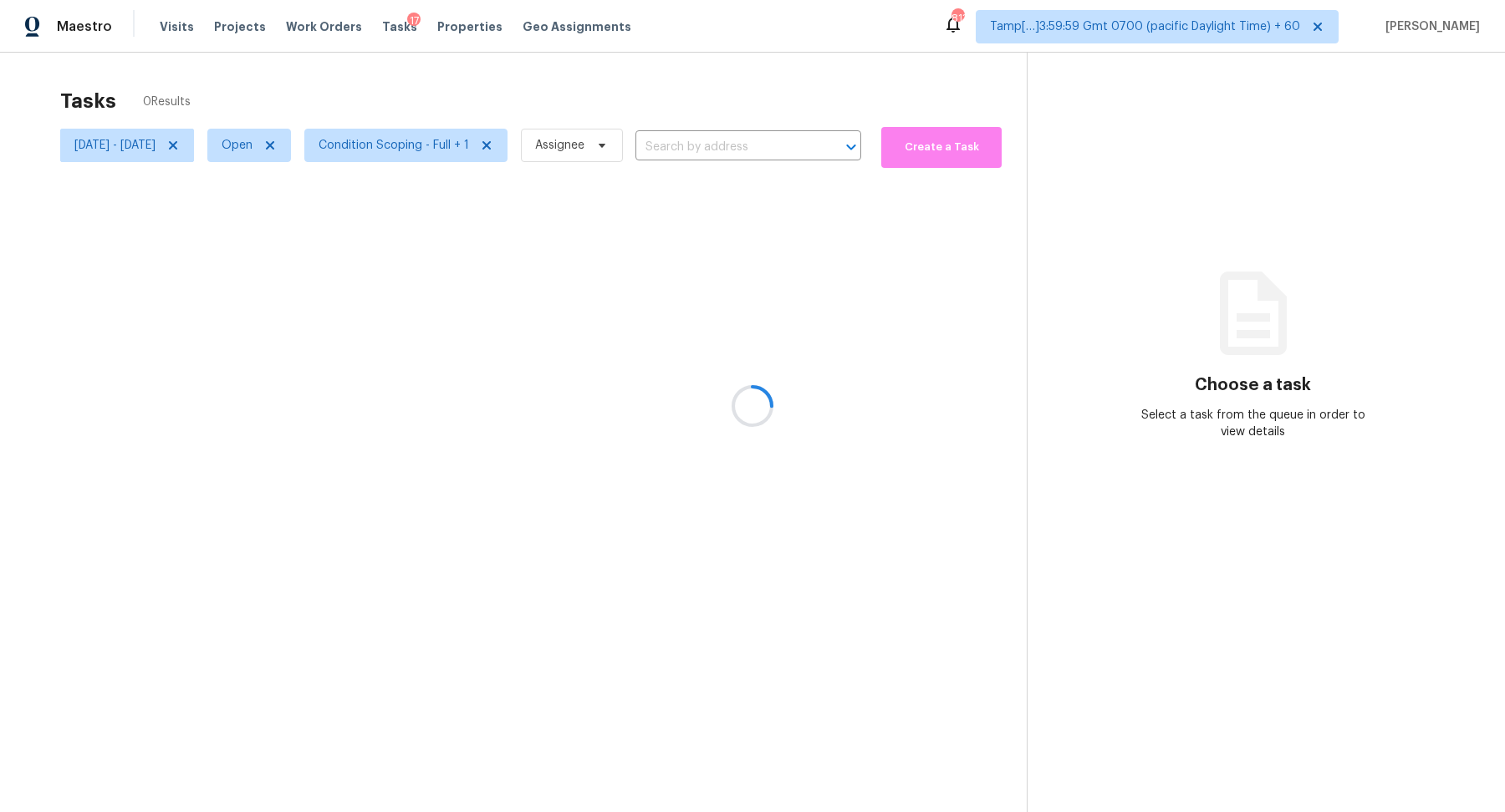
click at [229, 144] on div at bounding box center [752, 406] width 1505 height 812
click at [231, 147] on div at bounding box center [752, 406] width 1505 height 812
click at [180, 147] on icon at bounding box center [173, 145] width 13 height 13
click at [379, 95] on div at bounding box center [752, 406] width 1505 height 812
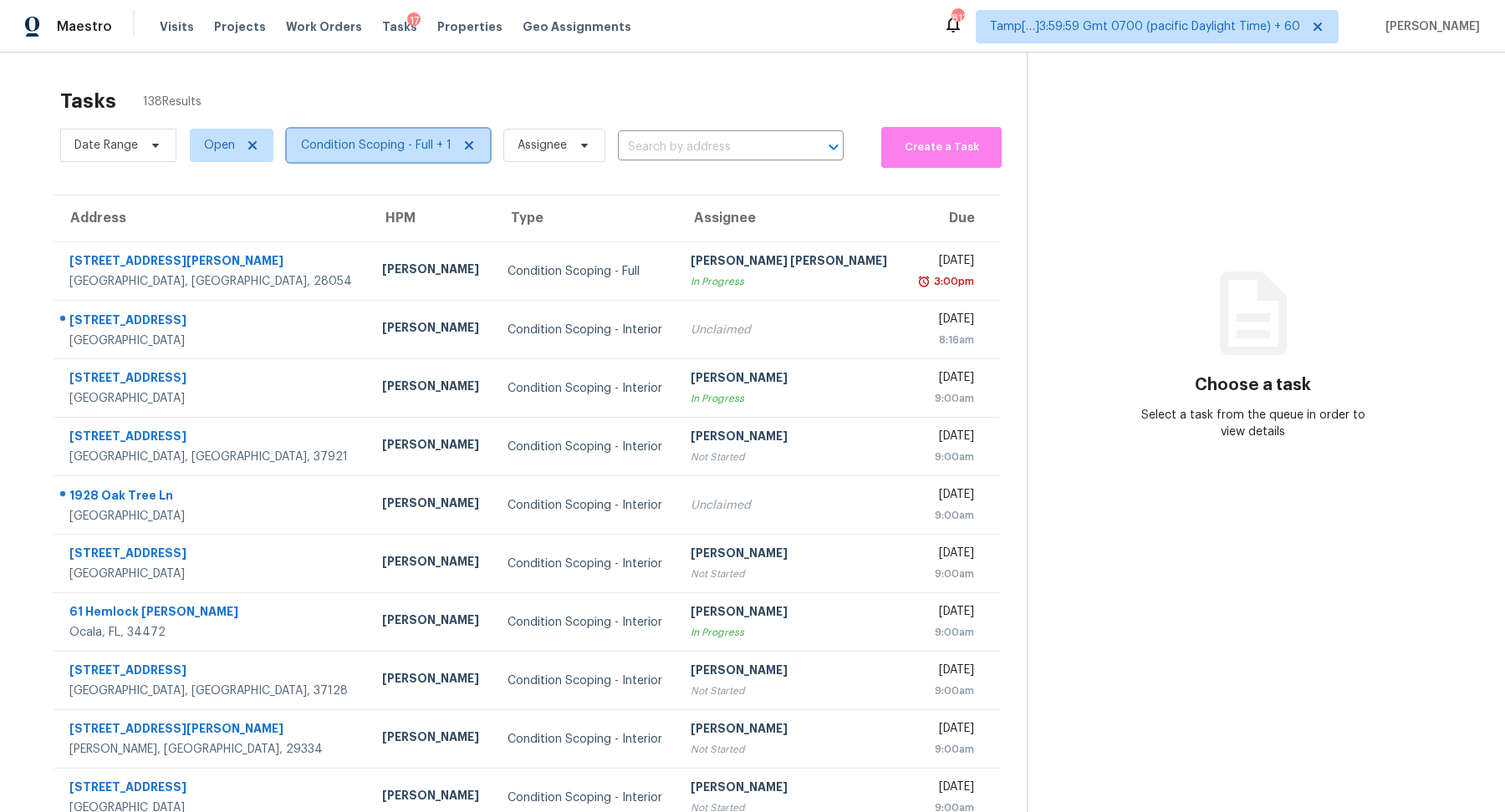
click at [386, 149] on span "Condition Scoping - Full + 1" at bounding box center [376, 145] width 150 height 17
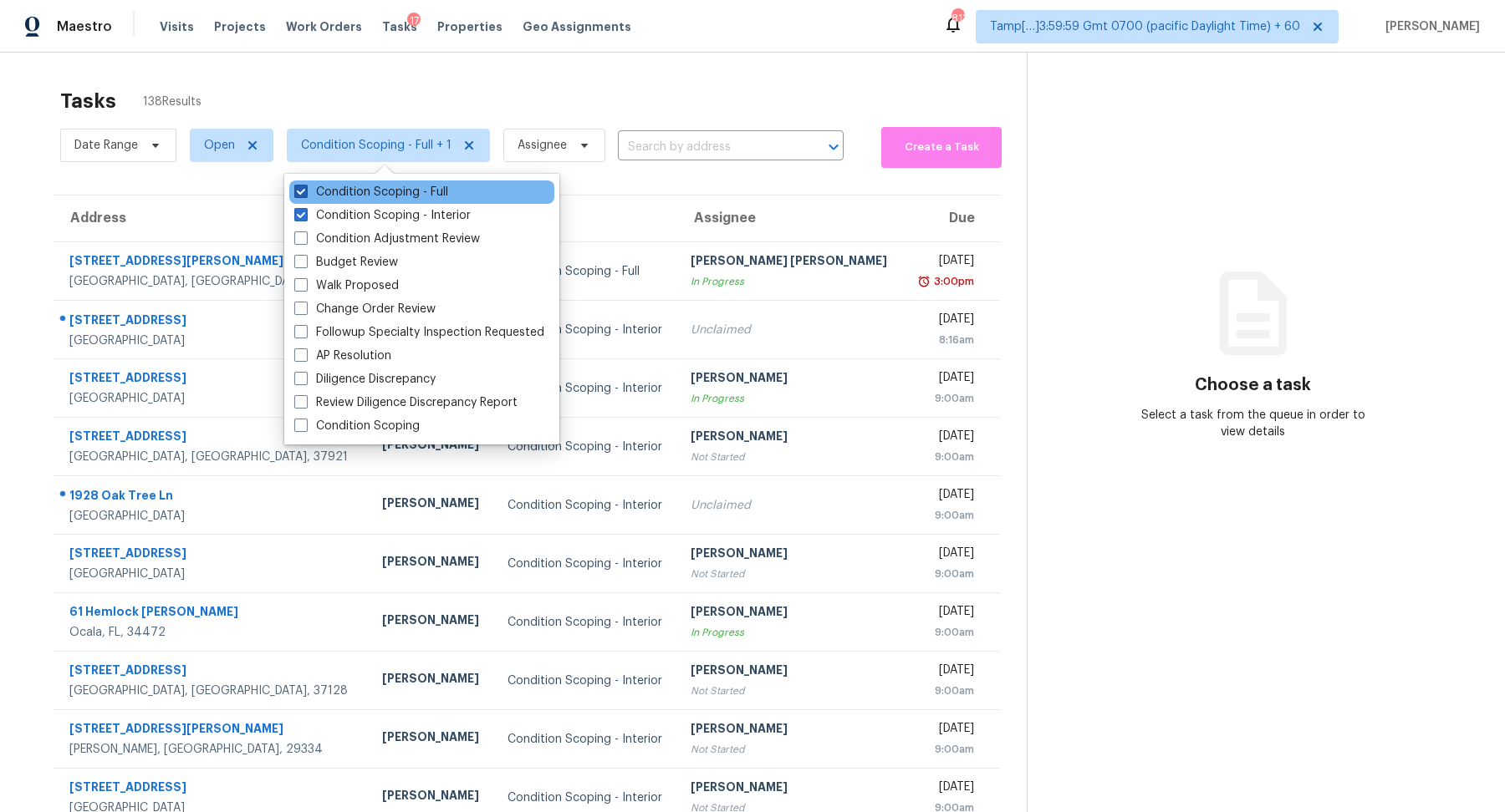
click at [409, 197] on label "Condition Scoping - Full" at bounding box center [370, 193] width 154 height 17
click at [305, 195] on input "Condition Scoping - Full" at bounding box center [299, 190] width 11 height 11
checkbox input "false"
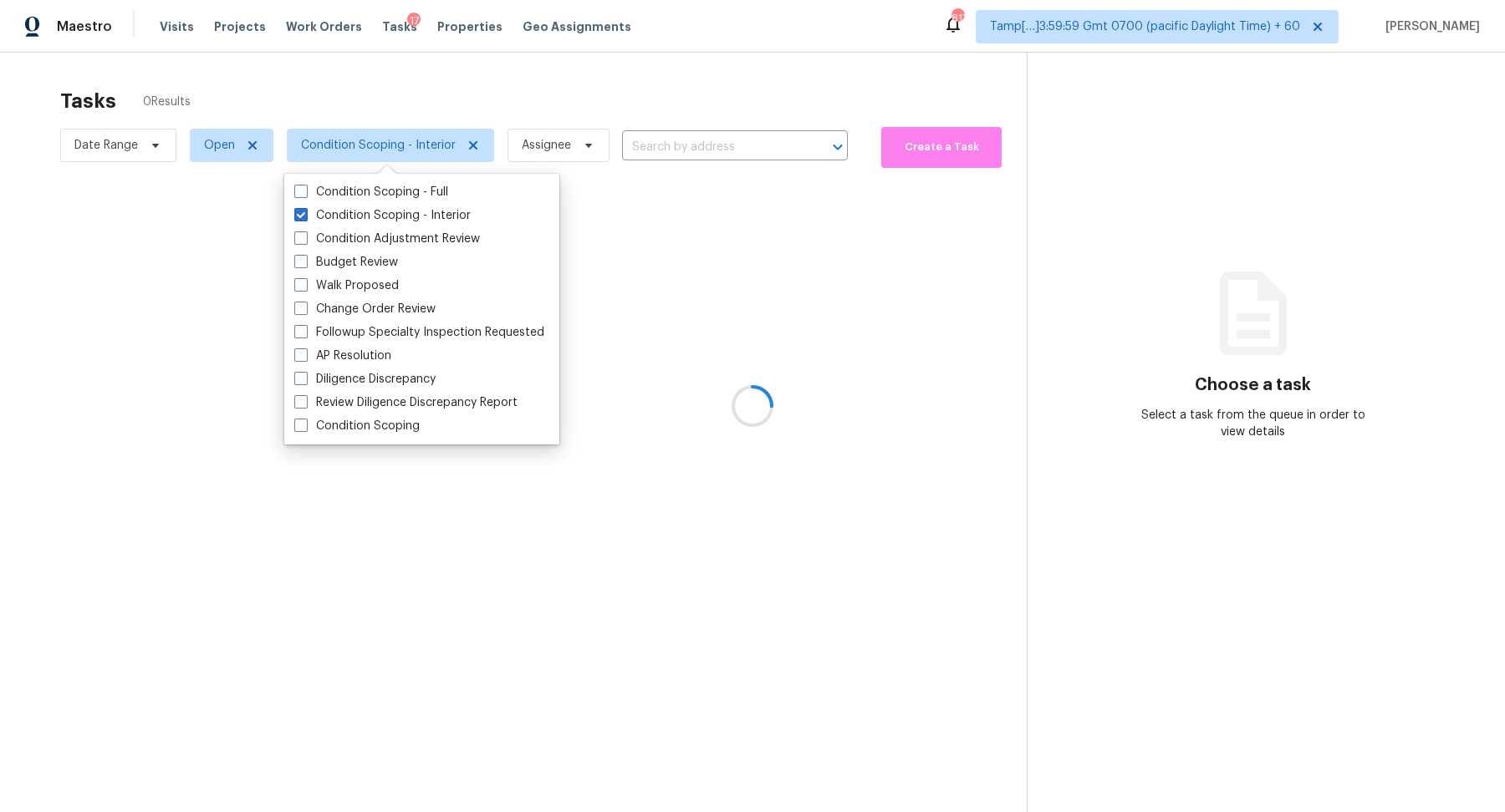
click at [624, 69] on div at bounding box center [752, 406] width 1505 height 812
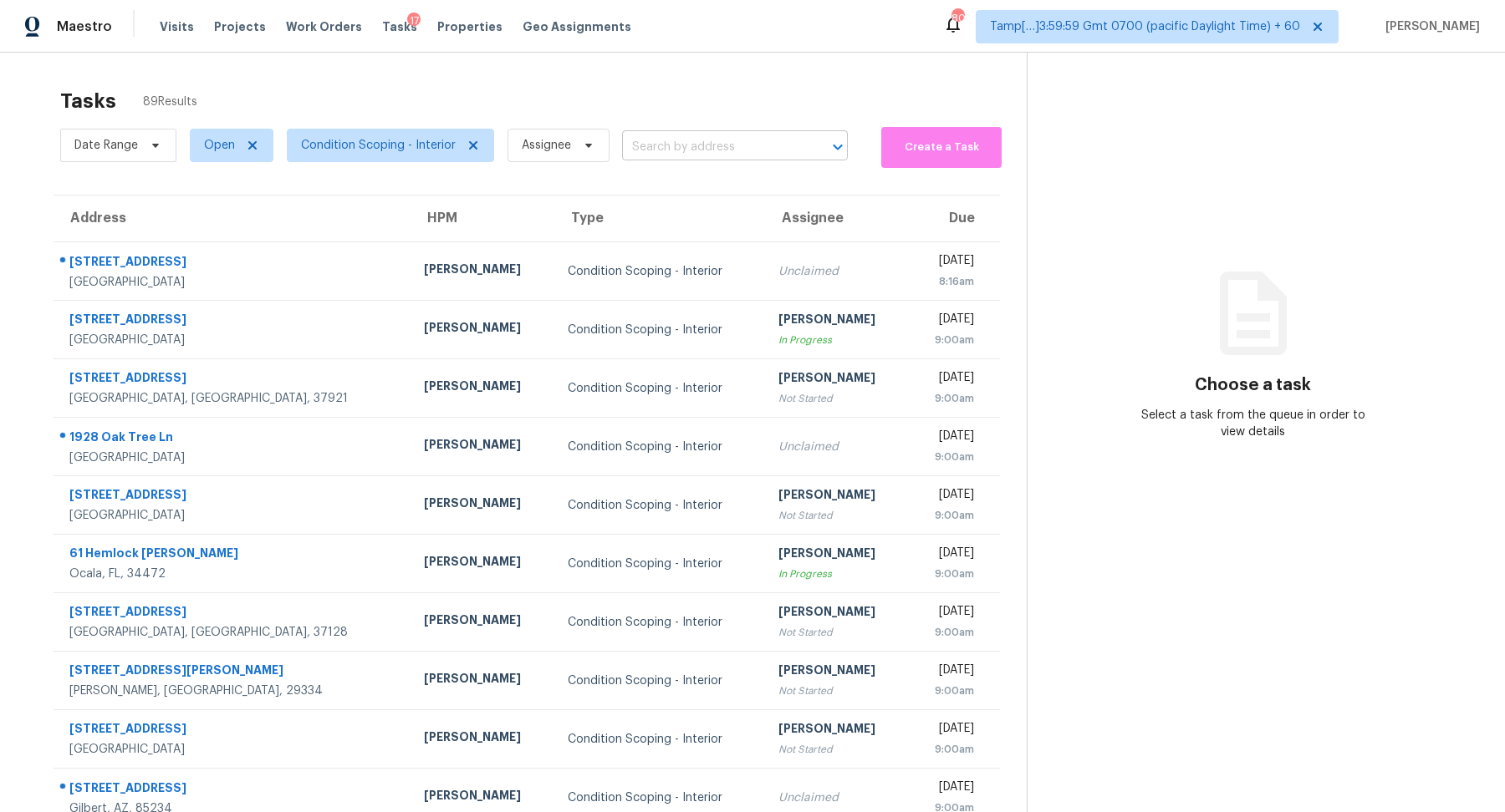
click at [702, 145] on input "text" at bounding box center [710, 146] width 179 height 25
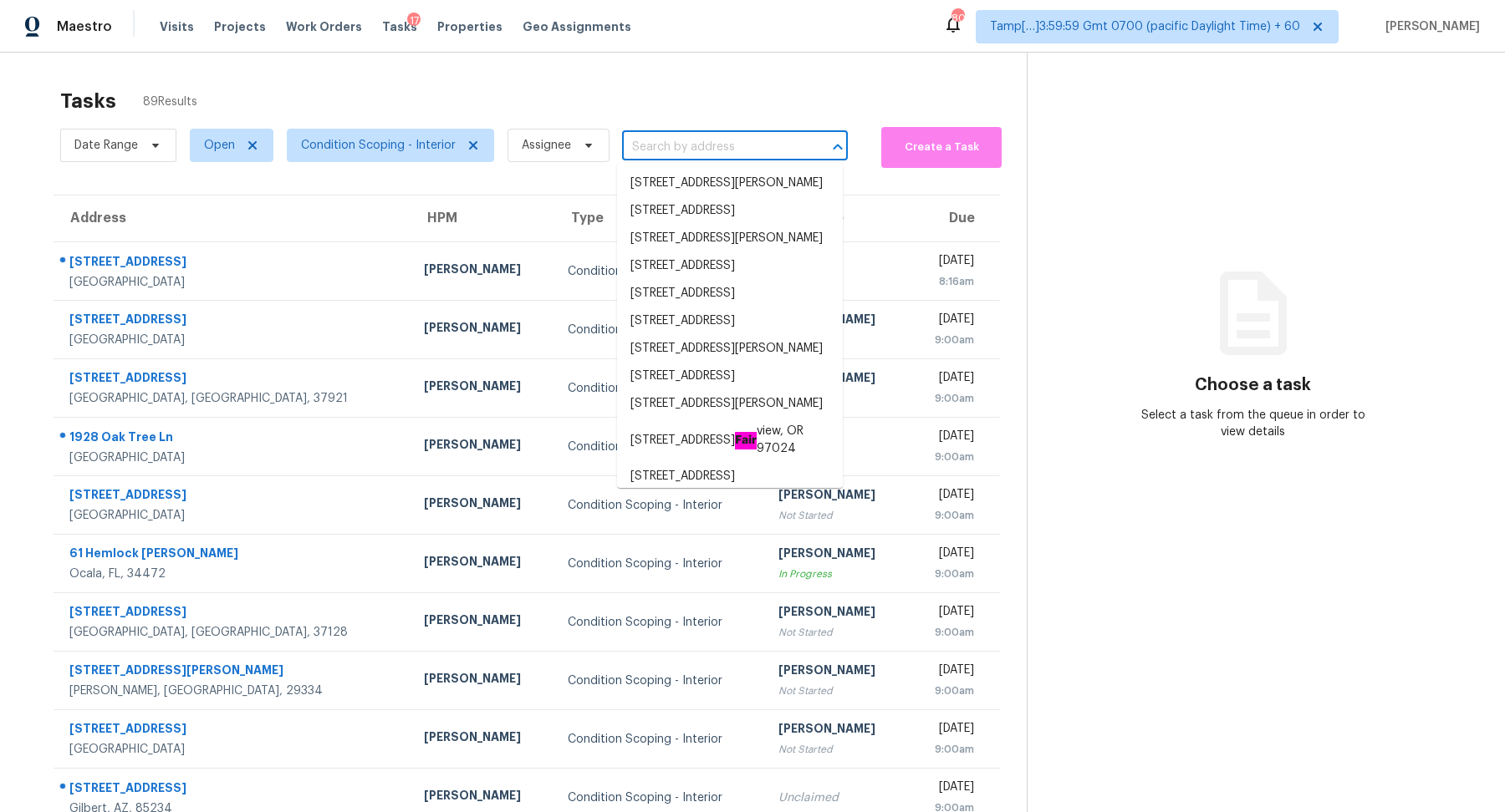
paste input "[STREET_ADDRESS]"
type input "[STREET_ADDRESS]"
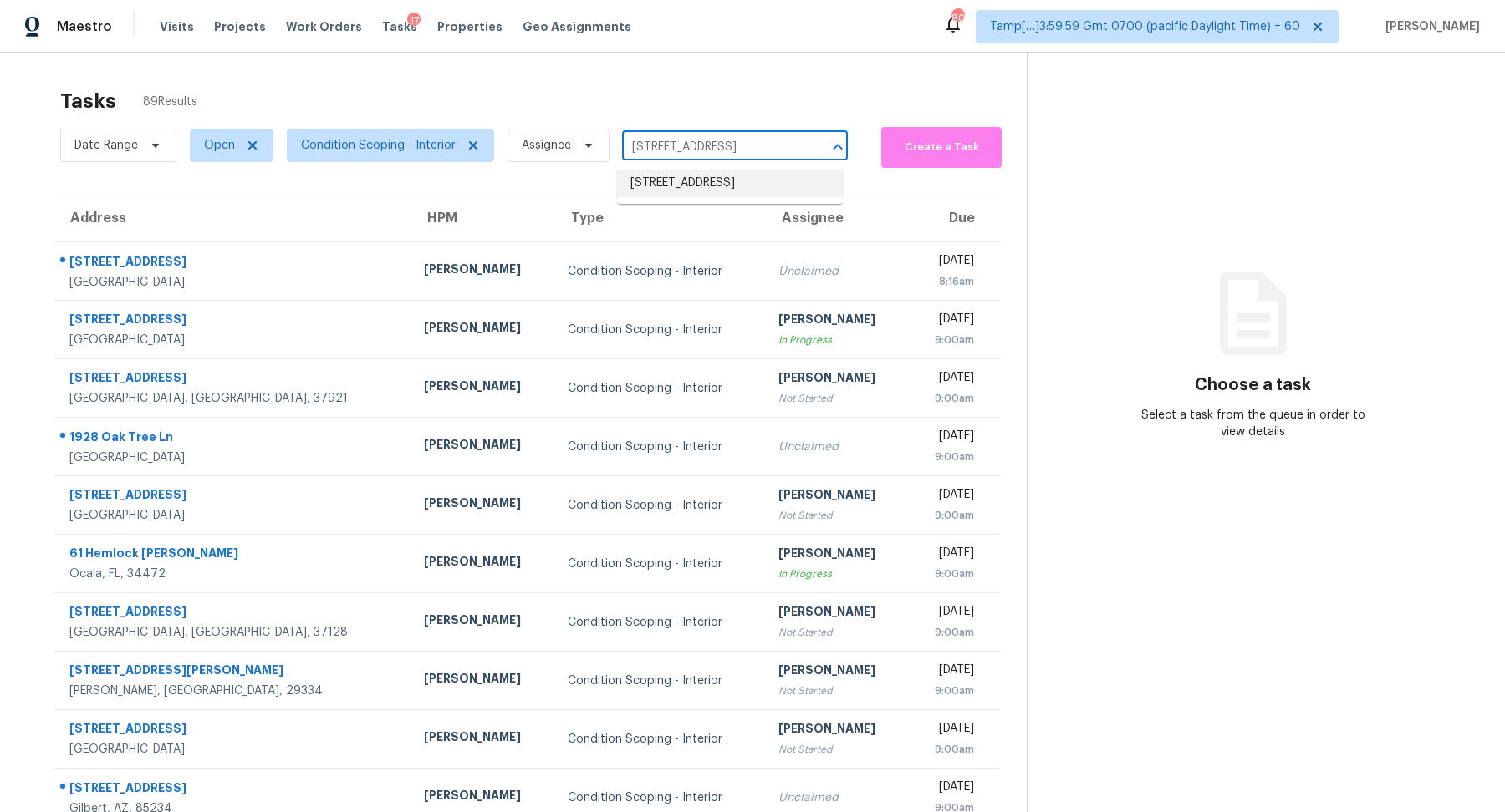
click at [680, 188] on li "[STREET_ADDRESS]" at bounding box center [729, 183] width 226 height 27
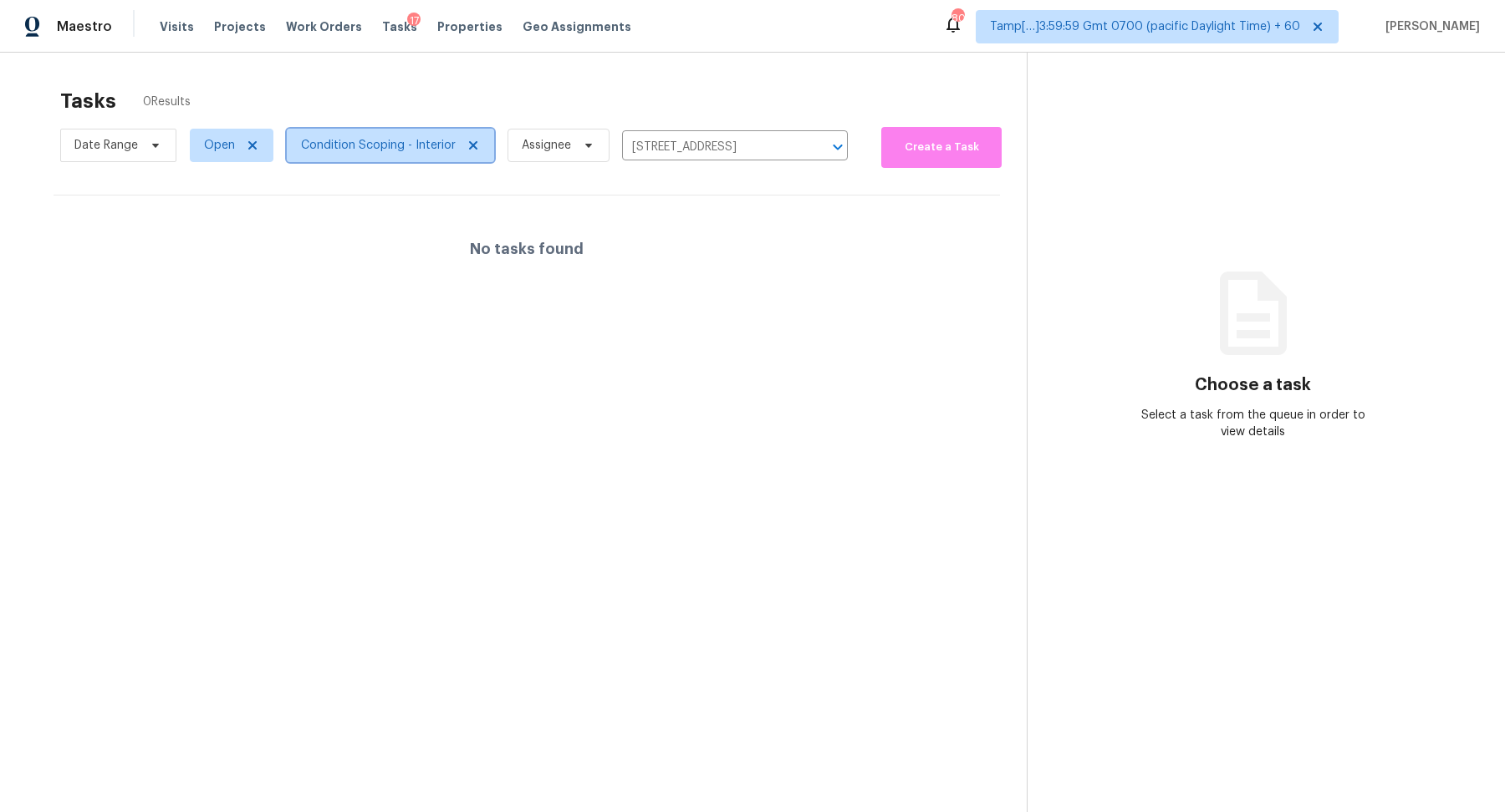
click at [343, 144] on span "Condition Scoping - Interior" at bounding box center [379, 145] width 155 height 17
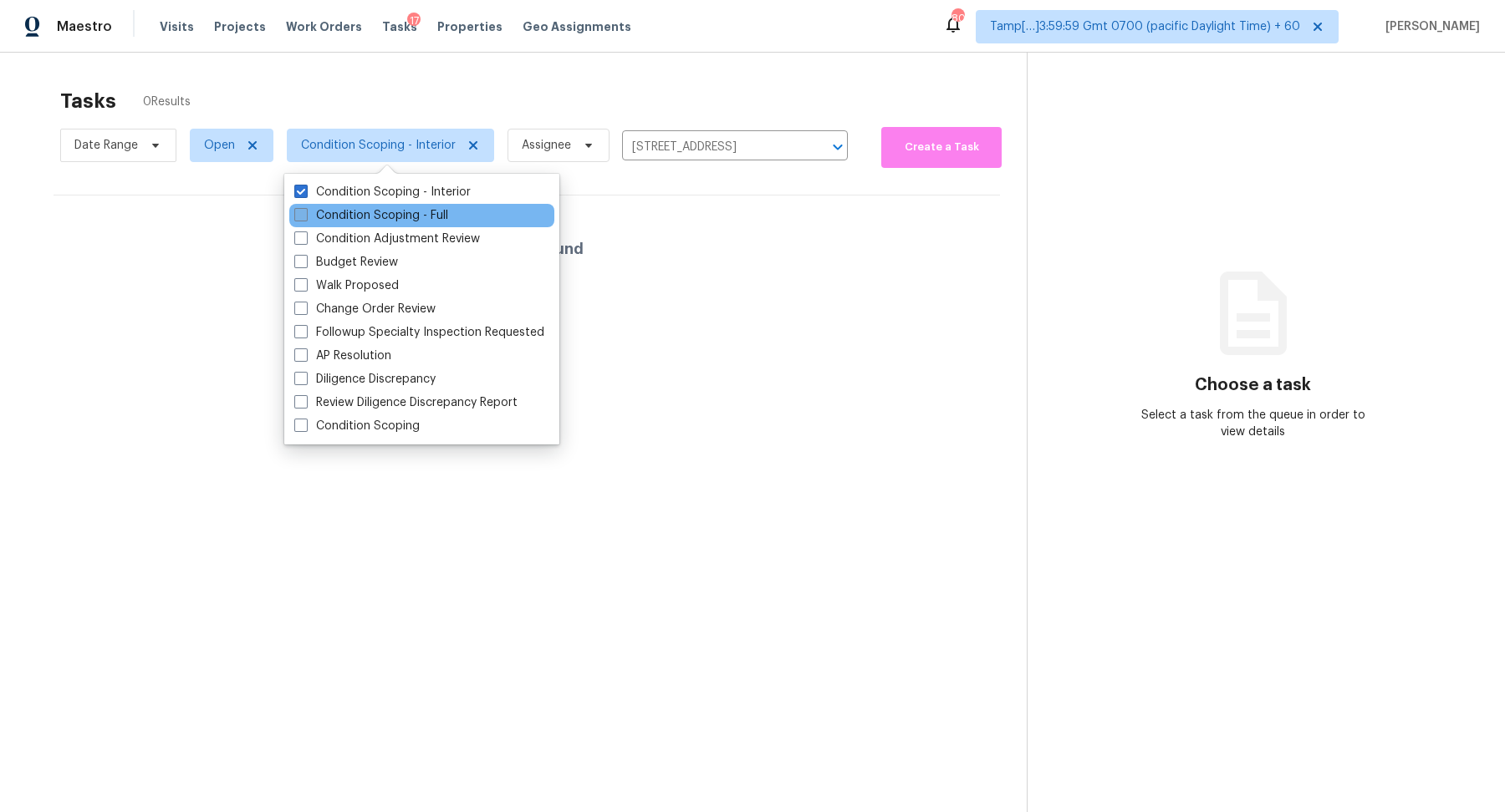
click at [357, 212] on label "Condition Scoping - Full" at bounding box center [370, 215] width 154 height 17
click at [305, 212] on input "Condition Scoping - Full" at bounding box center [299, 212] width 11 height 11
checkbox input "true"
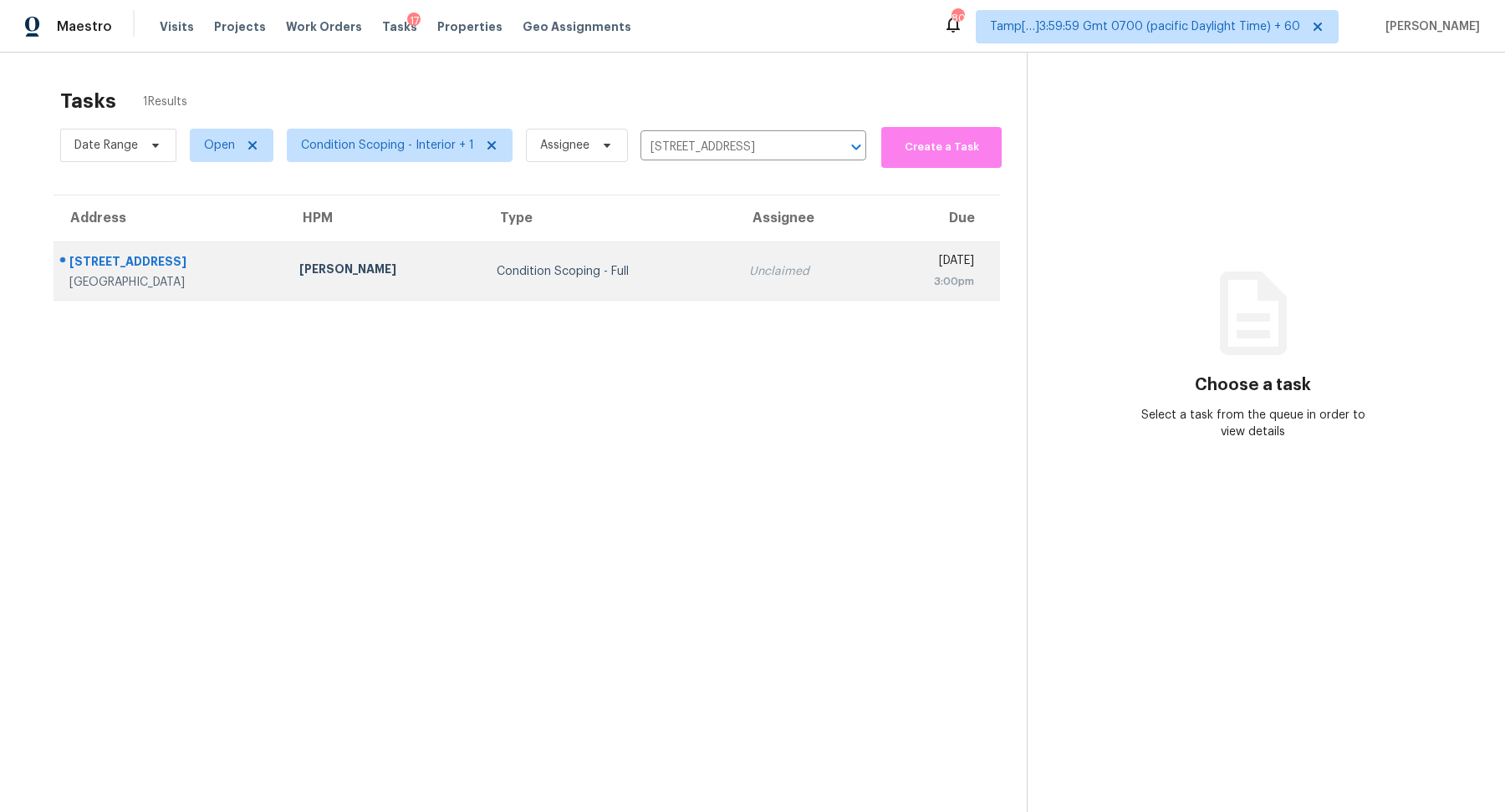
click at [621, 274] on div "Condition Scoping - Full" at bounding box center [609, 272] width 226 height 17
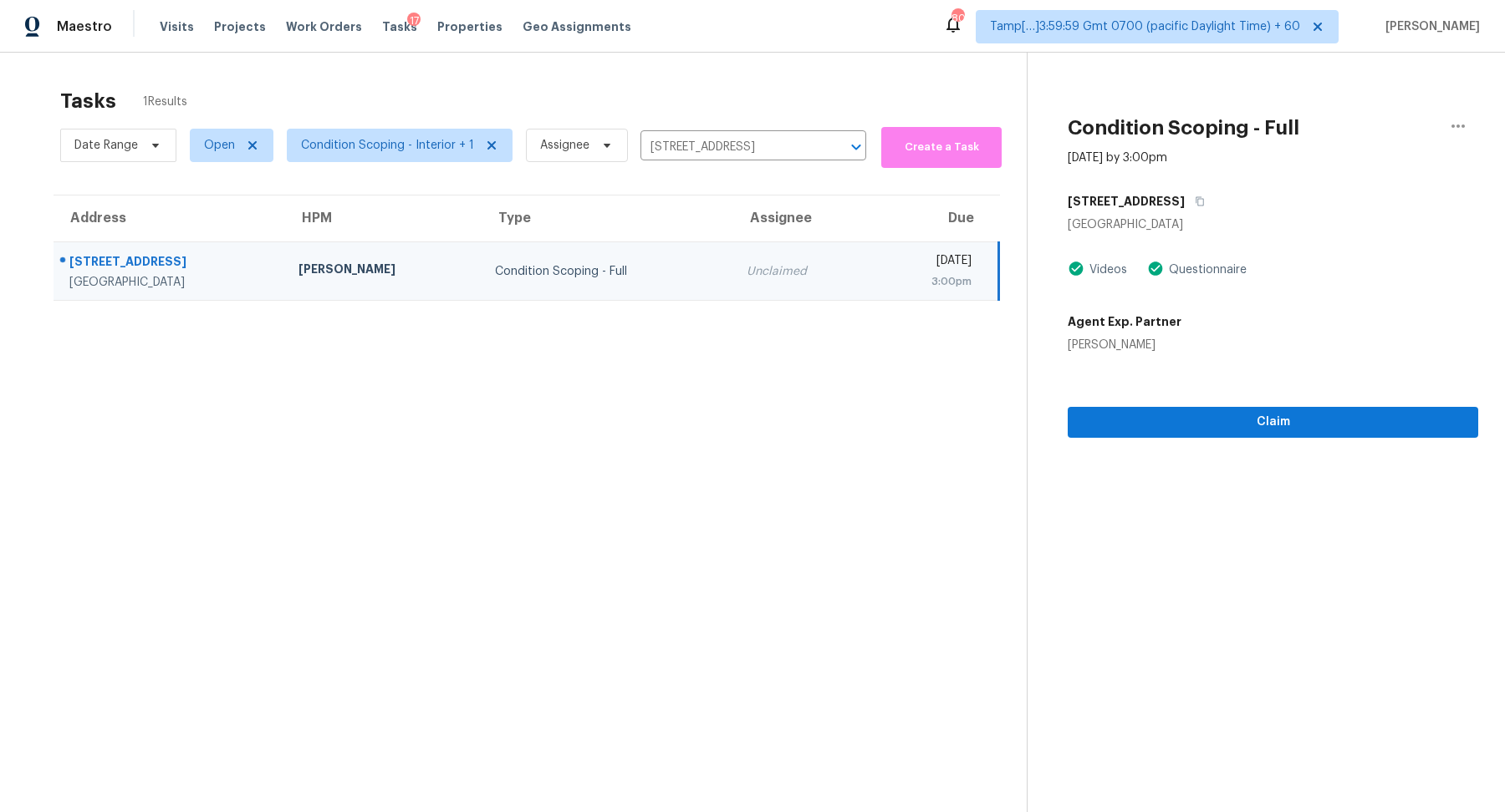
click at [897, 366] on section "Tasks 1 Results Date Range Open Condition Scoping - Interior + 1 Assignee [STRE…" at bounding box center [526, 472] width 1000 height 786
click at [1183, 420] on span "Claim" at bounding box center [1273, 422] width 384 height 21
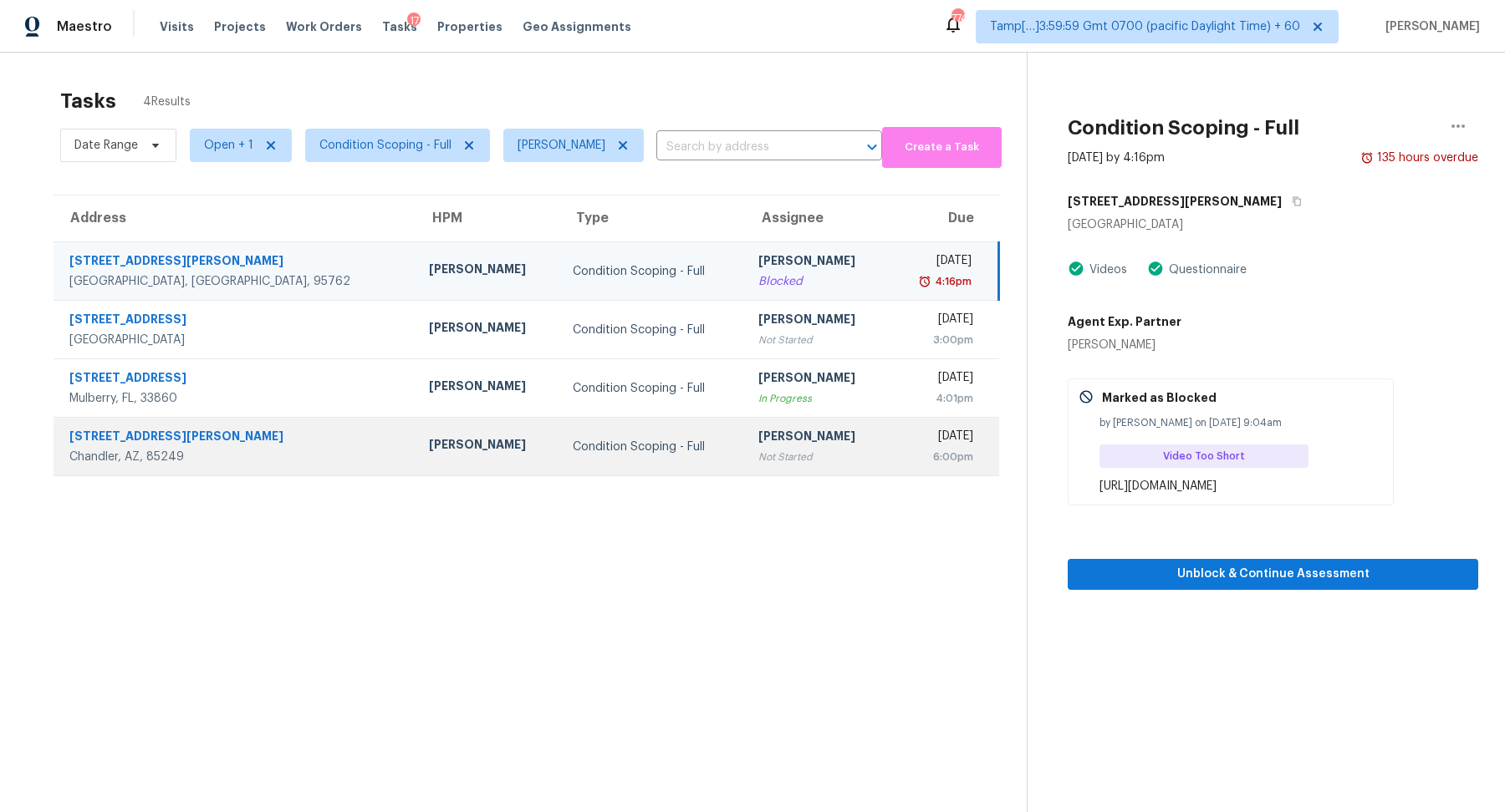
click at [654, 445] on div "Condition Scoping - Full" at bounding box center [652, 448] width 159 height 17
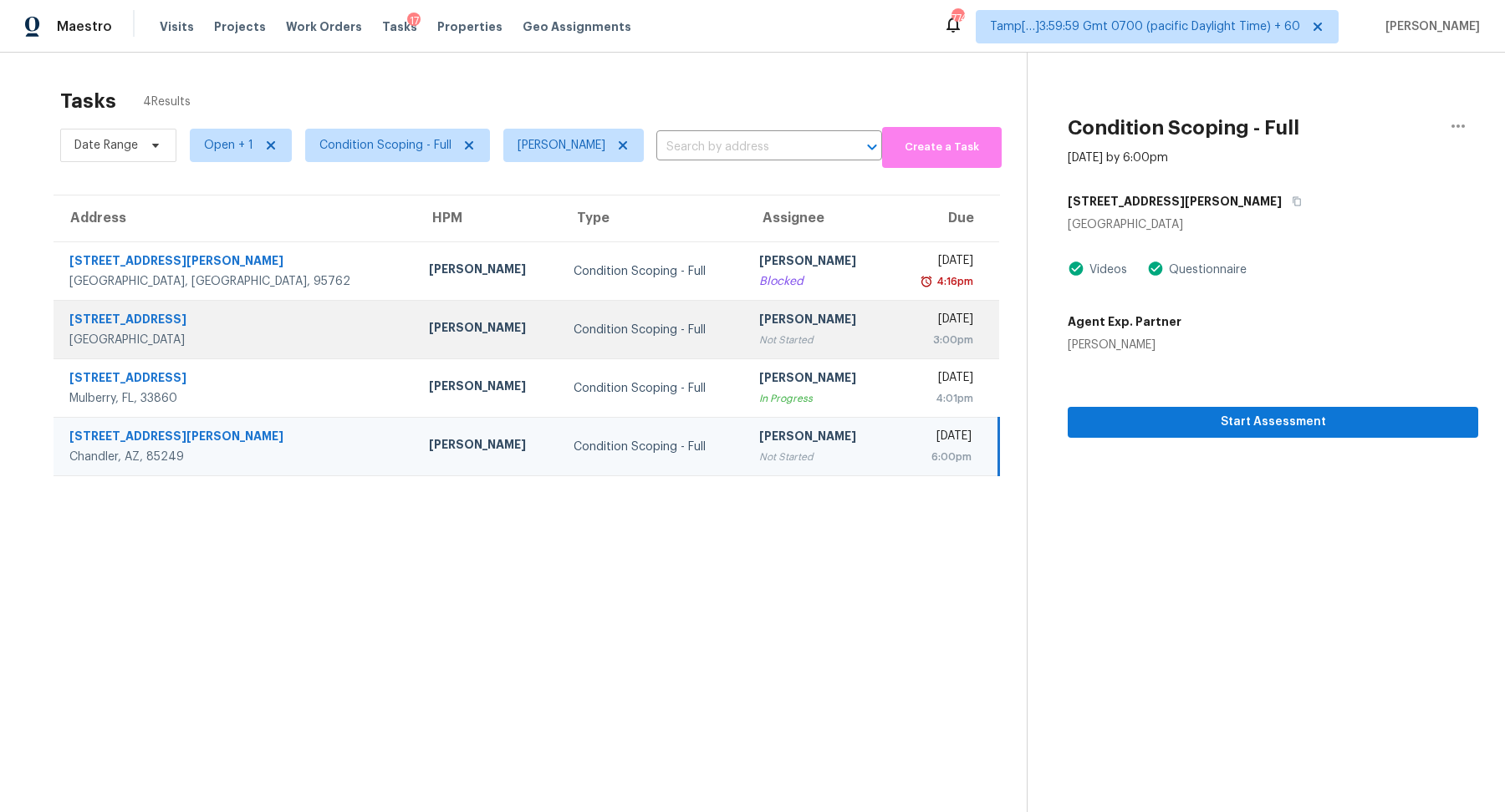
click at [759, 342] on div "Not Started" at bounding box center [817, 340] width 118 height 17
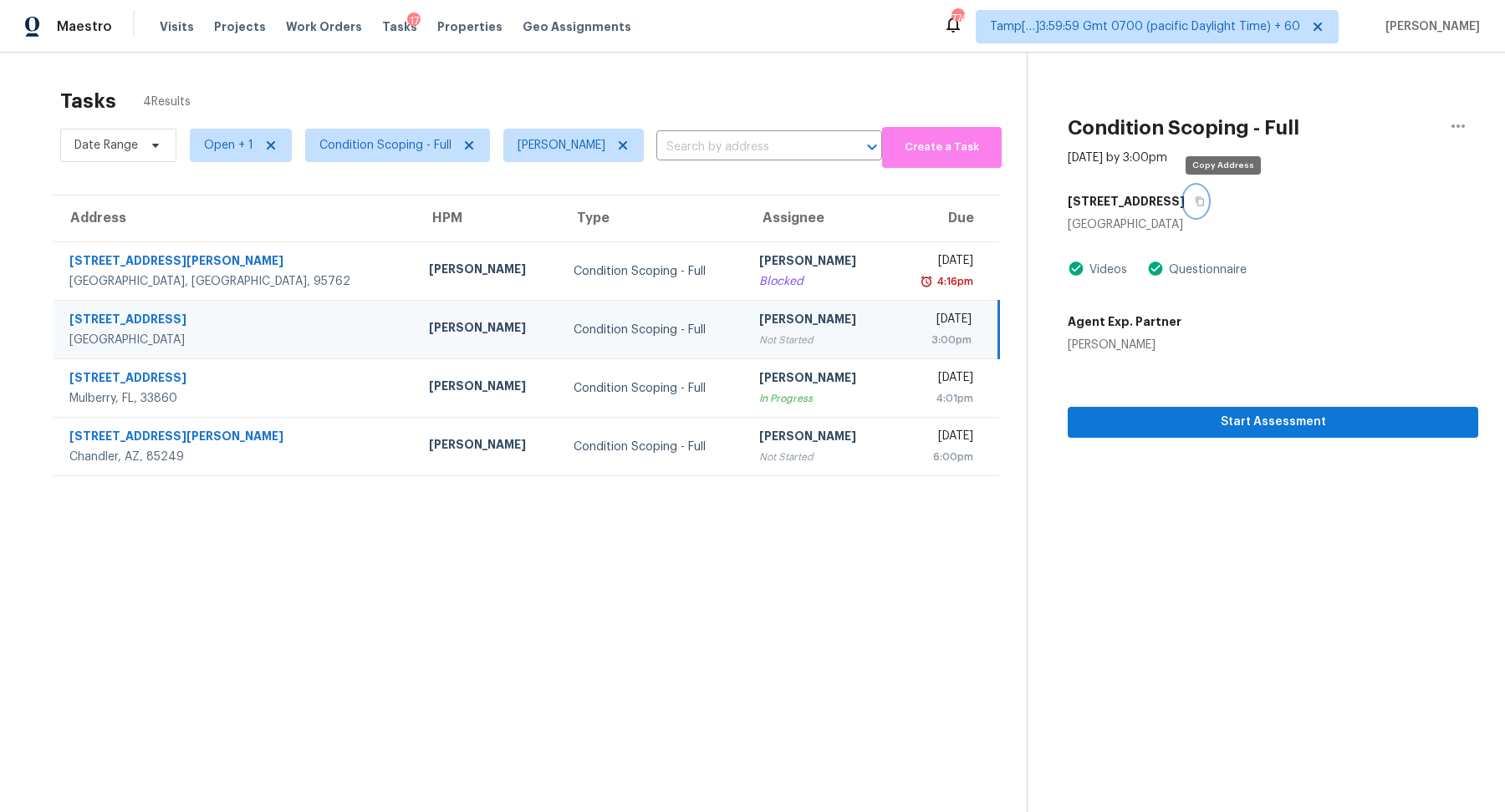
click at [1207, 195] on button "button" at bounding box center [1196, 201] width 23 height 30
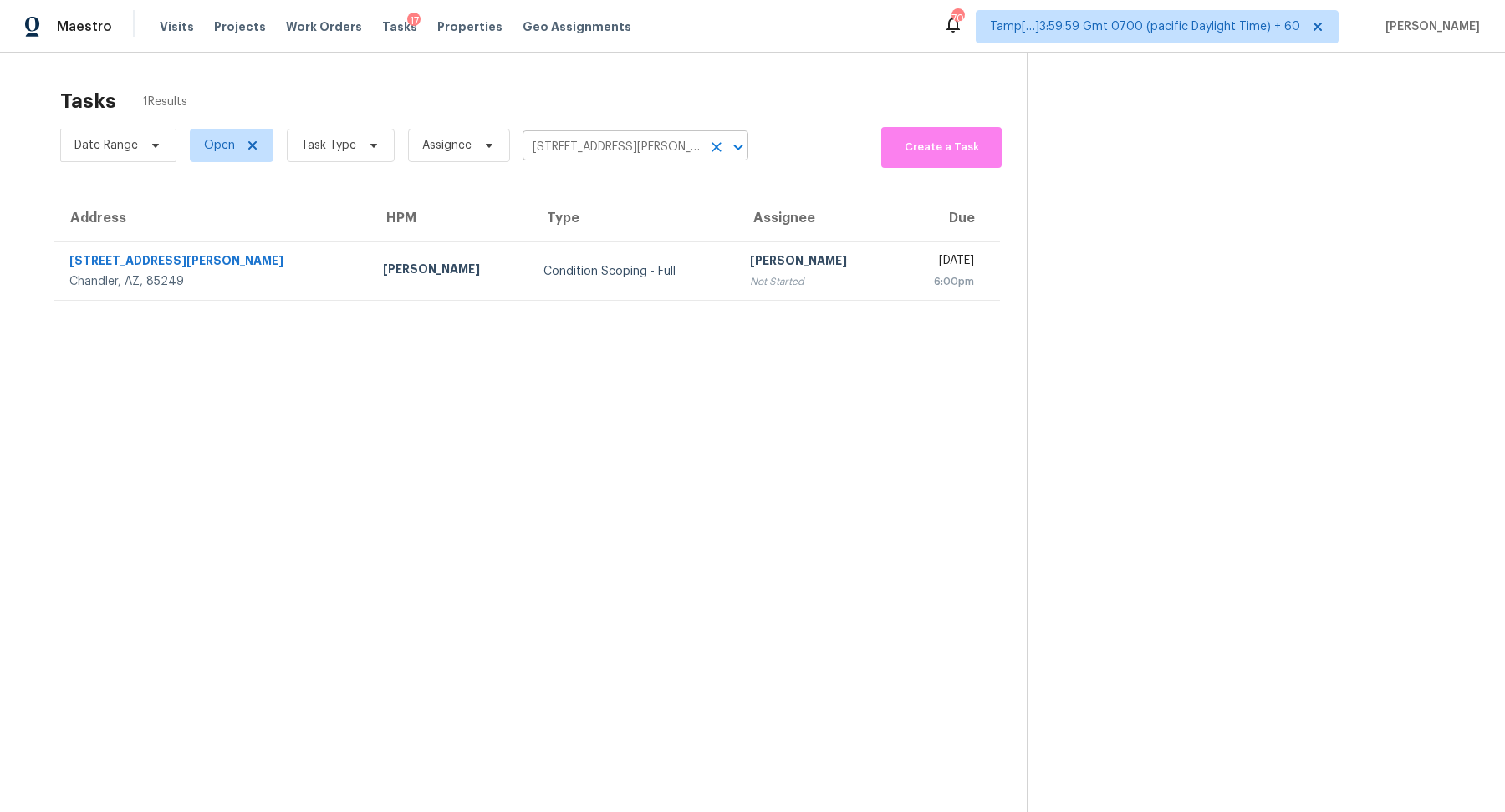
click at [576, 142] on input "4080 E Torrey Pines Ln, Chandler, AZ 85249" at bounding box center [611, 146] width 179 height 25
paste input "126 Keel Ln, Simpsonville, SC 29681"
type input "126 Keel Ln, Simpsonville, SC 29681"
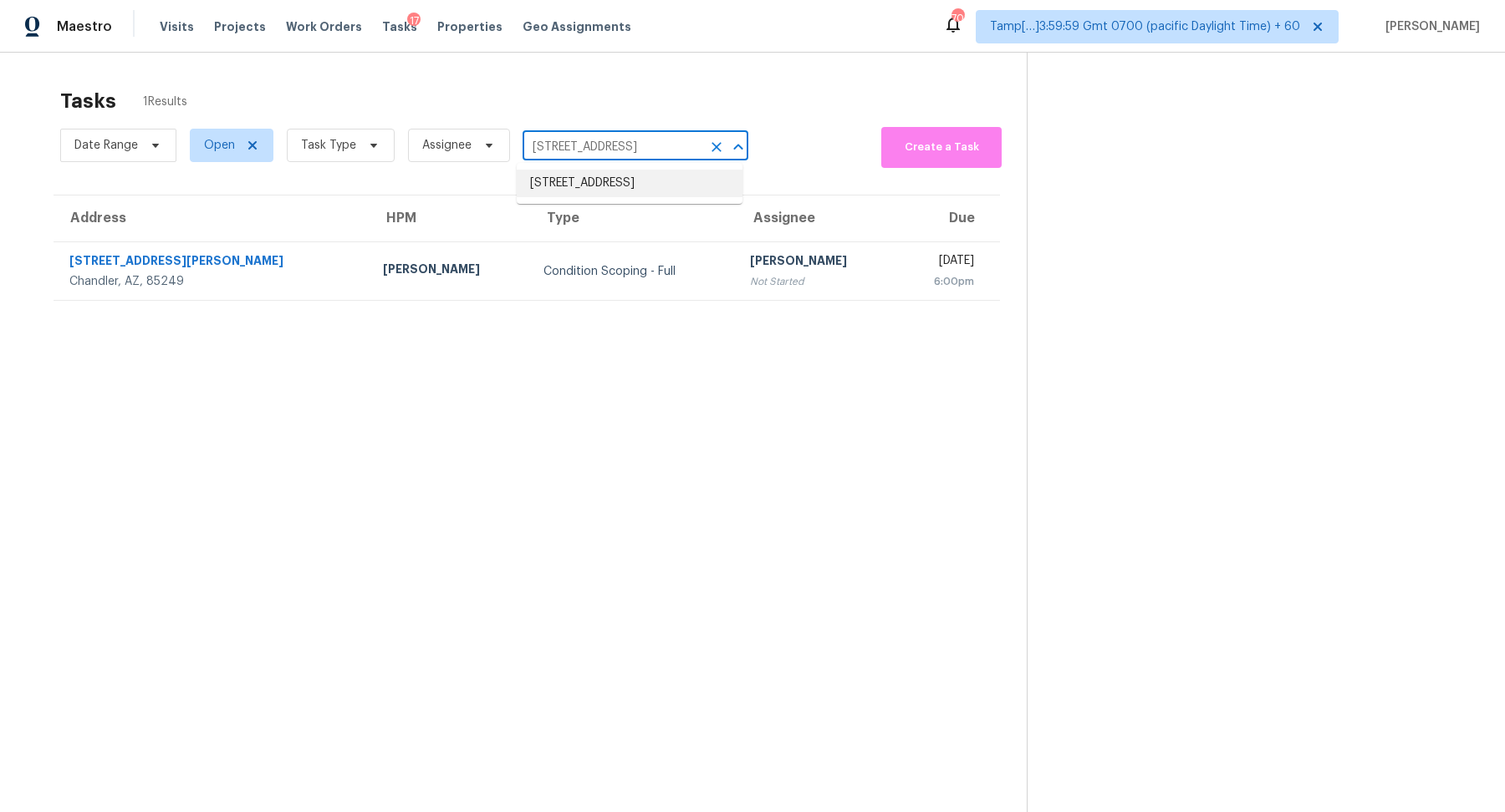
click at [597, 178] on li "126 Keel Ln, Simpsonville, SC 29681" at bounding box center [629, 183] width 226 height 27
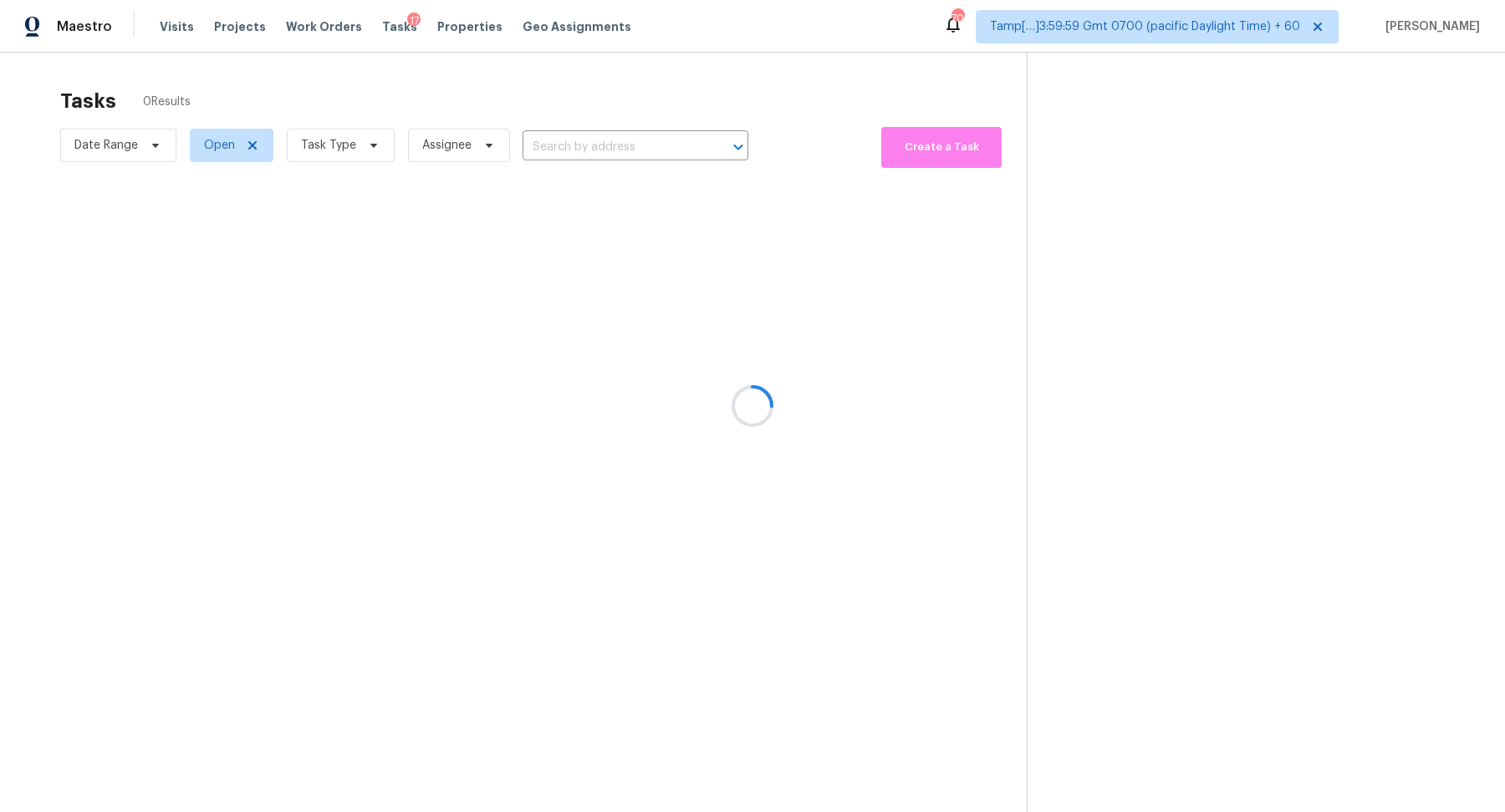
type input "126 Keel Ln, Simpsonville, SC 29681"
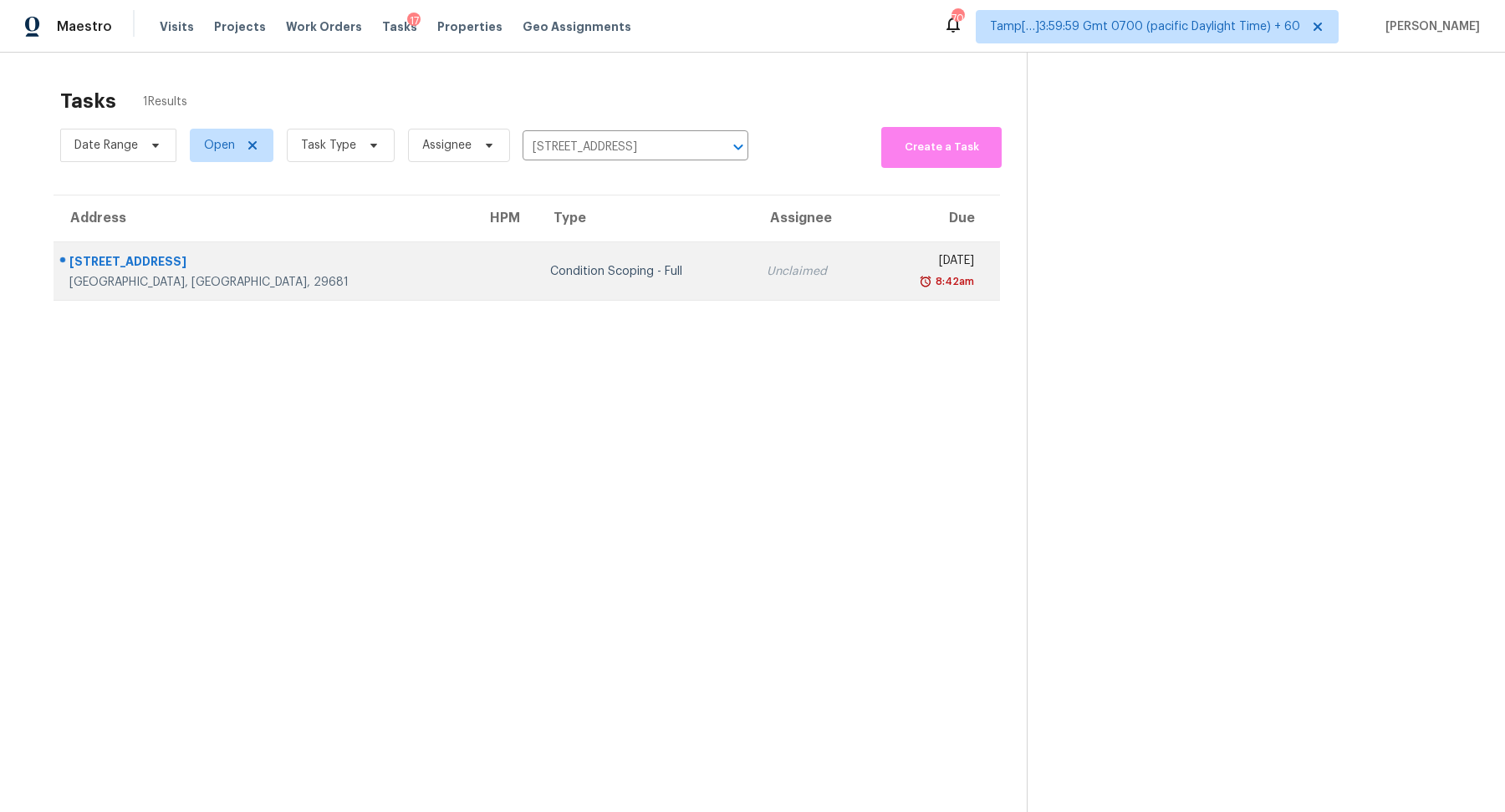
click at [753, 288] on td "Unclaimed" at bounding box center [812, 272] width 119 height 59
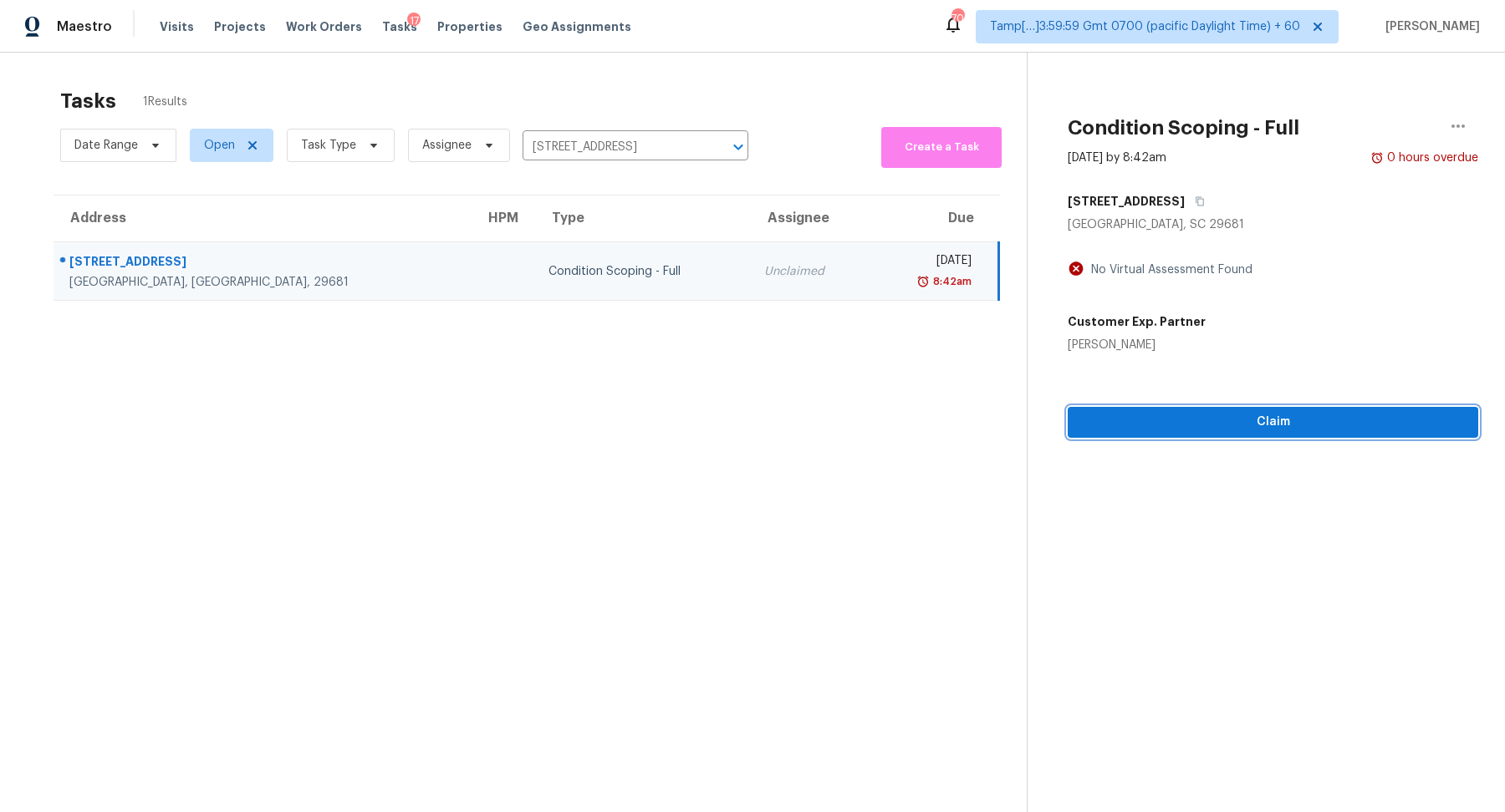
click at [1143, 430] on span "Claim" at bounding box center [1273, 422] width 384 height 21
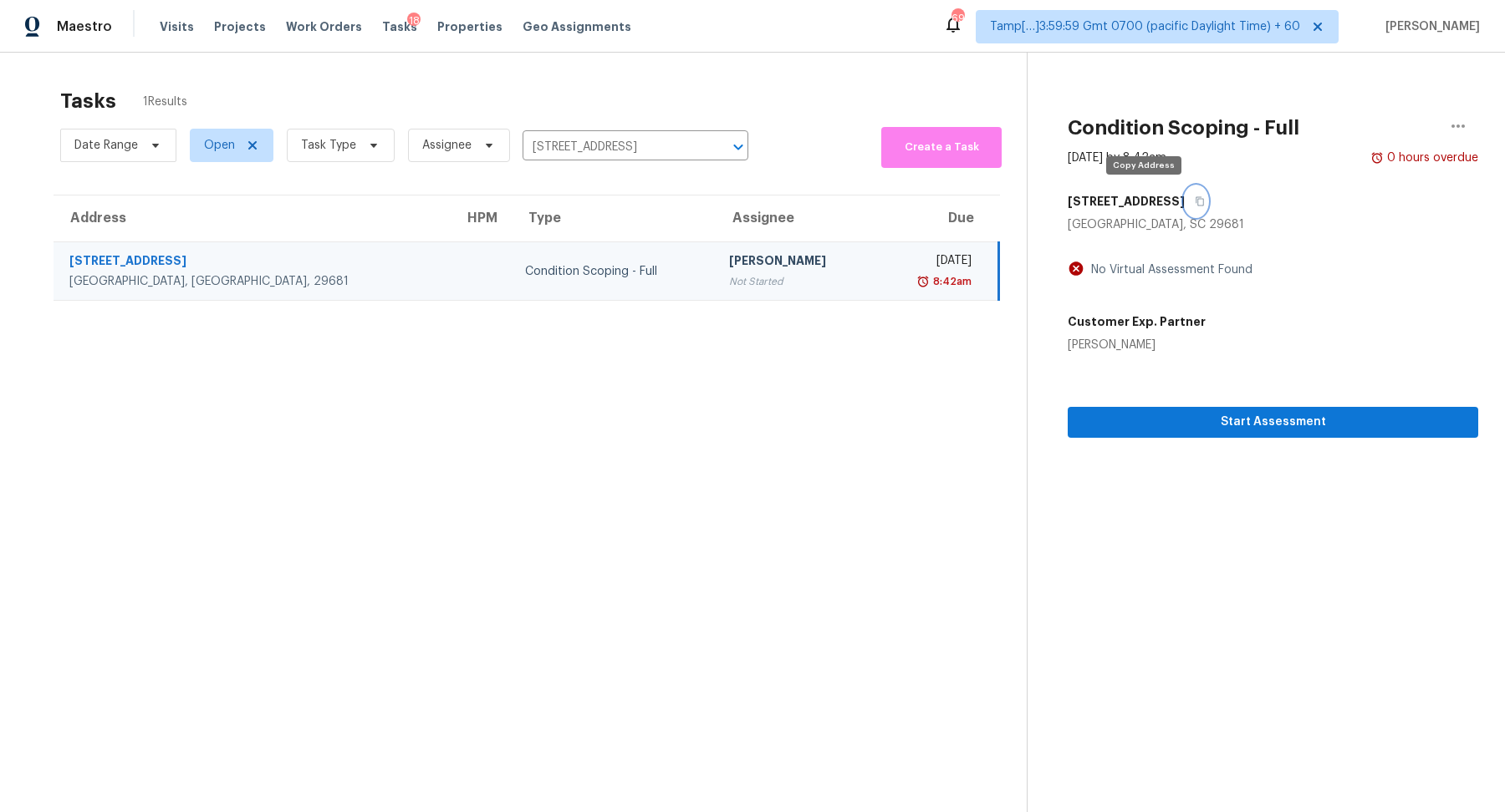
click at [1185, 208] on button "button" at bounding box center [1196, 201] width 23 height 30
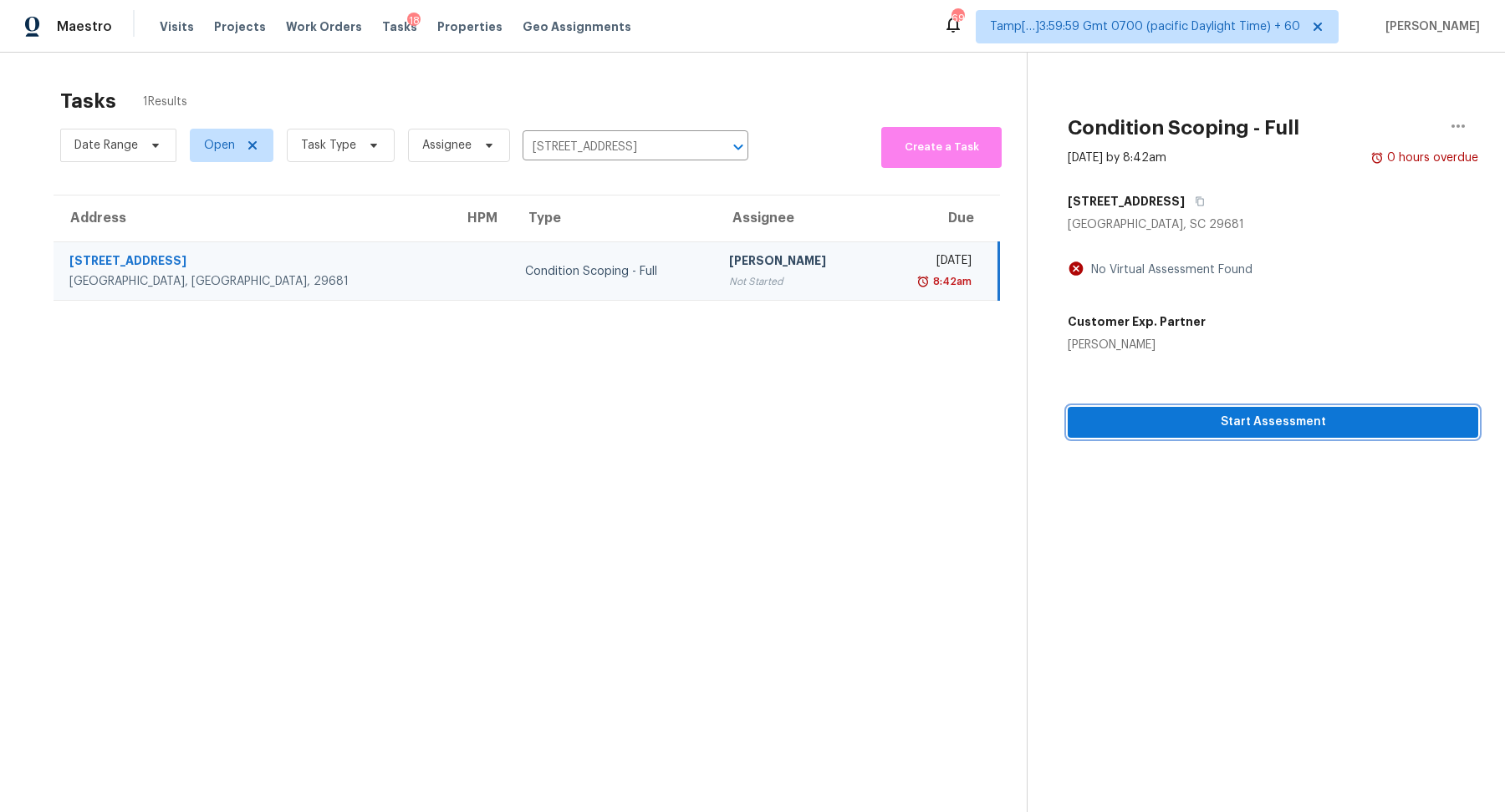
click at [1195, 419] on span "Start Assessment" at bounding box center [1273, 422] width 384 height 21
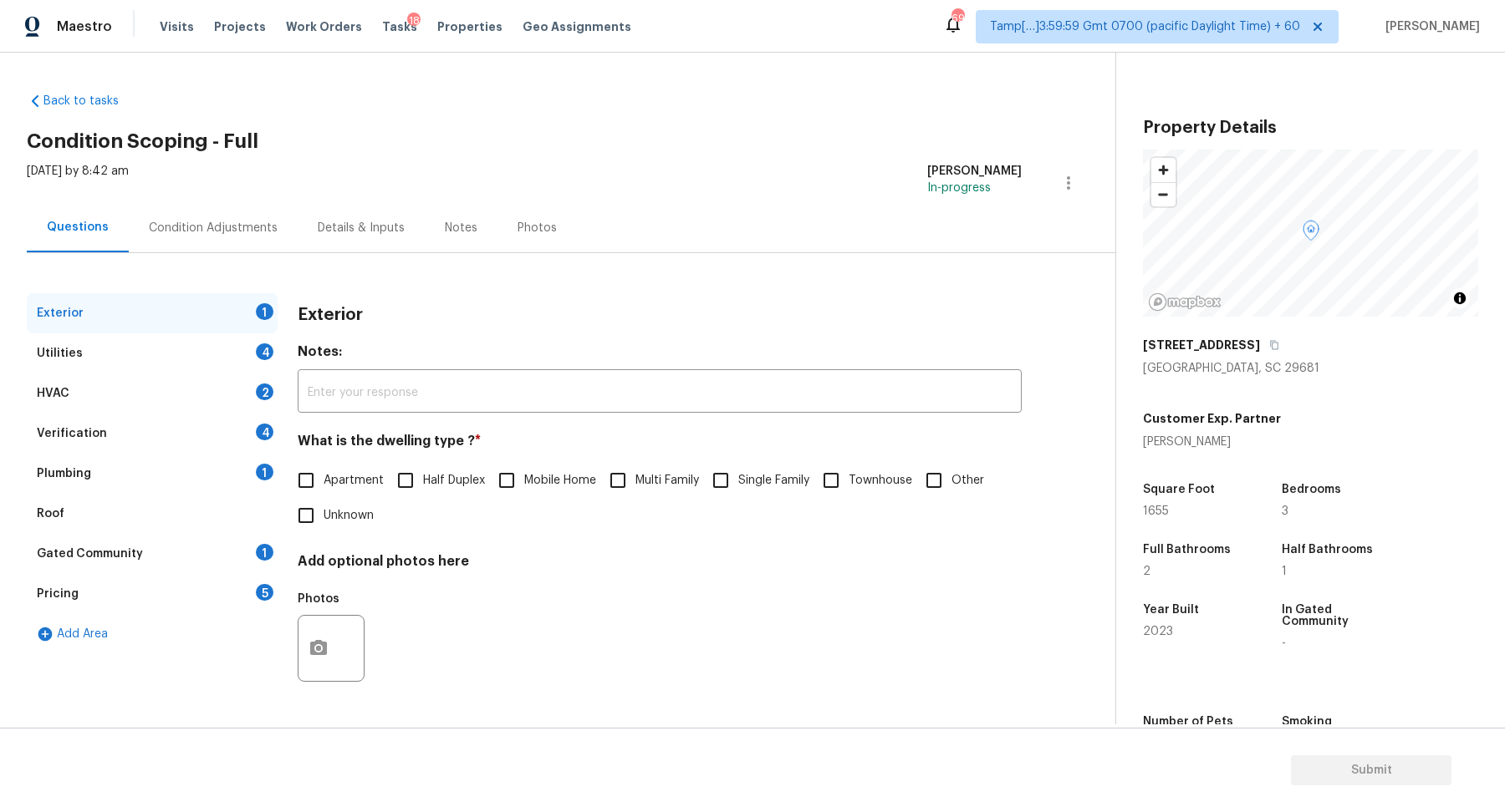
click at [869, 496] on label "Townhouse" at bounding box center [863, 480] width 98 height 35
click at [848, 496] on input "Townhouse" at bounding box center [830, 480] width 35 height 35
checkbox input "true"
click at [1269, 346] on icon "button" at bounding box center [1274, 345] width 10 height 10
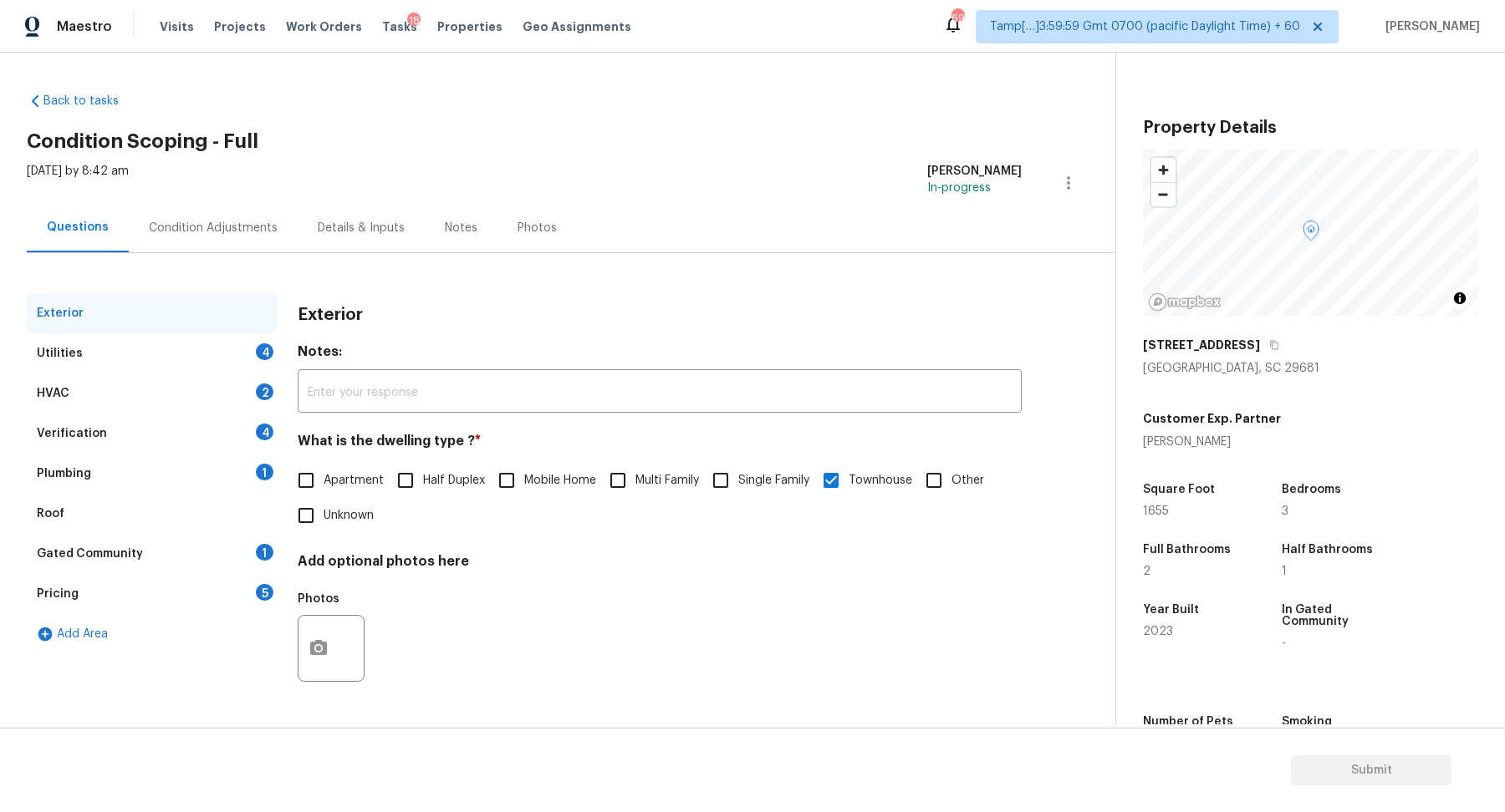
click at [237, 369] on div "Utilities 4" at bounding box center [151, 353] width 250 height 40
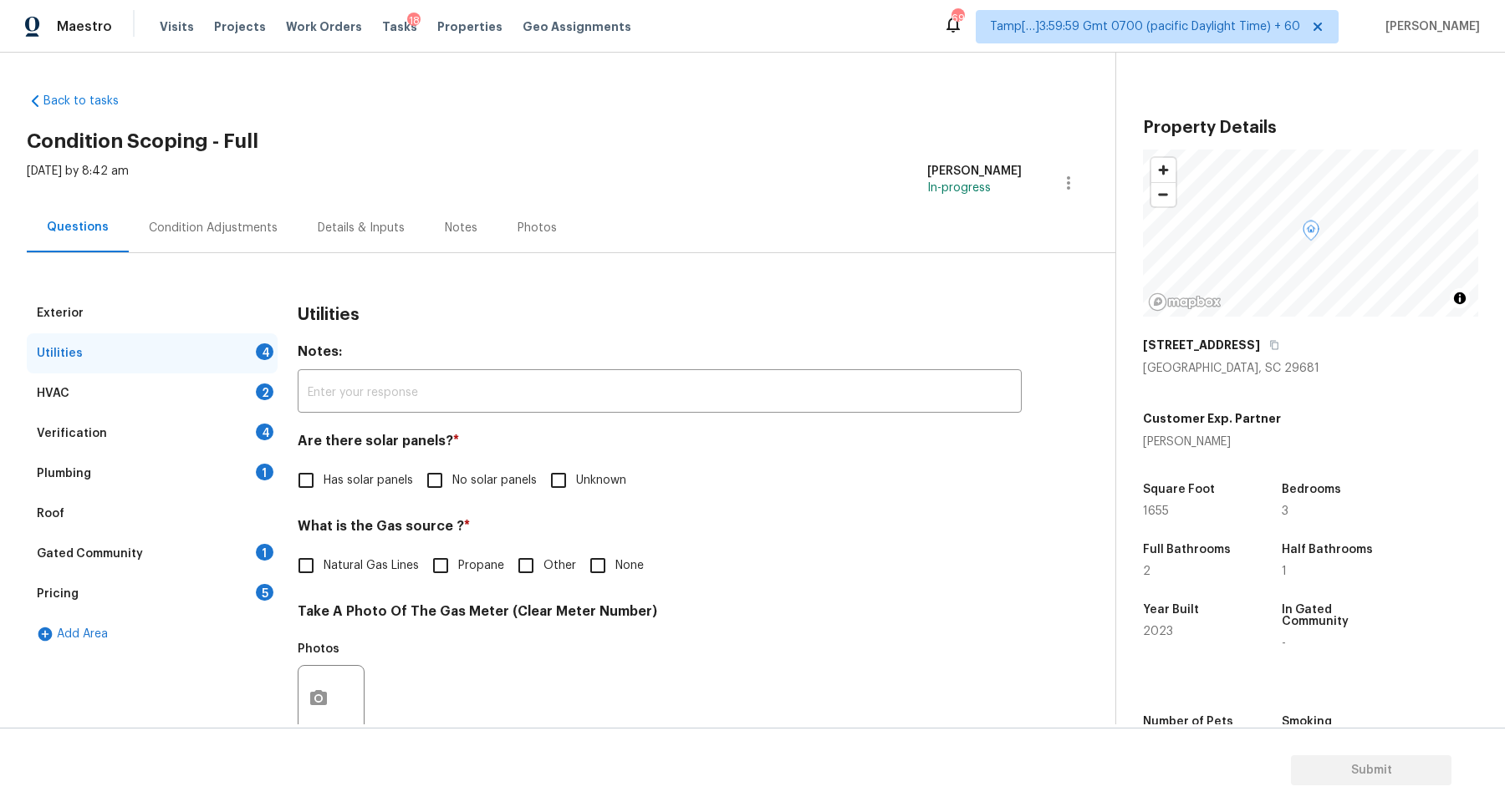
click at [441, 485] on input "No solar panels" at bounding box center [435, 480] width 35 height 35
checkbox input "true"
click at [361, 547] on div "What is the Gas source ? * Natural Gas Lines Propane Other None" at bounding box center [659, 551] width 724 height 65
click at [361, 557] on span "Natural Gas Lines" at bounding box center [370, 566] width 95 height 18
click at [323, 556] on input "Natural Gas Lines" at bounding box center [305, 565] width 35 height 35
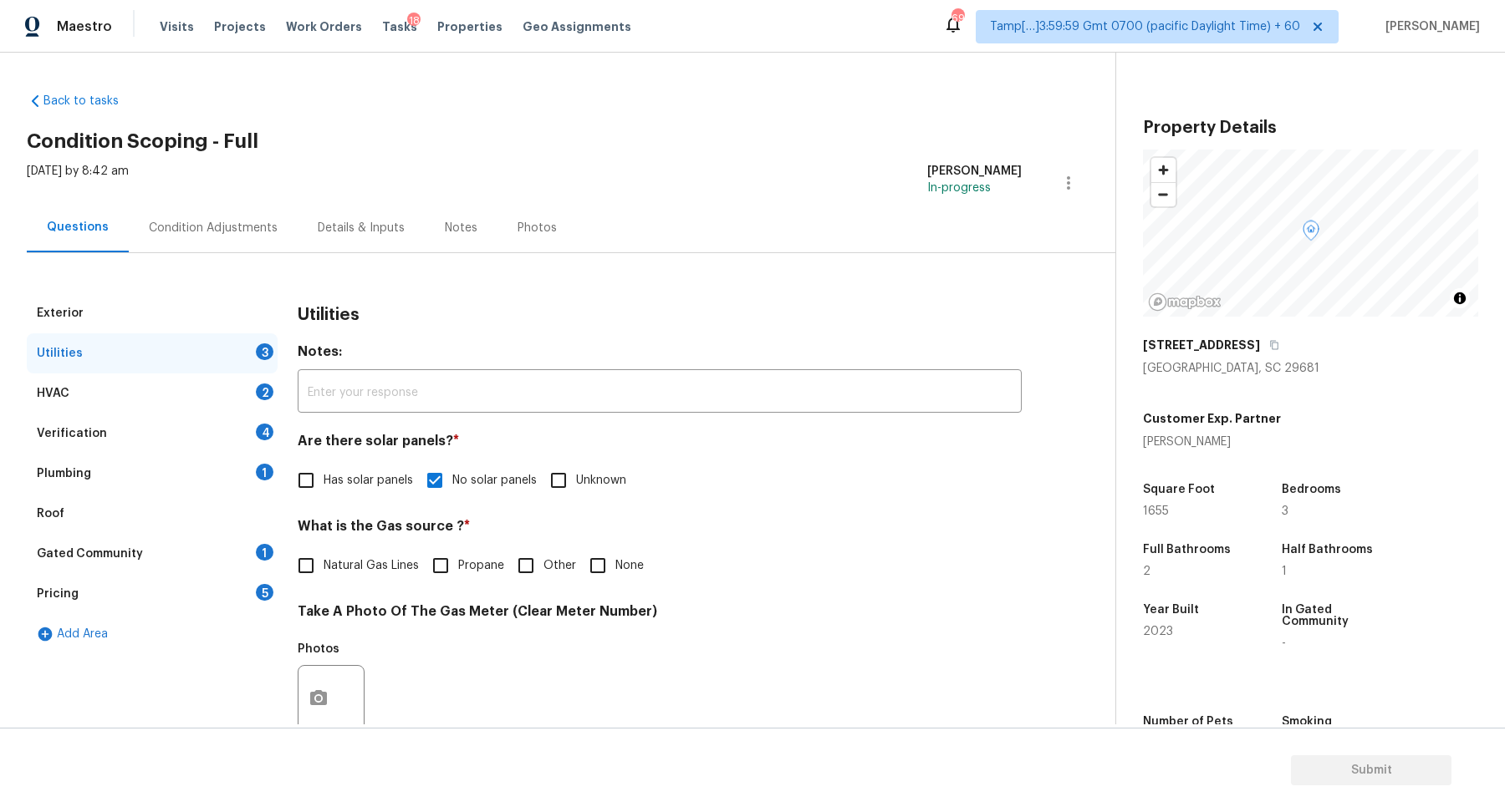
checkbox input "true"
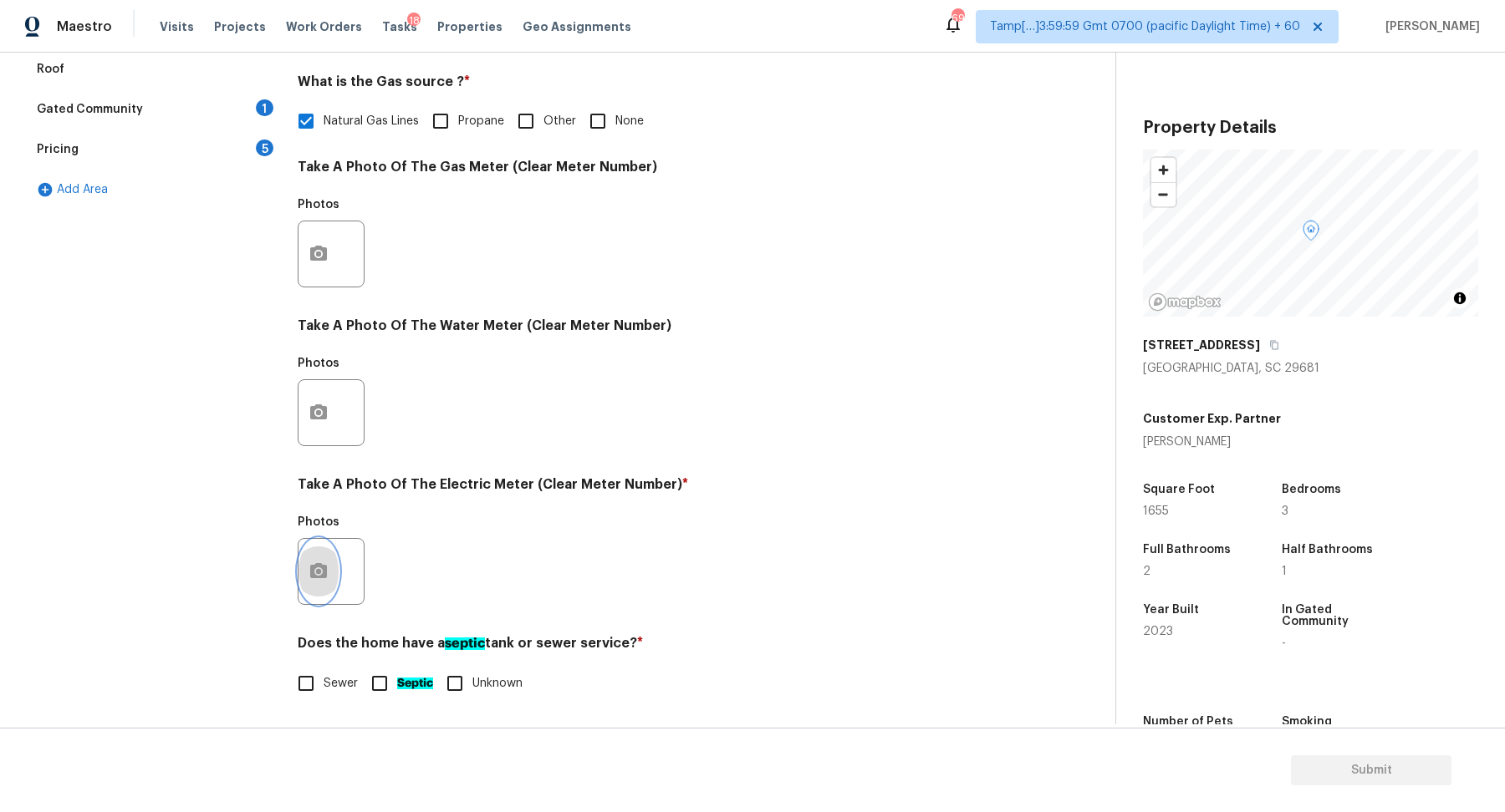
click at [332, 569] on button "button" at bounding box center [318, 571] width 40 height 65
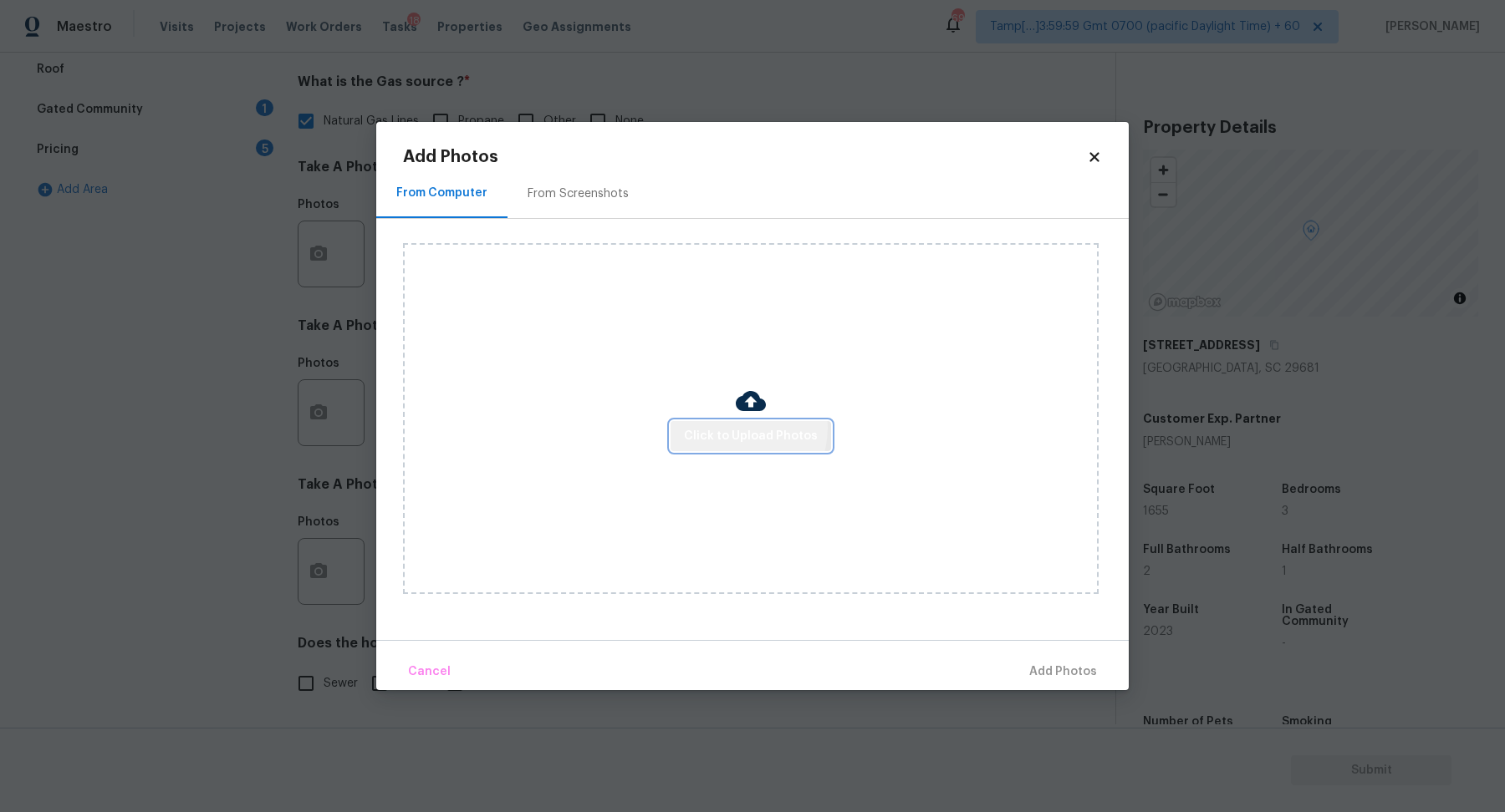
click at [738, 428] on span "Click to Upload Photos" at bounding box center [751, 436] width 134 height 21
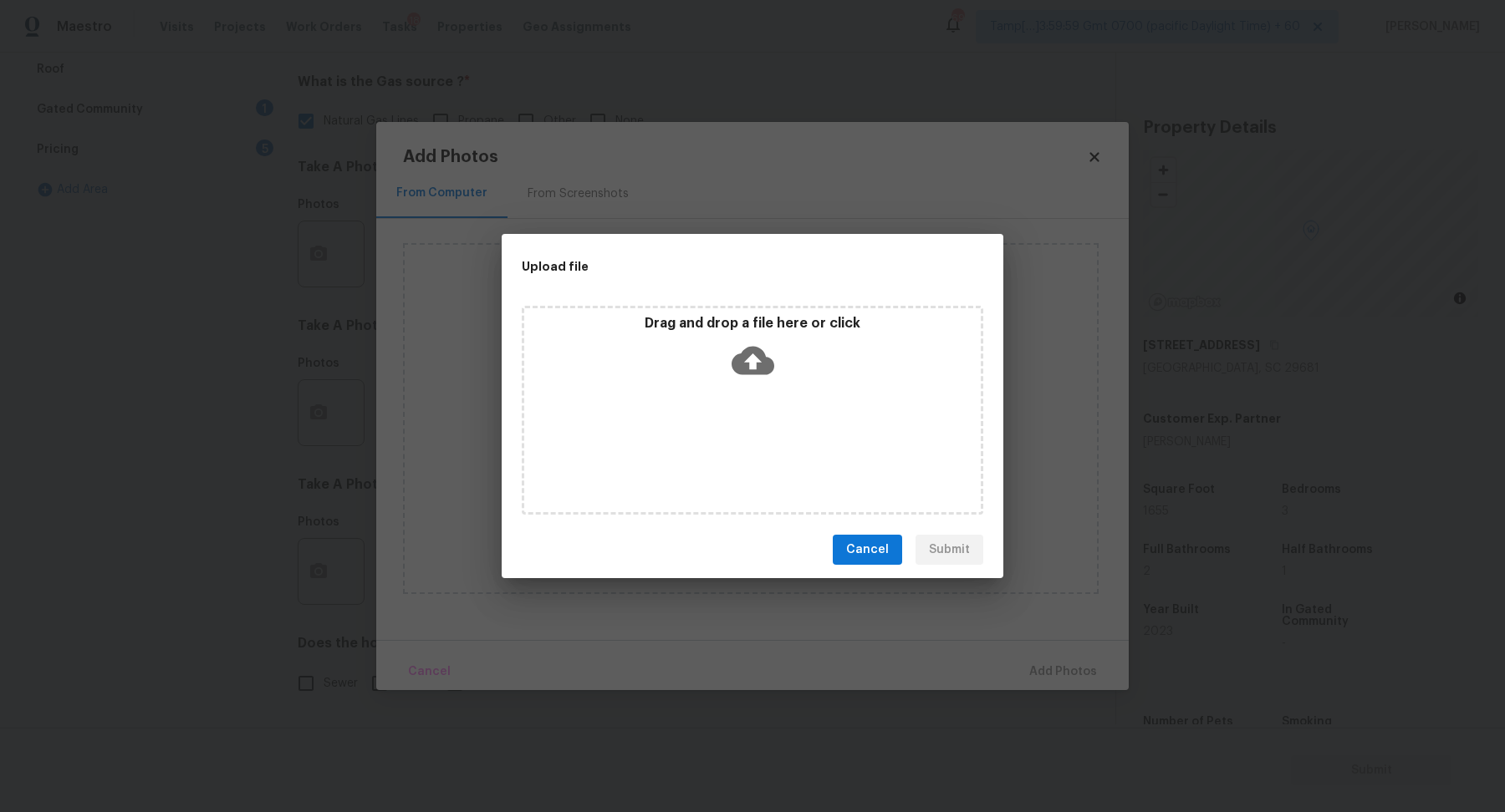
click at [781, 389] on div "Drag and drop a file here or click" at bounding box center [752, 410] width 461 height 209
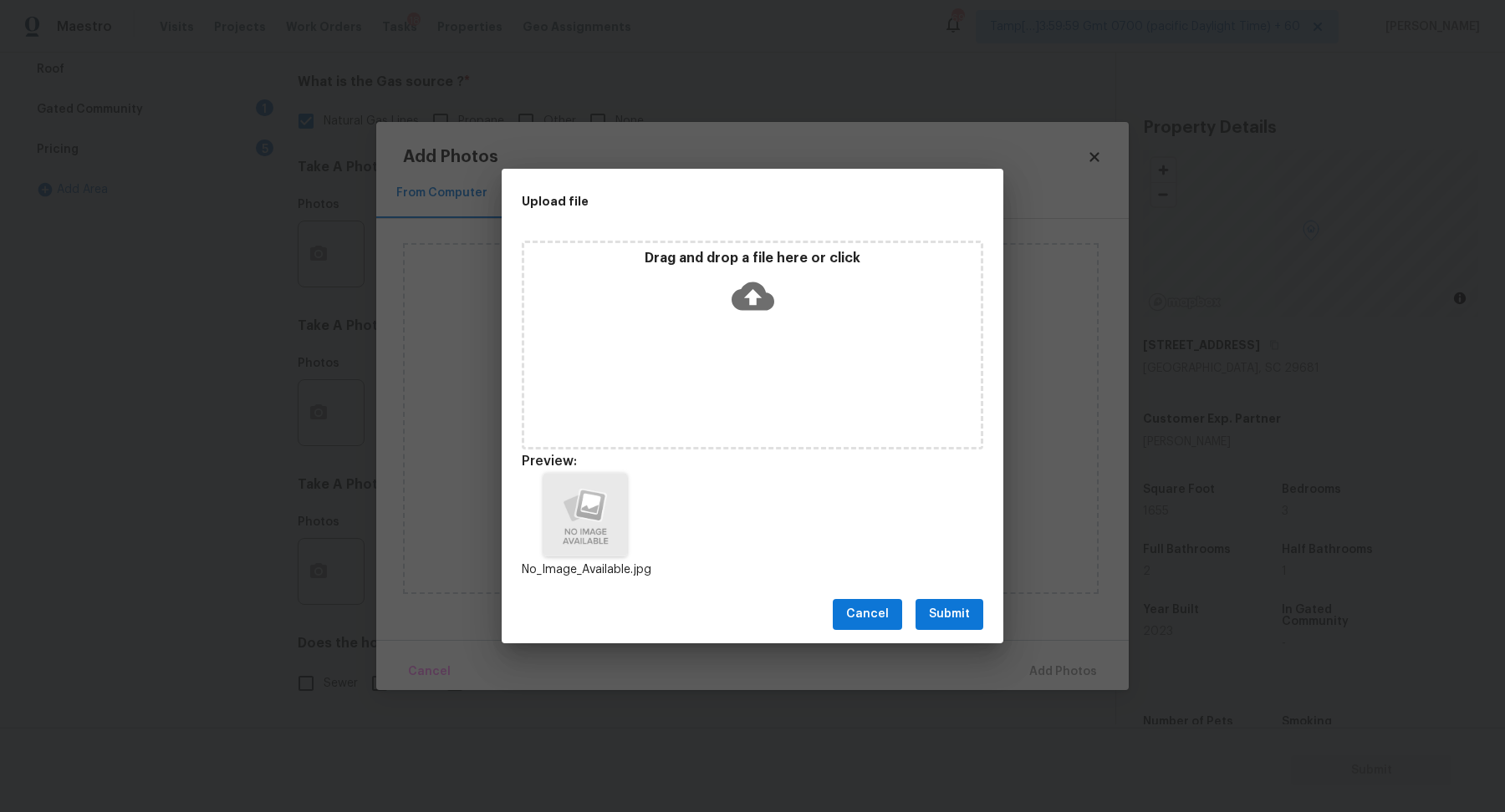
click at [962, 622] on span "Submit" at bounding box center [949, 615] width 41 height 21
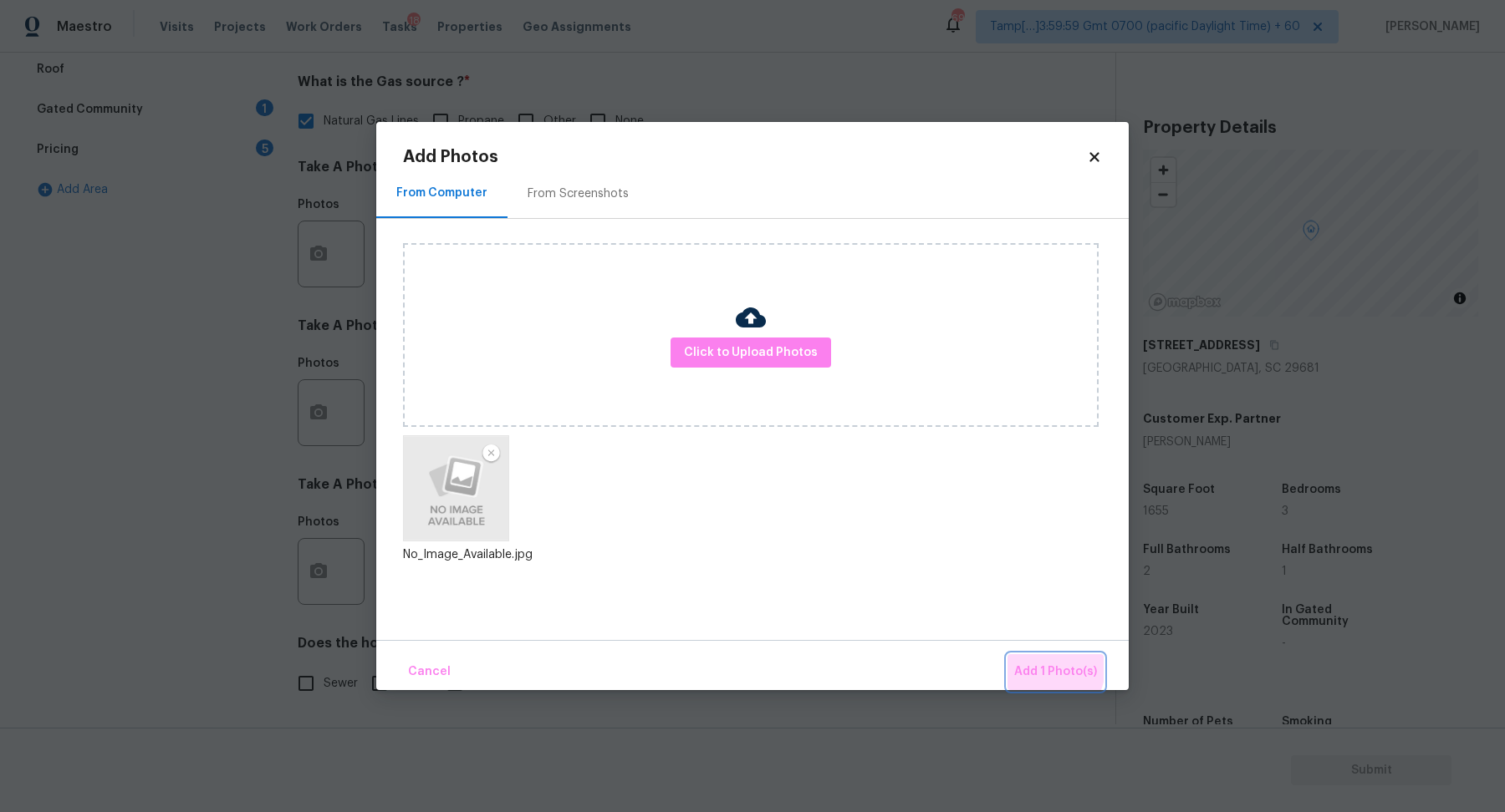
click at [1042, 667] on span "Add 1 Photo(s)" at bounding box center [1055, 672] width 83 height 21
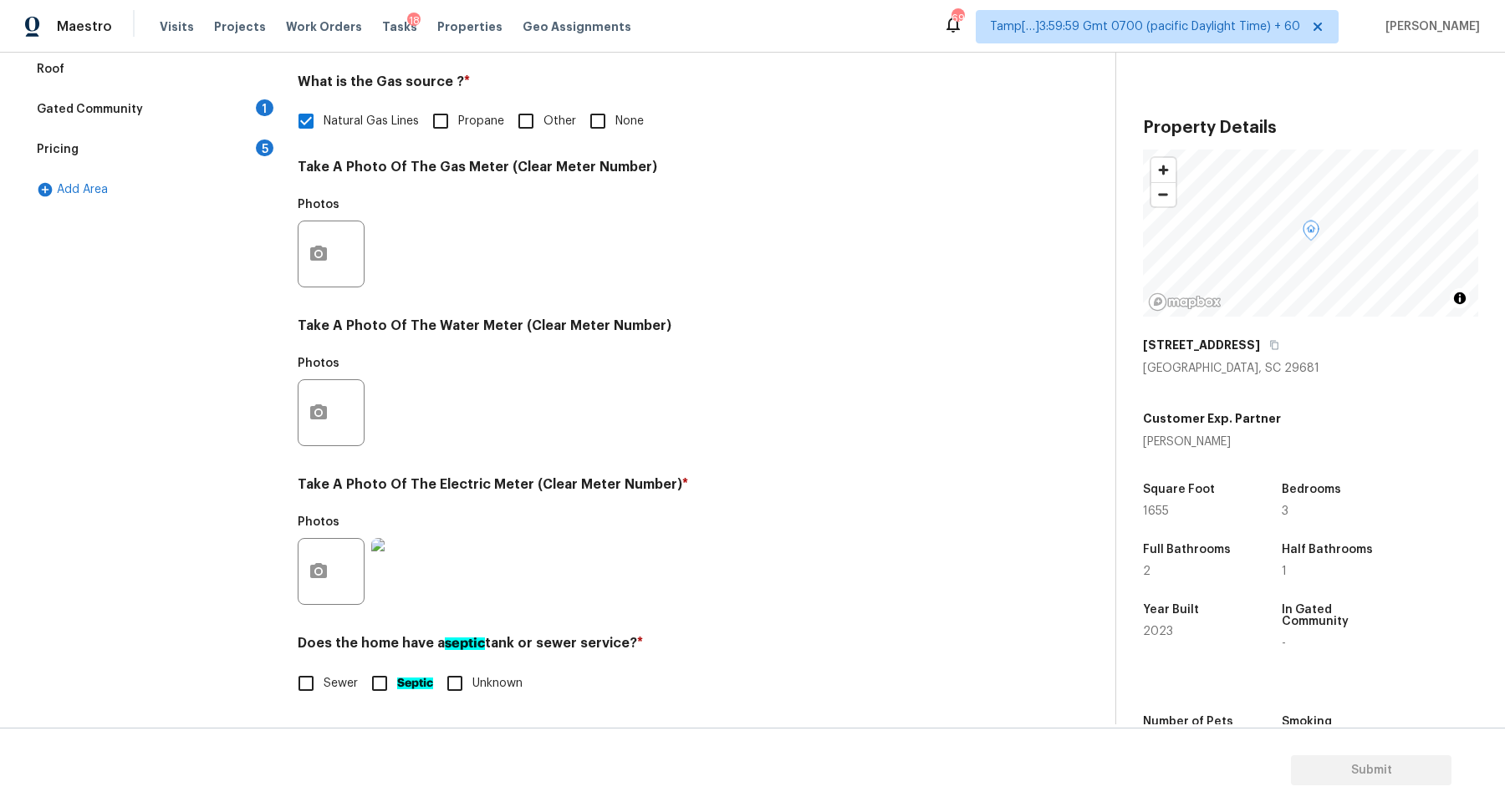
click at [326, 672] on label "Sewer" at bounding box center [322, 683] width 69 height 35
click at [323, 672] on input "Sewer" at bounding box center [305, 683] width 35 height 35
checkbox input "true"
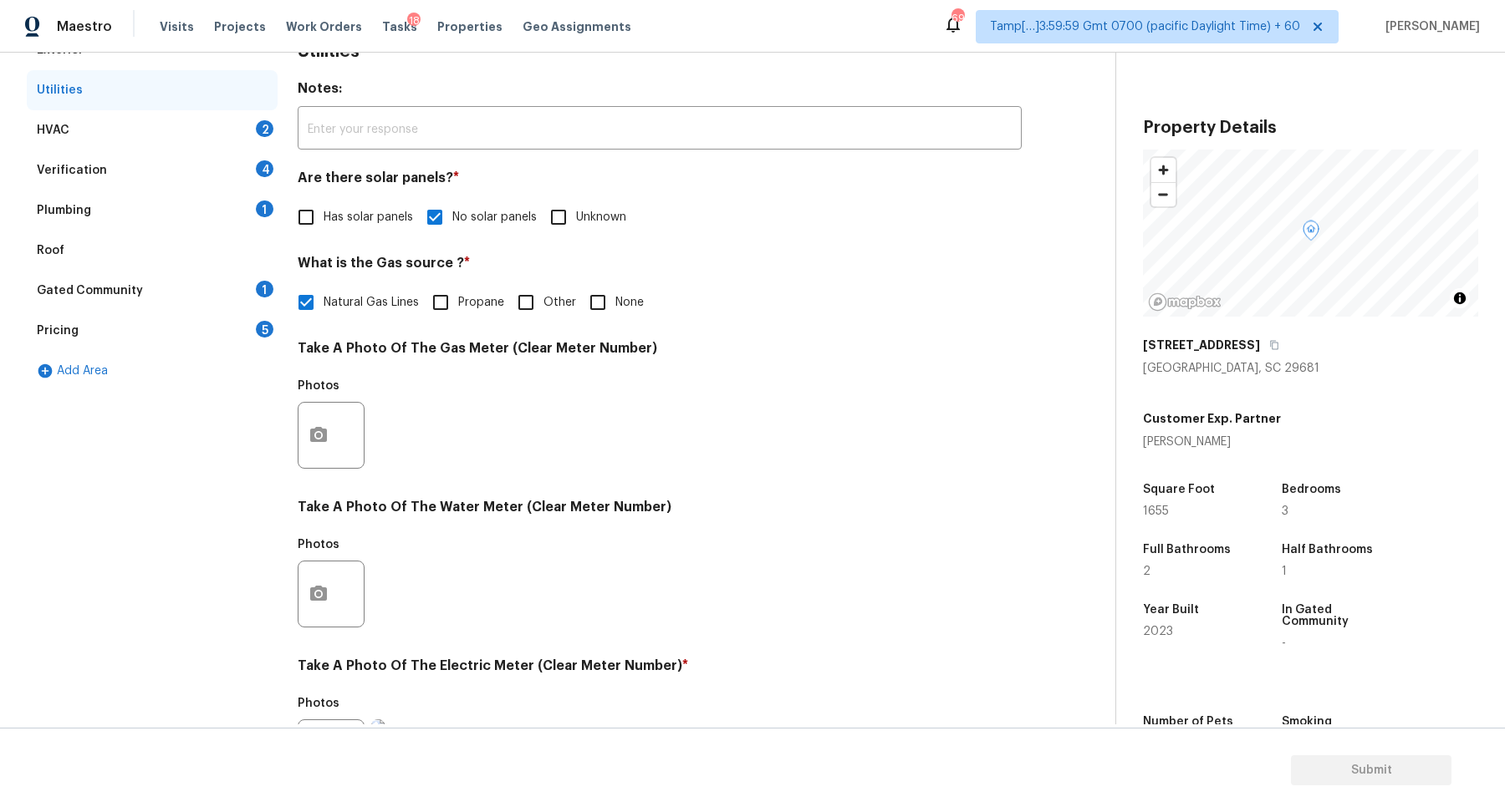
click at [241, 145] on div "HVAC 2" at bounding box center [151, 130] width 250 height 40
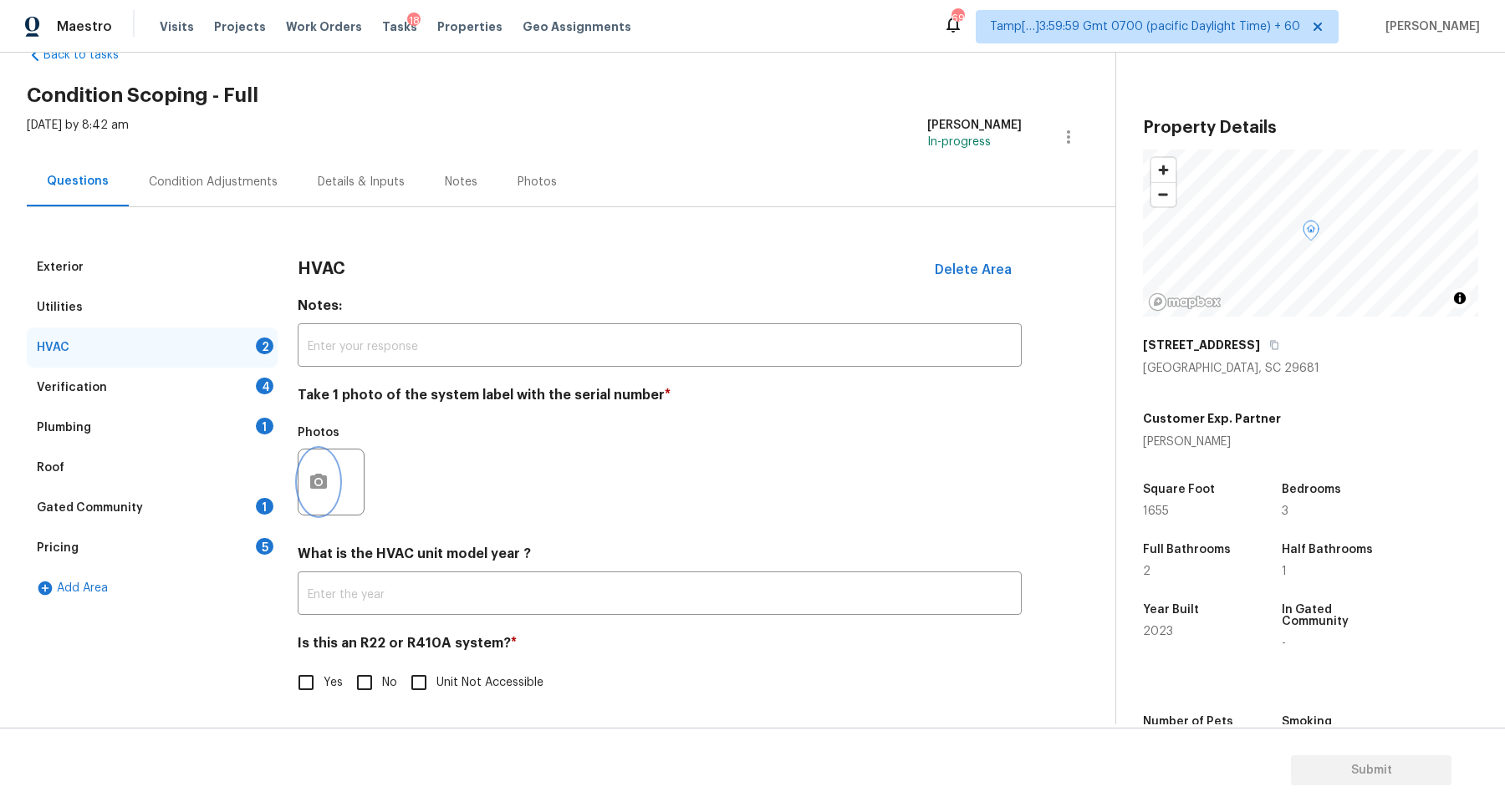
click at [326, 473] on icon "button" at bounding box center [318, 482] width 20 height 20
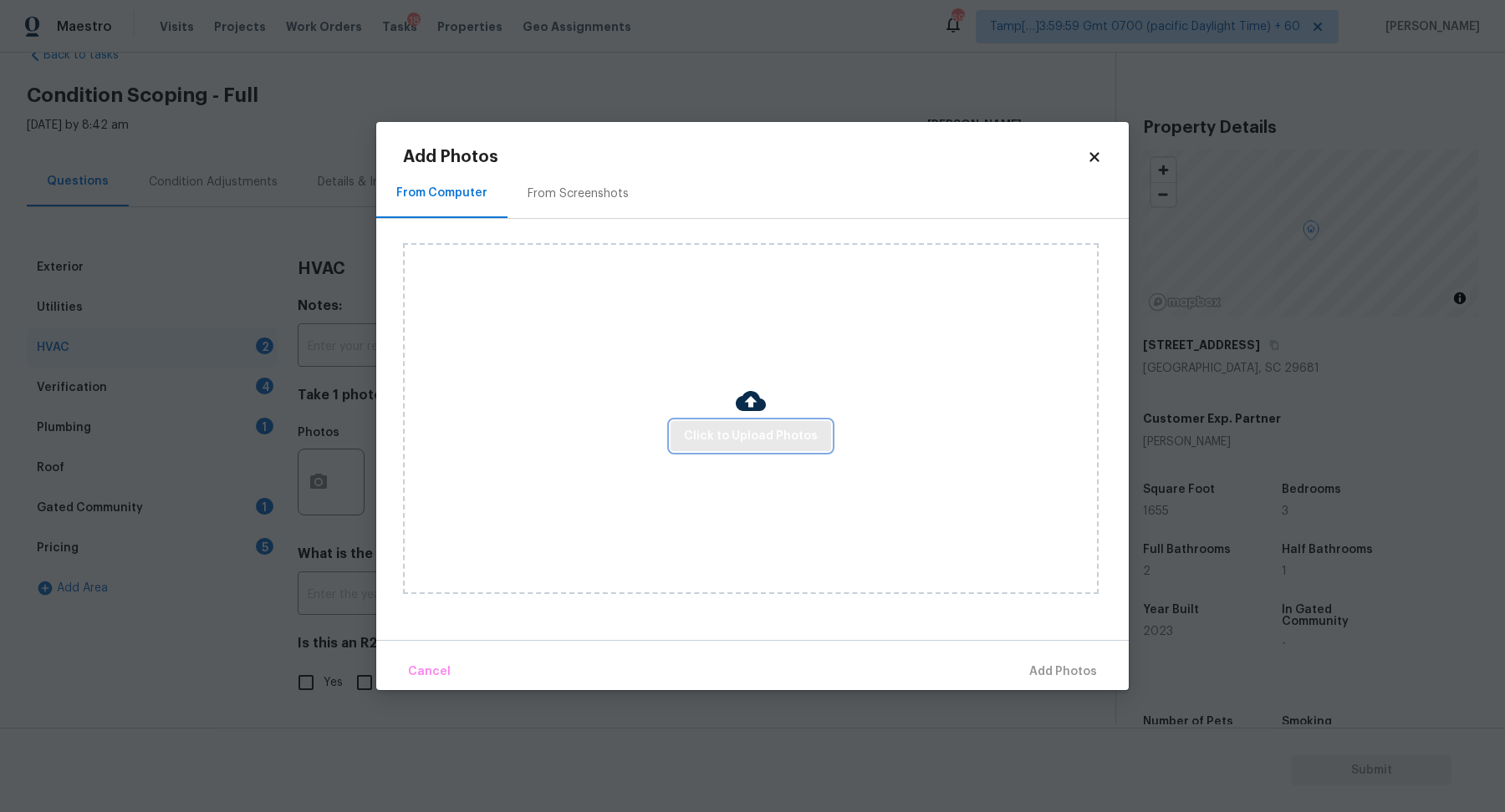
click at [723, 431] on span "Click to Upload Photos" at bounding box center [751, 436] width 134 height 21
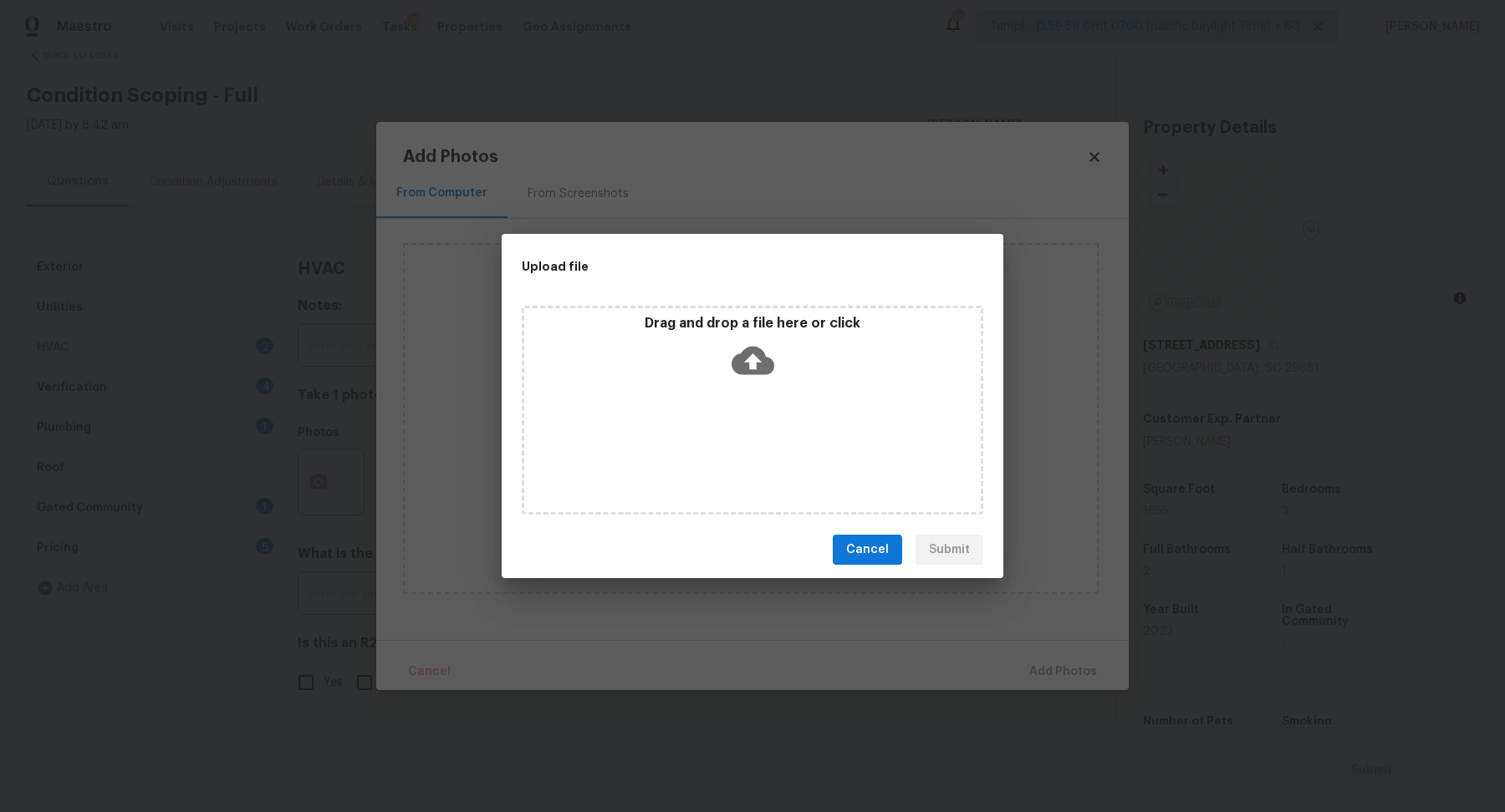
click at [777, 367] on div "Drag and drop a file here or click" at bounding box center [752, 351] width 456 height 72
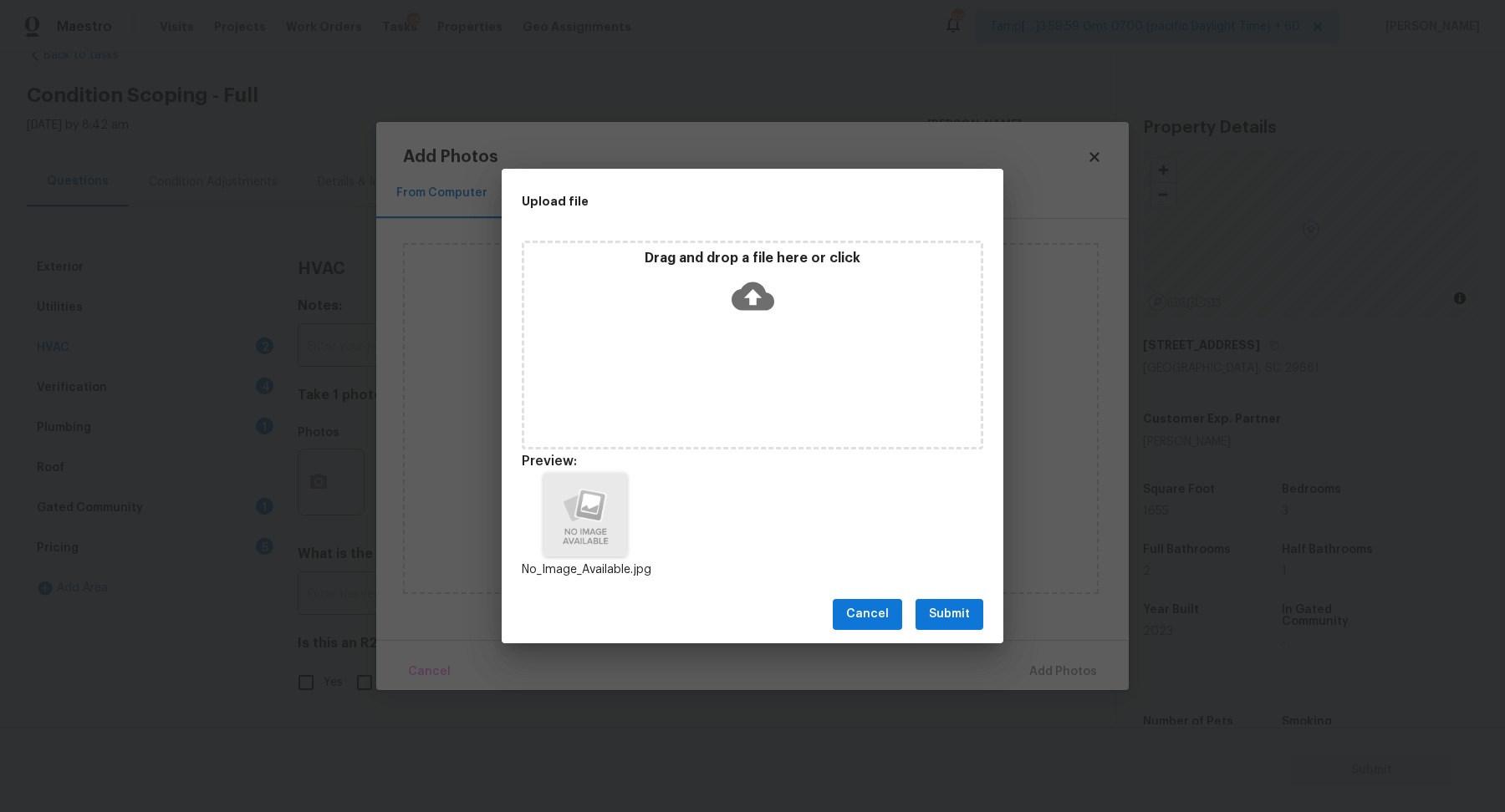
click at [957, 618] on span "Submit" at bounding box center [949, 615] width 41 height 21
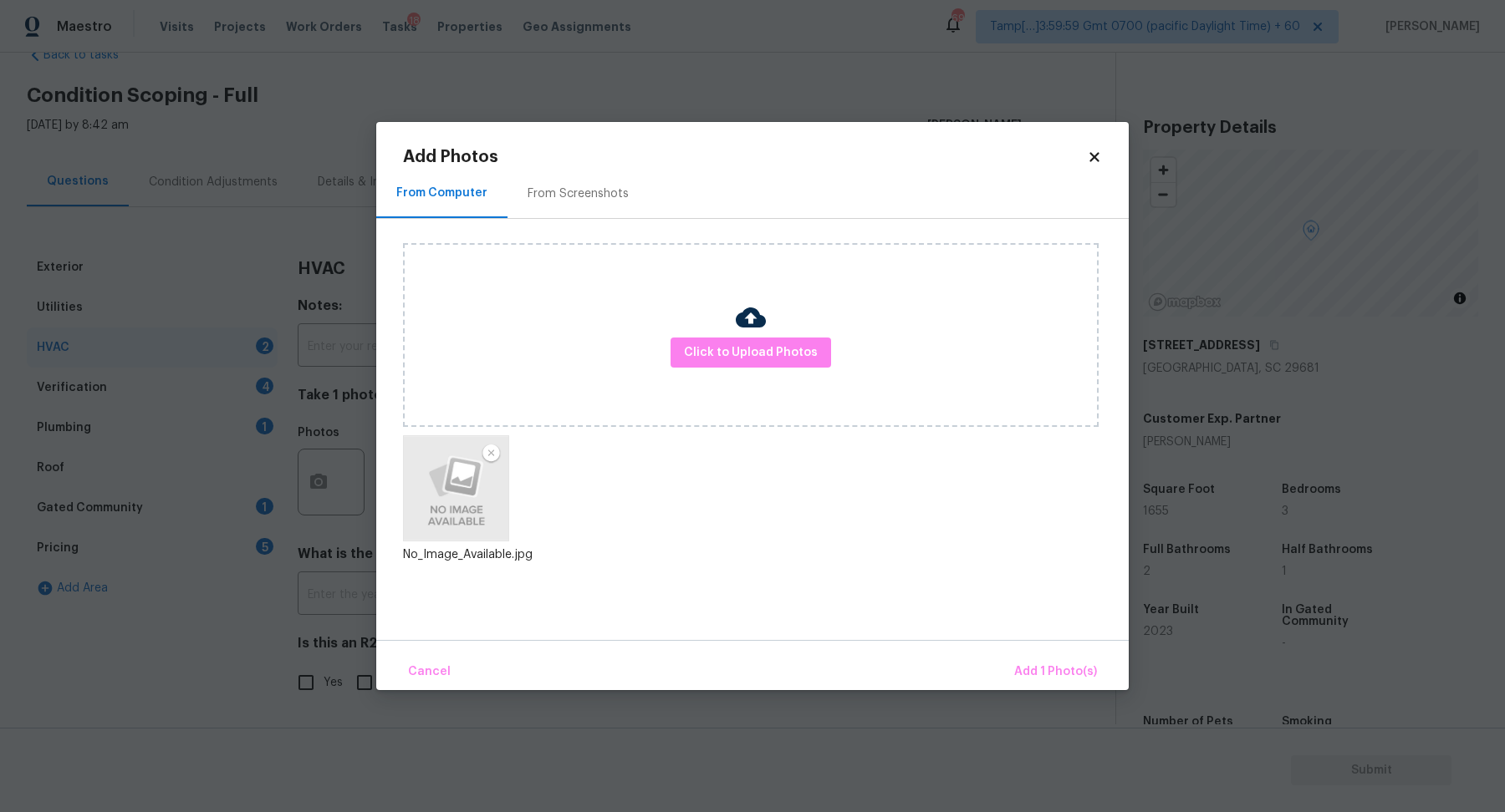
click at [1050, 652] on div "Cancel Add 1 Photo(s)" at bounding box center [752, 665] width 752 height 50
click at [1050, 654] on button "Add 1 Photo(s)" at bounding box center [1055, 672] width 96 height 36
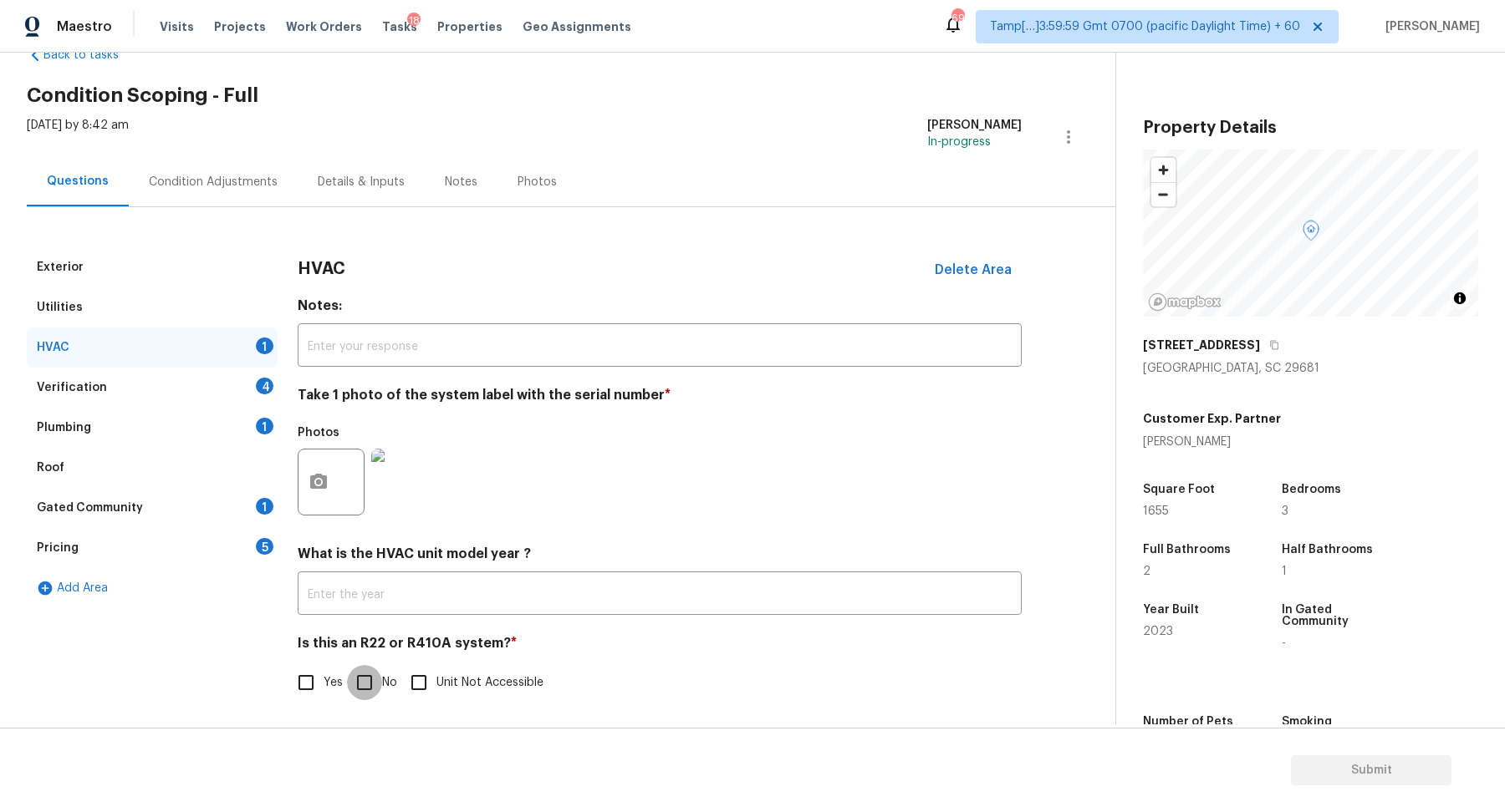
click at [372, 685] on input "No" at bounding box center [364, 682] width 35 height 35
checkbox input "true"
click at [240, 385] on div "Verification 4" at bounding box center [151, 387] width 250 height 40
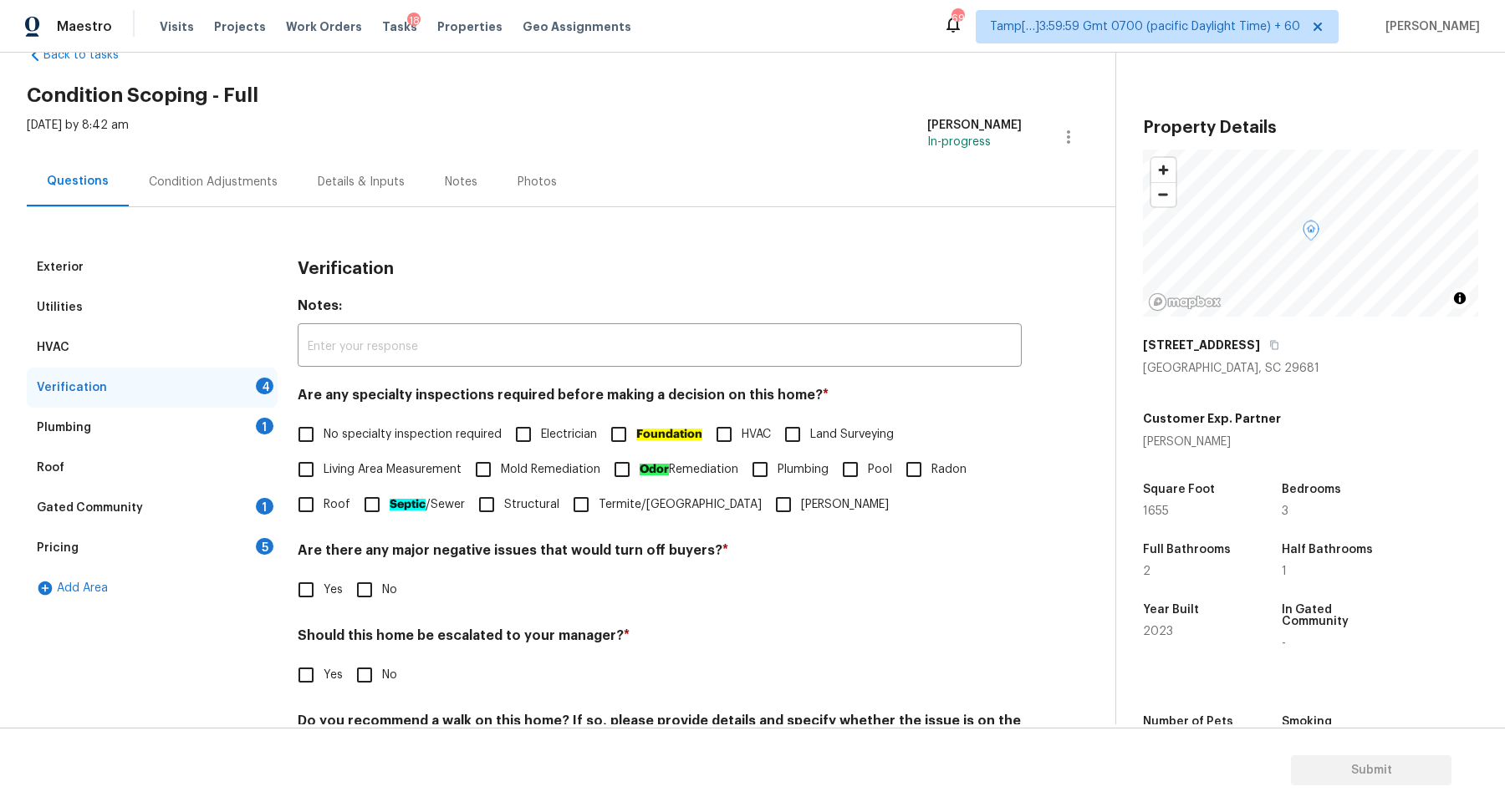
click at [348, 431] on span "No specialty inspection required" at bounding box center [412, 434] width 178 height 18
click at [323, 431] on input "No specialty inspection required" at bounding box center [305, 434] width 35 height 35
checkbox input "true"
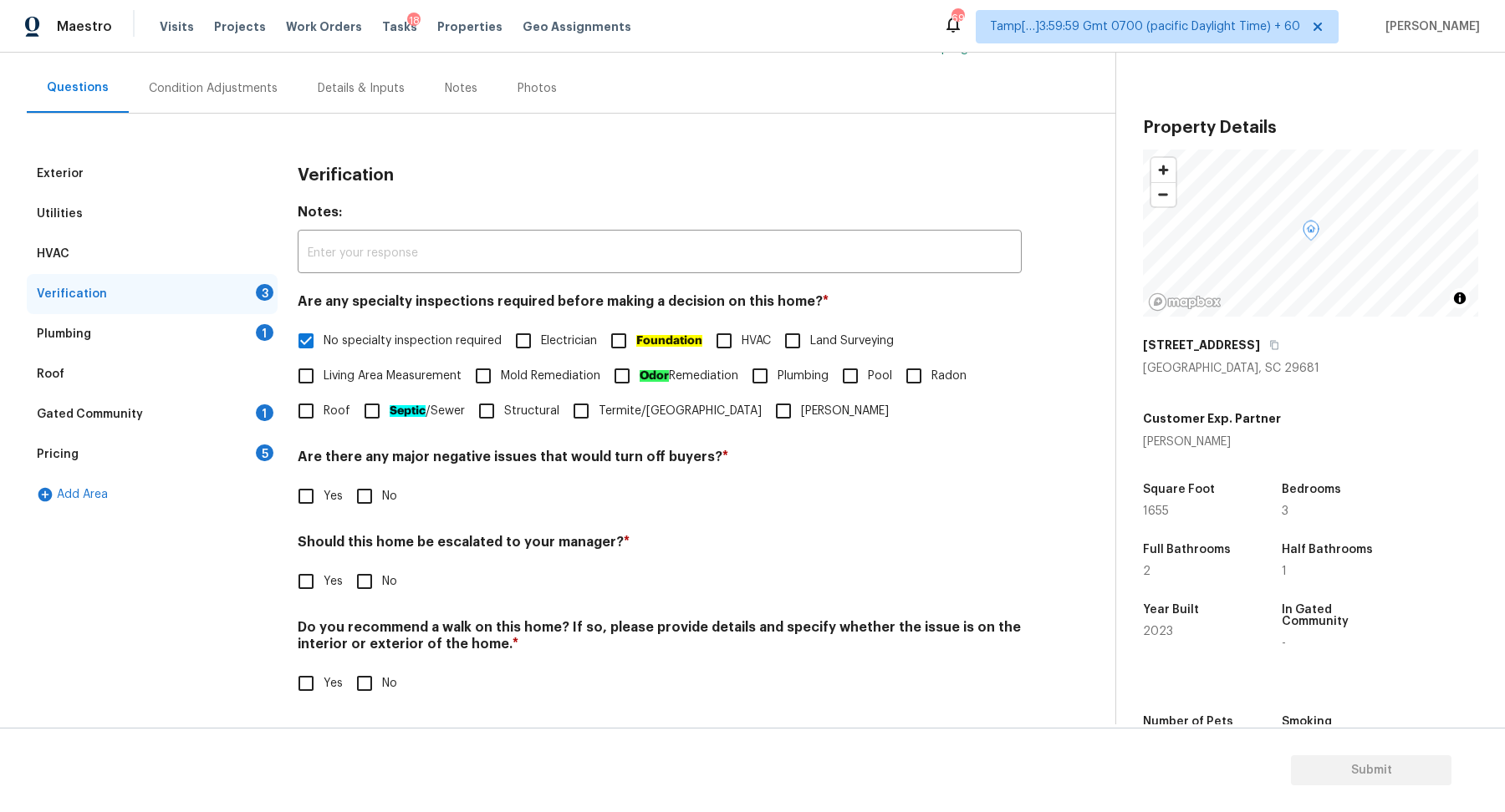
click at [372, 510] on input "No" at bounding box center [364, 496] width 35 height 35
checkbox input "true"
click at [377, 585] on input "No" at bounding box center [364, 583] width 35 height 35
checkbox input "true"
click at [367, 681] on input "No" at bounding box center [364, 683] width 35 height 35
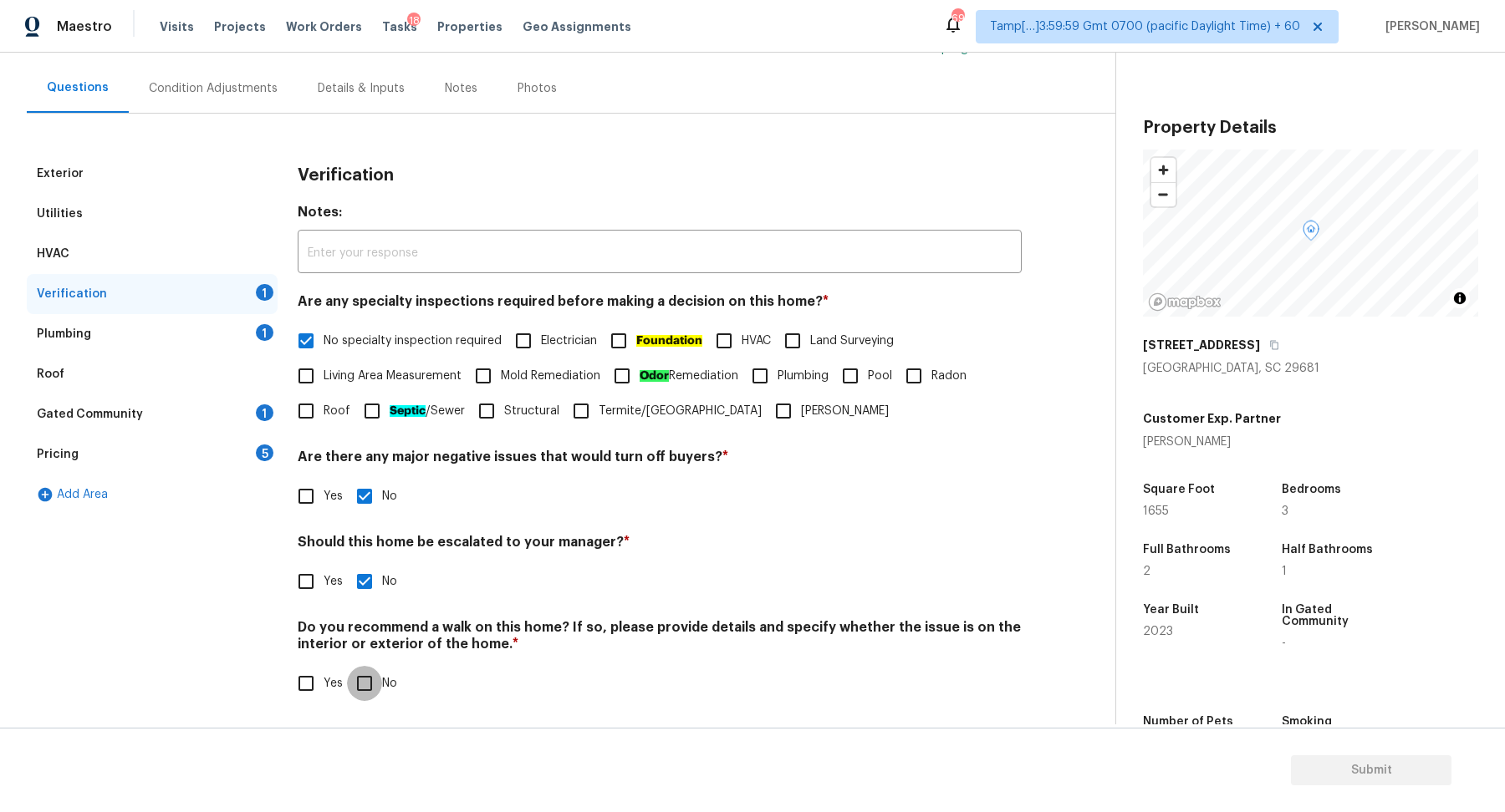
checkbox input "true"
click at [243, 338] on div "Plumbing 1" at bounding box center [151, 334] width 250 height 40
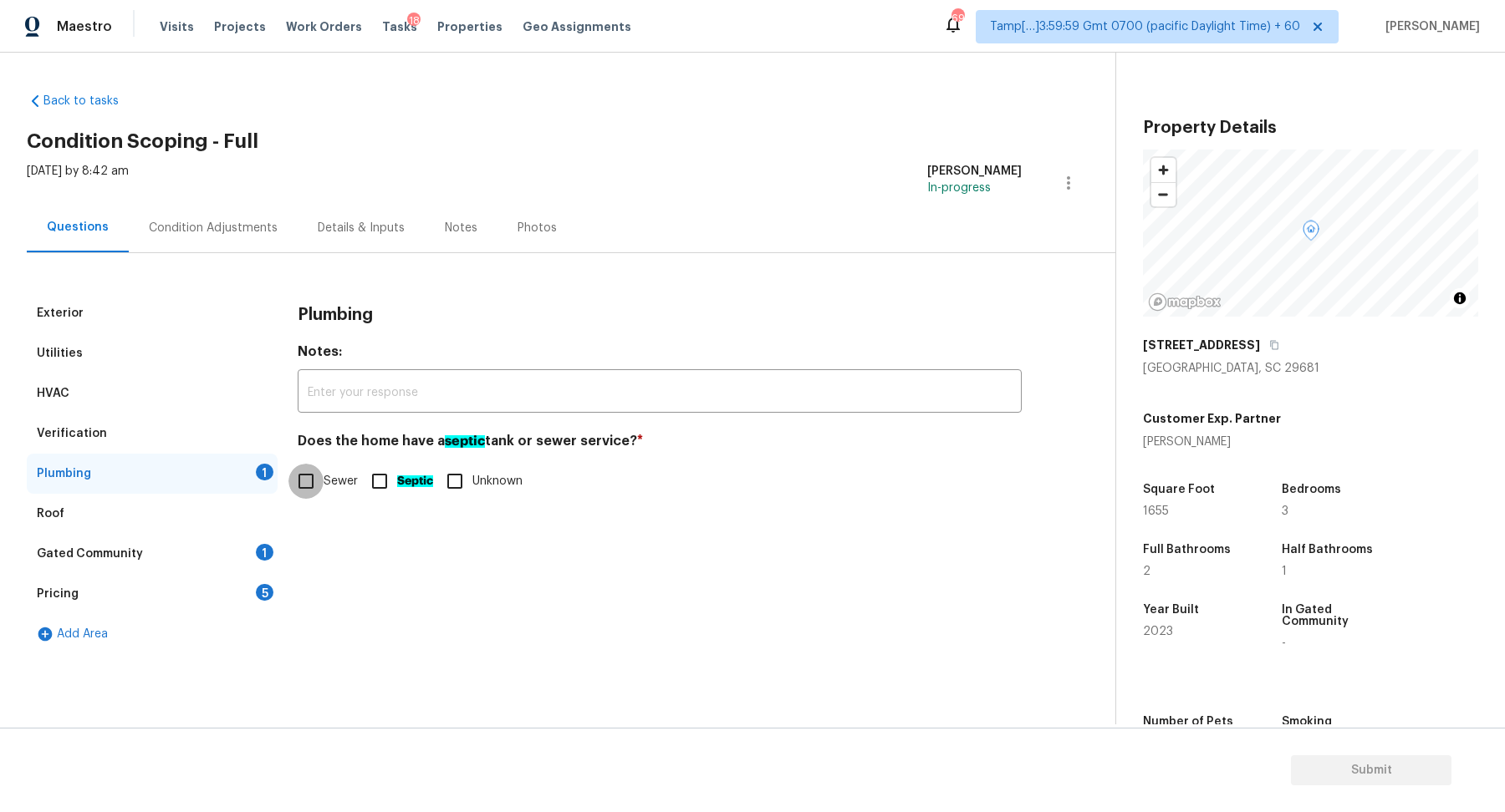
click at [320, 489] on input "Sewer" at bounding box center [305, 481] width 35 height 35
checkbox input "true"
click at [222, 565] on div "Gated Community 1" at bounding box center [151, 553] width 250 height 40
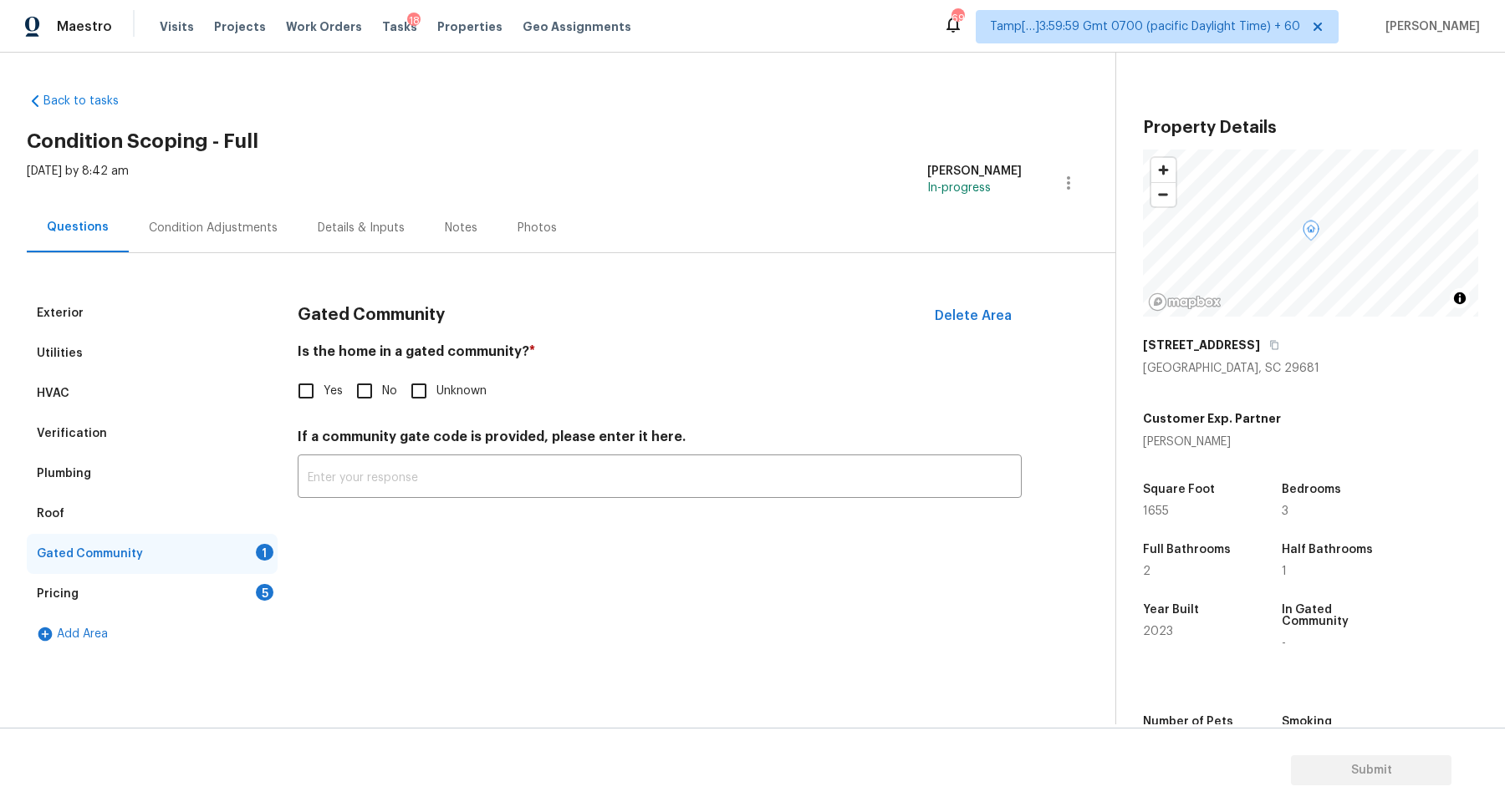
click at [391, 395] on span "No" at bounding box center [389, 391] width 15 height 18
click at [382, 395] on input "No" at bounding box center [364, 391] width 35 height 35
checkbox input "true"
click at [211, 591] on div "Pricing 5" at bounding box center [151, 594] width 250 height 40
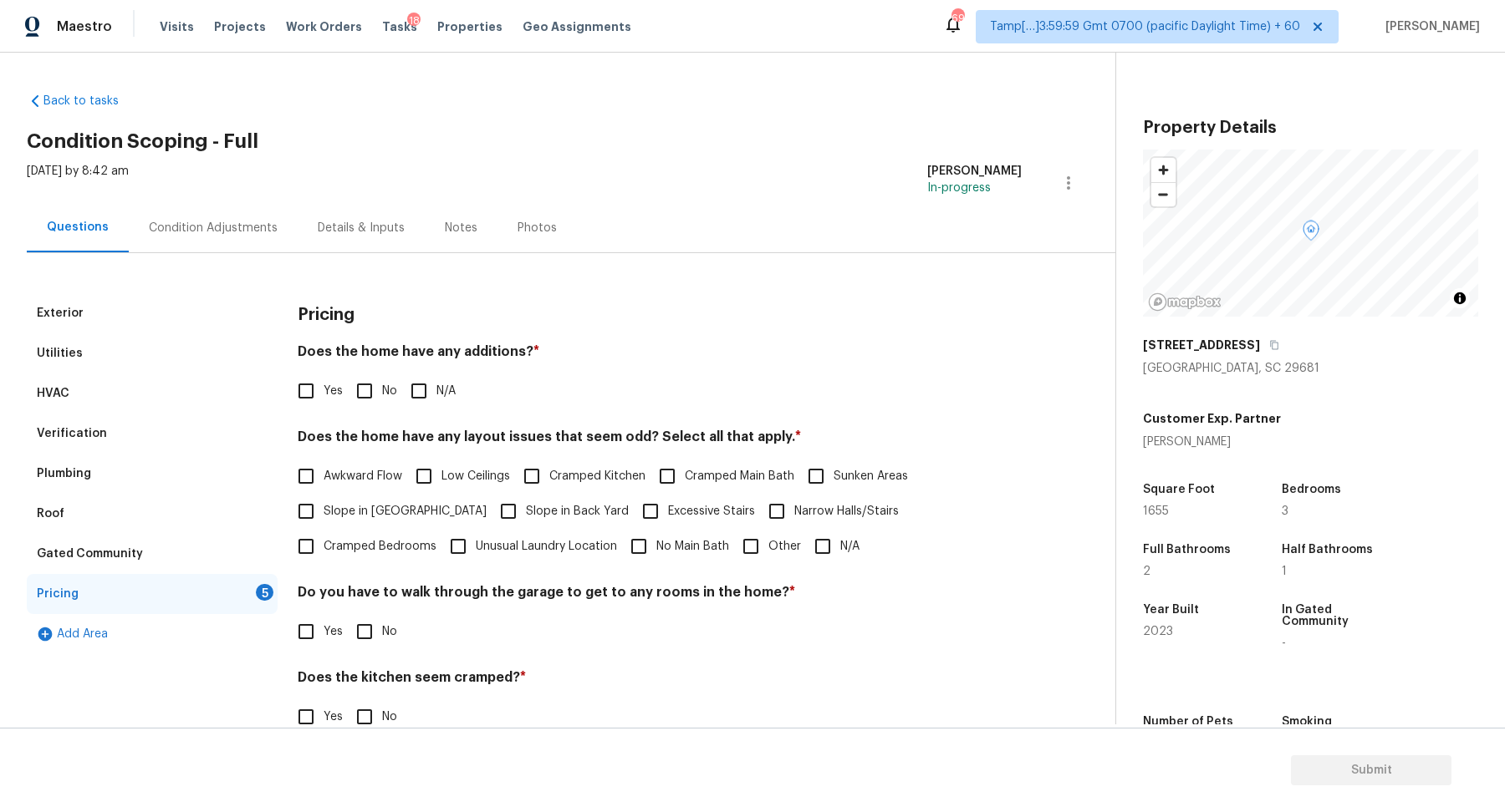
click at [396, 395] on span "No" at bounding box center [389, 391] width 15 height 18
click at [382, 395] on input "No" at bounding box center [364, 391] width 35 height 35
checkbox input "true"
click at [356, 509] on span "Slope in Front Yard" at bounding box center [404, 513] width 163 height 18
click at [323, 509] on input "Slope in Front Yard" at bounding box center [305, 513] width 35 height 35
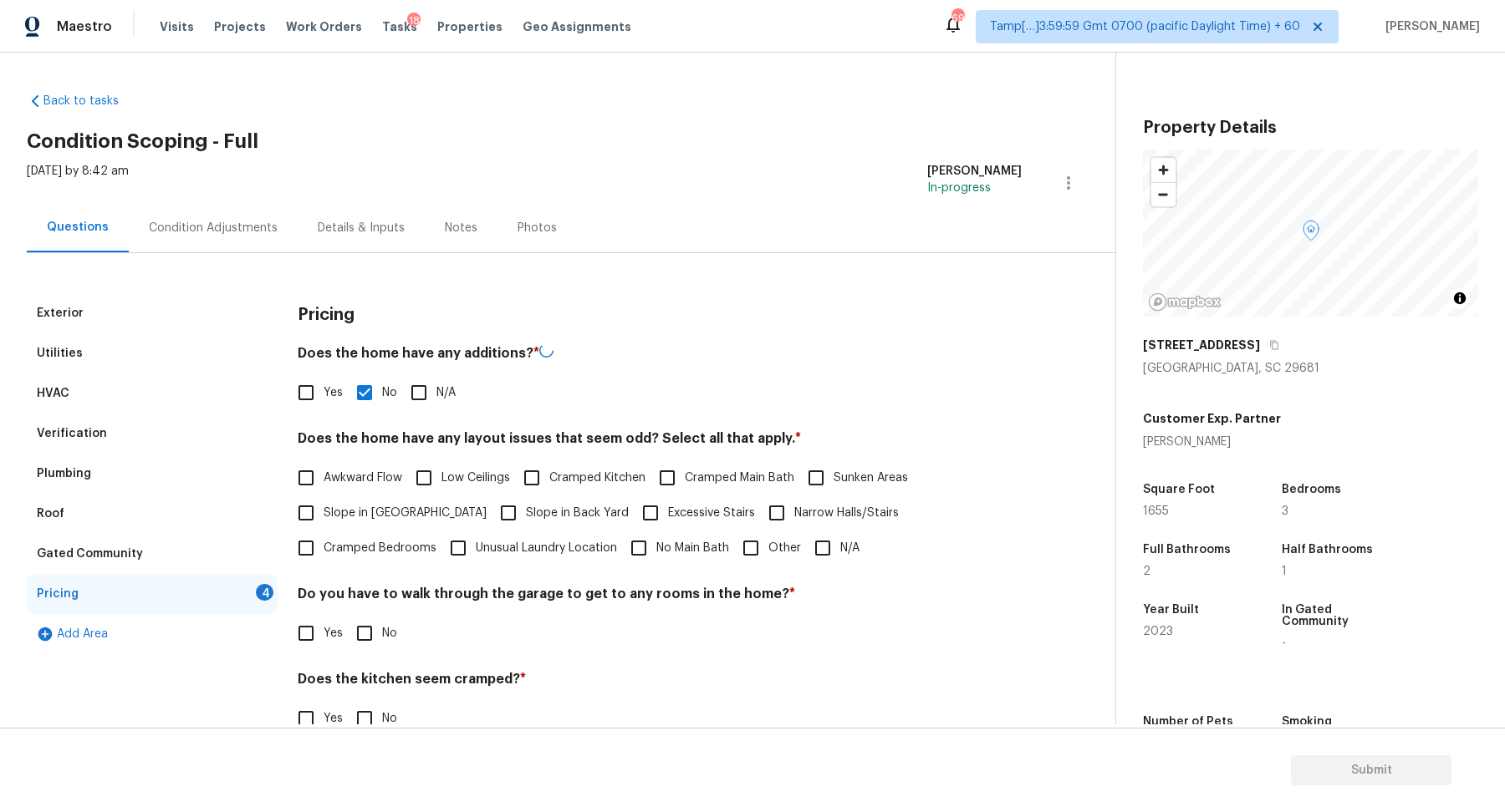
checkbox input "true"
click at [526, 509] on span "Slope in Back Yard" at bounding box center [577, 513] width 103 height 18
click at [490, 509] on input "Slope in Back Yard" at bounding box center [507, 513] width 35 height 35
checkbox input "true"
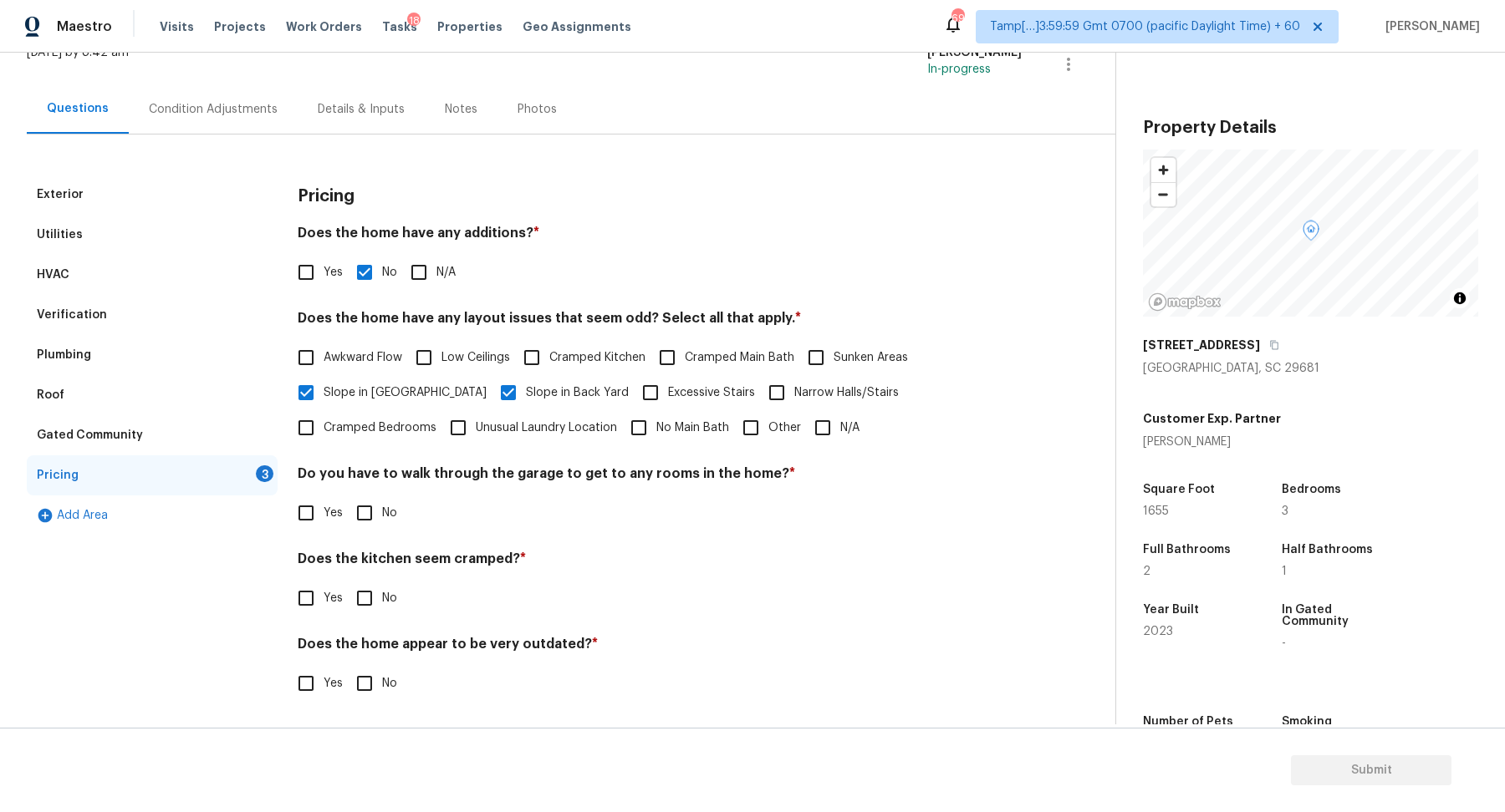
click at [733, 437] on label "Other" at bounding box center [767, 427] width 68 height 35
click at [733, 437] on input "Other" at bounding box center [750, 427] width 35 height 35
checkbox input "true"
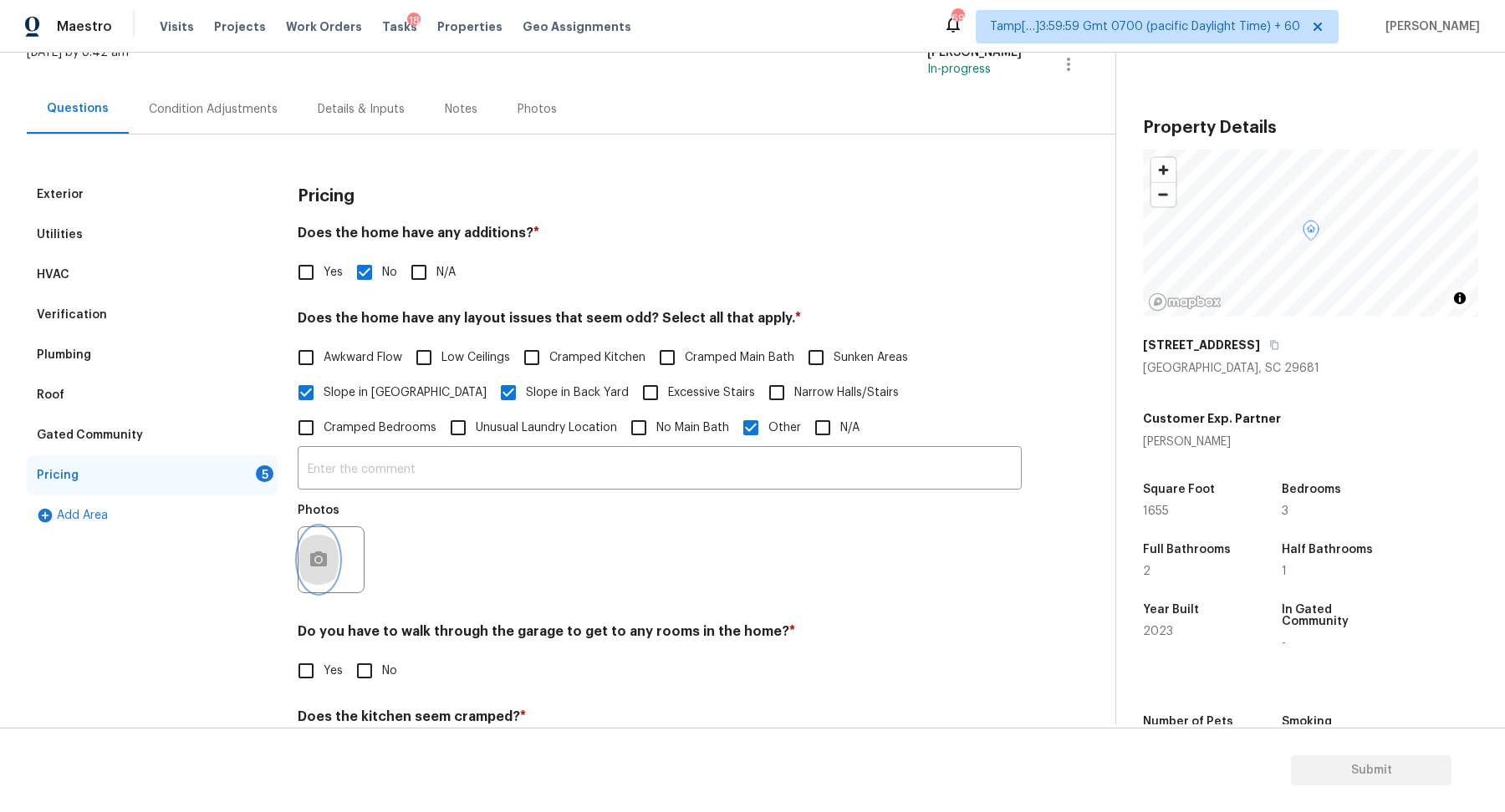
click at [333, 560] on button "button" at bounding box center [318, 559] width 40 height 65
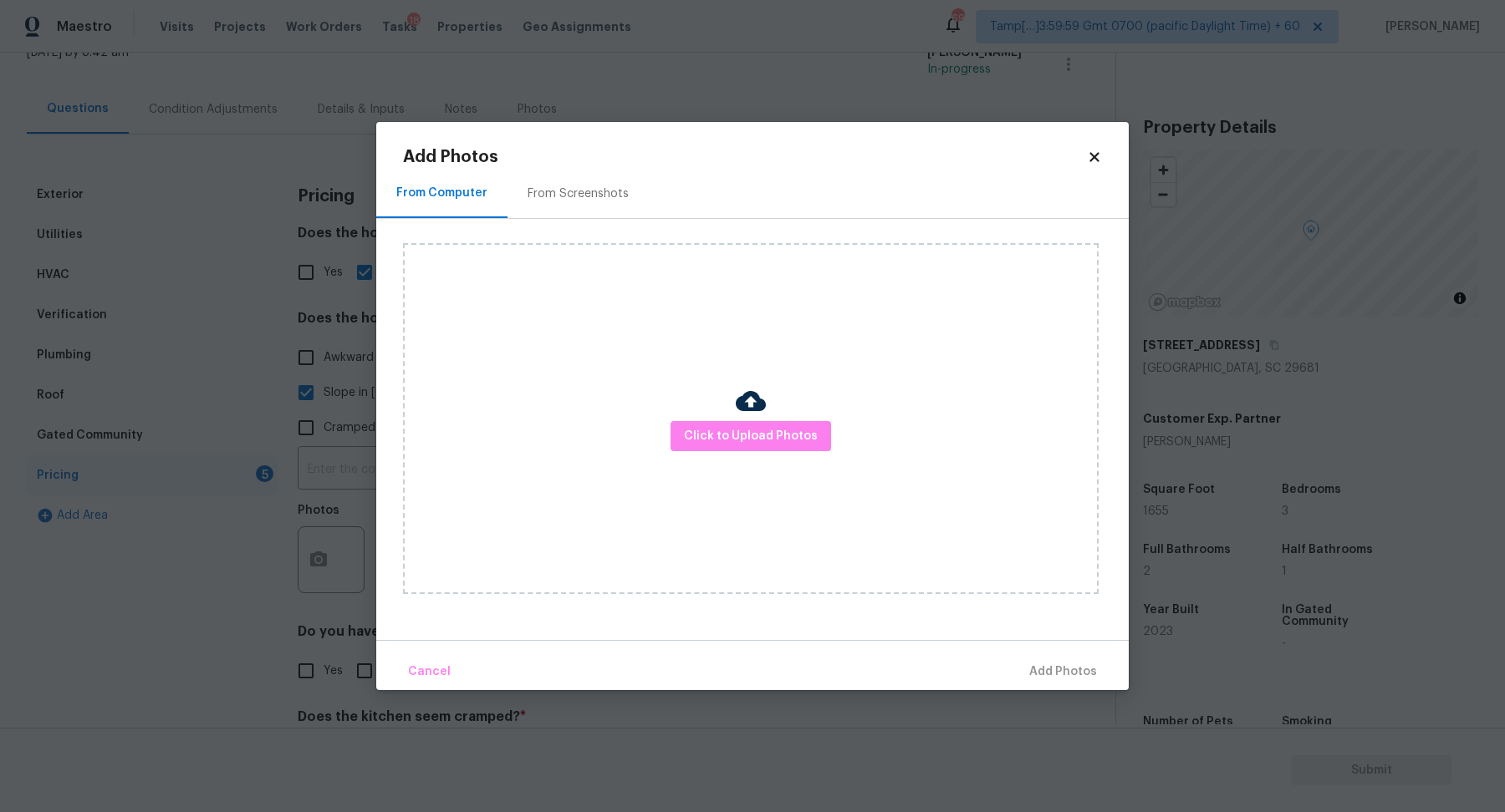
click at [666, 447] on div "Click to Upload Photos" at bounding box center [751, 418] width 695 height 351
click at [727, 429] on span "Click to Upload Photos" at bounding box center [751, 436] width 134 height 21
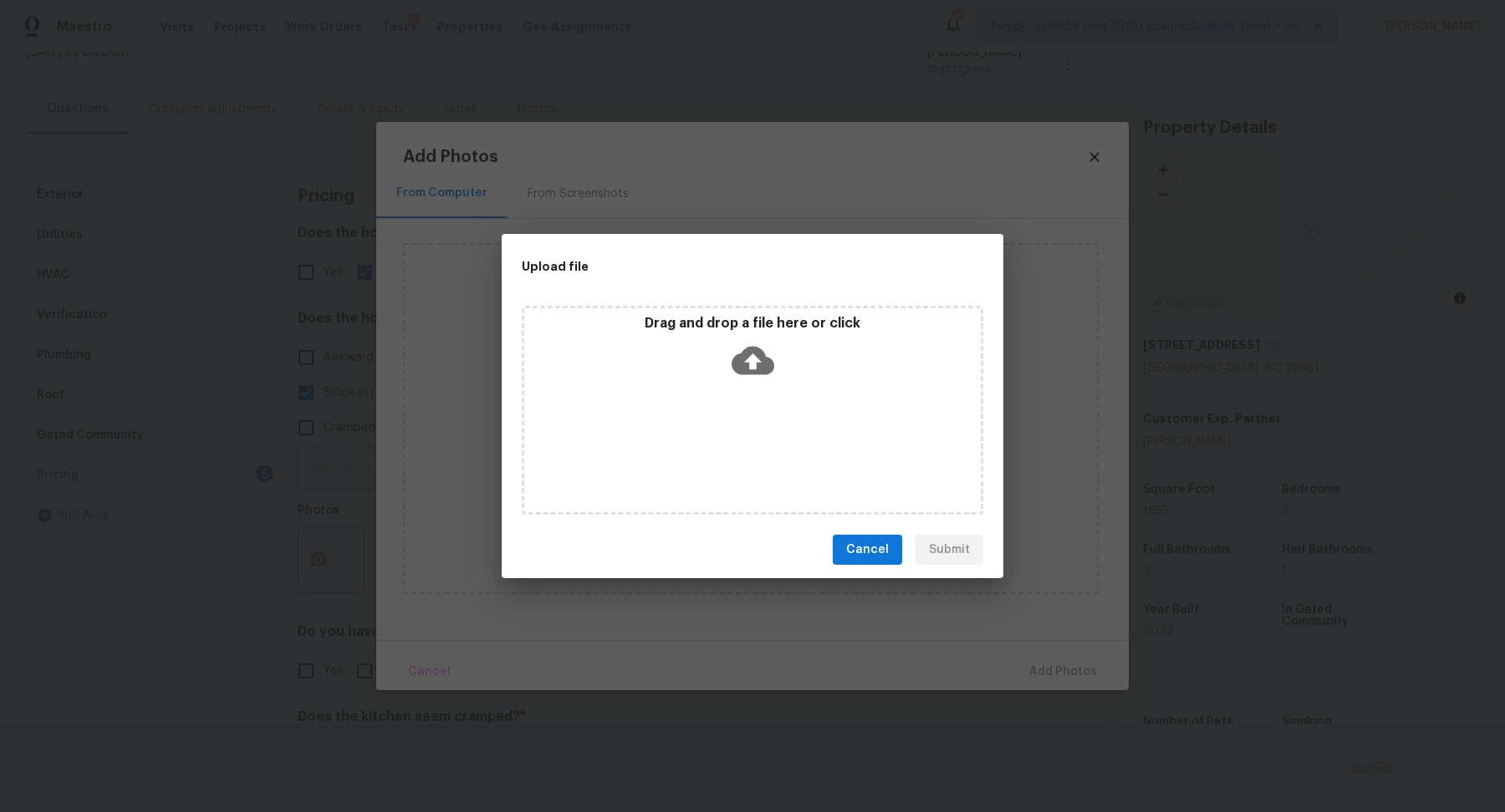
click at [788, 372] on div "Drag and drop a file here or click" at bounding box center [752, 351] width 456 height 72
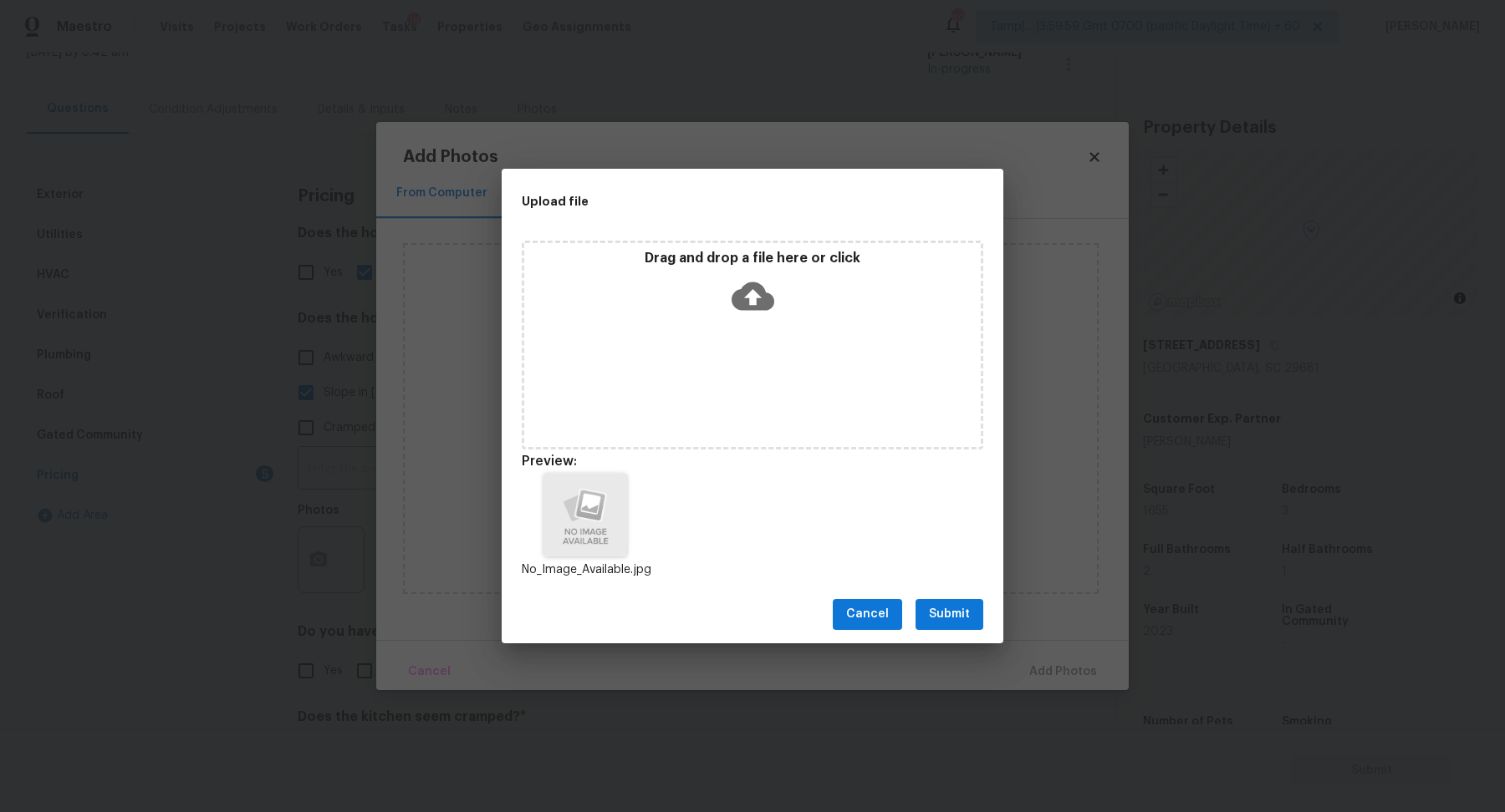
click at [960, 616] on span "Submit" at bounding box center [949, 615] width 41 height 21
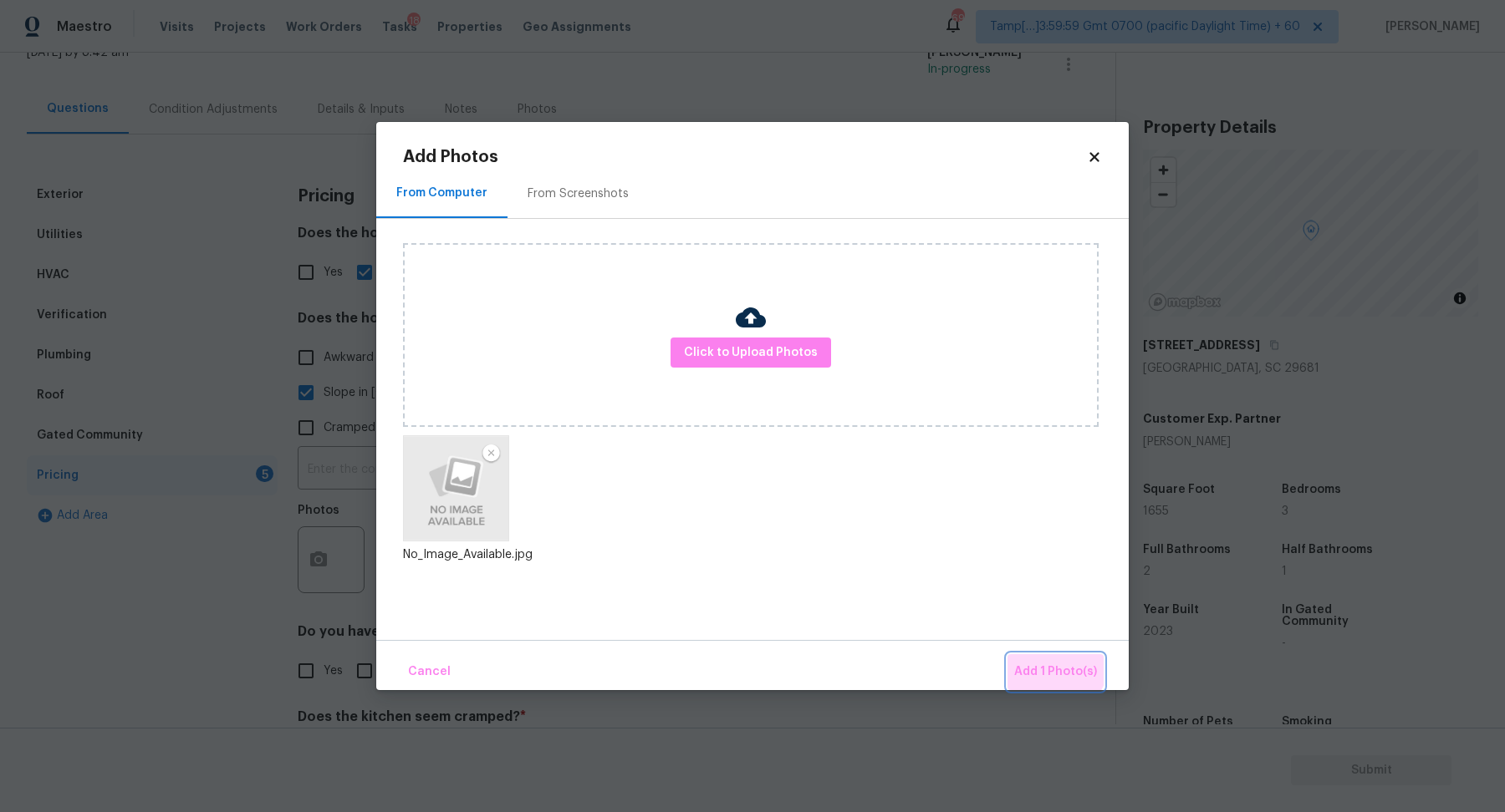
click at [1052, 662] on span "Add 1 Photo(s)" at bounding box center [1055, 672] width 83 height 21
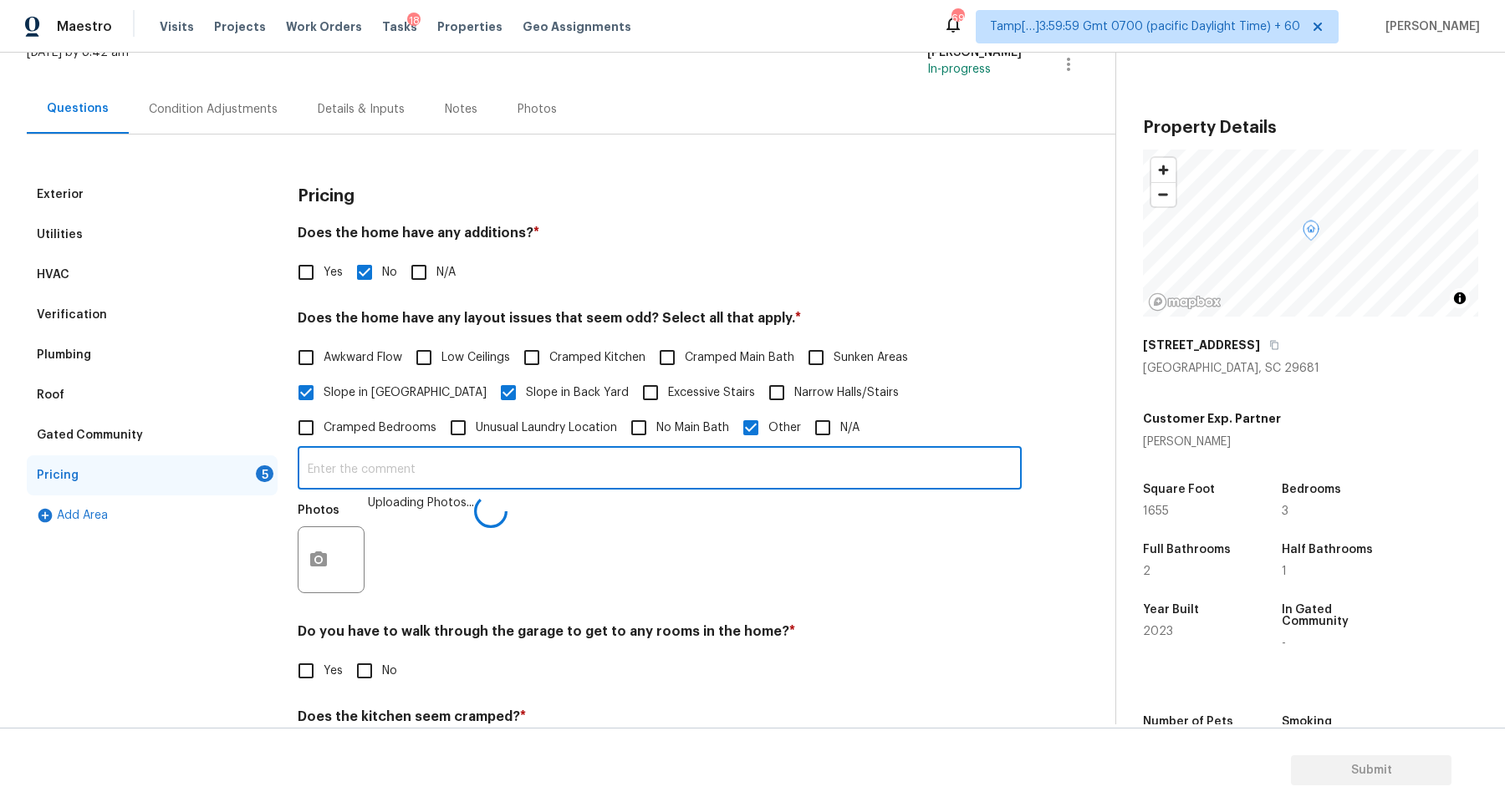
click at [652, 469] on input "text" at bounding box center [659, 470] width 724 height 40
type input "The house has an SQFT discrepancy."
click at [689, 584] on div "Photos" at bounding box center [659, 549] width 724 height 109
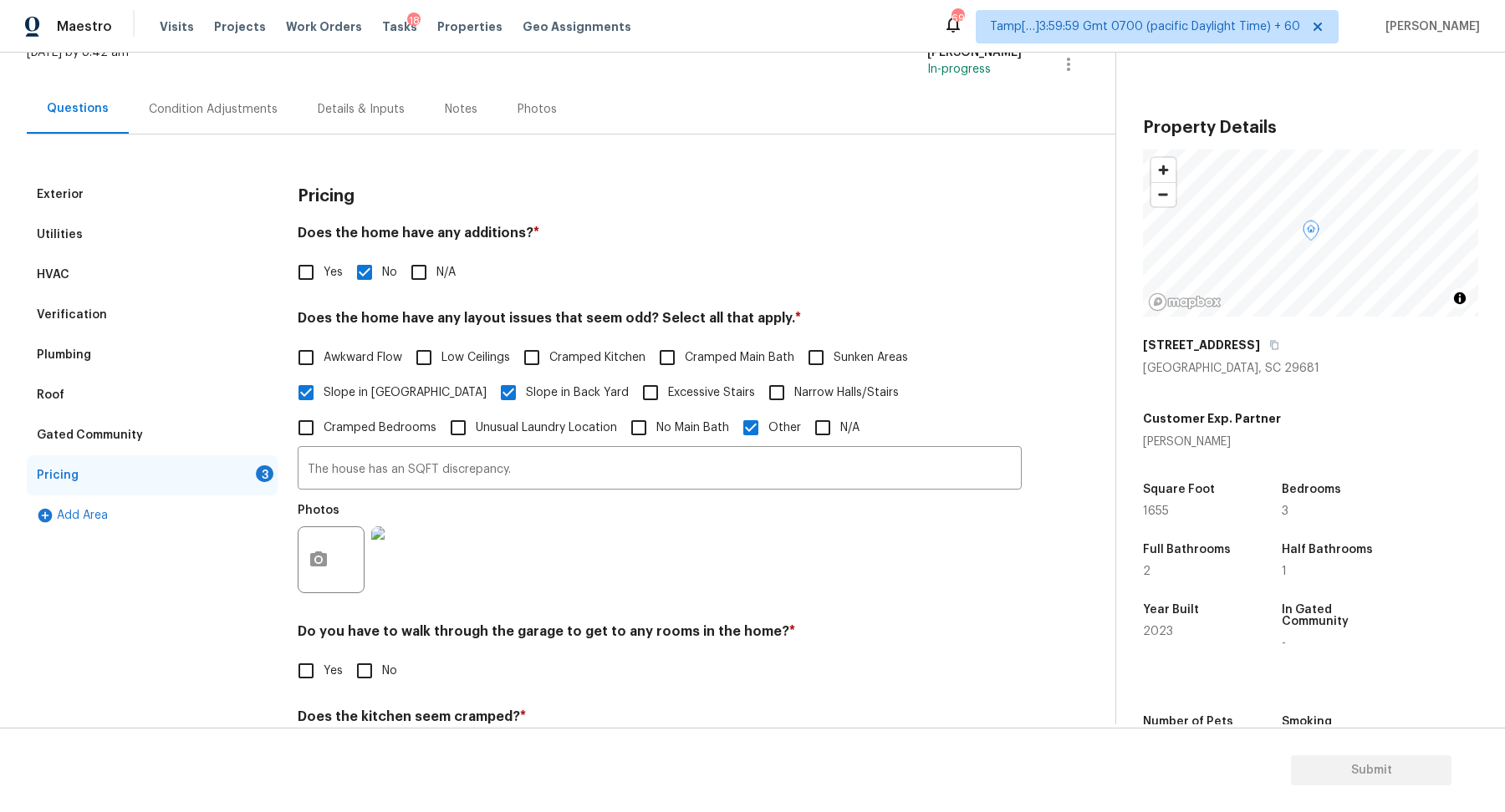
scroll to position [277, 0]
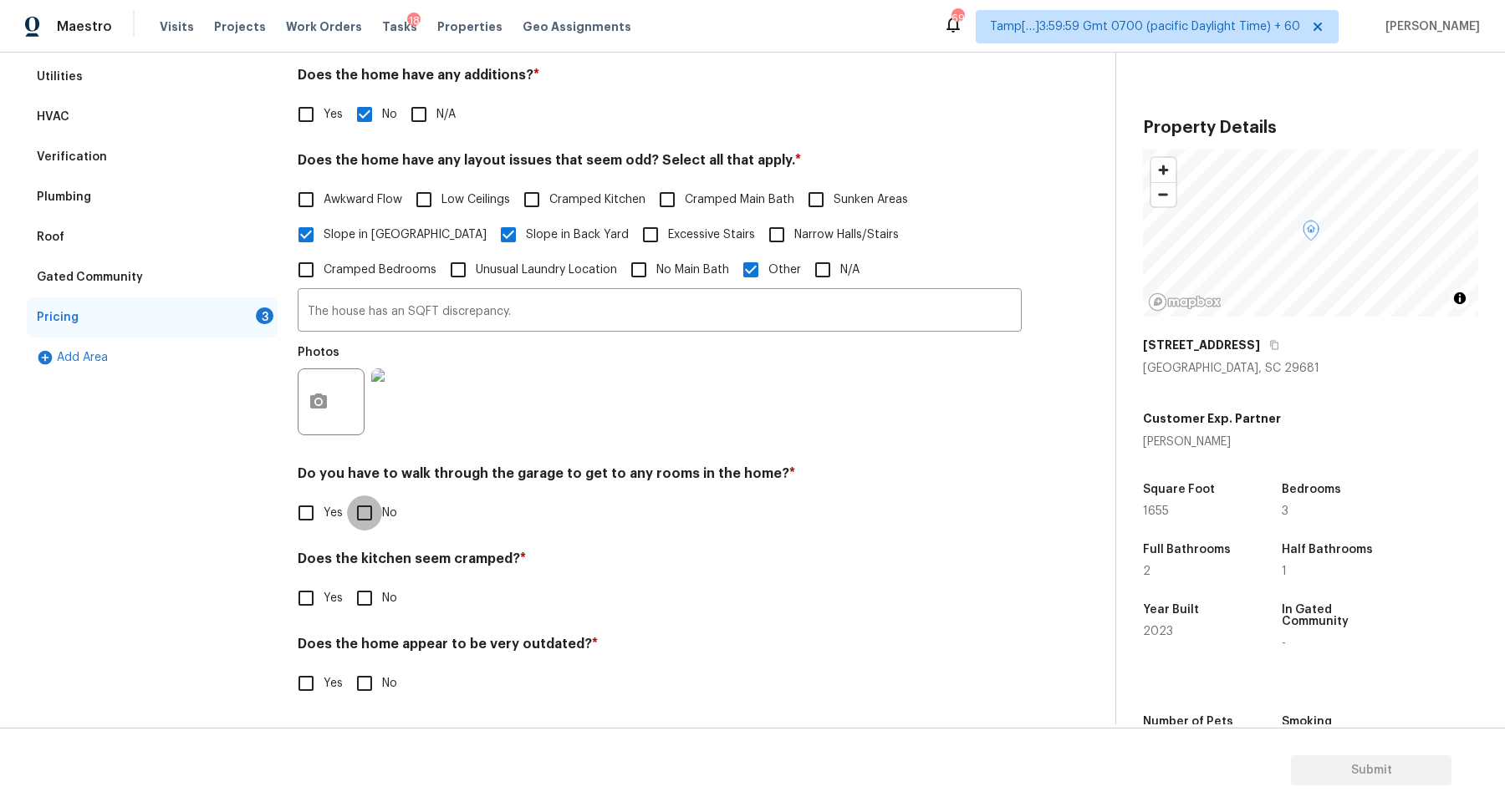
click at [368, 506] on input "No" at bounding box center [364, 513] width 35 height 35
checkbox input "true"
click at [282, 613] on div "Exterior Utilities HVAC Verification Plumbing Roof Gated Community Pricing 2 Ad…" at bounding box center [551, 369] width 1049 height 704
click at [304, 606] on input "Yes" at bounding box center [305, 598] width 35 height 35
checkbox input "true"
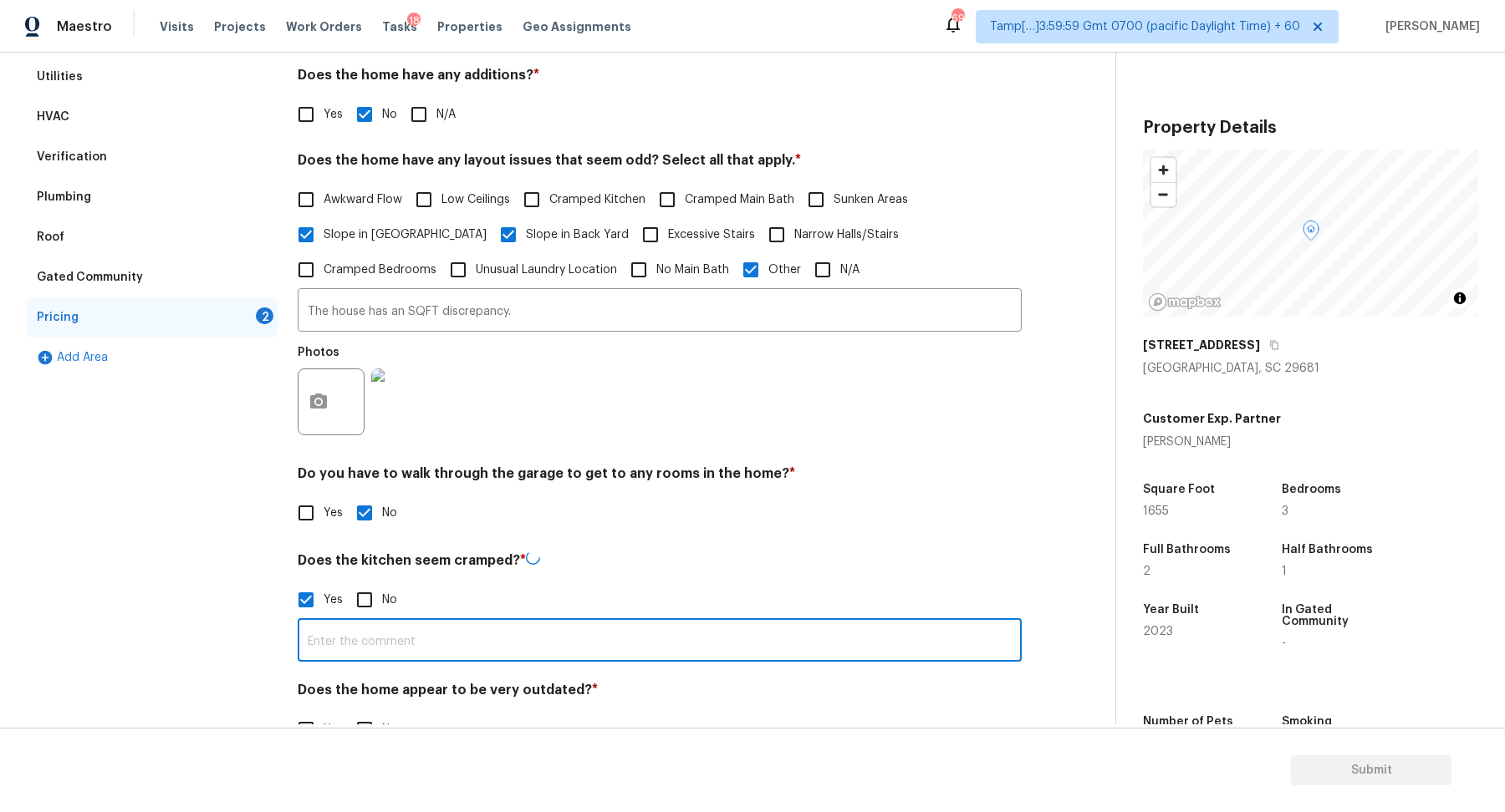
click at [355, 638] on input "text" at bounding box center [659, 642] width 724 height 40
type input "The kitchen is small"
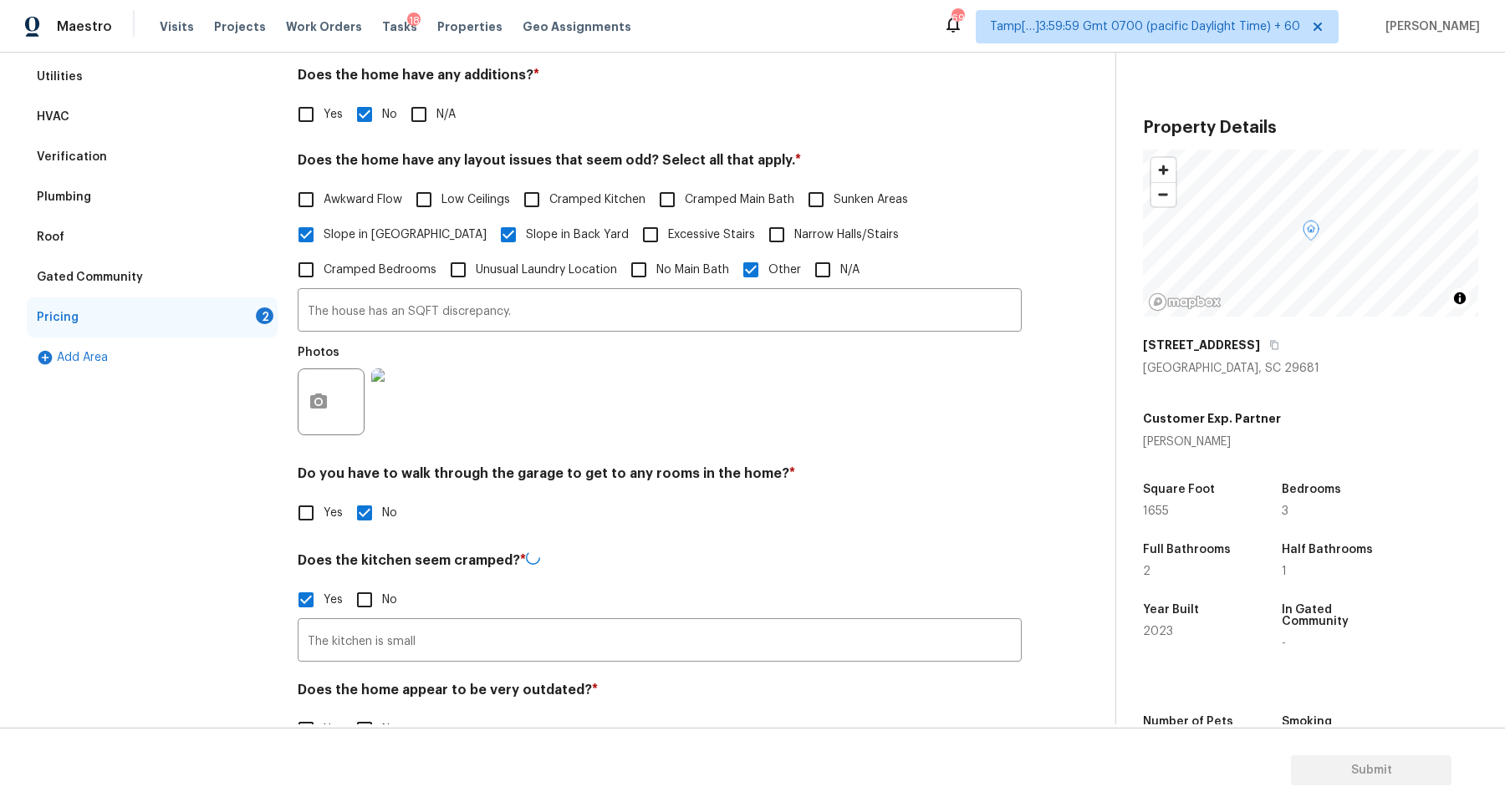
click at [607, 205] on span "Cramped Kitchen" at bounding box center [597, 200] width 96 height 18
click at [549, 205] on input "Cramped Kitchen" at bounding box center [531, 199] width 35 height 35
checkbox input "true"
click at [710, 490] on div "Do you have to walk through the garage to get to any rooms in the home? * Yes No" at bounding box center [659, 498] width 724 height 65
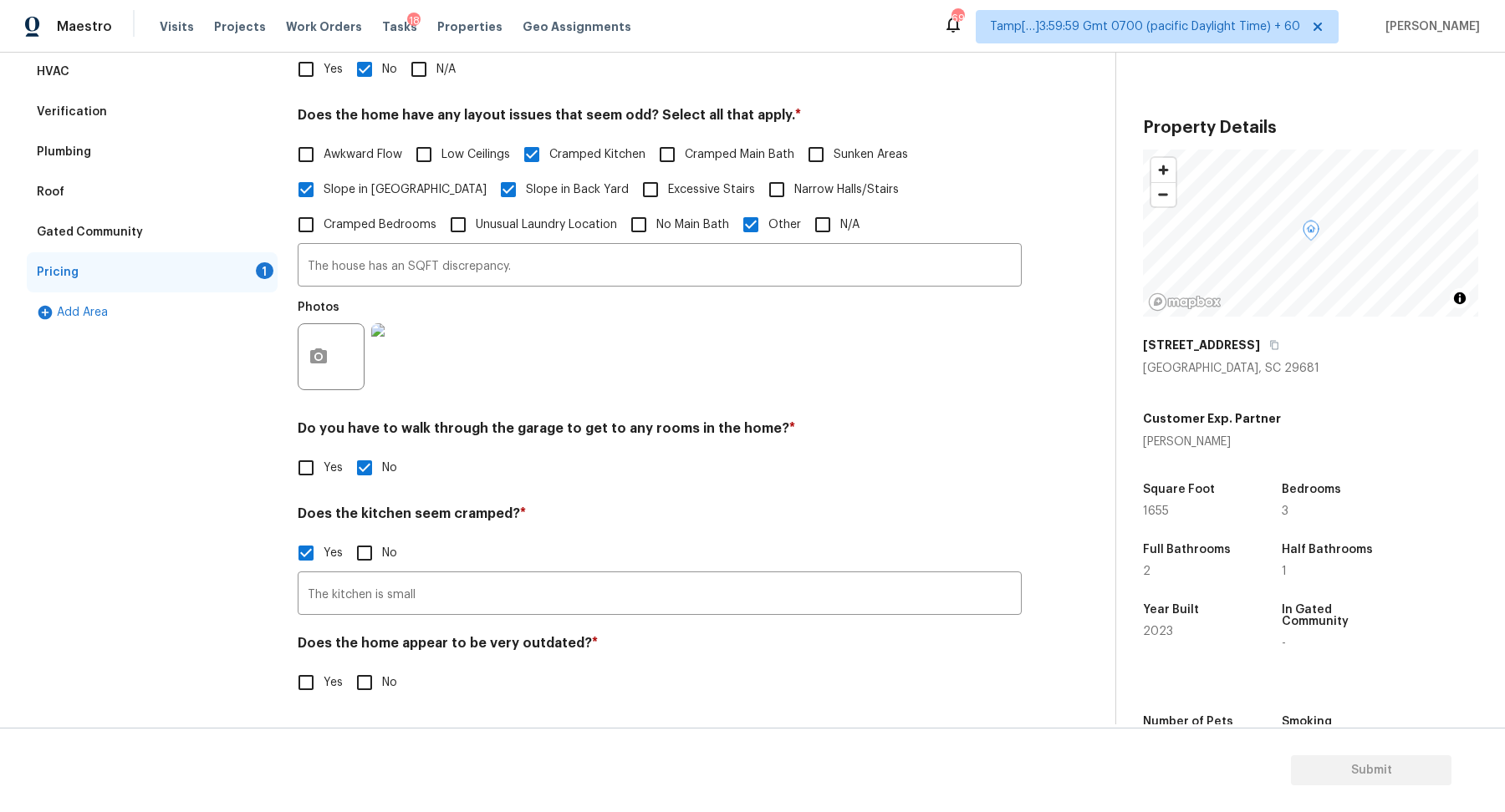
click at [356, 685] on input "No" at bounding box center [364, 682] width 35 height 35
checkbox input "true"
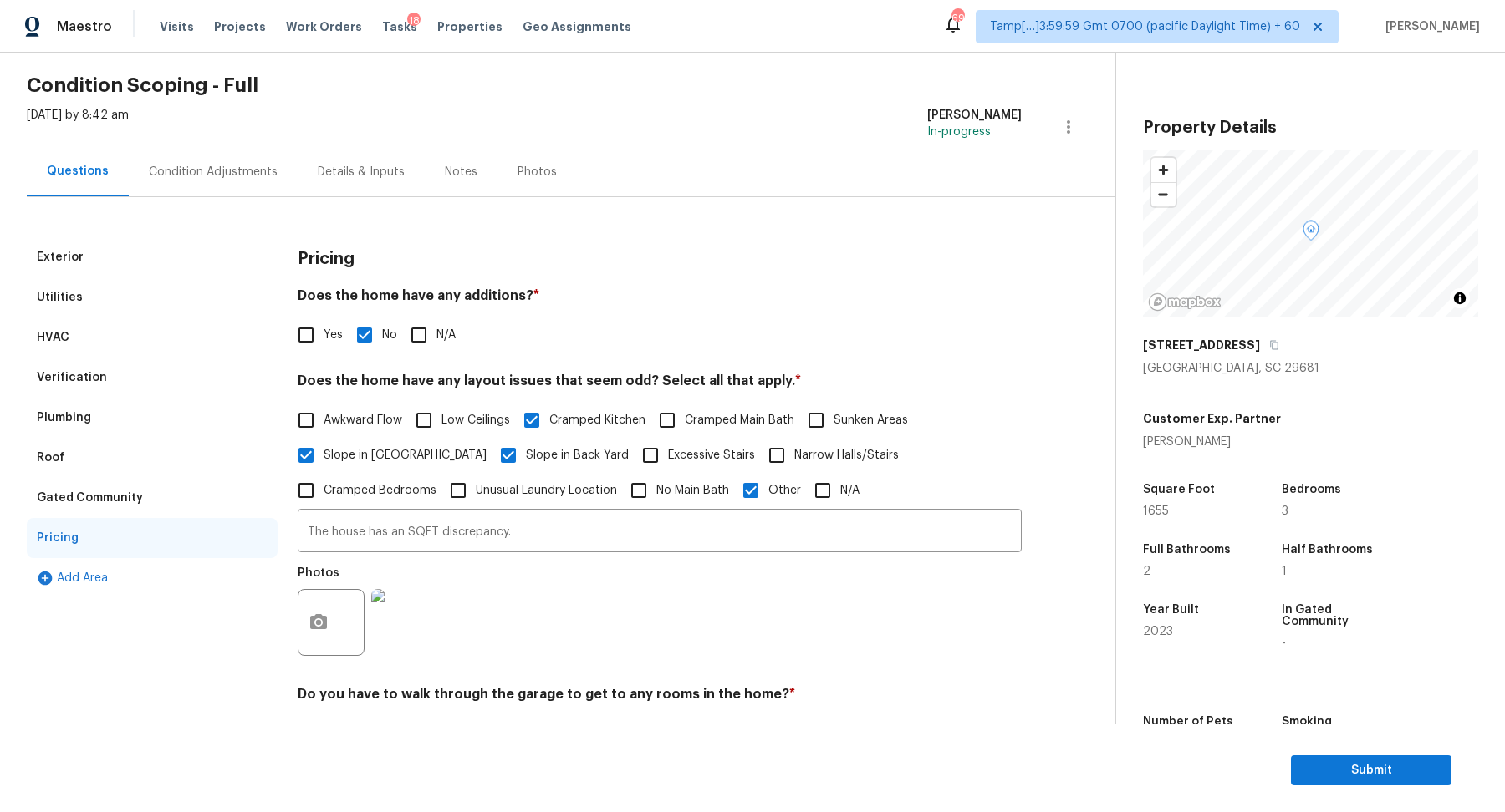
scroll to position [22, 0]
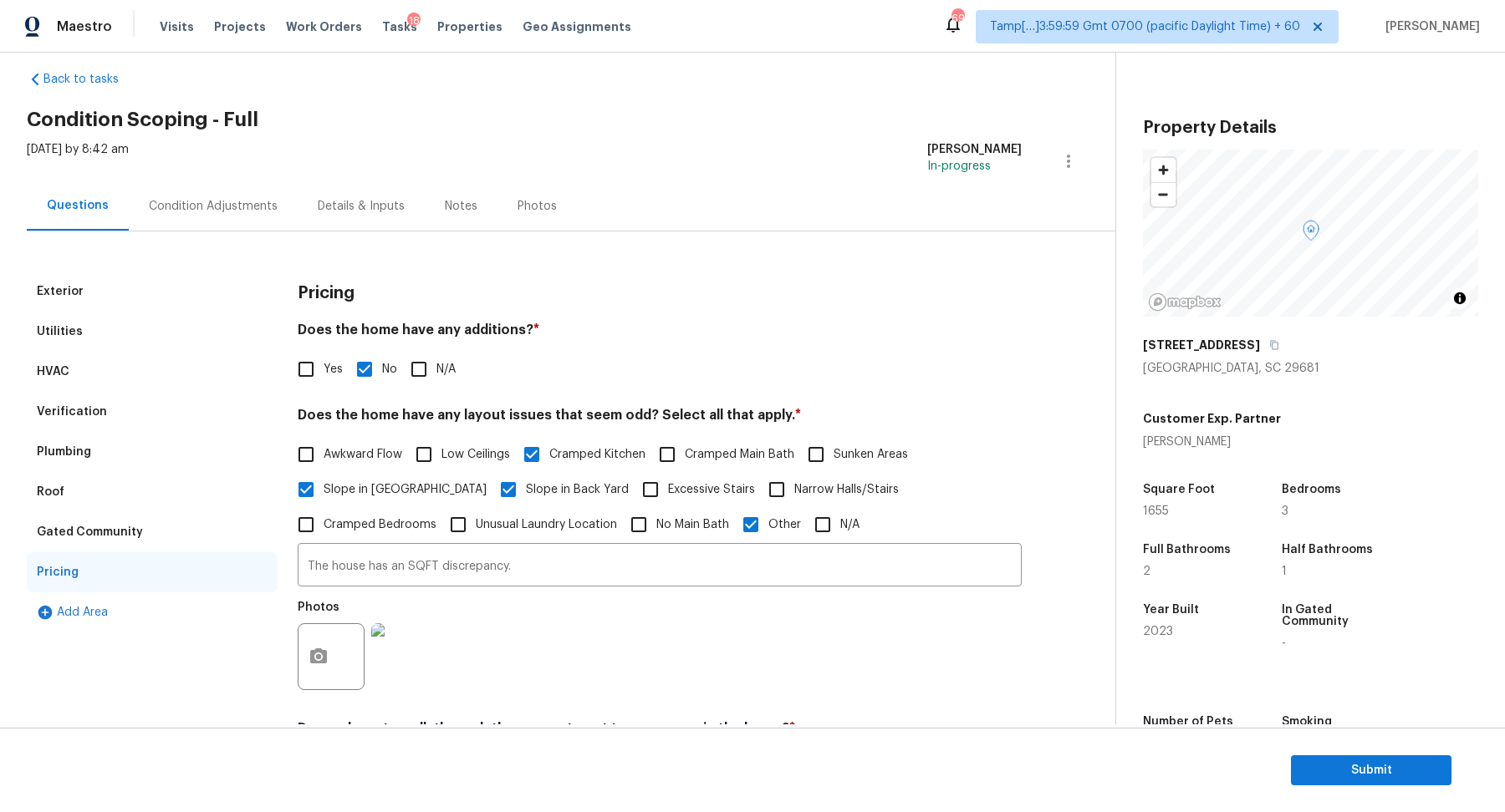
click at [219, 184] on div "Condition Adjustments" at bounding box center [213, 206] width 169 height 49
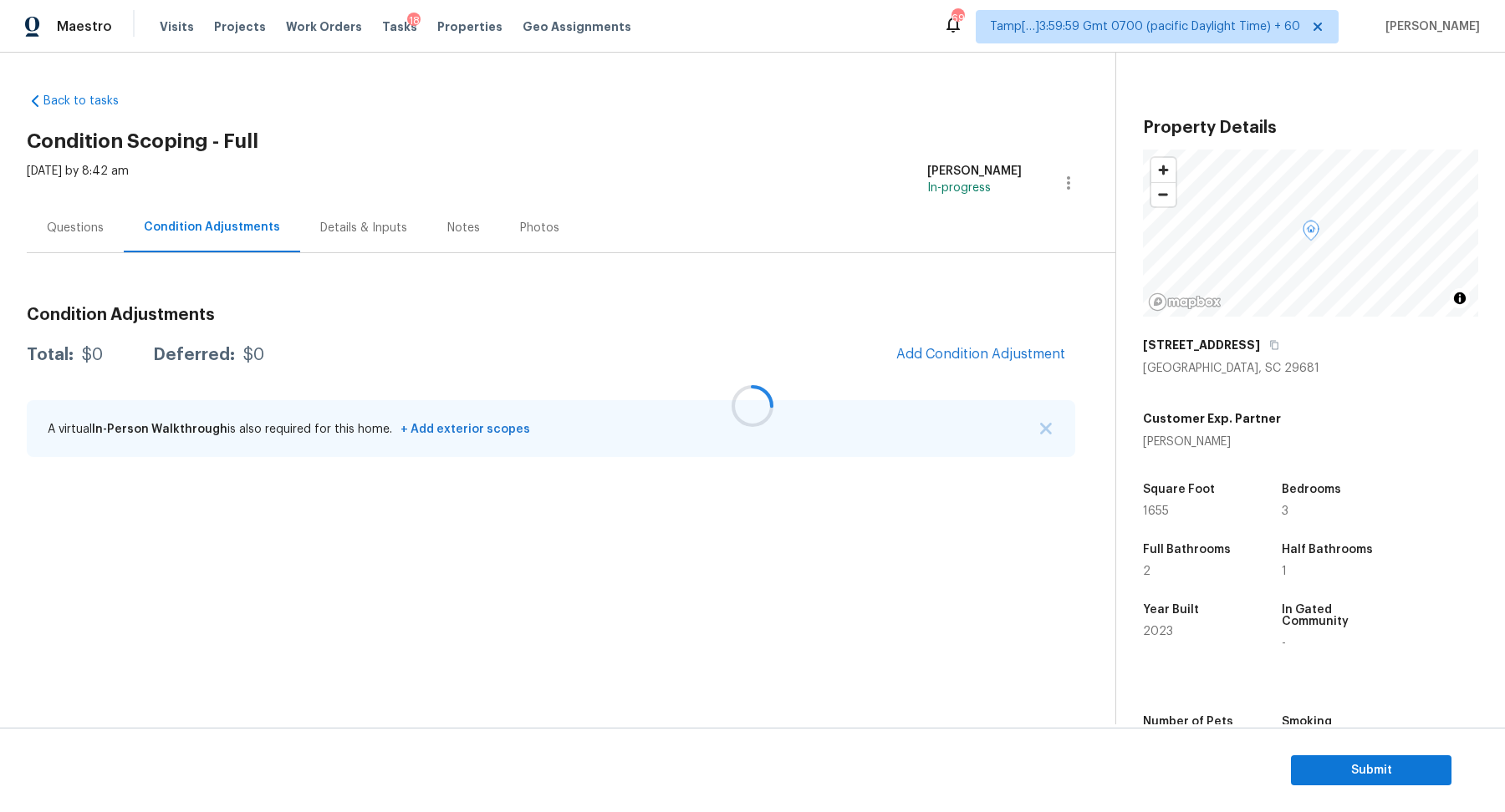
click at [977, 364] on div at bounding box center [752, 406] width 1505 height 812
click at [1007, 346] on div at bounding box center [752, 406] width 1505 height 812
click at [992, 361] on span "Add Condition Adjustment" at bounding box center [981, 354] width 169 height 15
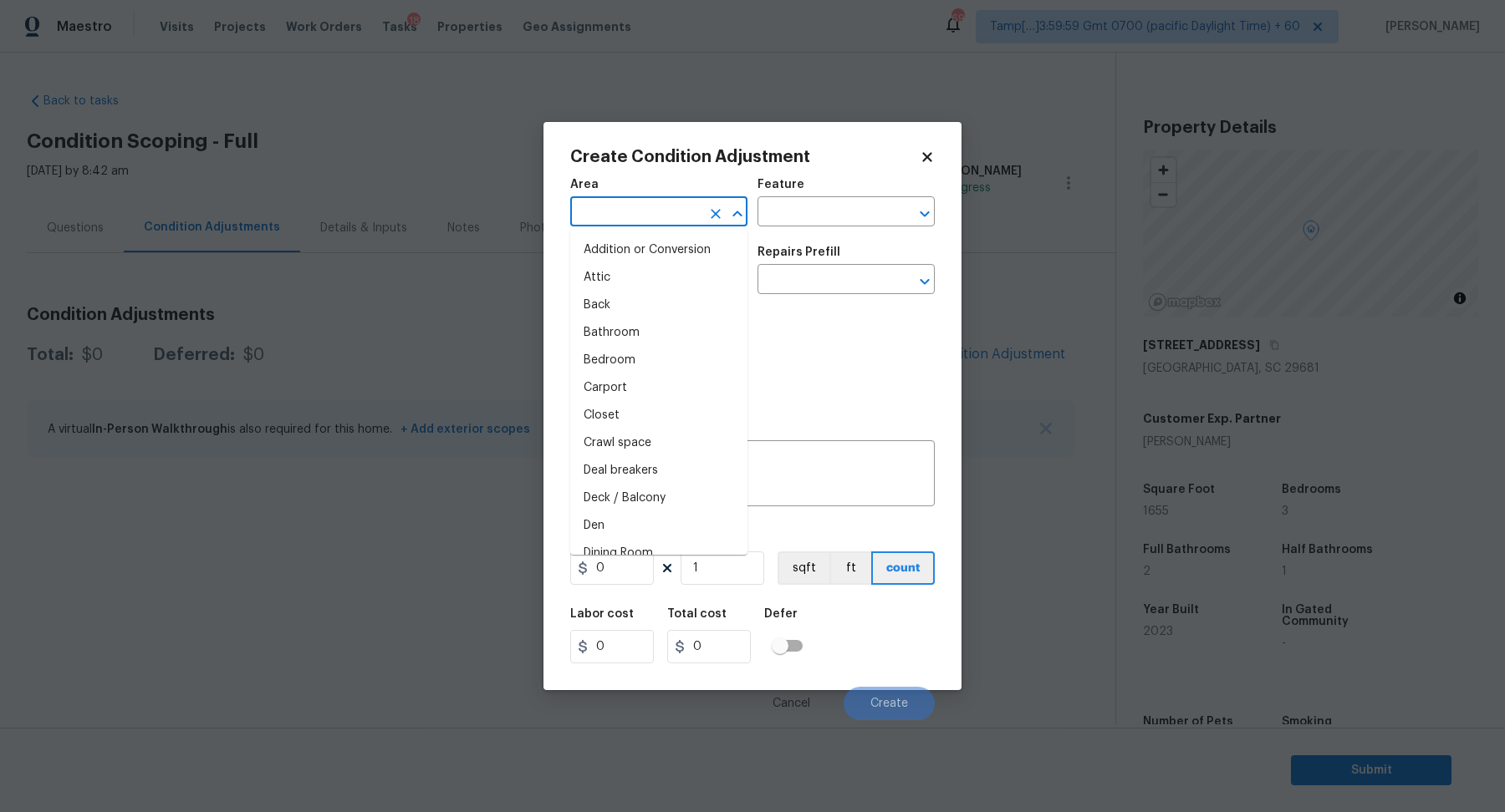
click at [601, 209] on input "text" at bounding box center [635, 212] width 130 height 25
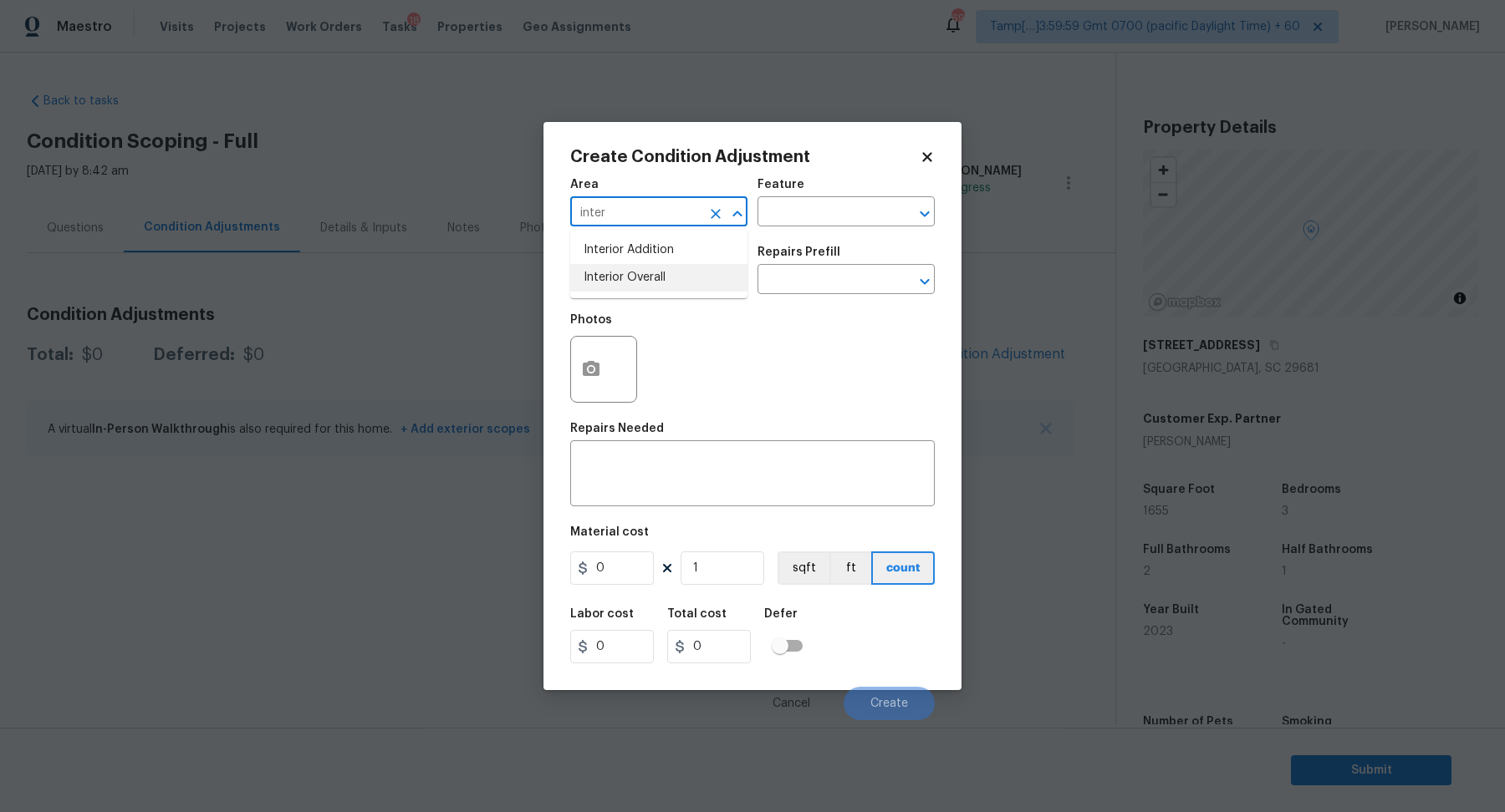
click at [635, 275] on li "Interior Overall" at bounding box center [658, 278] width 178 height 27
type input "Interior Overall"
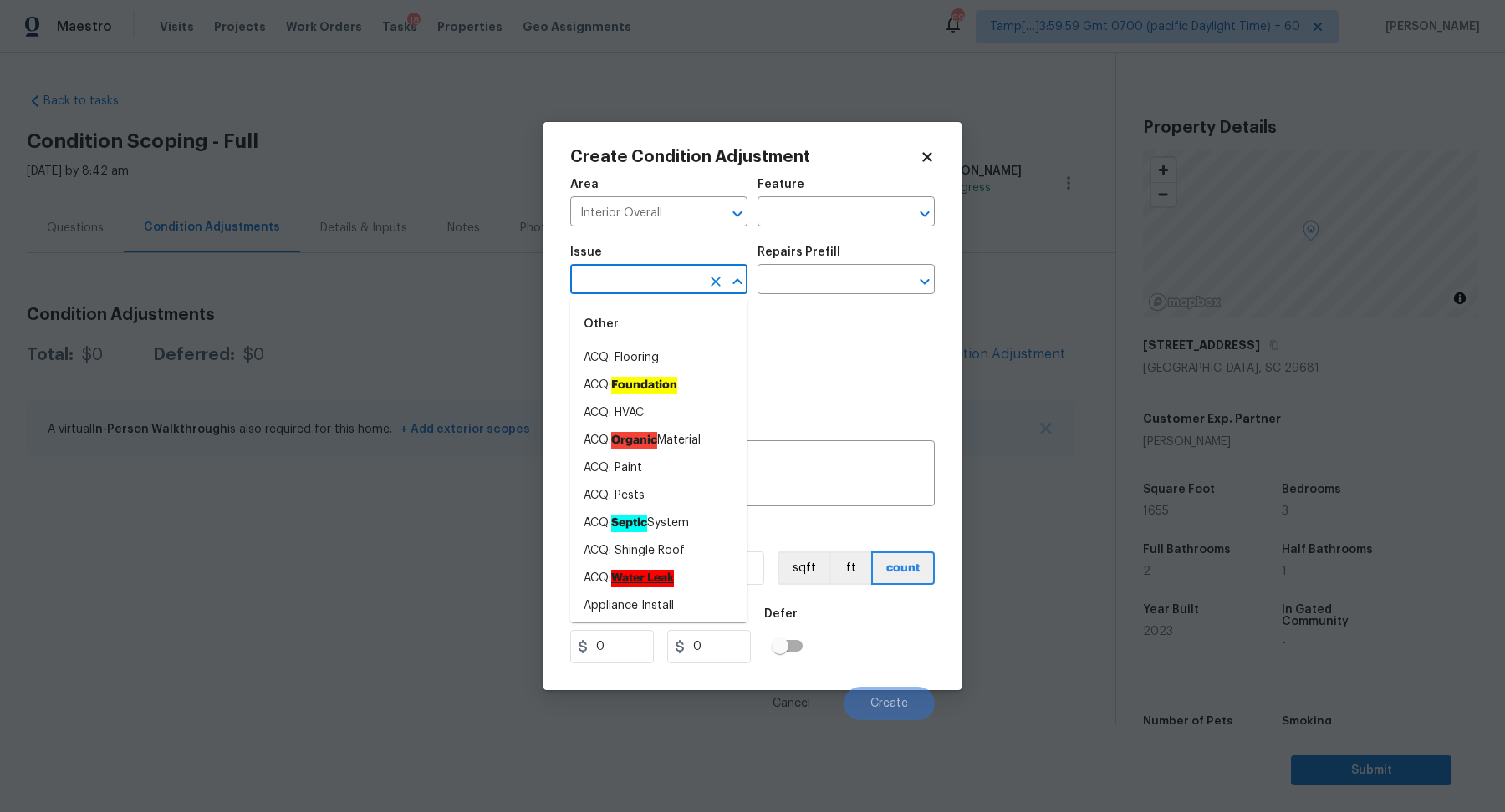
click at [635, 275] on input "text" at bounding box center [635, 280] width 130 height 25
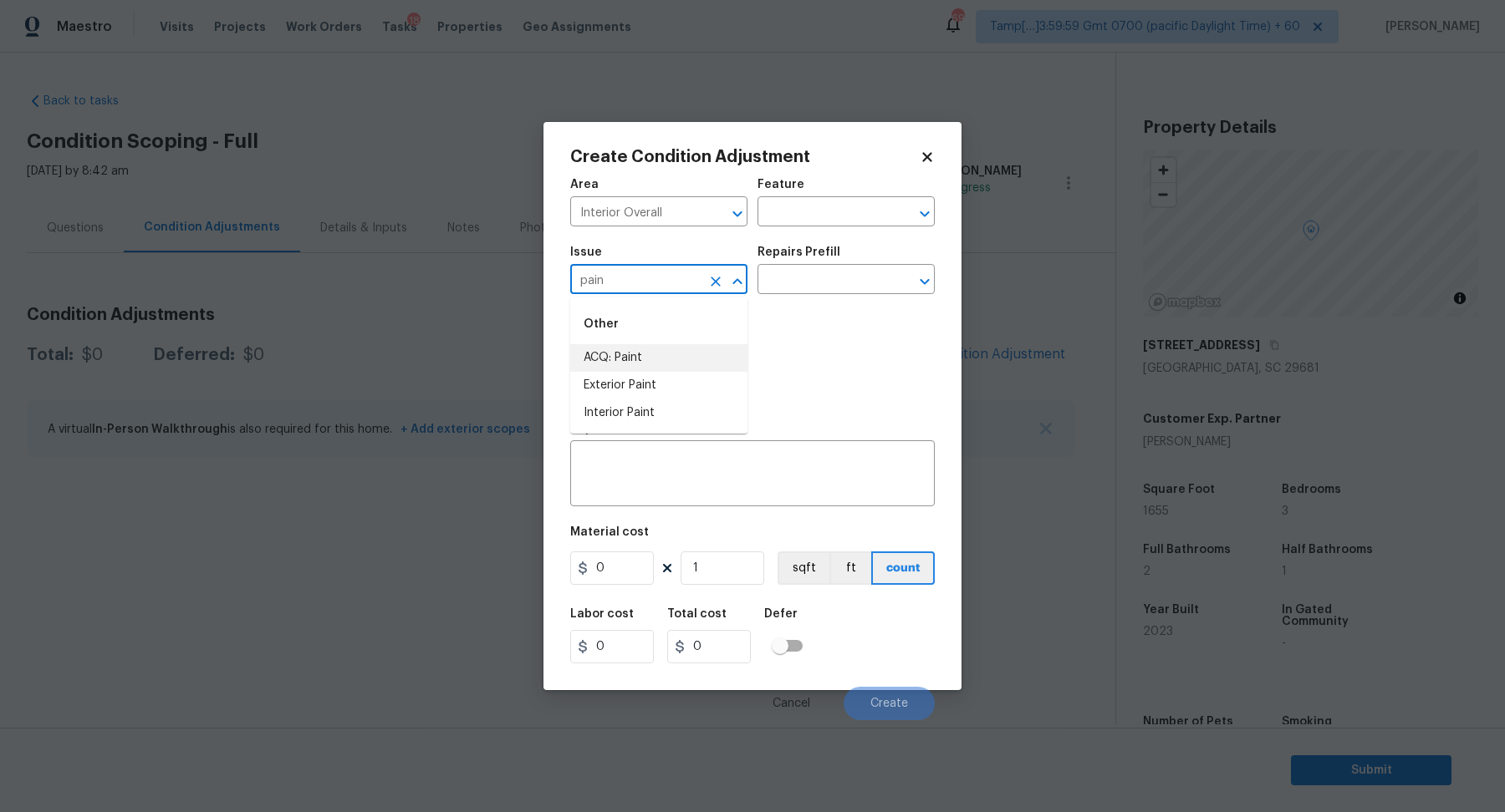
click at [623, 356] on li "ACQ: Paint" at bounding box center [658, 358] width 178 height 27
type input "ACQ: Paint"
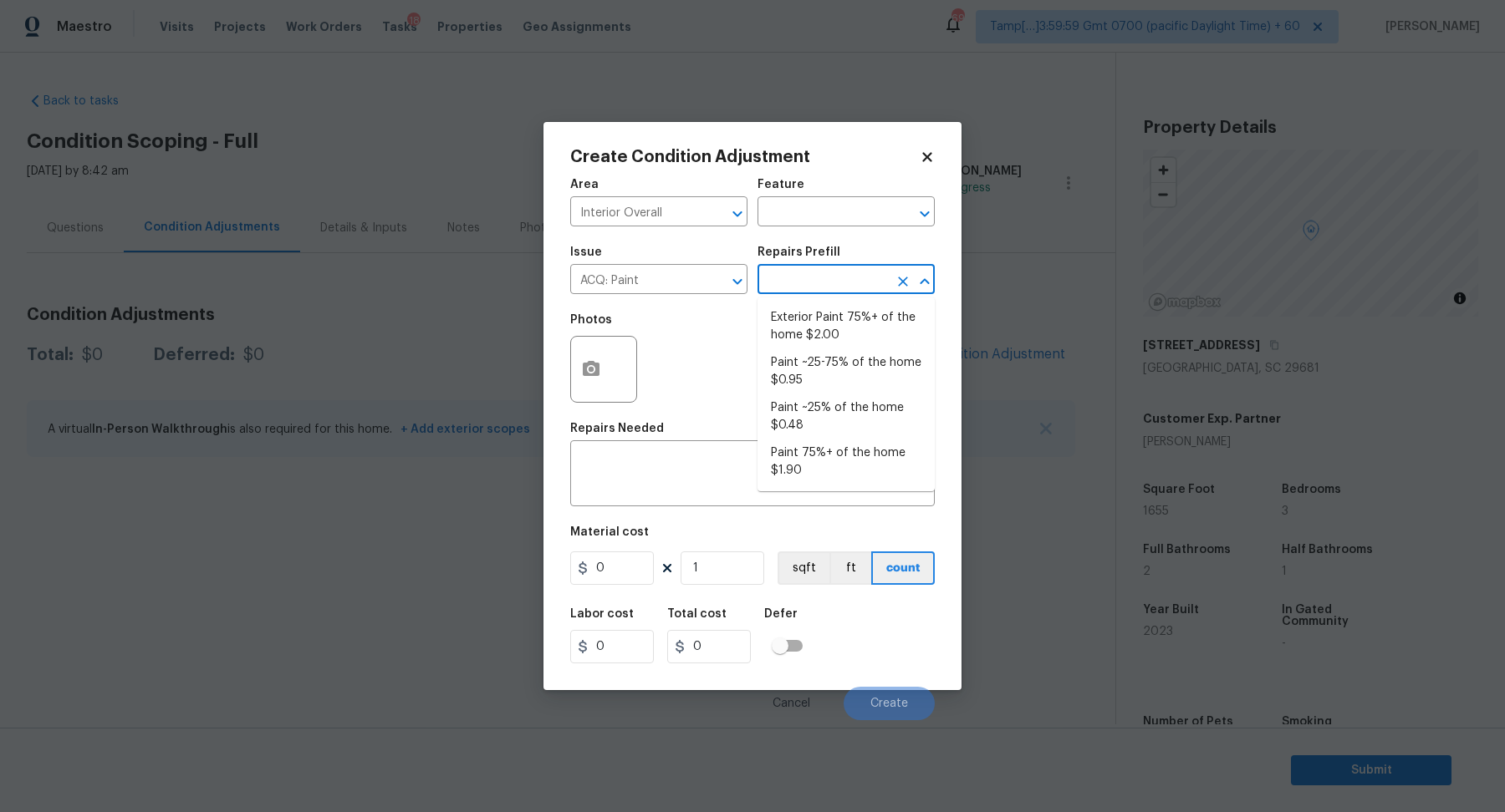
click at [841, 279] on input "text" at bounding box center [823, 280] width 130 height 25
click at [842, 402] on li "Paint ~25% of the home $0.48" at bounding box center [847, 417] width 178 height 45
type input "Acquisition"
type textarea "Acquisition Scope: ~25% of the home needs interior paint"
type input "0.48"
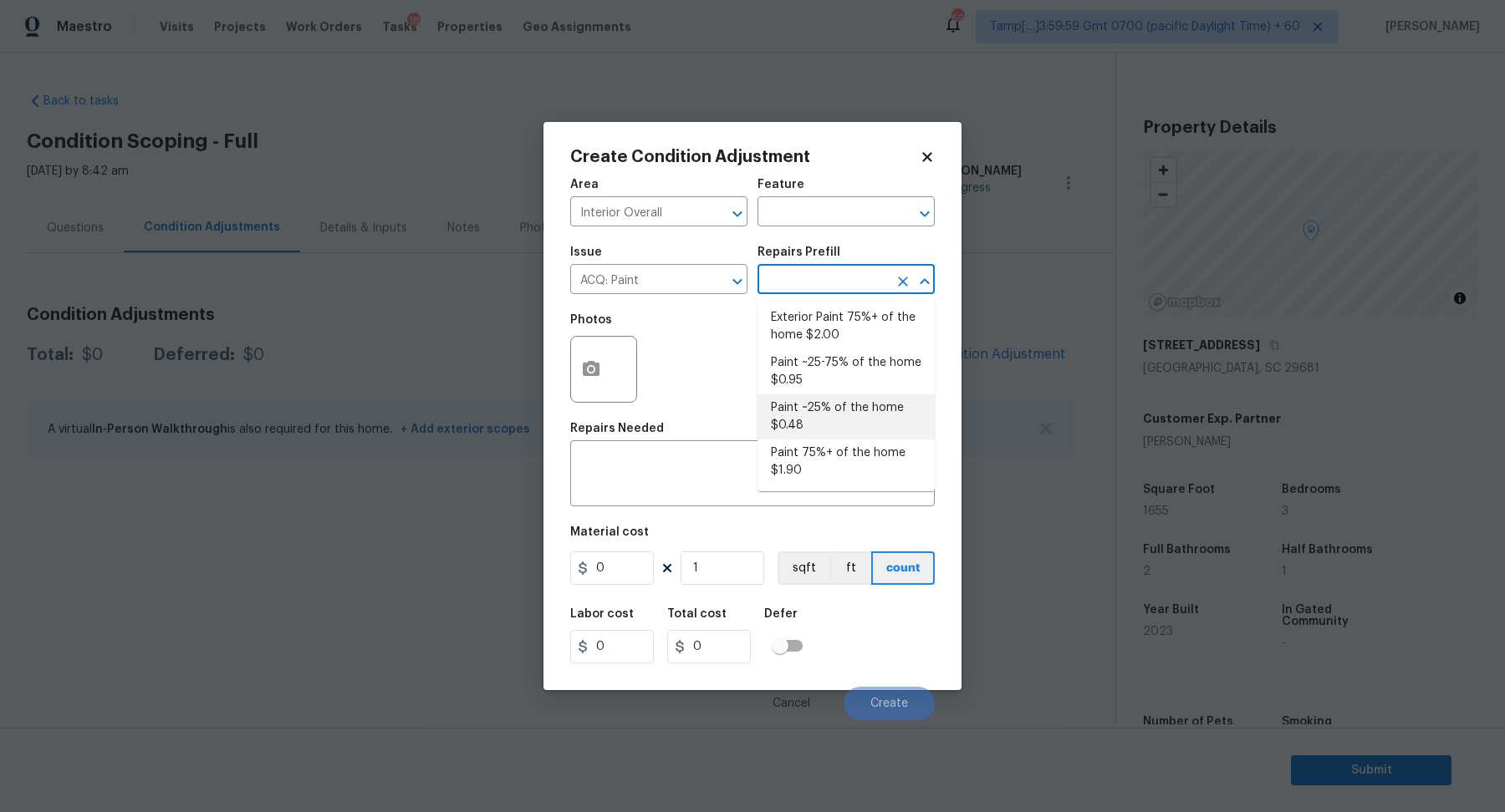
type input "0.48"
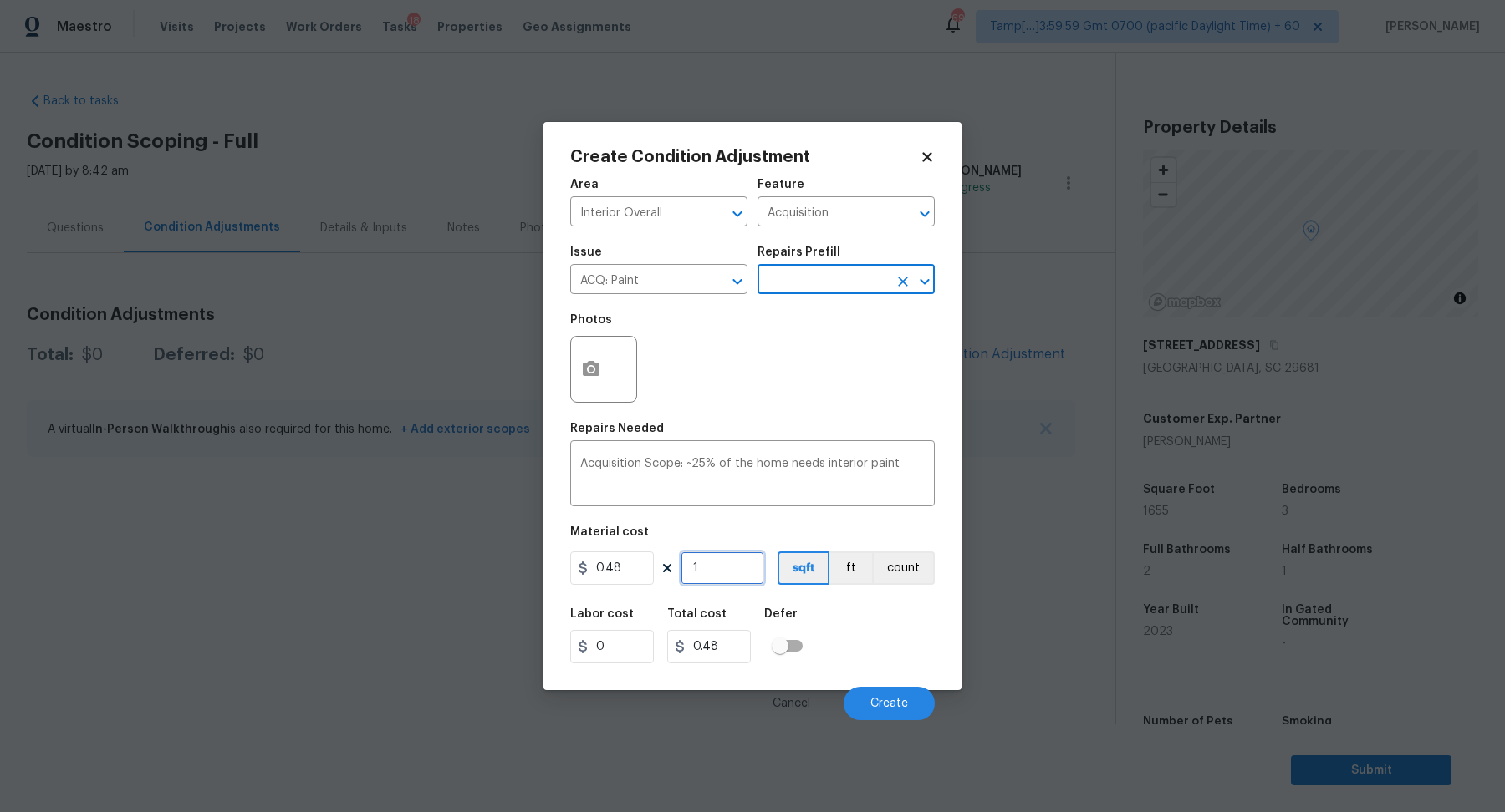
click at [751, 564] on input "1" at bounding box center [722, 567] width 83 height 33
type input "2"
type input "0.96"
type input "20"
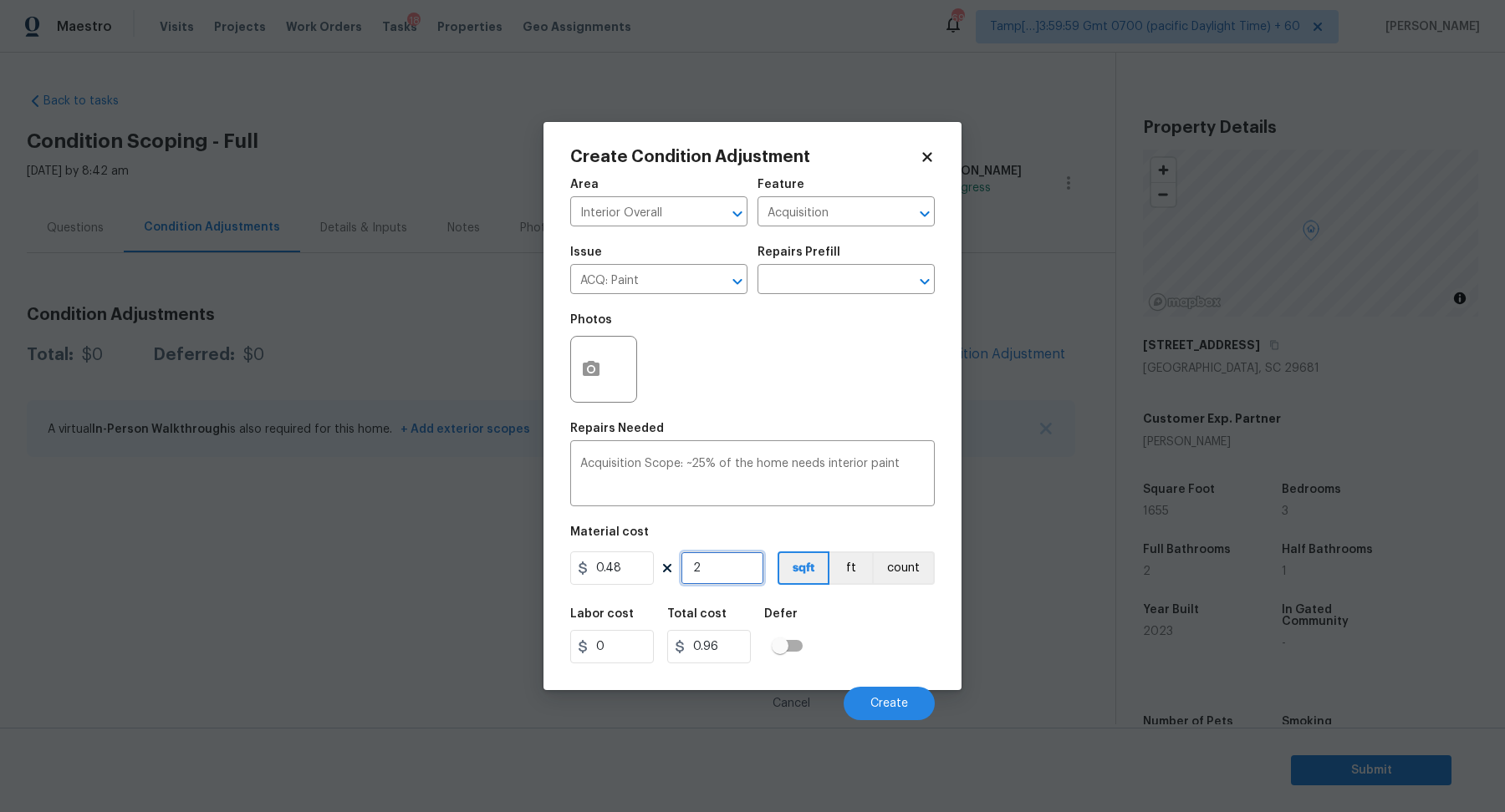
type input "9.6"
type input "200"
type input "96"
type input "2000"
type input "960"
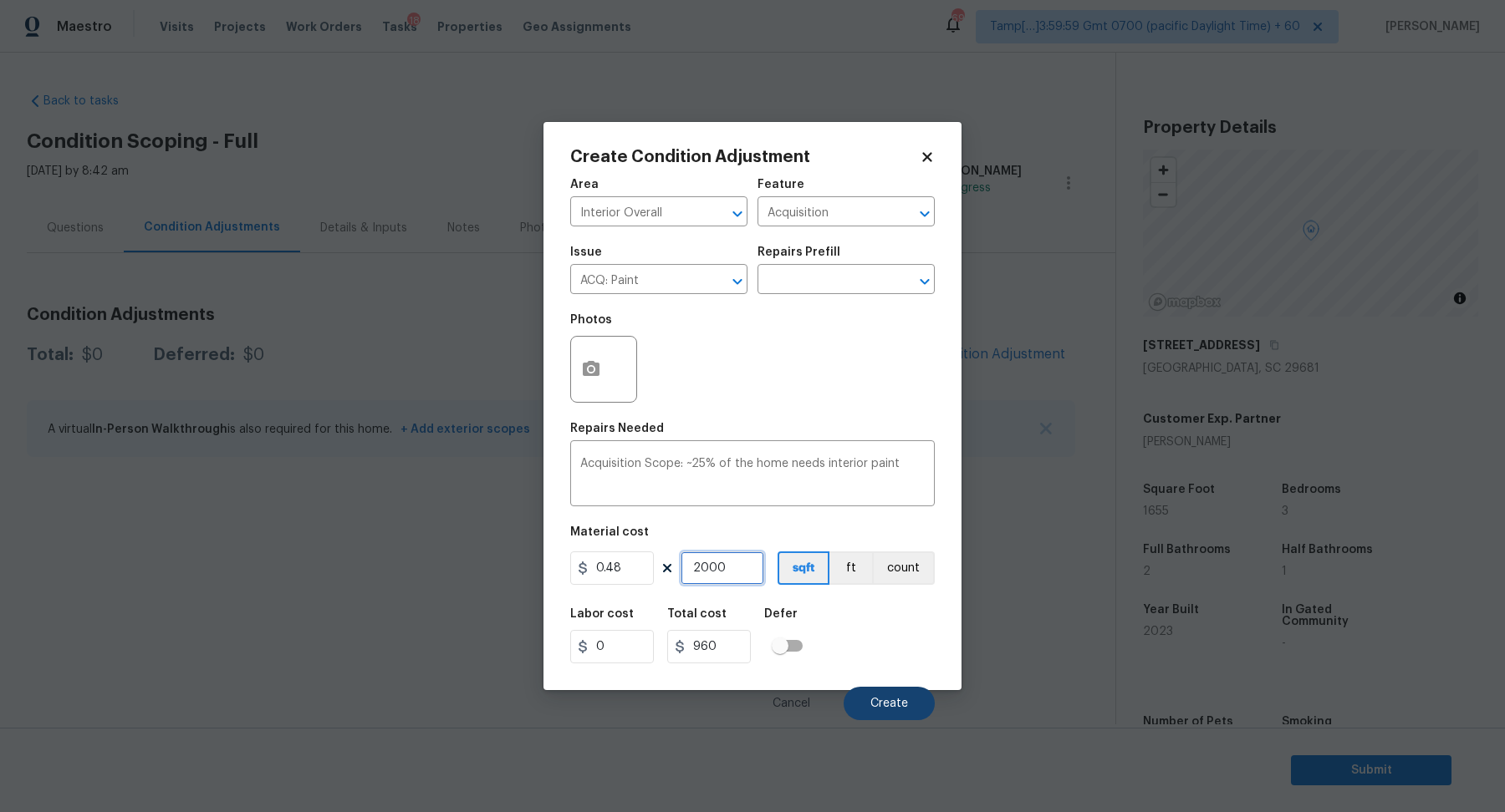
type input "2000"
click at [870, 690] on button "Create" at bounding box center [889, 702] width 91 height 33
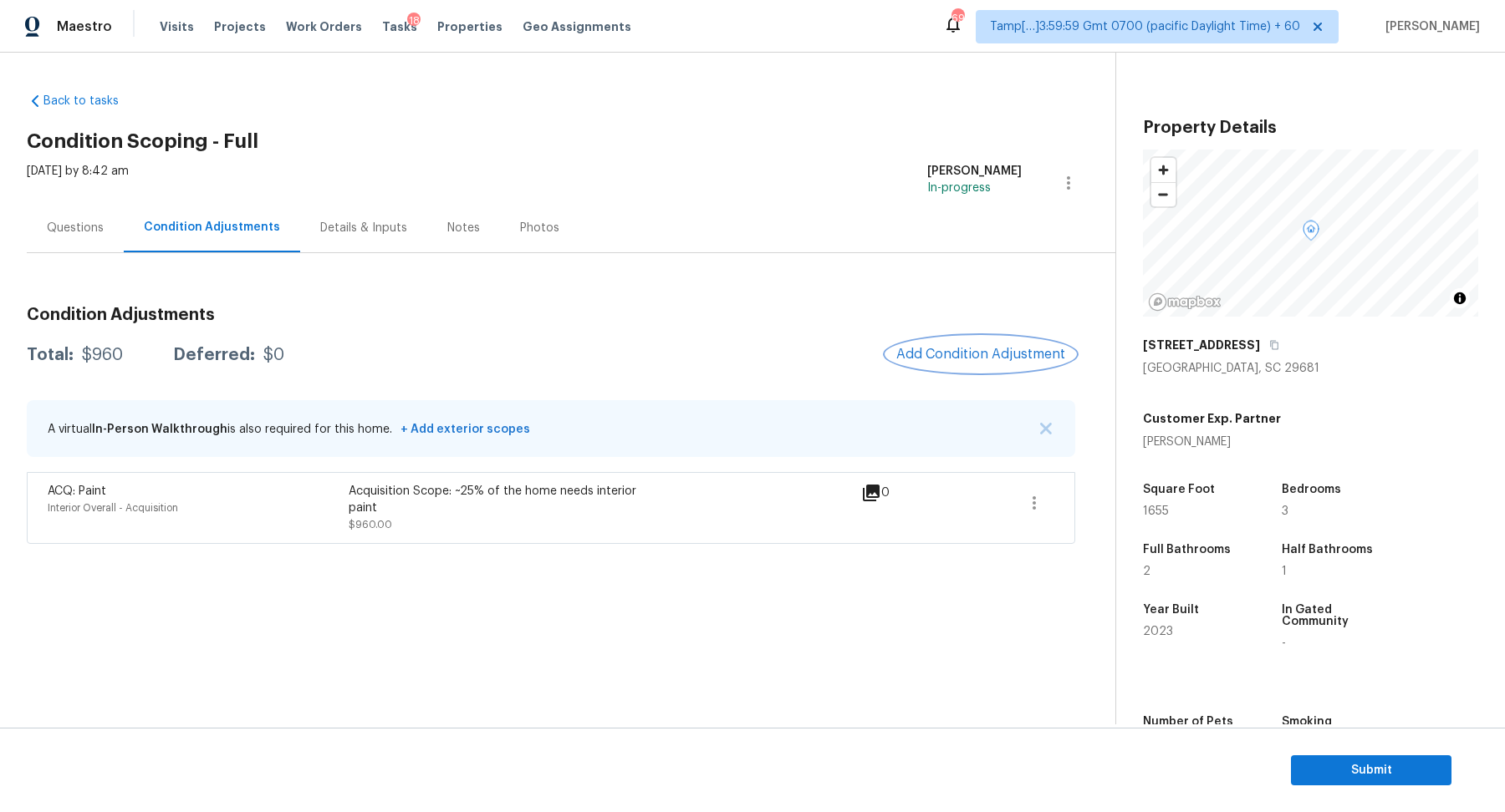
click at [1012, 347] on span "Add Condition Adjustment" at bounding box center [981, 354] width 169 height 15
click at [534, 382] on body "Maestro Visits Projects Work Orders Tasks 18 Properties Geo Assignments 691 Tam…" at bounding box center [752, 406] width 1505 height 812
click at [934, 347] on span "Add Condition Adjustment" at bounding box center [981, 354] width 169 height 15
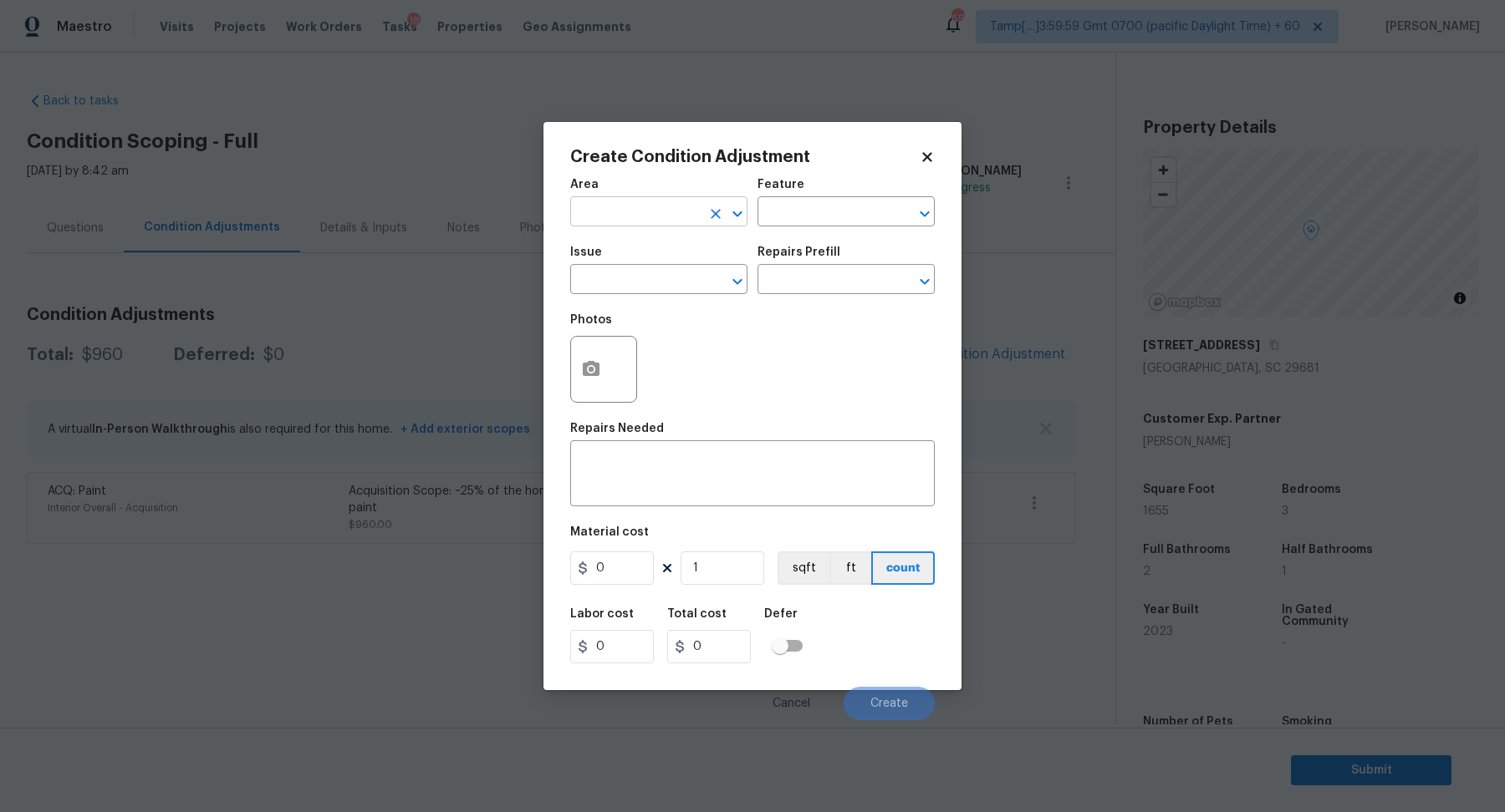
click at [664, 216] on input "text" at bounding box center [635, 212] width 130 height 25
click at [663, 273] on li "Interior Overall" at bounding box center [658, 278] width 178 height 27
type input "Interior Overall"
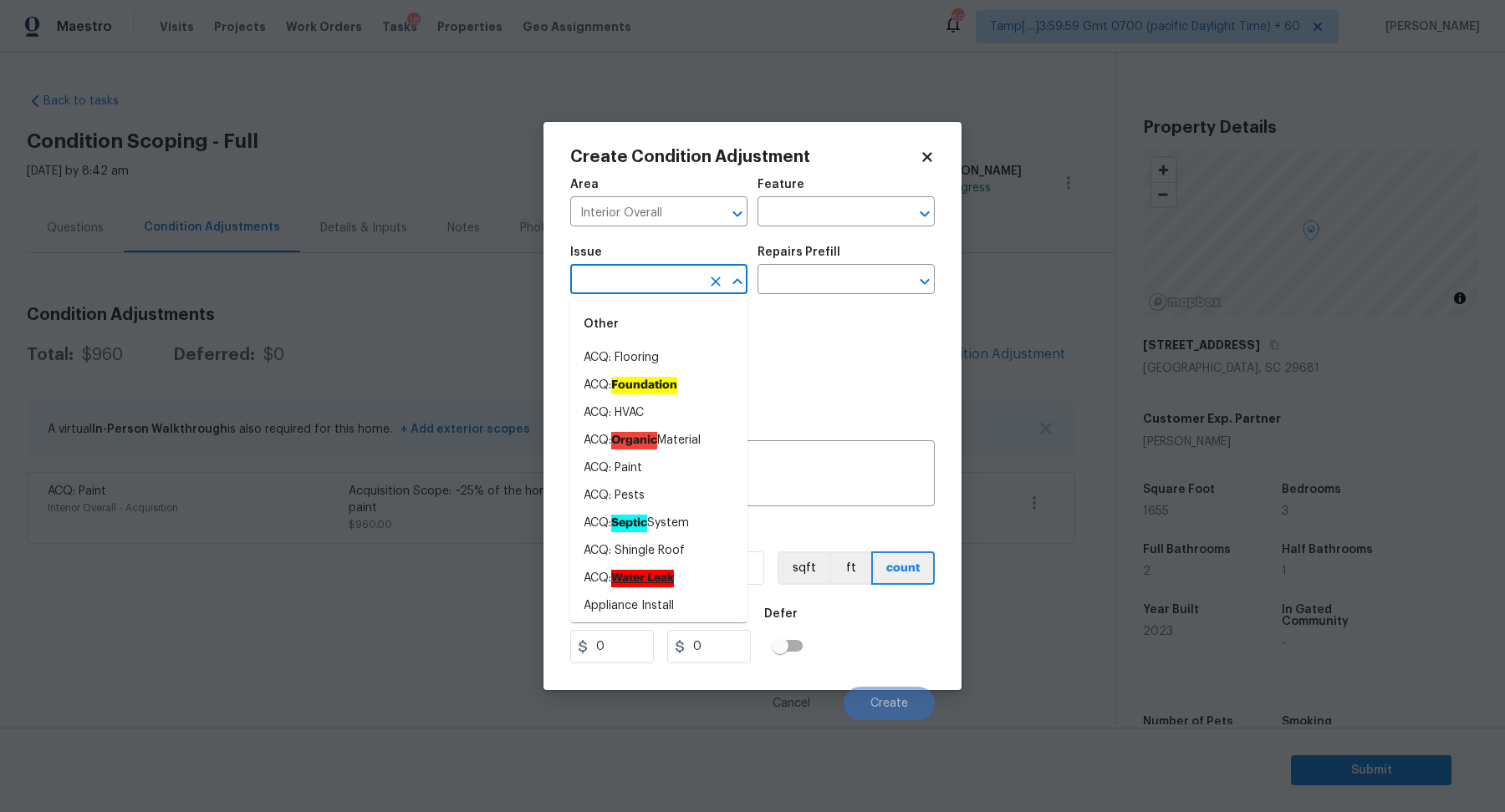
click at [663, 273] on input "text" at bounding box center [635, 280] width 130 height 25
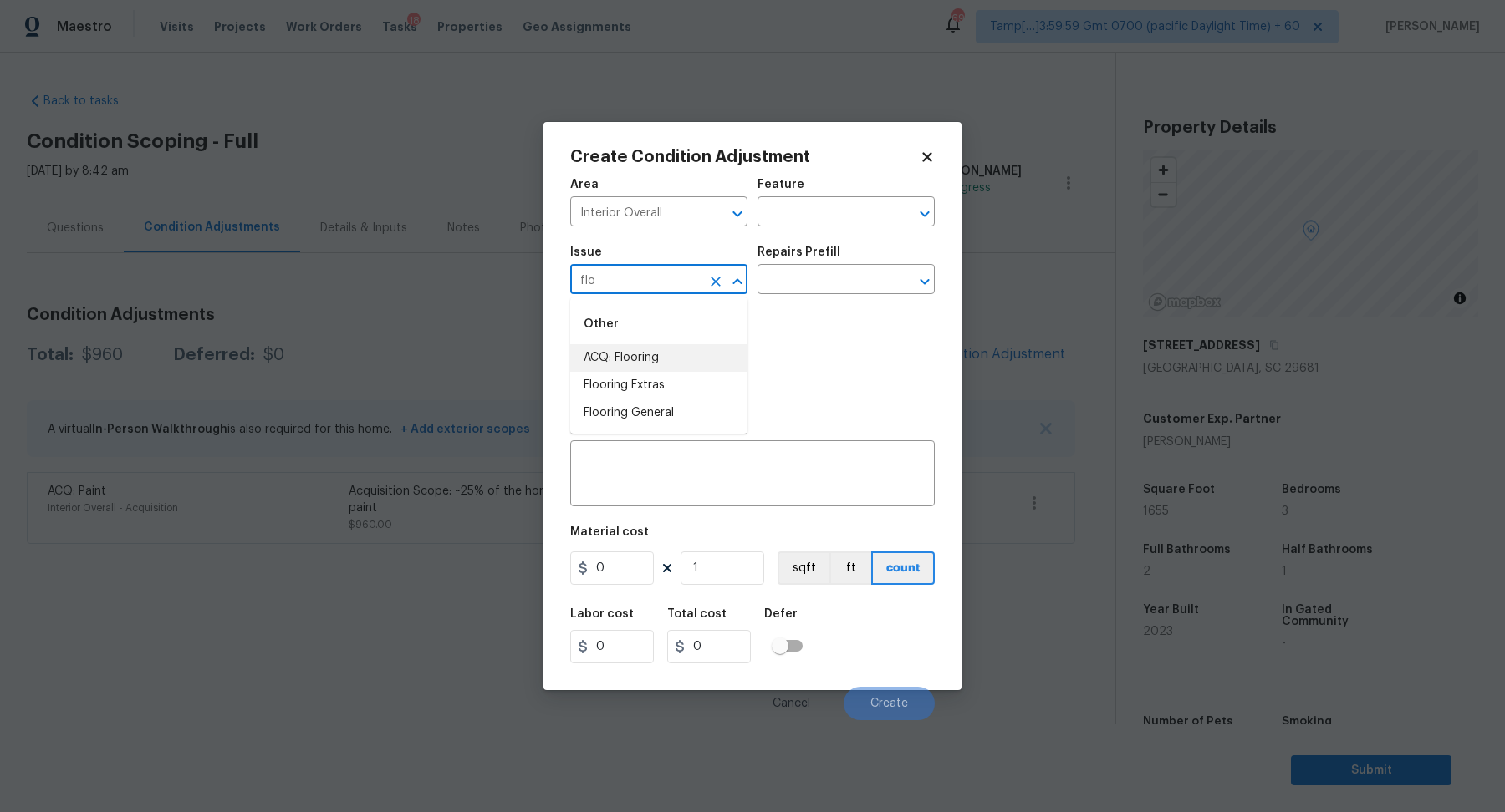
click at [707, 359] on li "ACQ: Flooring" at bounding box center [658, 358] width 178 height 27
type input "ACQ: Flooring"
click at [847, 273] on input "text" at bounding box center [823, 280] width 130 height 25
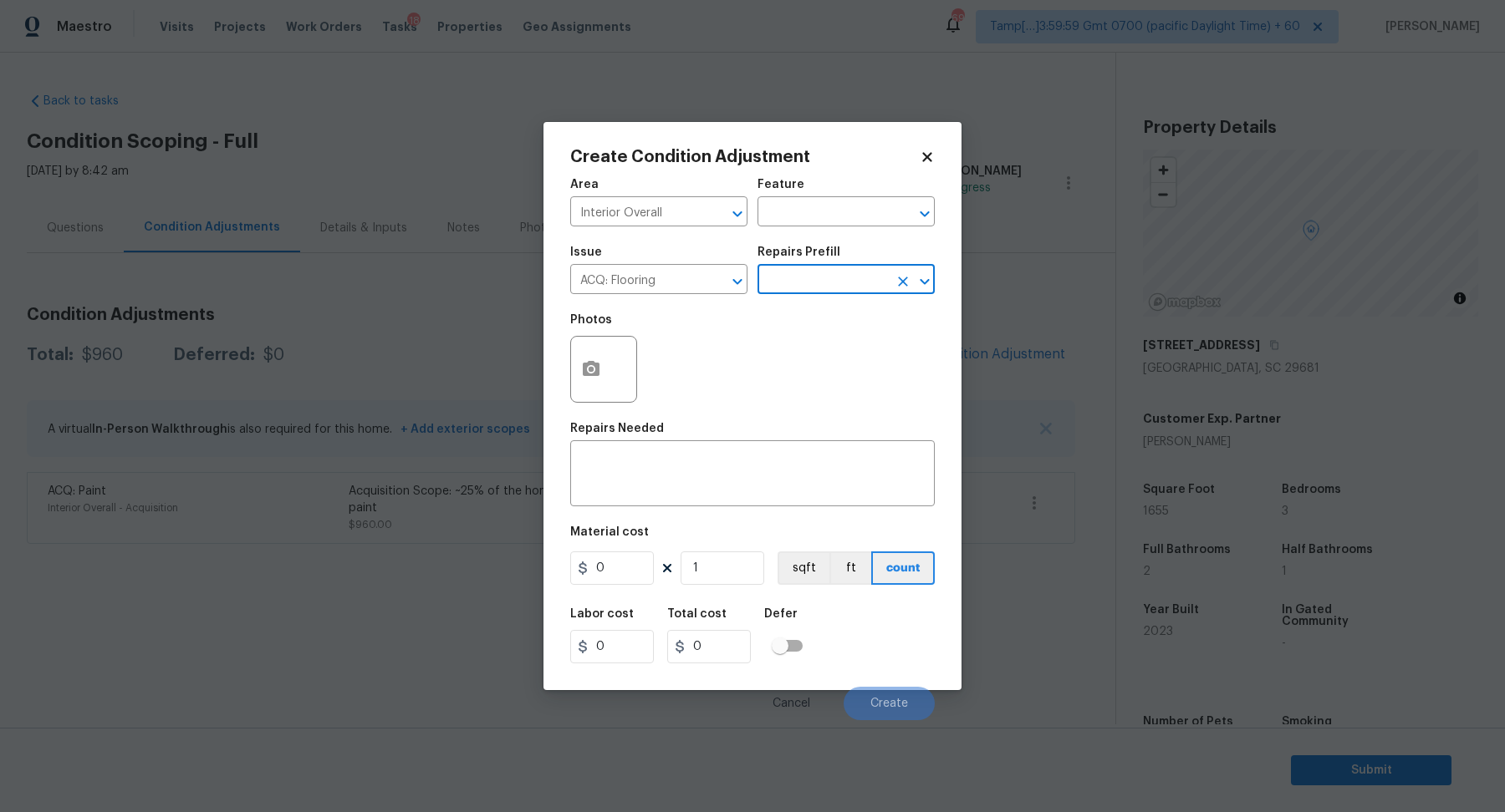
click at [830, 291] on input "text" at bounding box center [823, 280] width 130 height 25
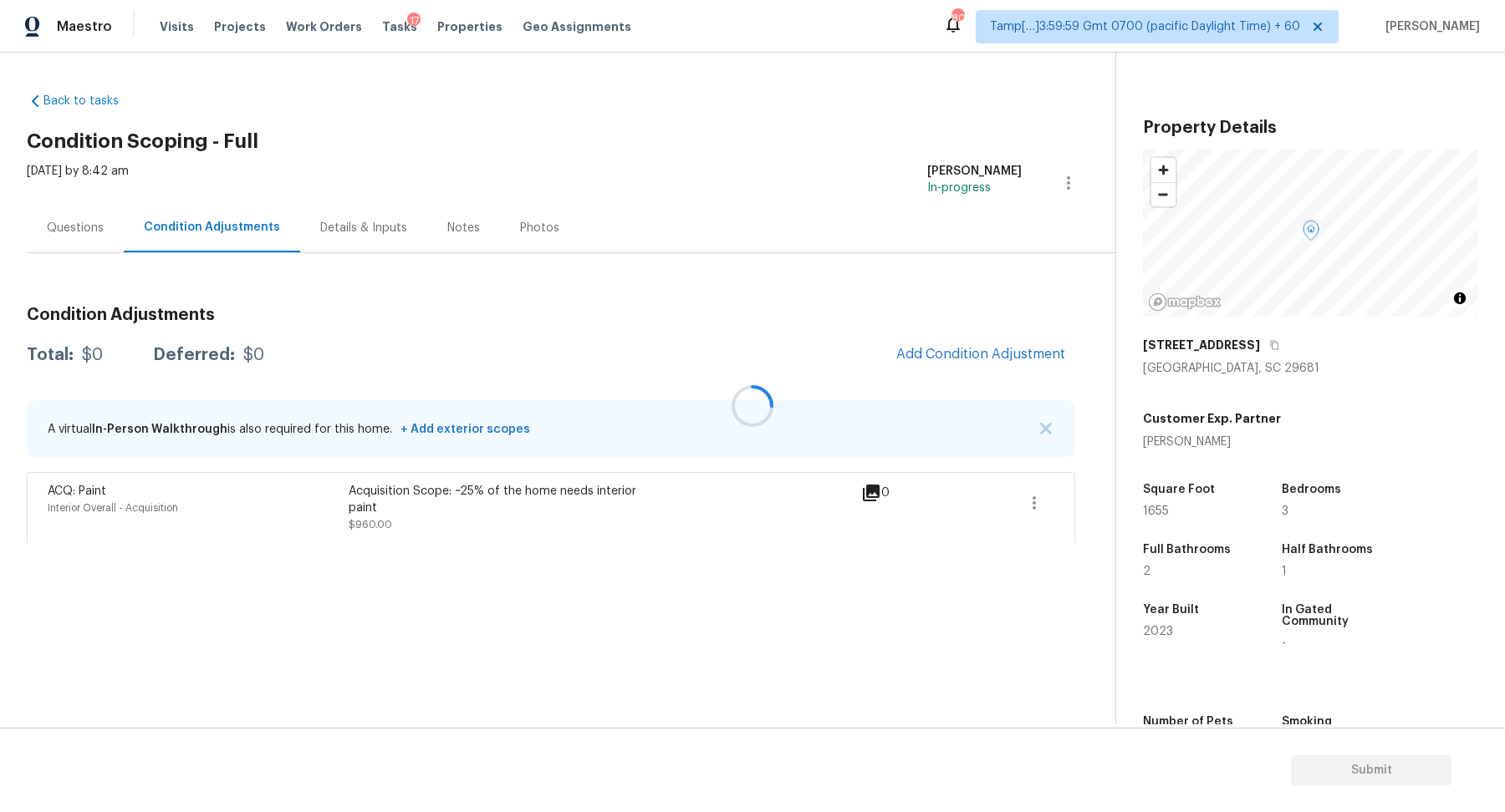
click at [959, 366] on div at bounding box center [752, 406] width 1505 height 812
click at [977, 352] on div at bounding box center [752, 406] width 1505 height 812
click at [977, 352] on span "Add Condition Adjustment" at bounding box center [981, 354] width 169 height 15
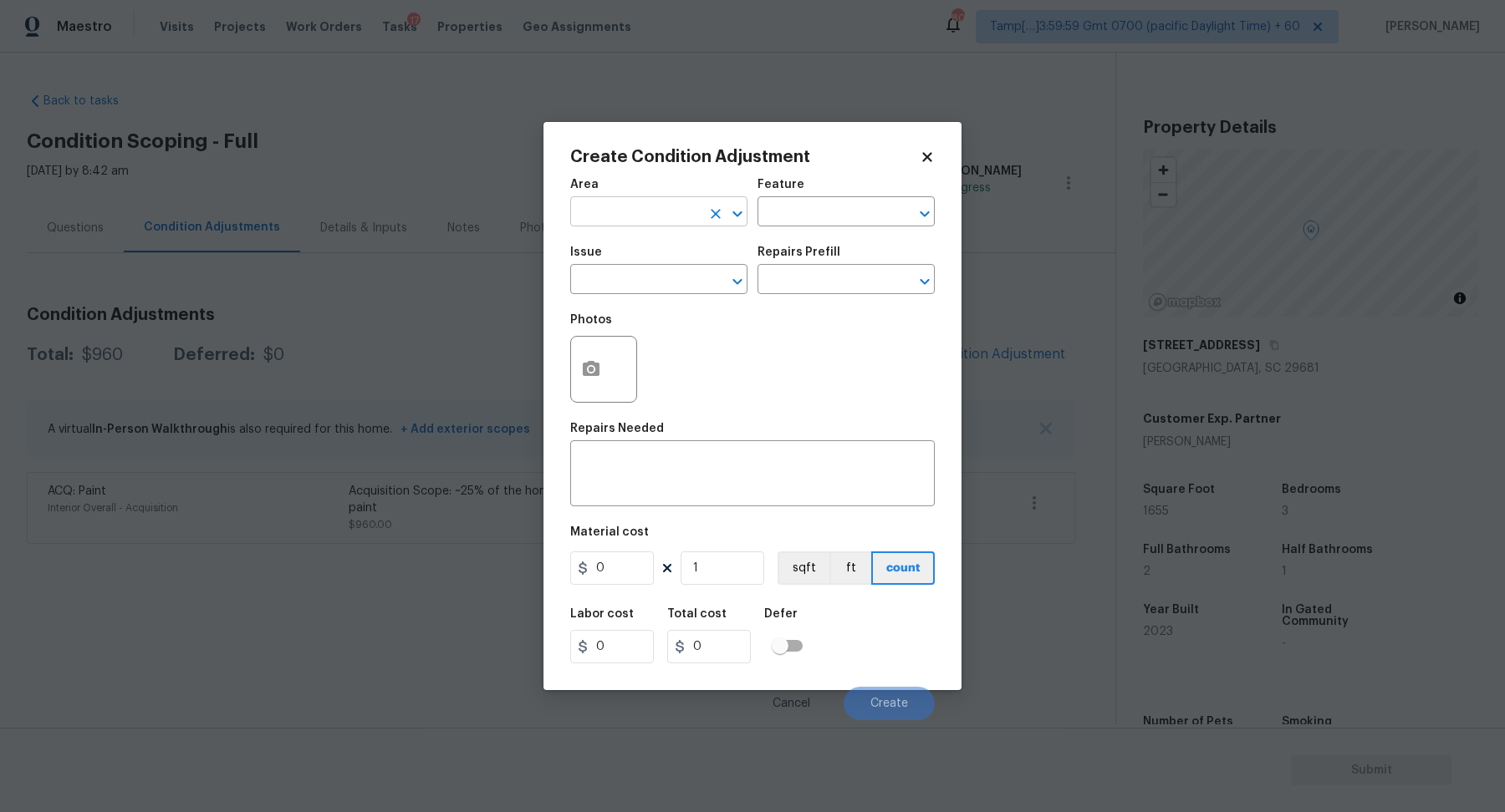
click at [628, 214] on input "text" at bounding box center [635, 212] width 130 height 25
click at [640, 280] on li "Interior Overall" at bounding box center [658, 278] width 178 height 27
type input "Interior Overall"
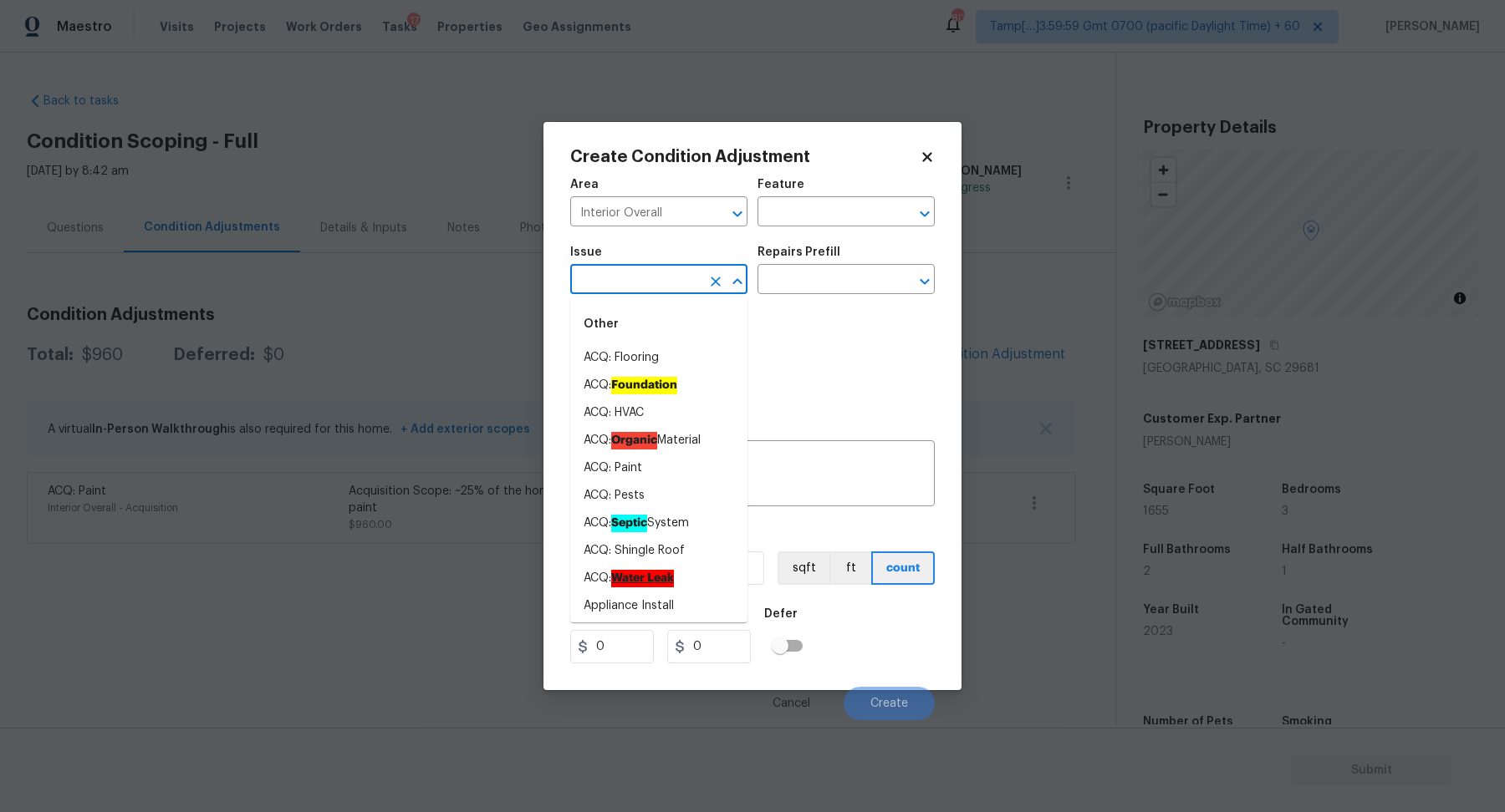
click at [640, 280] on input "text" at bounding box center [635, 280] width 130 height 25
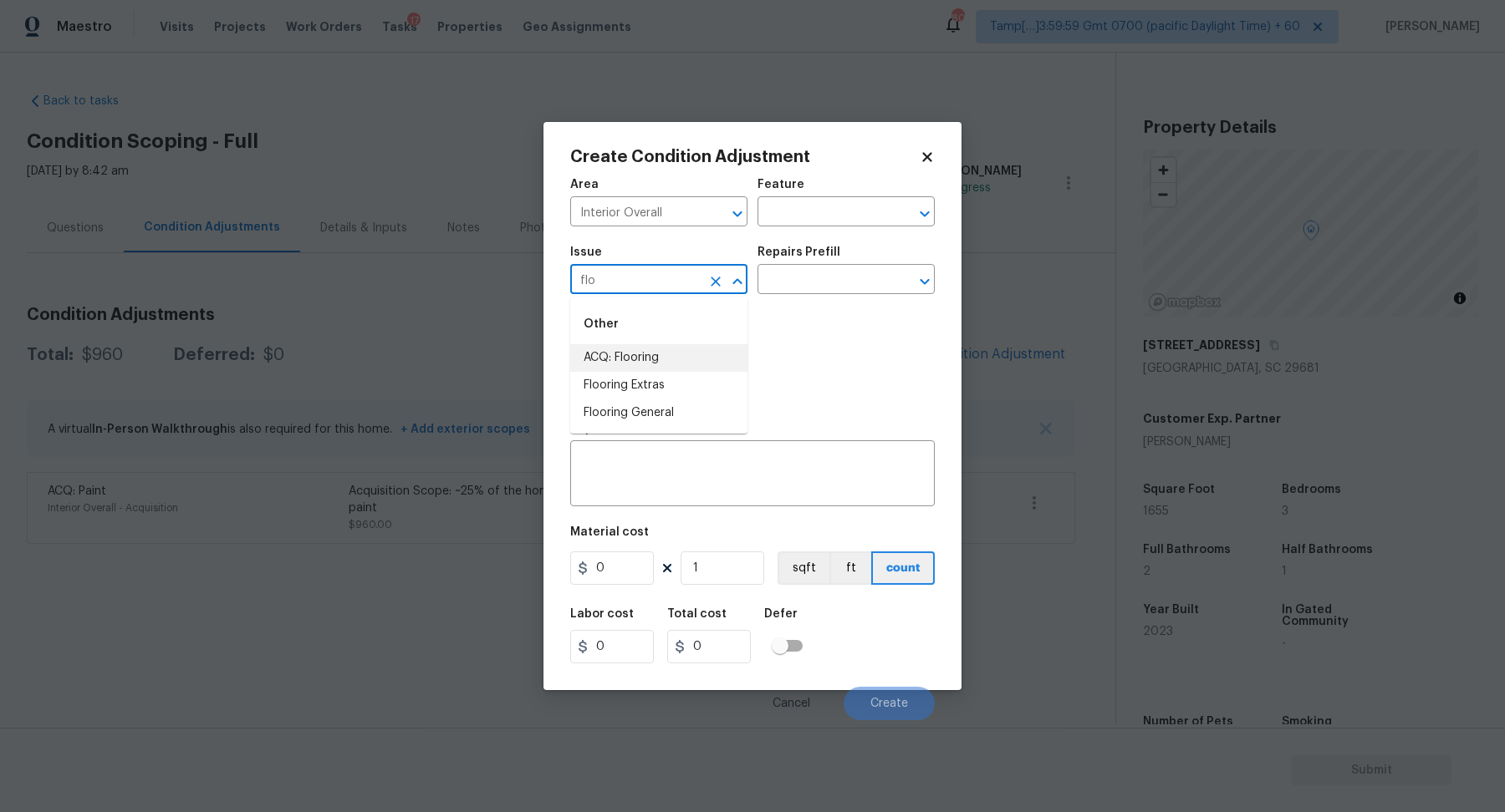
click at [653, 366] on li "ACQ: Flooring" at bounding box center [658, 358] width 178 height 27
type input "ACQ: Flooring"
click at [859, 276] on input "text" at bounding box center [823, 280] width 130 height 25
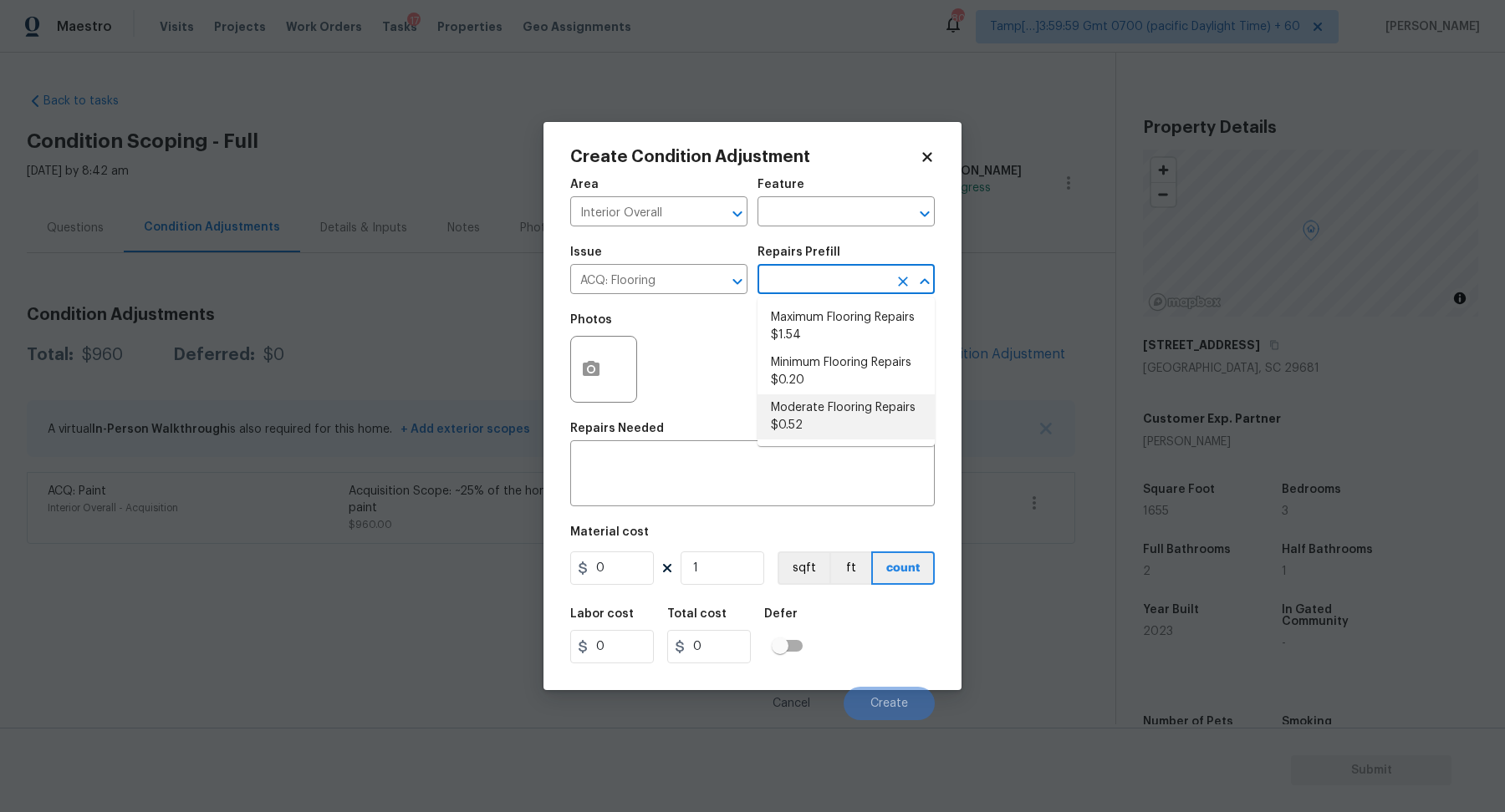
click at [831, 435] on li "Moderate Flooring Repairs $0.52" at bounding box center [847, 417] width 178 height 45
type input "Acquisition"
type textarea "Acquisition Scope: Moderate flooring repairs"
type input "0.52"
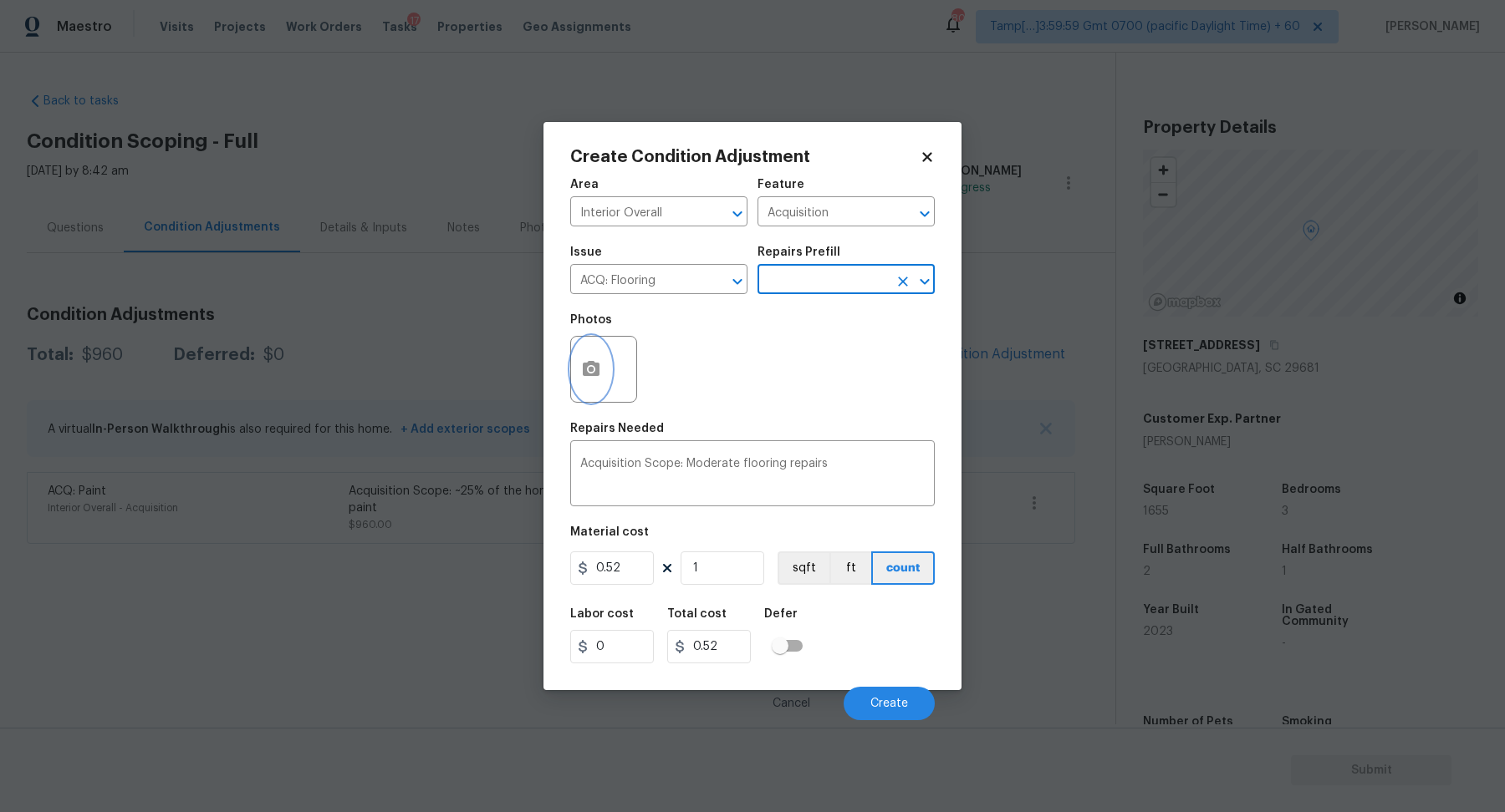
click at [591, 366] on circle "button" at bounding box center [590, 368] width 5 height 5
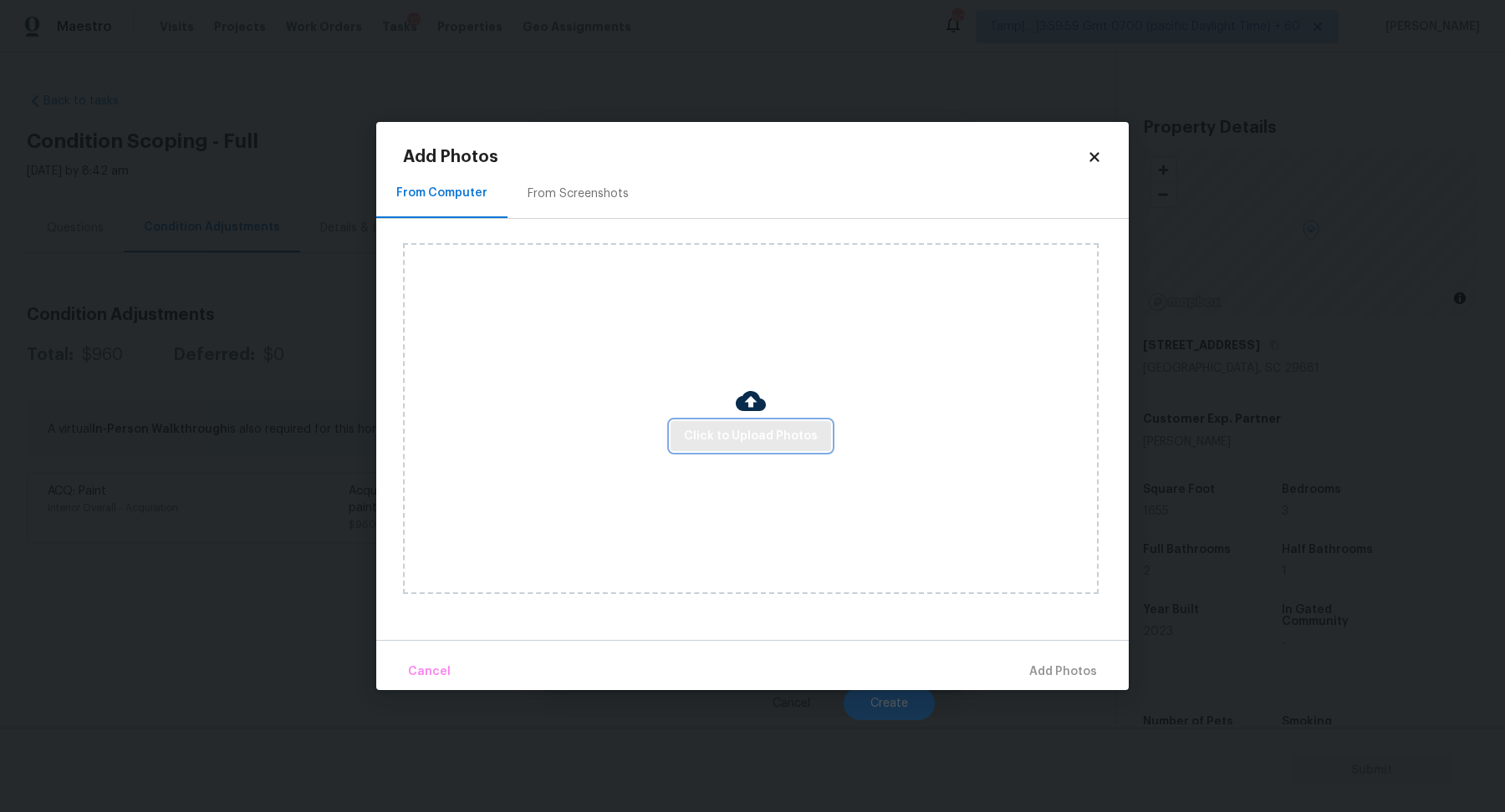
click at [713, 440] on span "Click to Upload Photos" at bounding box center [751, 436] width 134 height 21
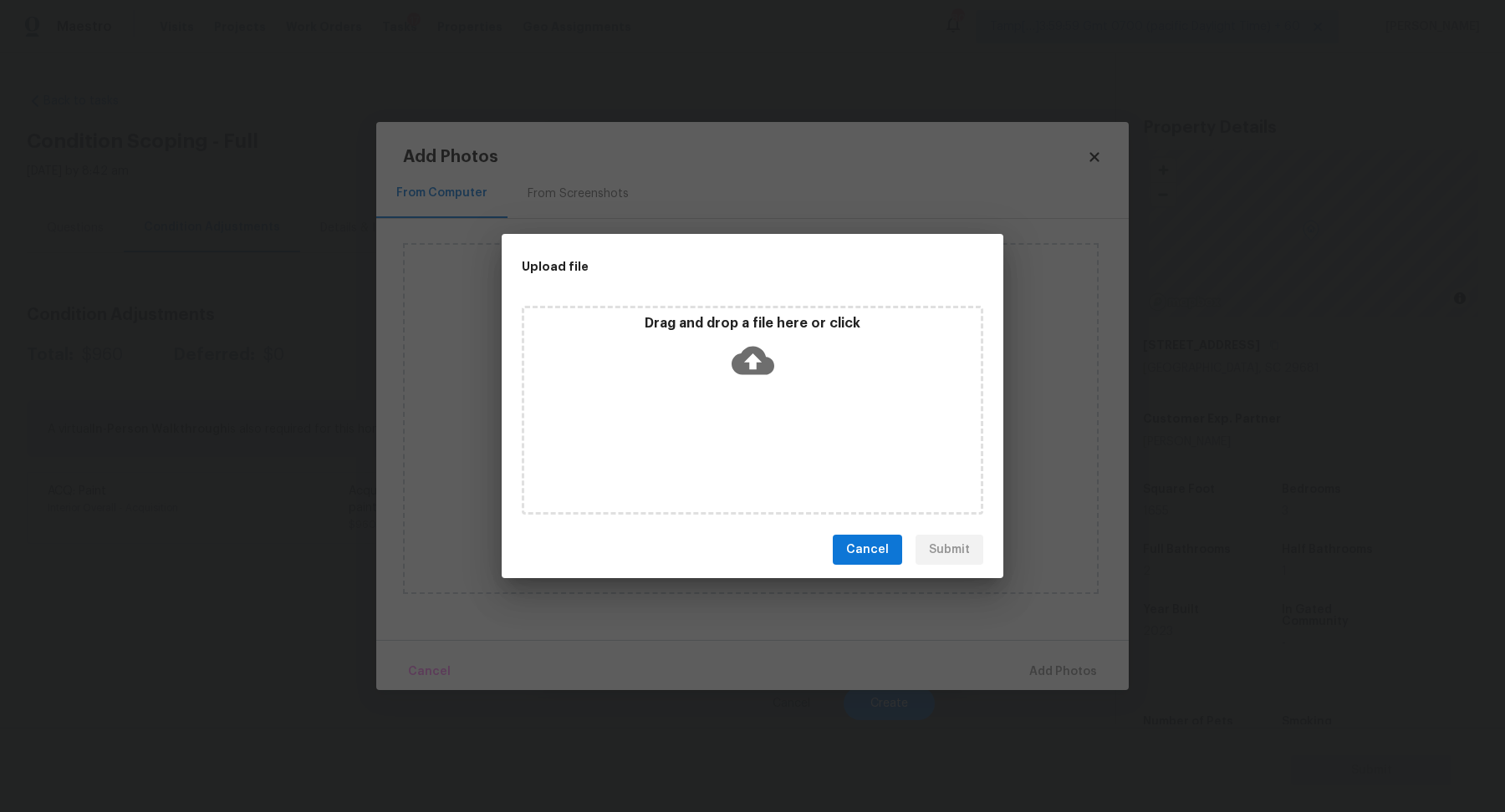
click at [775, 380] on div "Drag and drop a file here or click" at bounding box center [752, 351] width 456 height 72
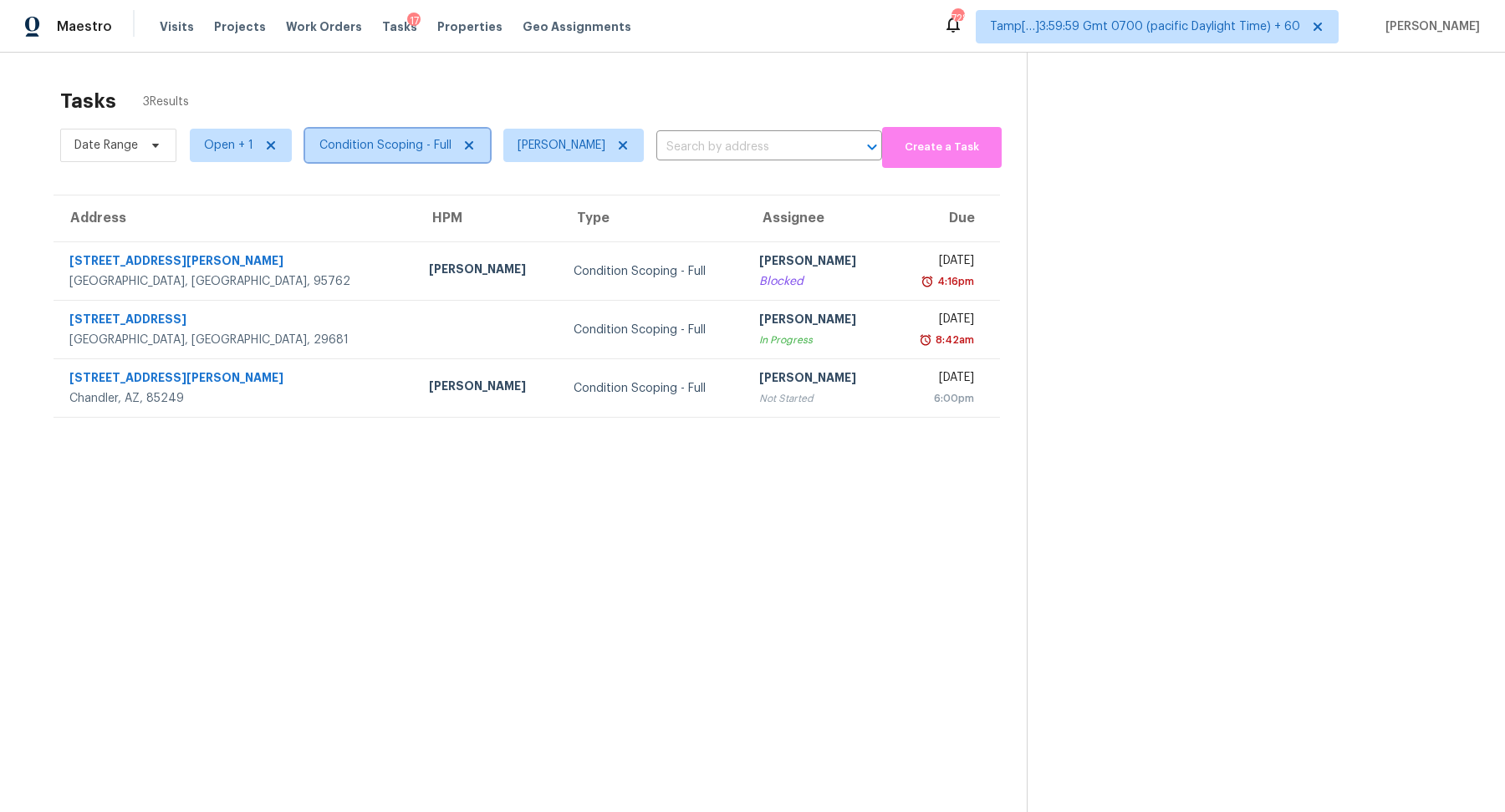
click at [418, 152] on span "Condition Scoping - Full" at bounding box center [385, 145] width 132 height 17
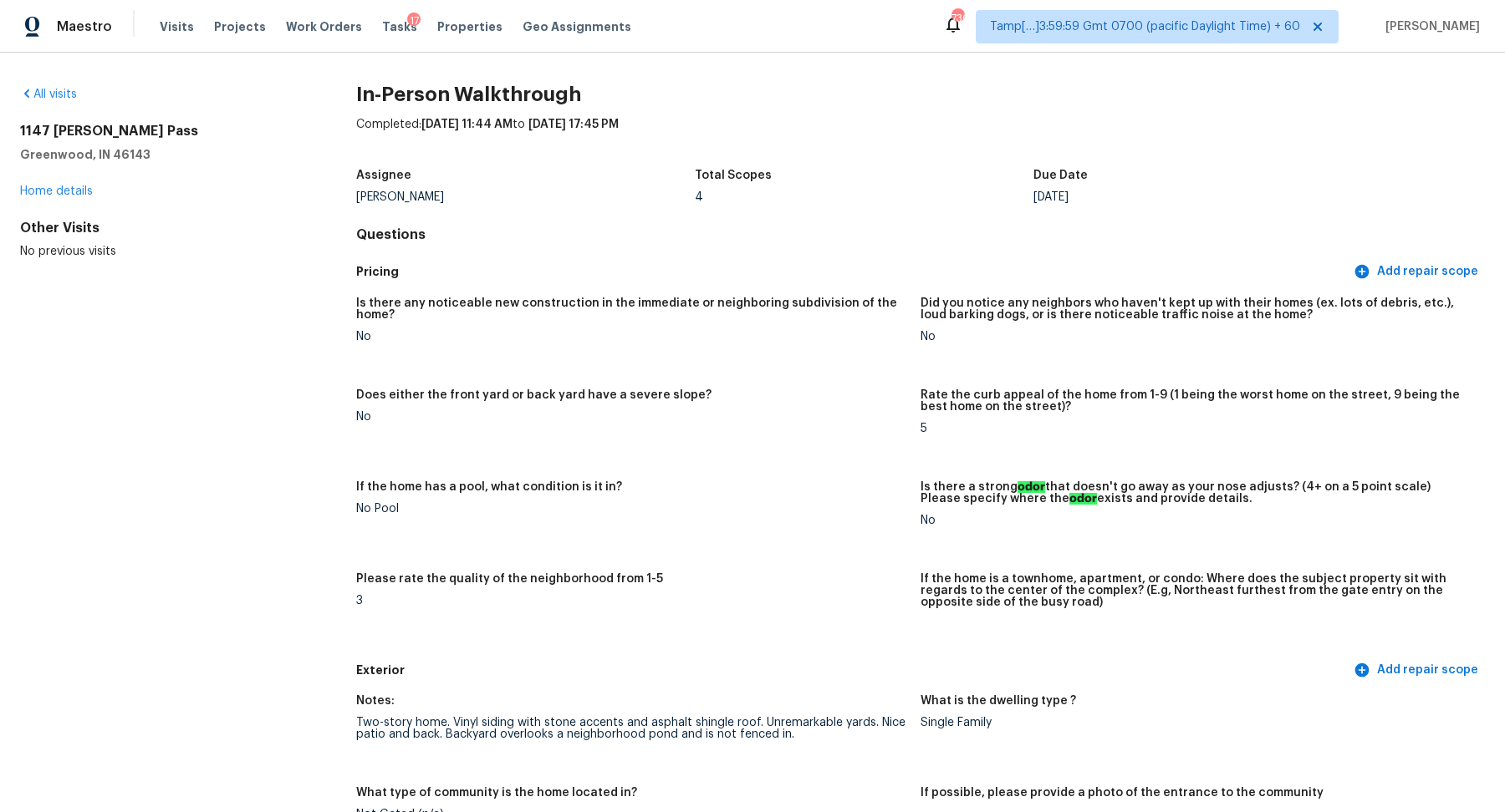
click at [64, 103] on div "All visits [STREET_ADDRESS][PERSON_NAME] Home details Other Visits No previous …" at bounding box center [161, 173] width 282 height 174
click at [55, 86] on div "All visits" at bounding box center [161, 94] width 282 height 17
click at [56, 91] on link "All visits" at bounding box center [48, 94] width 57 height 11
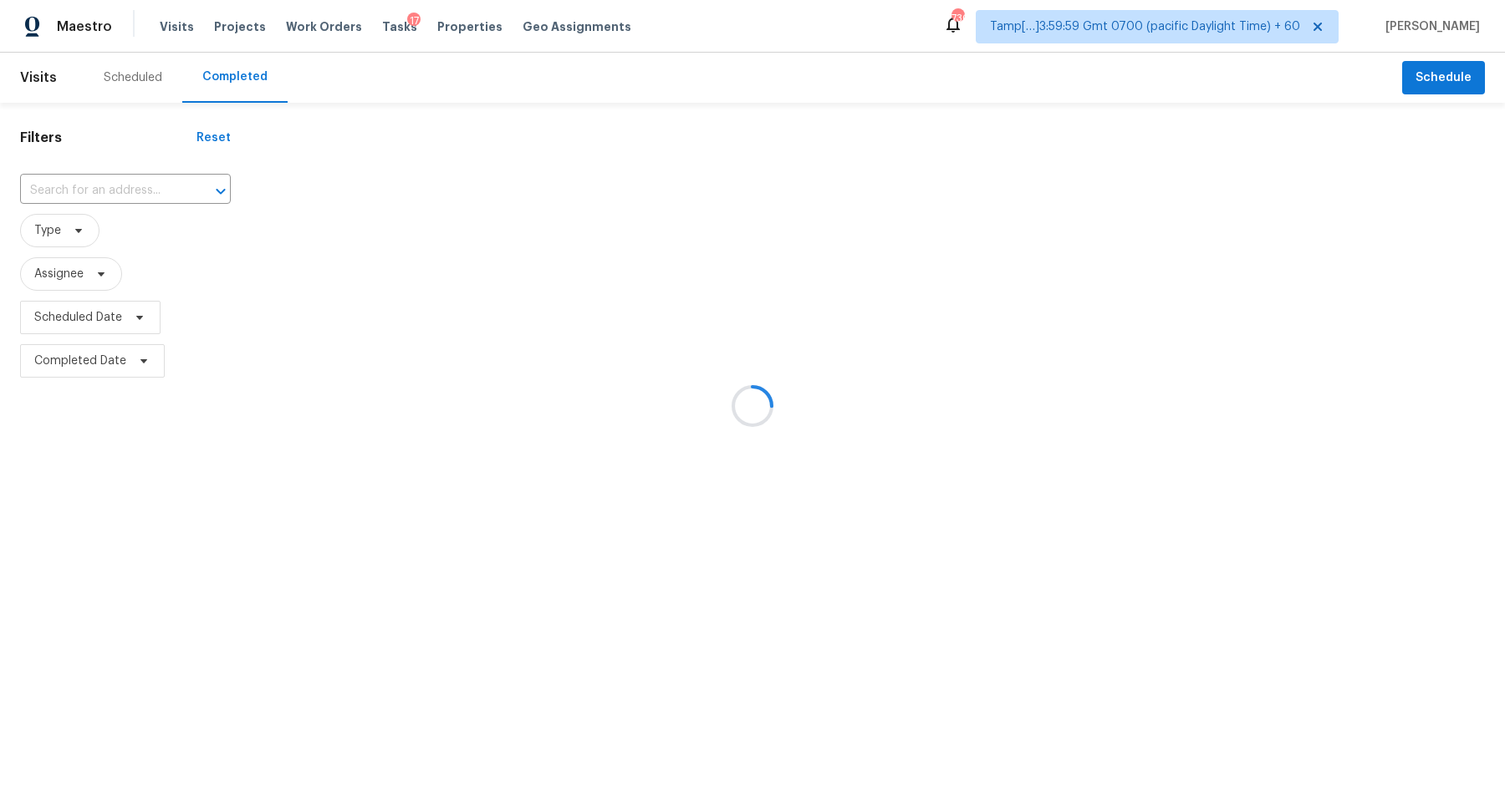
click at [130, 211] on div at bounding box center [752, 406] width 1505 height 812
click at [130, 207] on div at bounding box center [752, 406] width 1505 height 812
click at [145, 193] on div at bounding box center [752, 406] width 1505 height 812
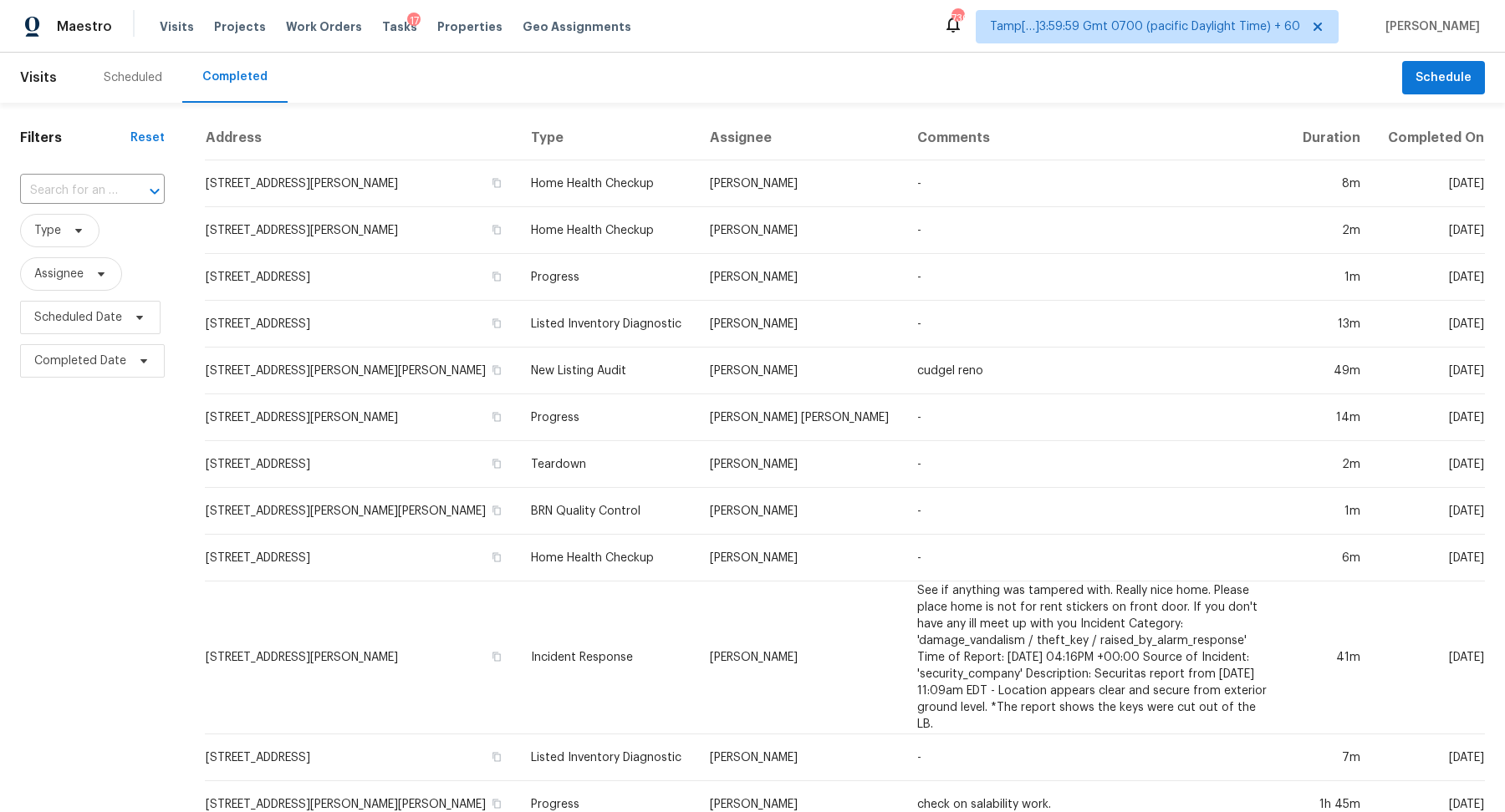
click at [145, 193] on icon "Open" at bounding box center [154, 191] width 20 height 20
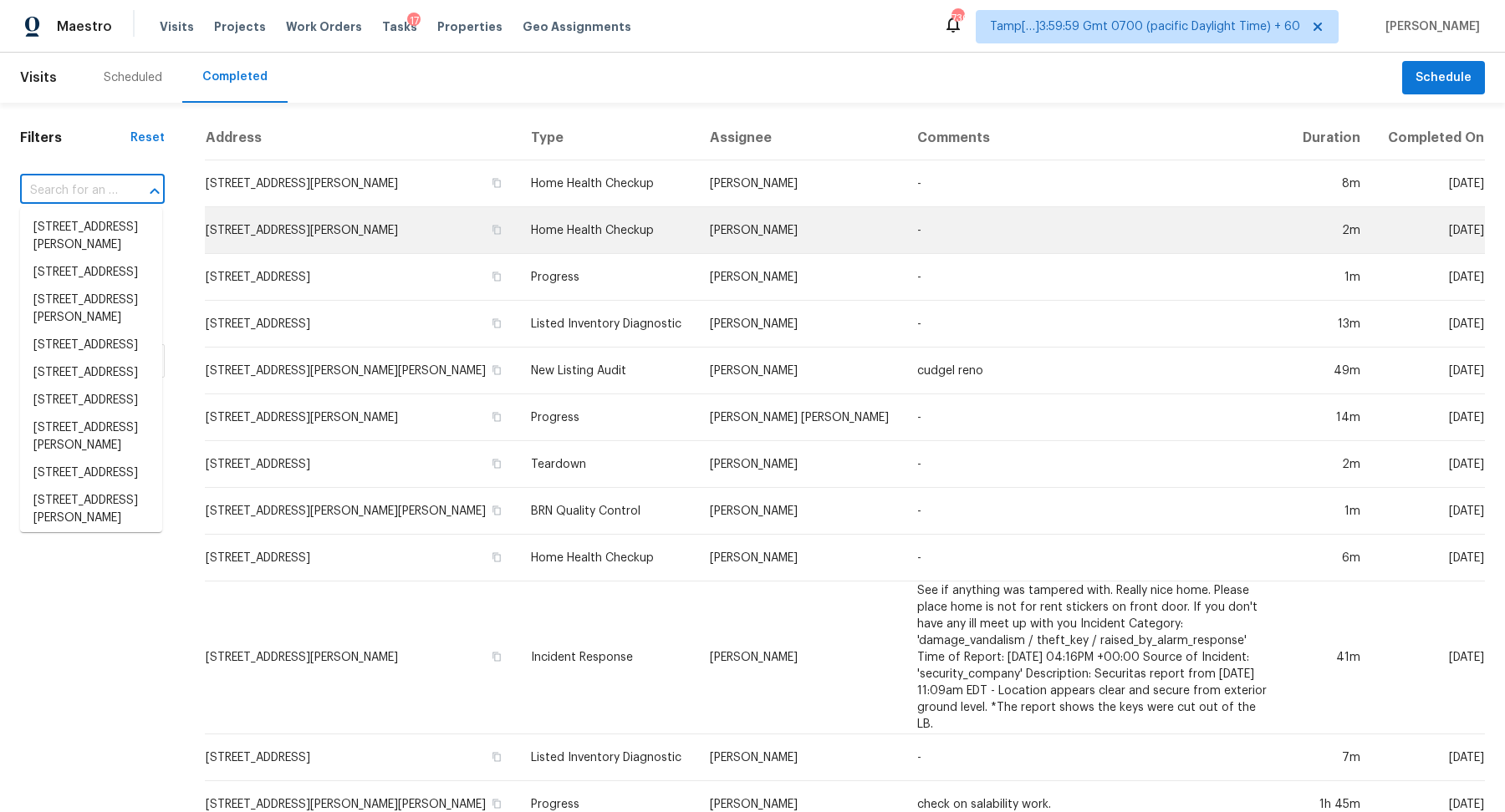
paste input "9207 Tesoras Dr Unit 302 Las Vegas NV 89144"
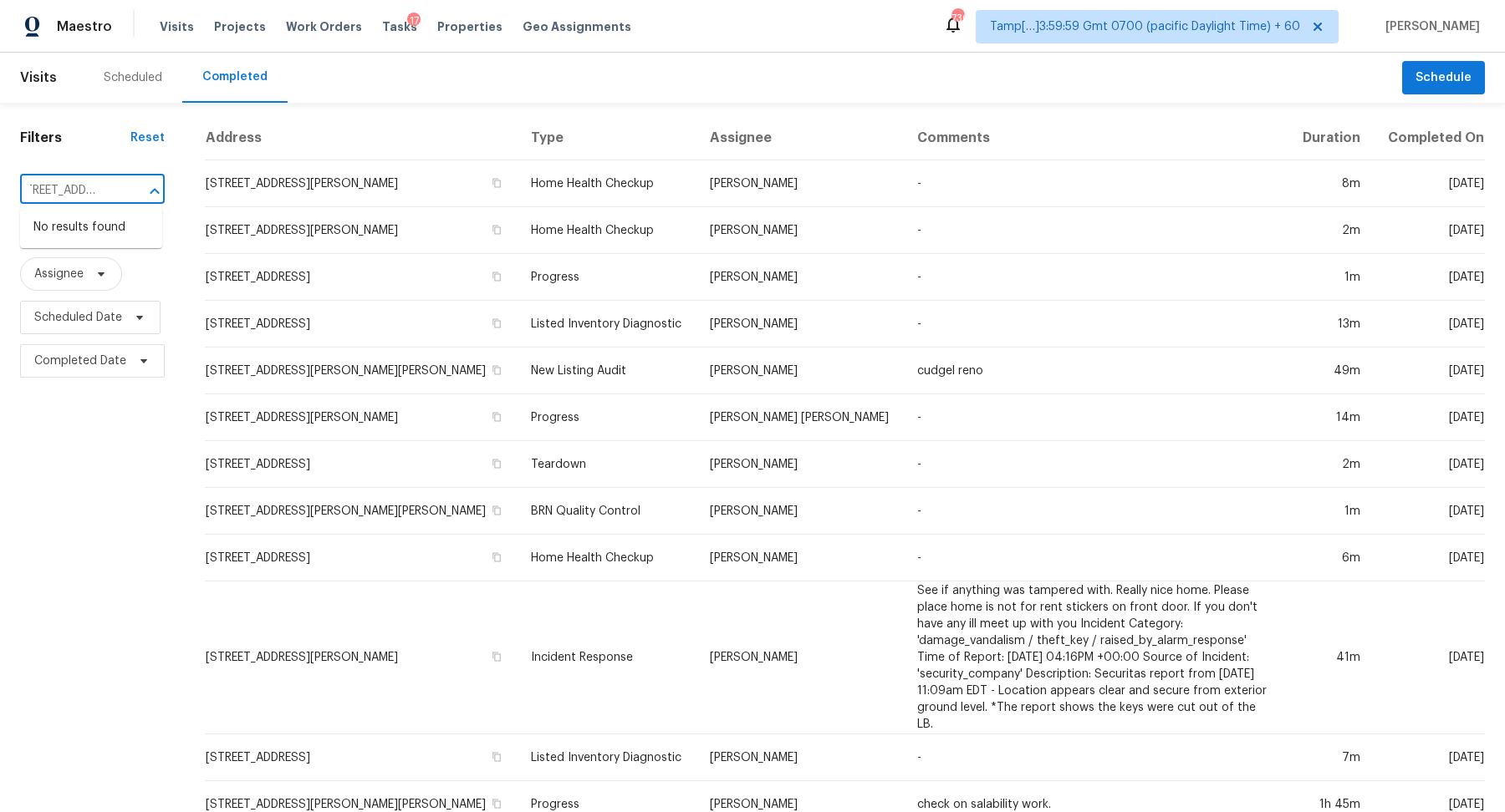
scroll to position [0, 63]
drag, startPoint x: 55, startPoint y: 191, endPoint x: 101, endPoint y: 192, distance: 46.0
click at [101, 192] on input "9207 Tesoras Dr Unit 302 Las Vegas NV 89144" at bounding box center [69, 190] width 98 height 25
click at [71, 193] on input "[GEOGRAPHIC_DATA]" at bounding box center [69, 190] width 98 height 25
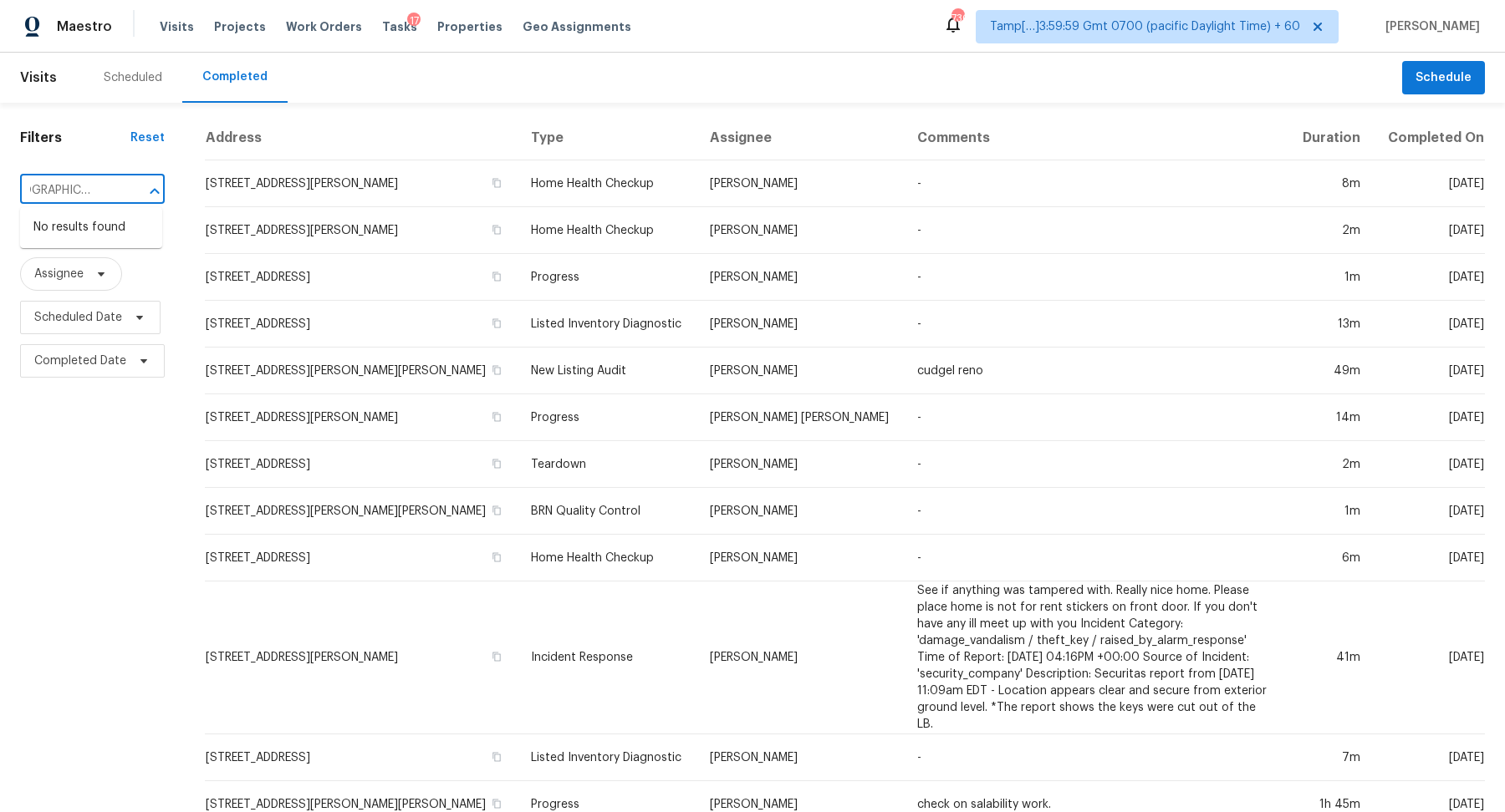
click at [71, 193] on input "[GEOGRAPHIC_DATA]" at bounding box center [69, 190] width 98 height 25
type input "[GEOGRAPHIC_DATA]"
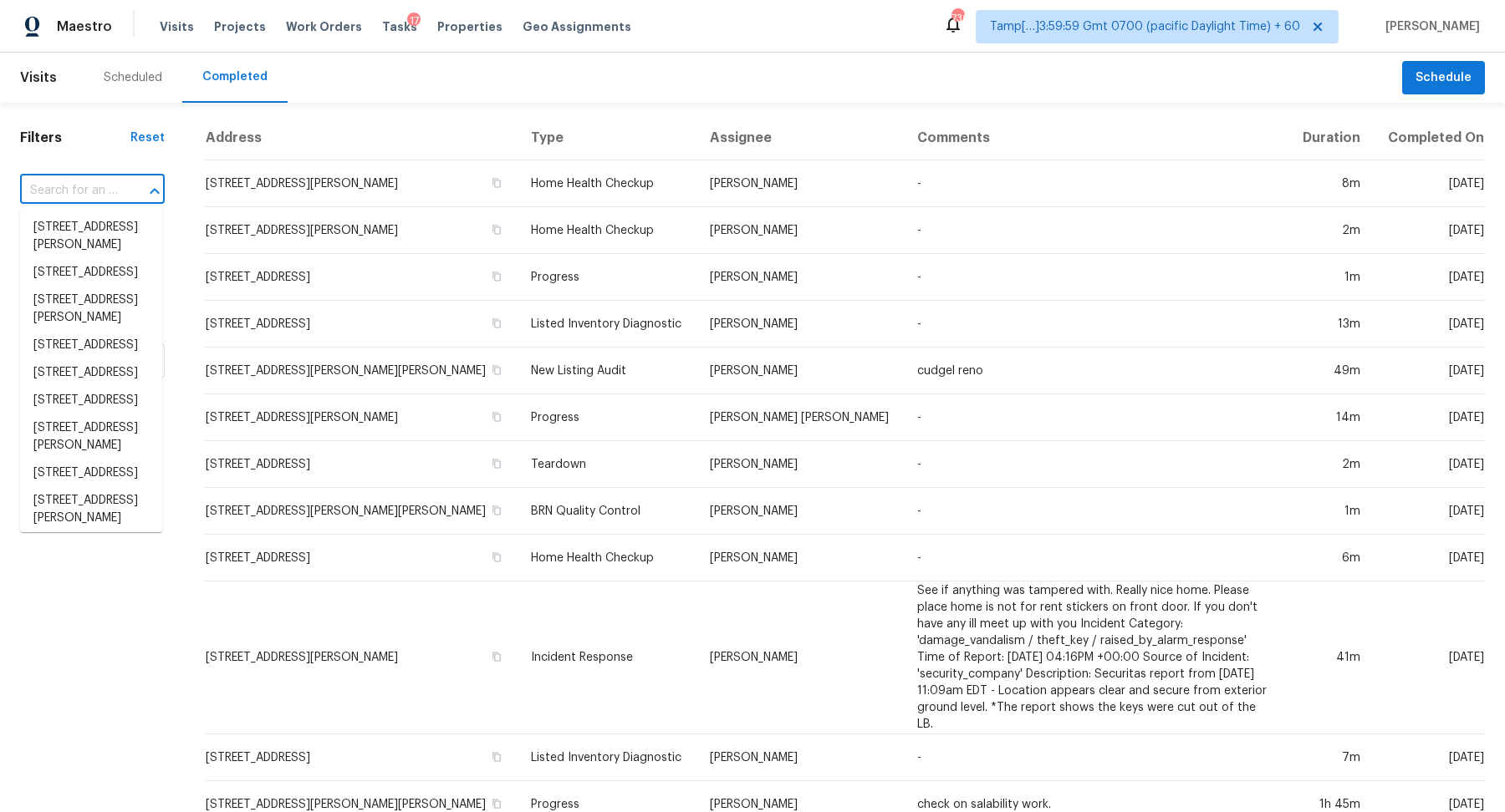
scroll to position [0, 0]
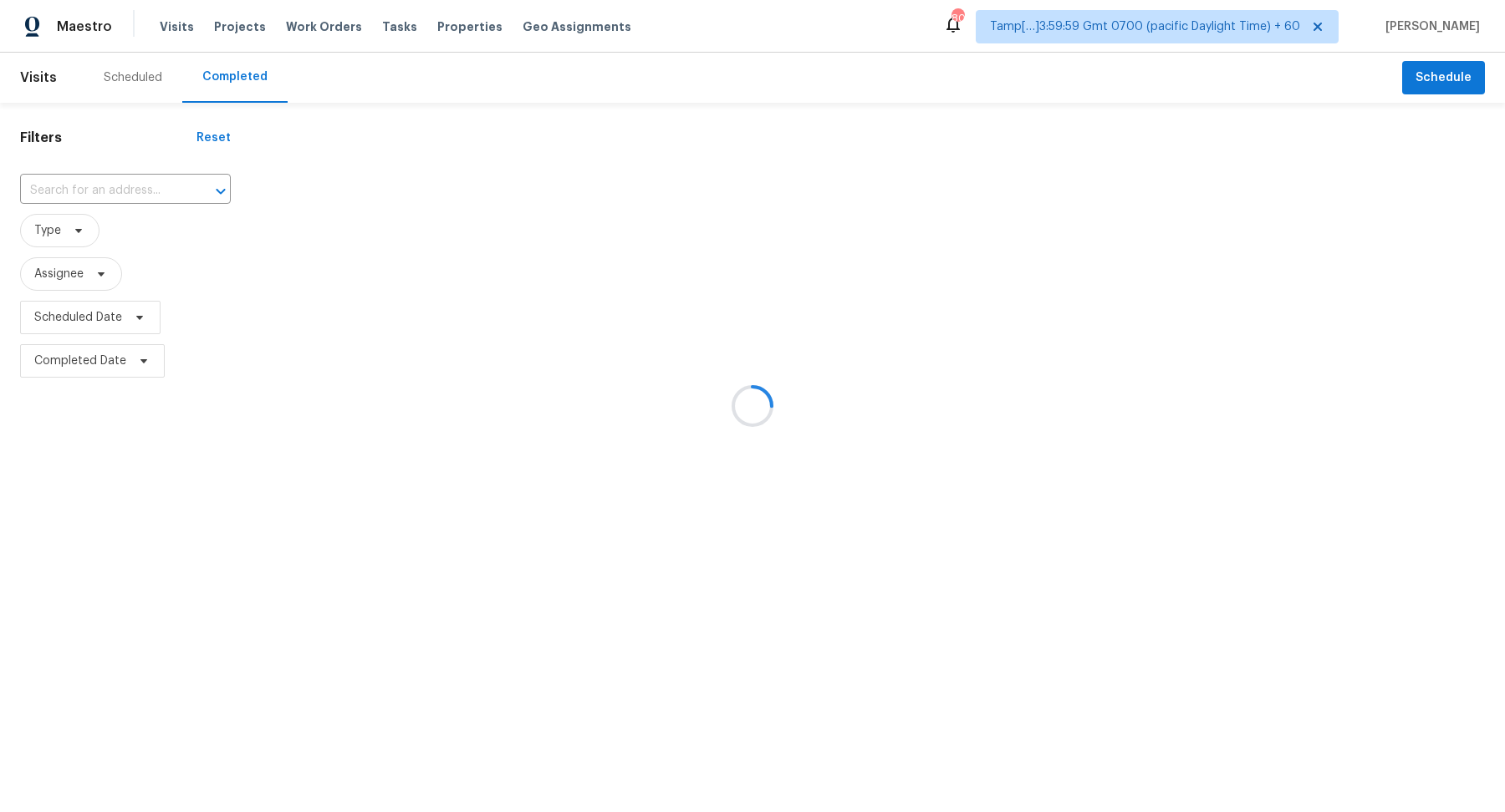
click at [118, 185] on div at bounding box center [752, 406] width 1505 height 812
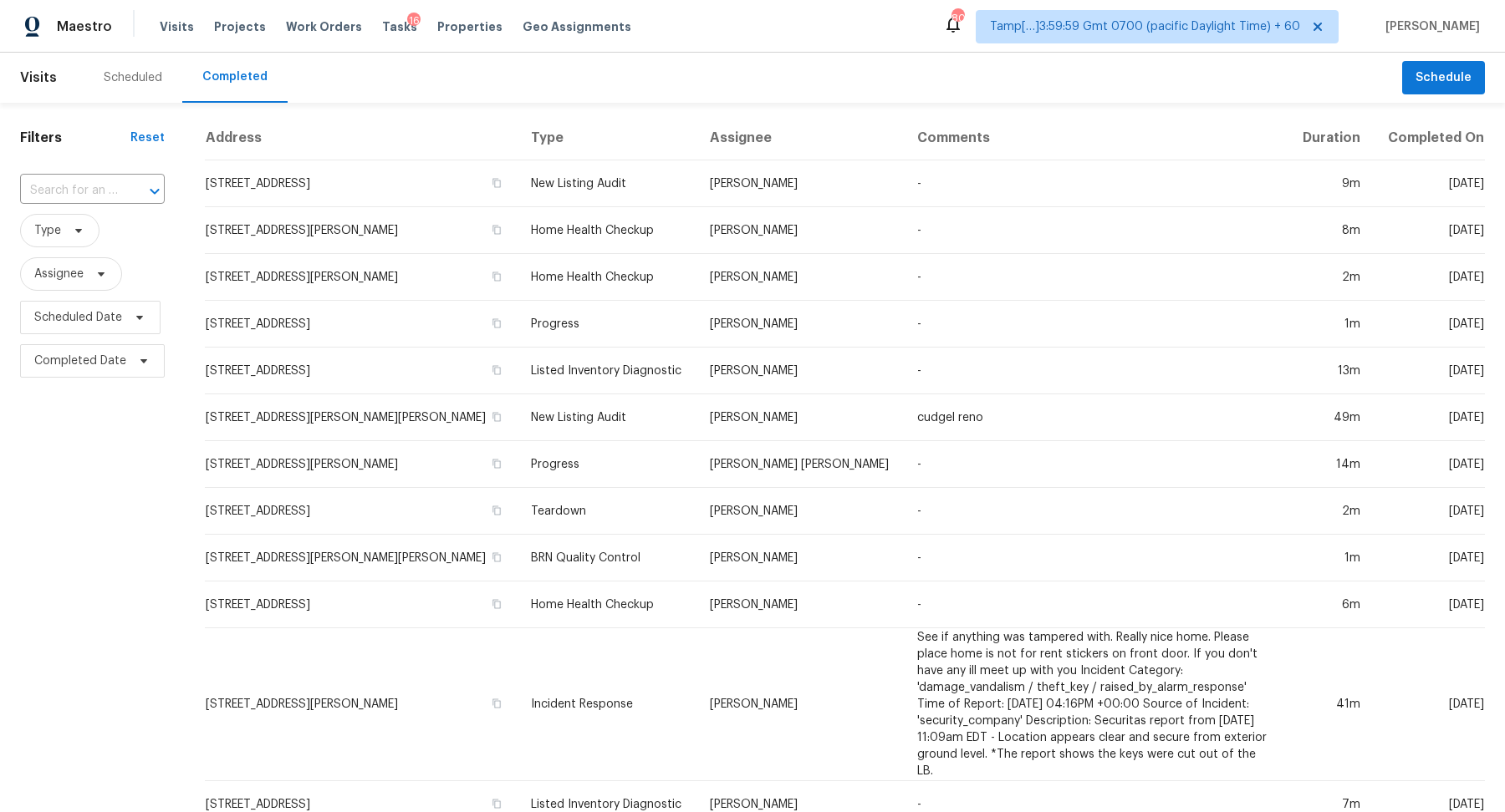
click at [121, 185] on div at bounding box center [143, 191] width 43 height 24
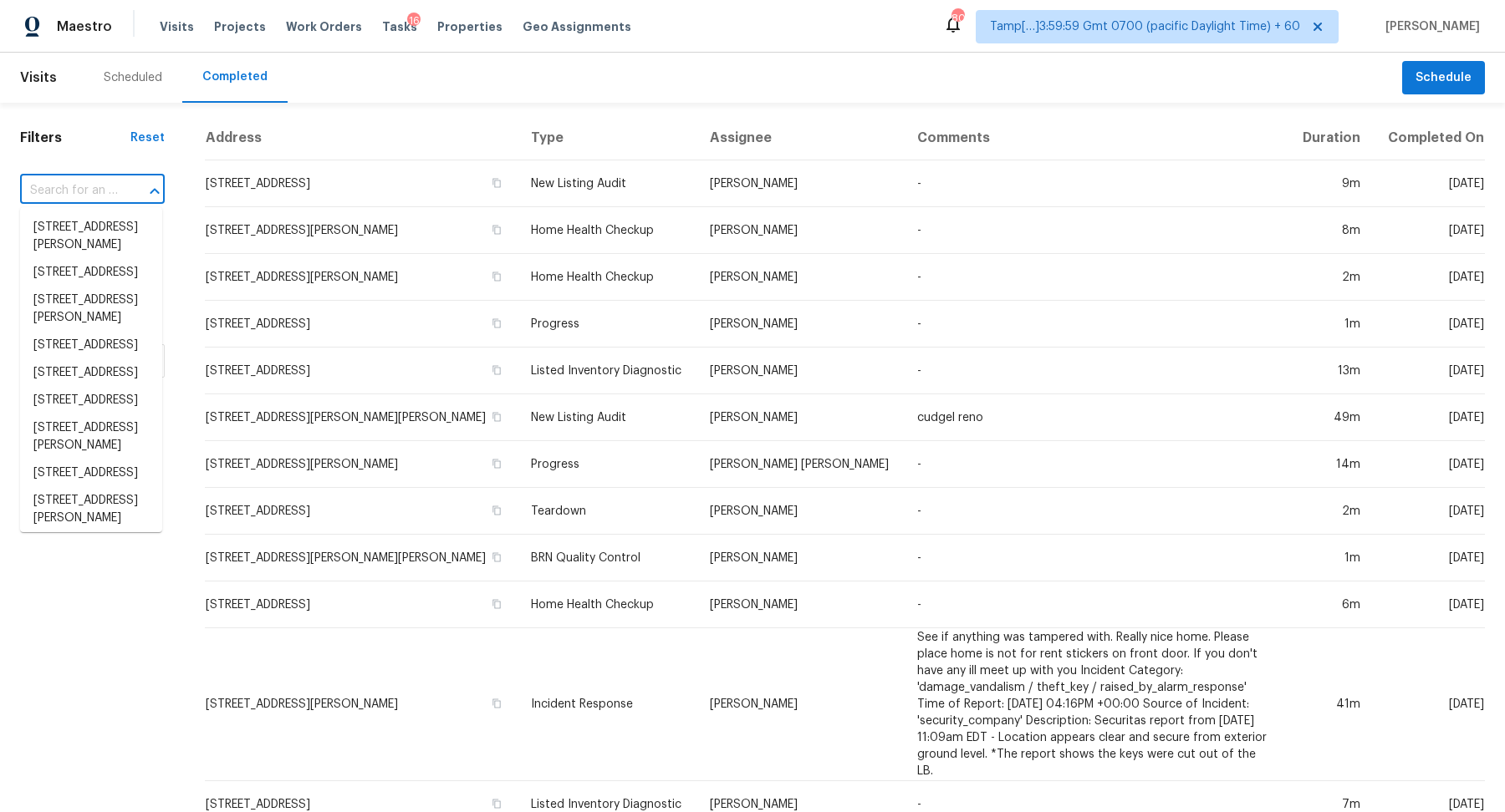
paste input "[GEOGRAPHIC_DATA]"
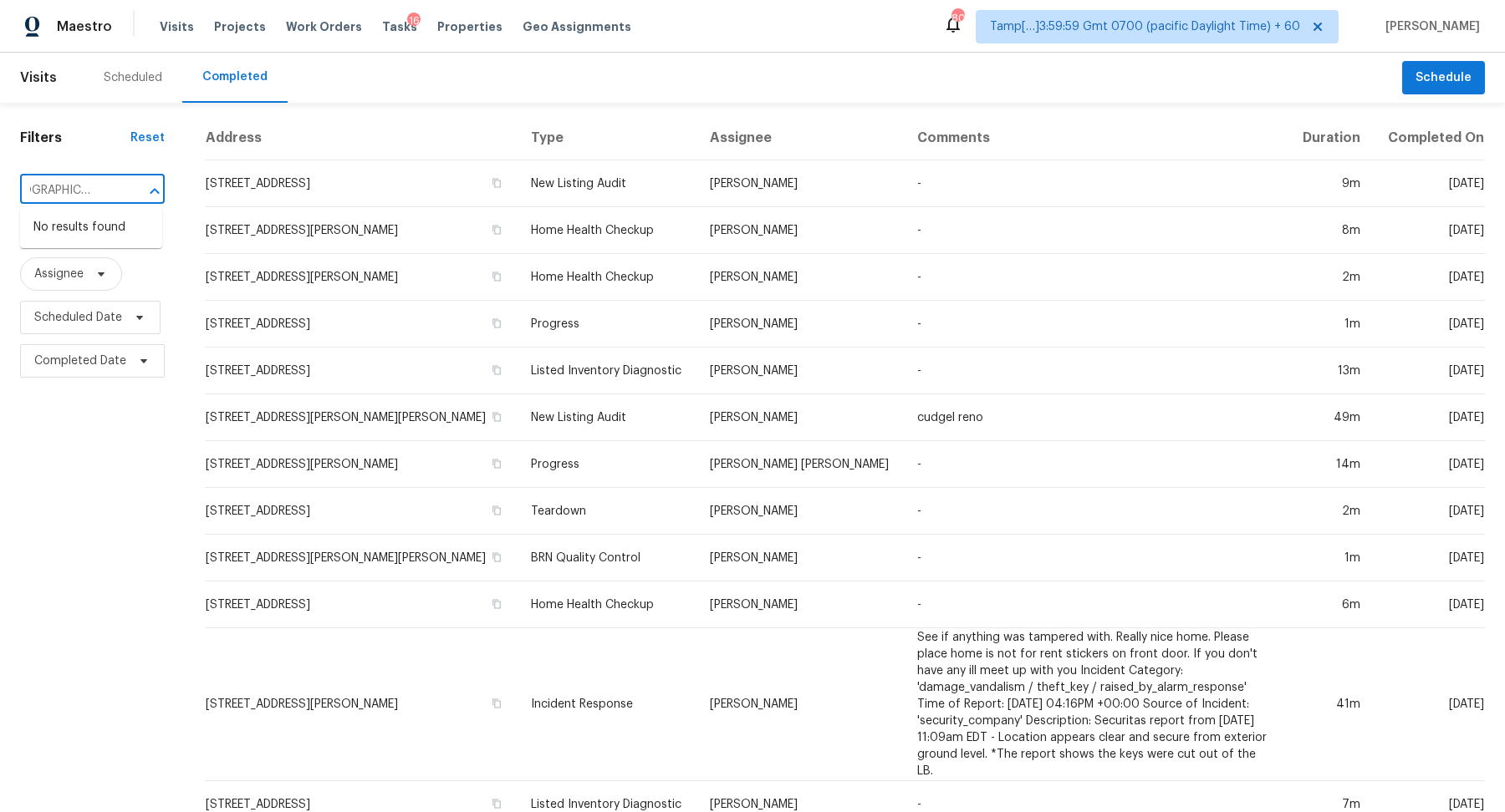
scroll to position [0, 59]
click at [54, 193] on input "[GEOGRAPHIC_DATA]" at bounding box center [69, 190] width 98 height 25
click at [89, 191] on input "[STREET_ADDRESS]" at bounding box center [69, 190] width 98 height 25
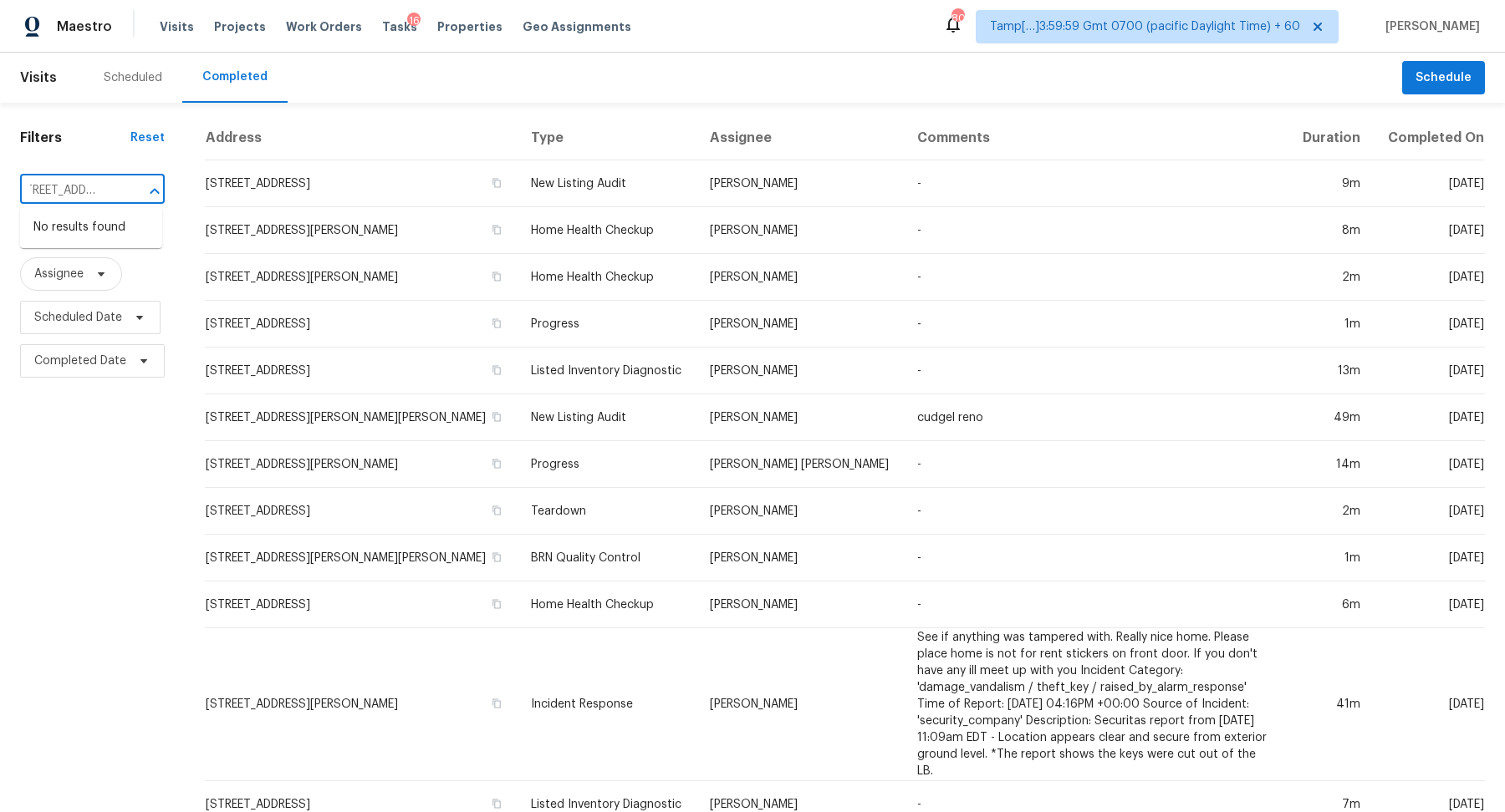
click at [45, 193] on input "[STREET_ADDRESS]" at bounding box center [69, 190] width 98 height 25
type input "[GEOGRAPHIC_DATA]"
